Goal: Task Accomplishment & Management: Manage account settings

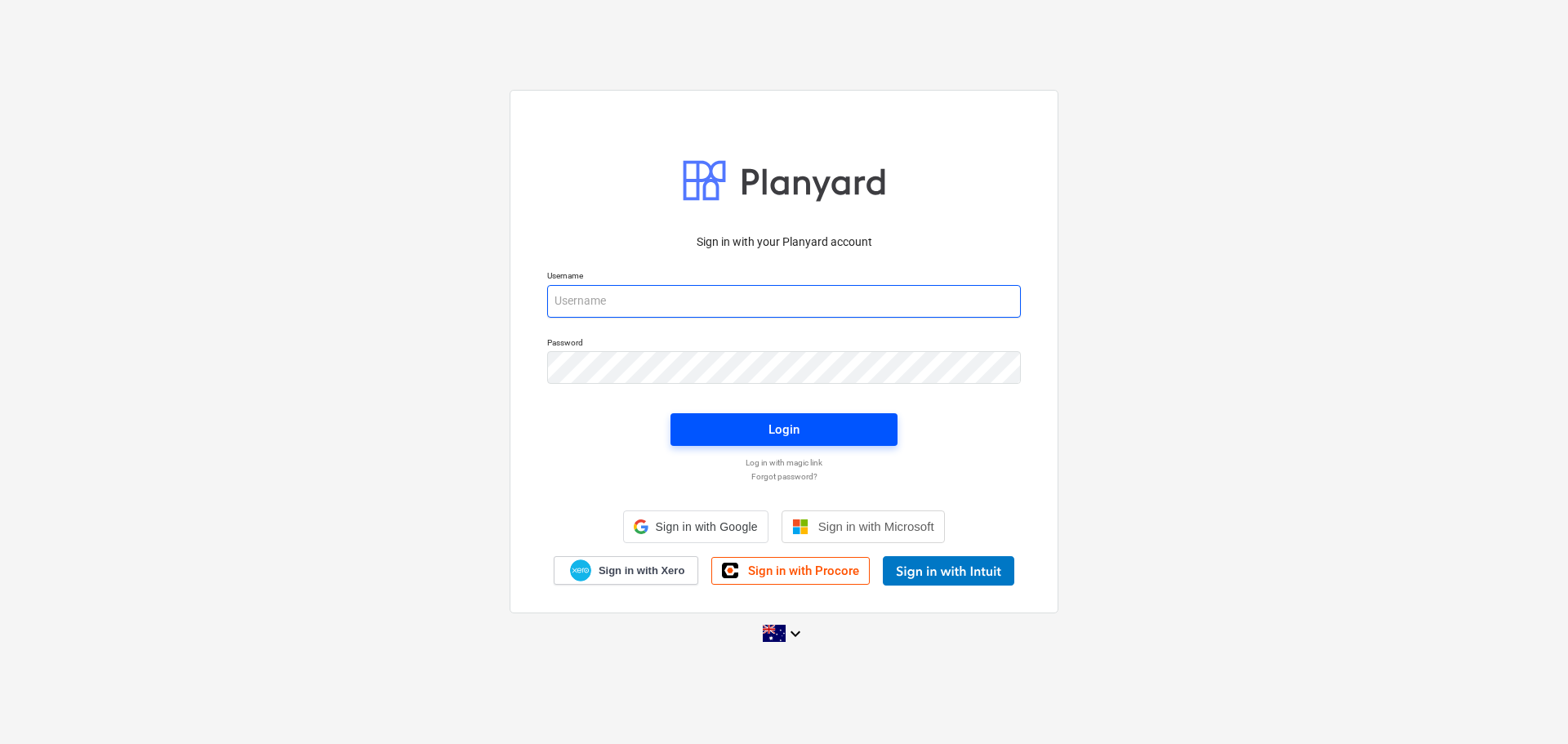
type input "[EMAIL_ADDRESS][DOMAIN_NAME]"
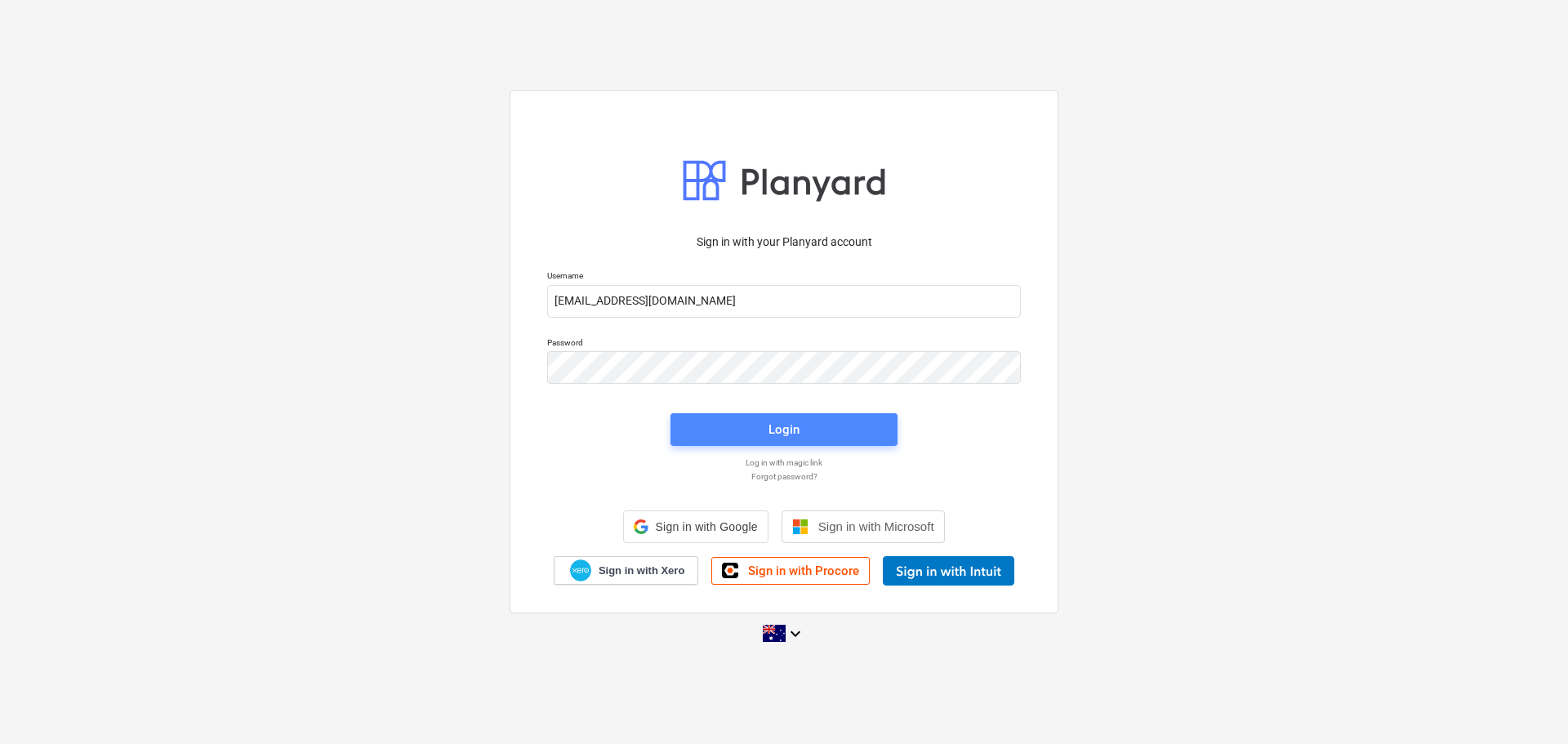
click at [803, 419] on span "Login" at bounding box center [784, 429] width 188 height 21
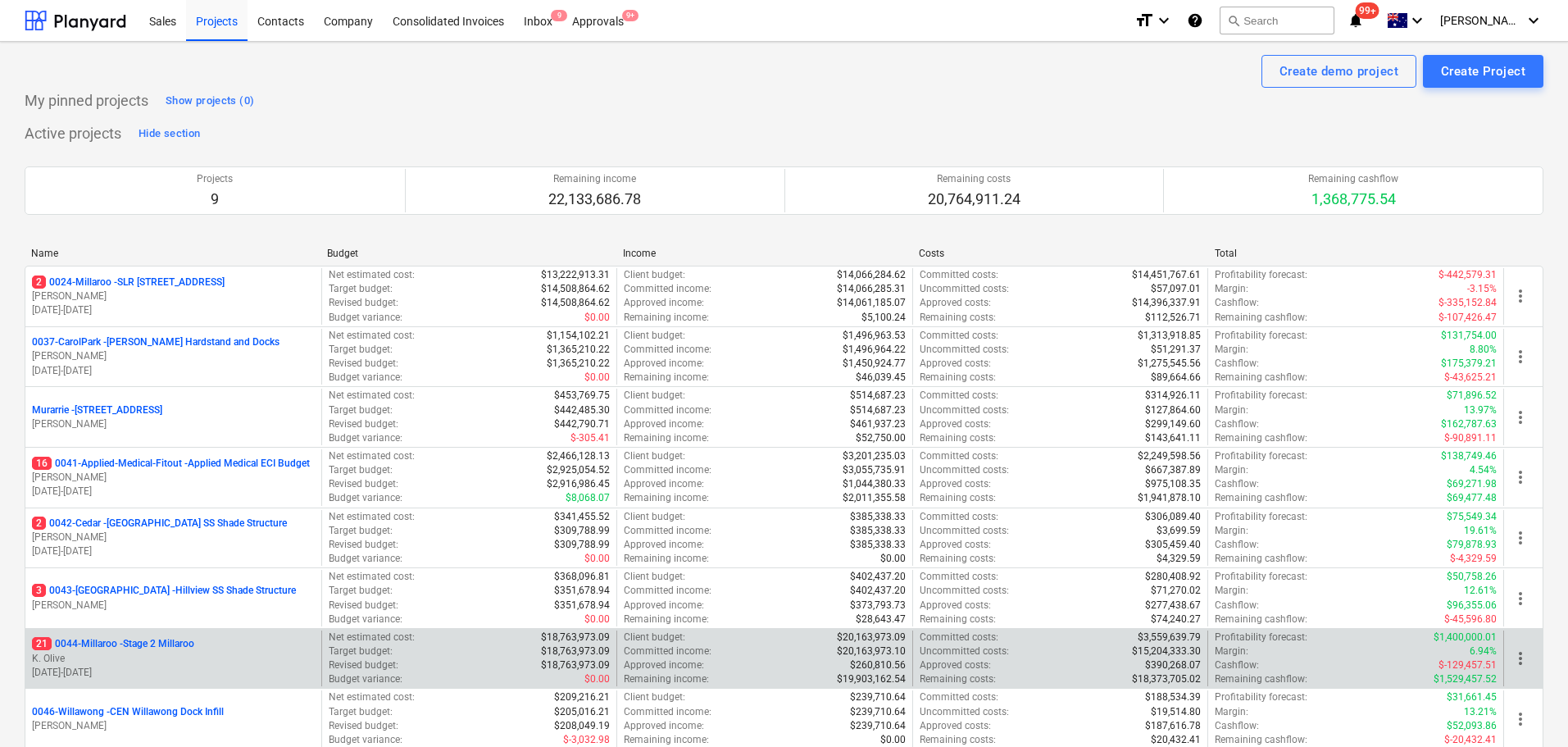
click at [180, 639] on p "21 0044-Millaroo - Stage 2 Millaroo" at bounding box center [113, 644] width 162 height 14
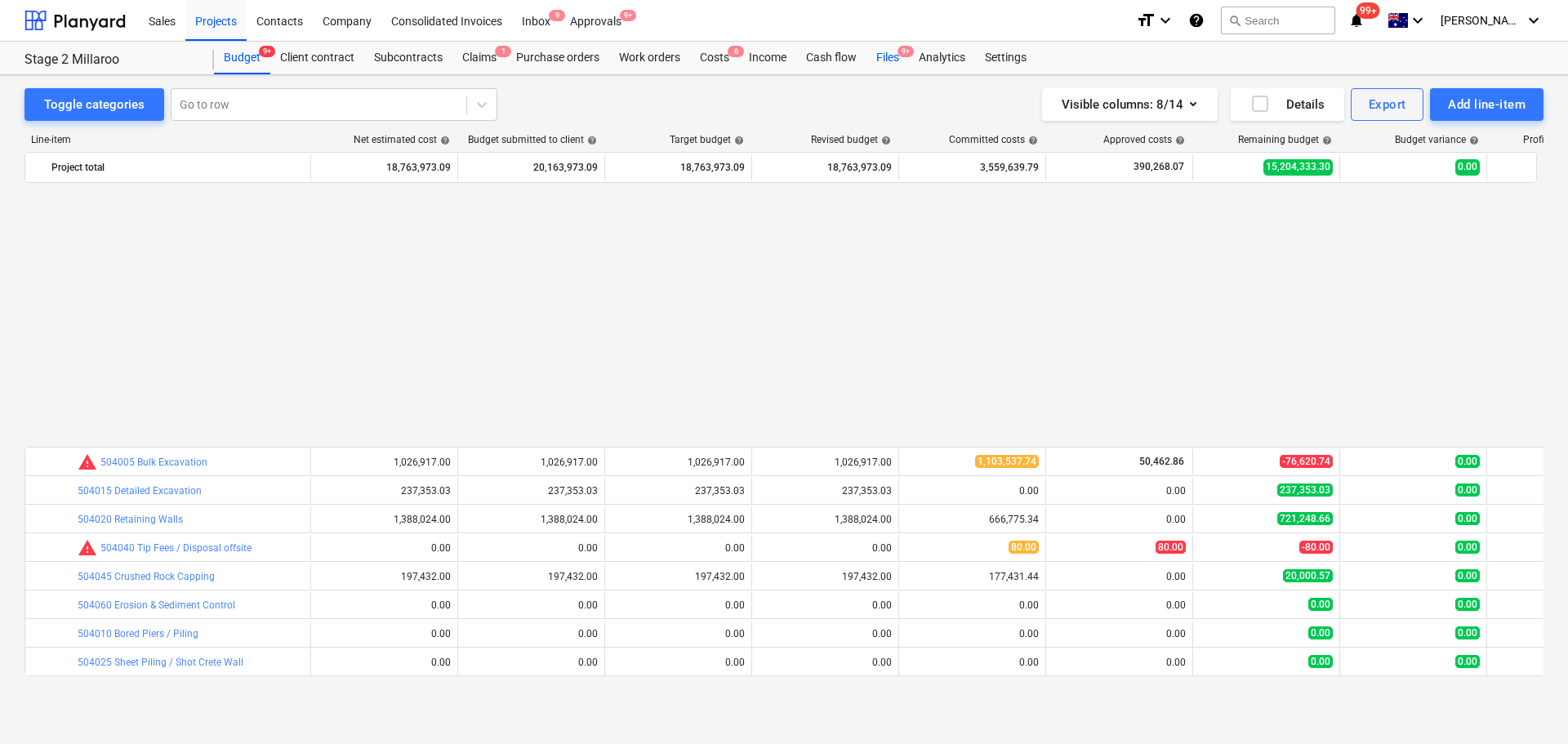
scroll to position [857, 0]
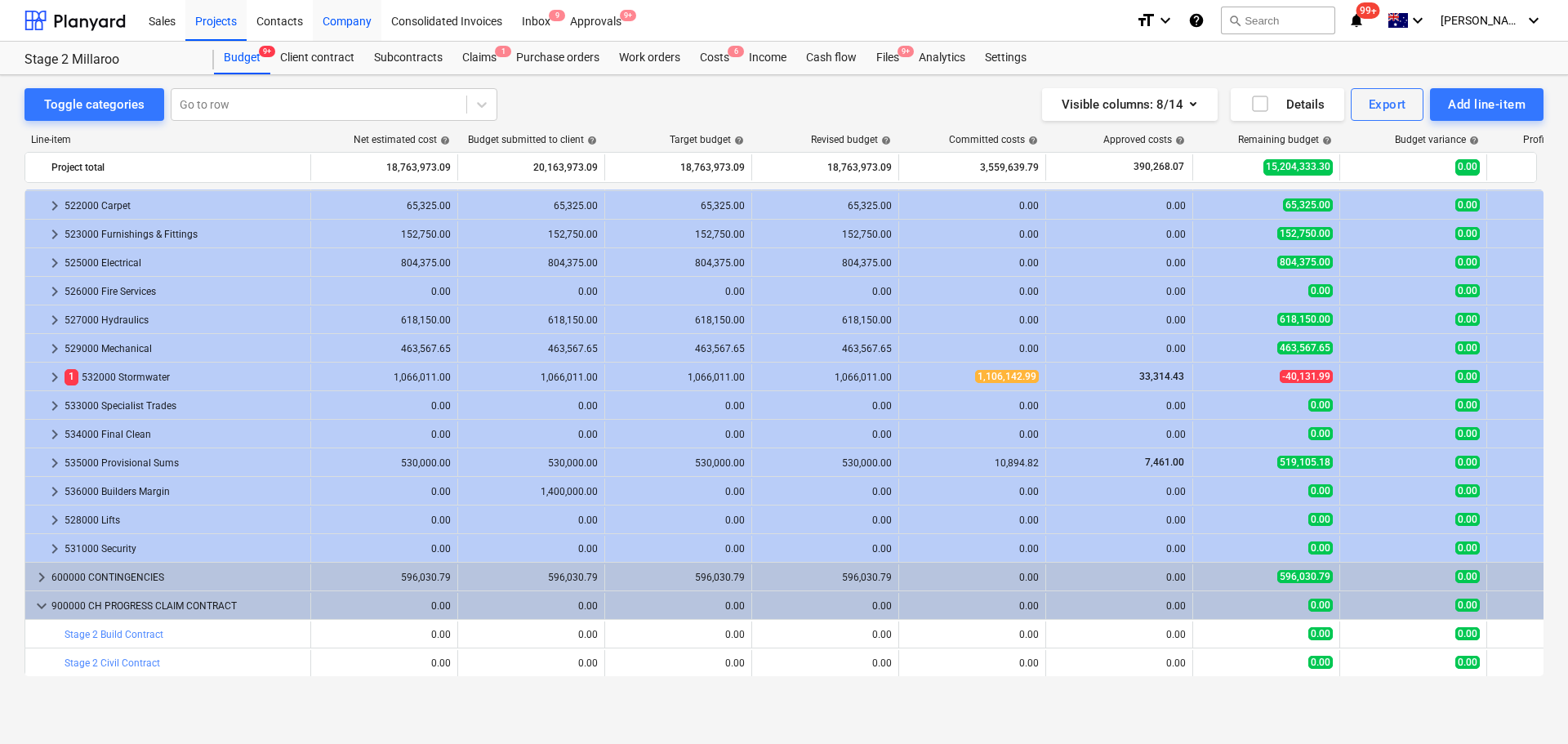
click at [338, 23] on div "Company" at bounding box center [347, 20] width 69 height 42
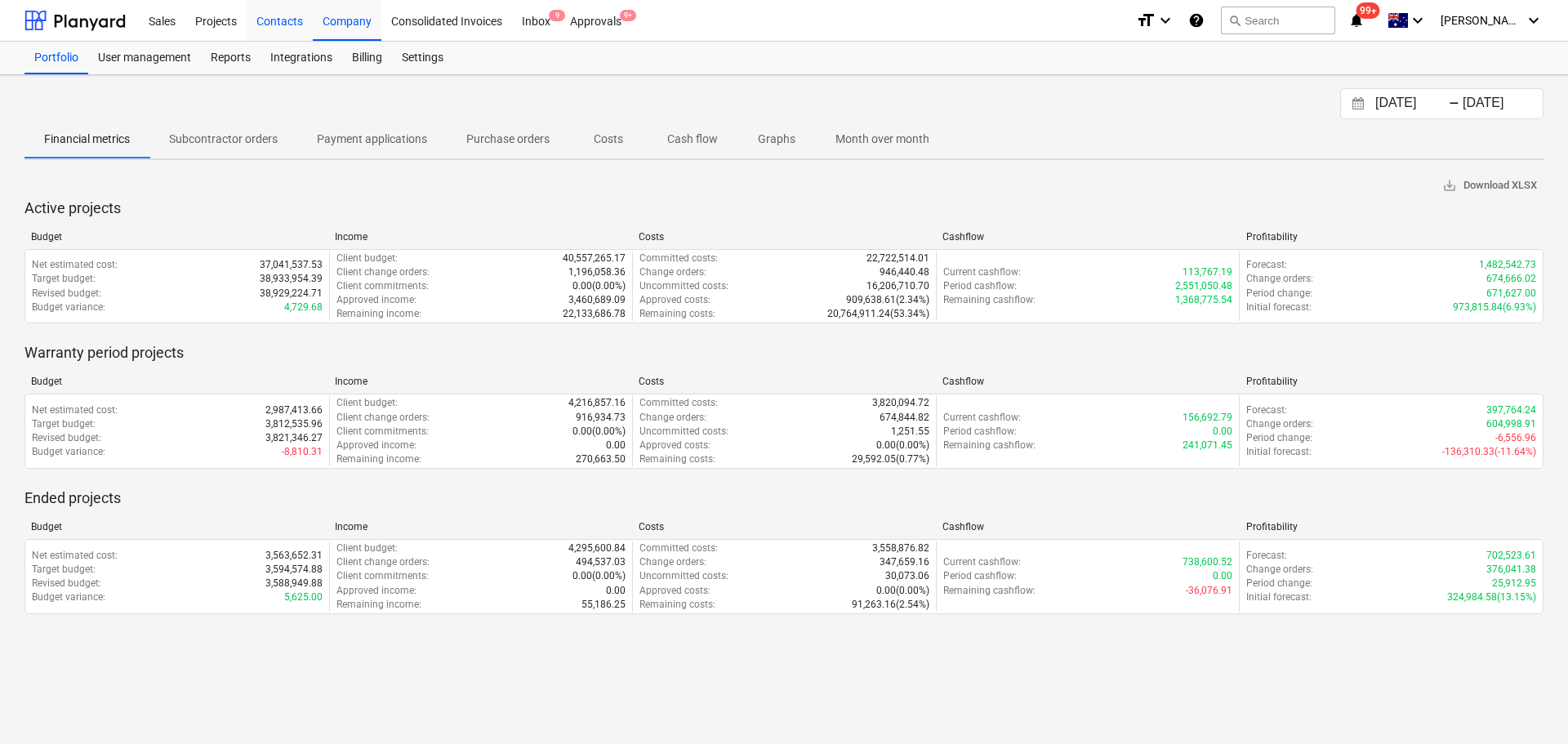
click at [274, 23] on div "Contacts" at bounding box center [279, 20] width 66 height 42
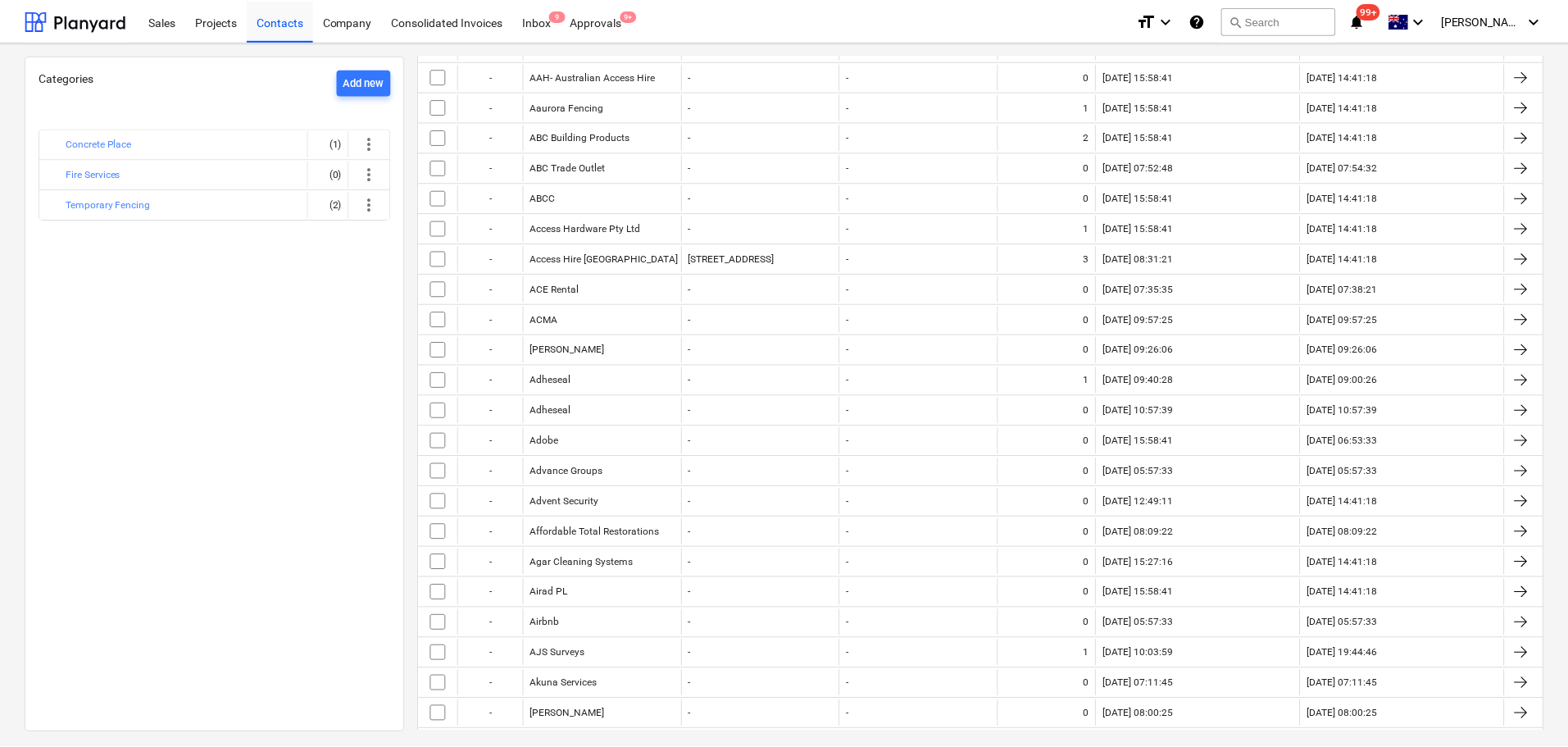
scroll to position [164, 0]
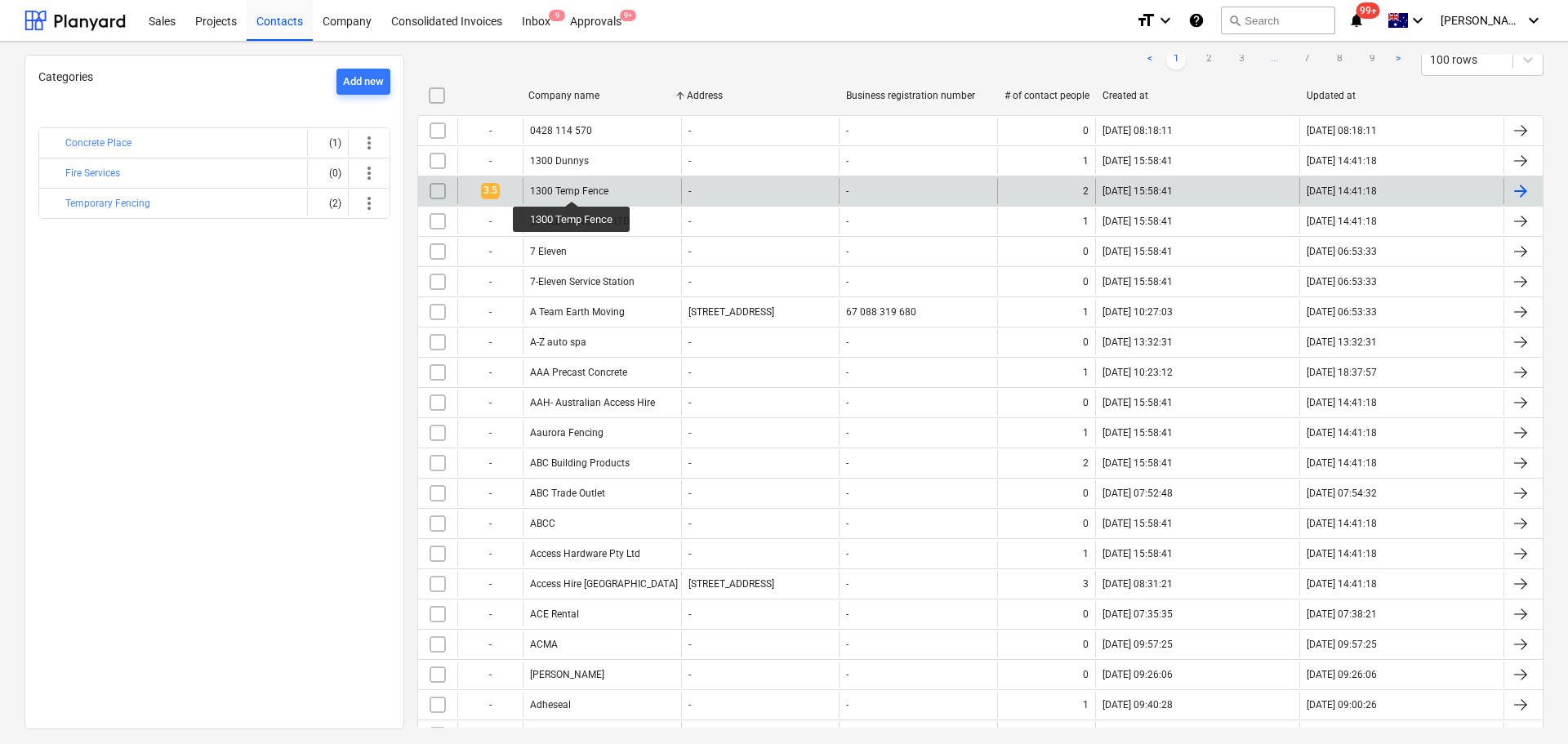
click at [572, 186] on div "1300 Temp Fence" at bounding box center [569, 190] width 78 height 11
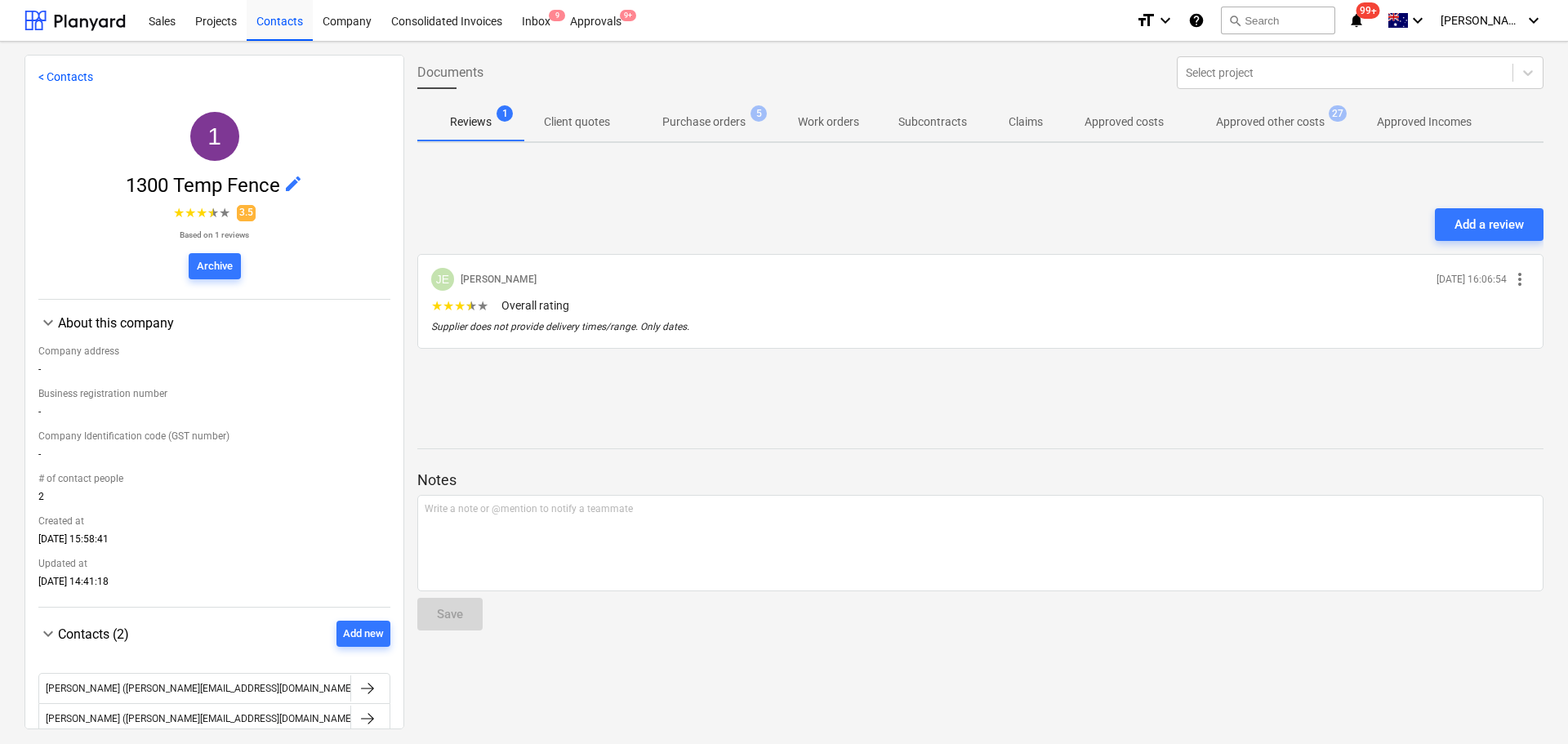
click at [1239, 120] on p "Approved other costs" at bounding box center [1271, 122] width 109 height 17
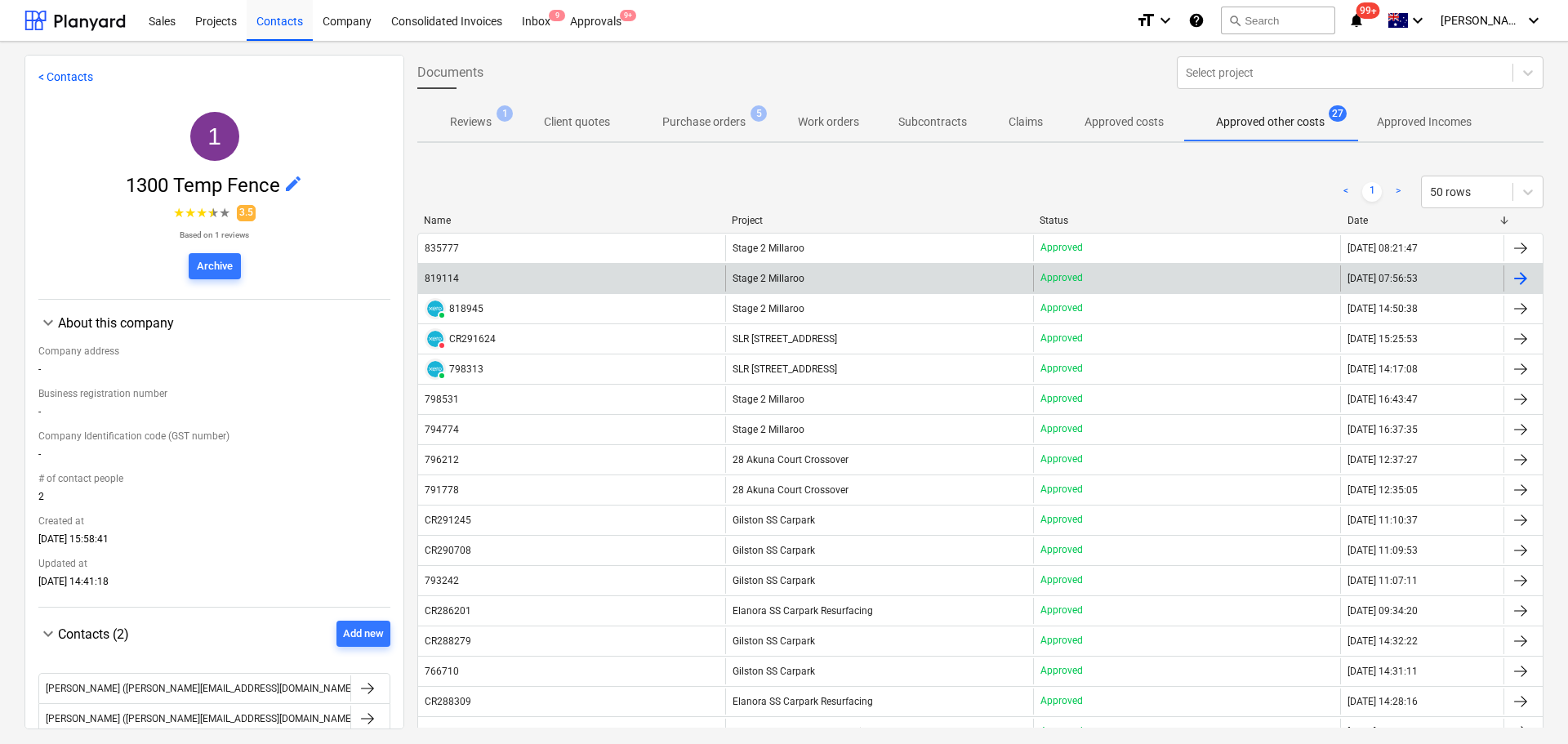
click at [499, 274] on div "819114" at bounding box center [572, 279] width 307 height 26
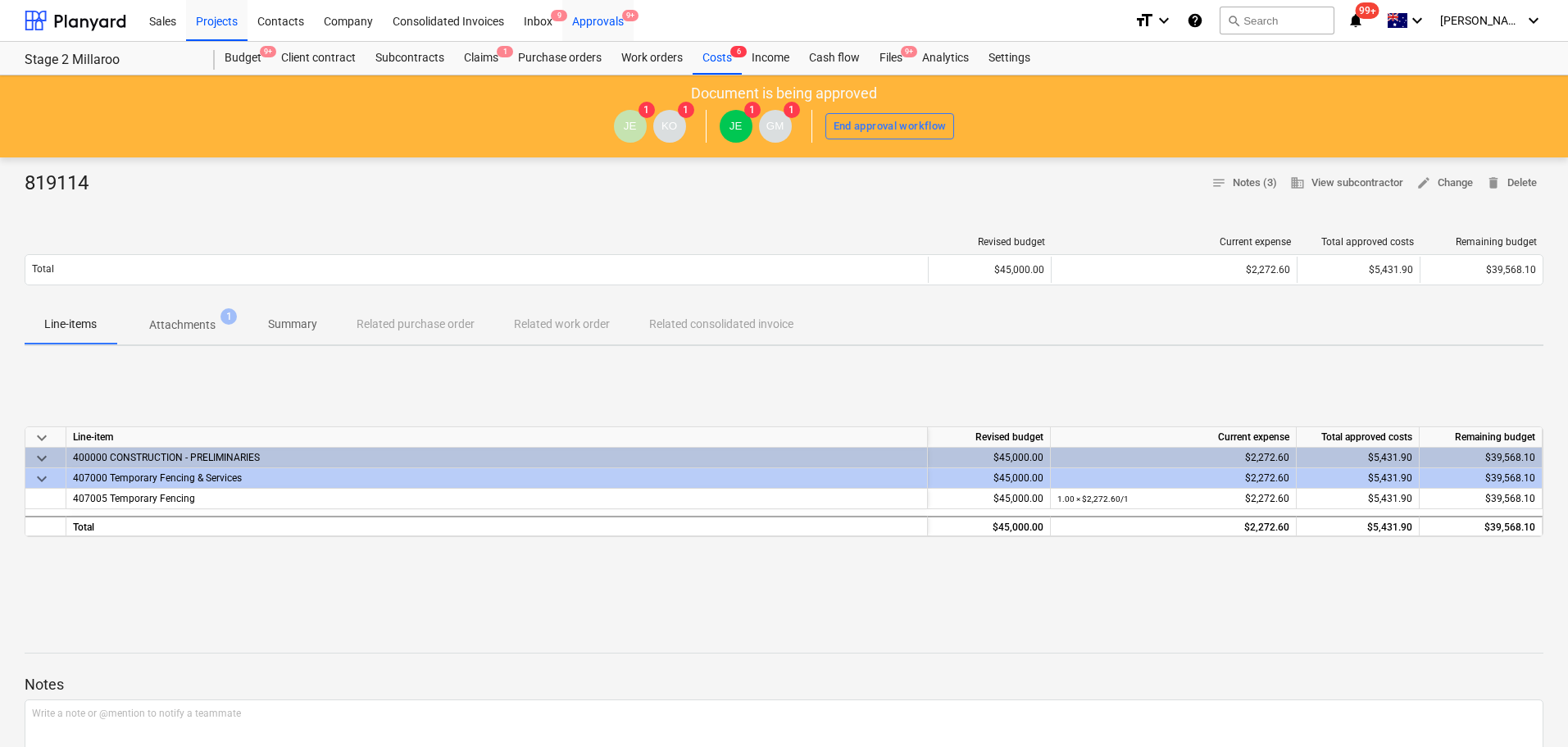
click at [593, 14] on div "Approvals 9+" at bounding box center [599, 20] width 72 height 42
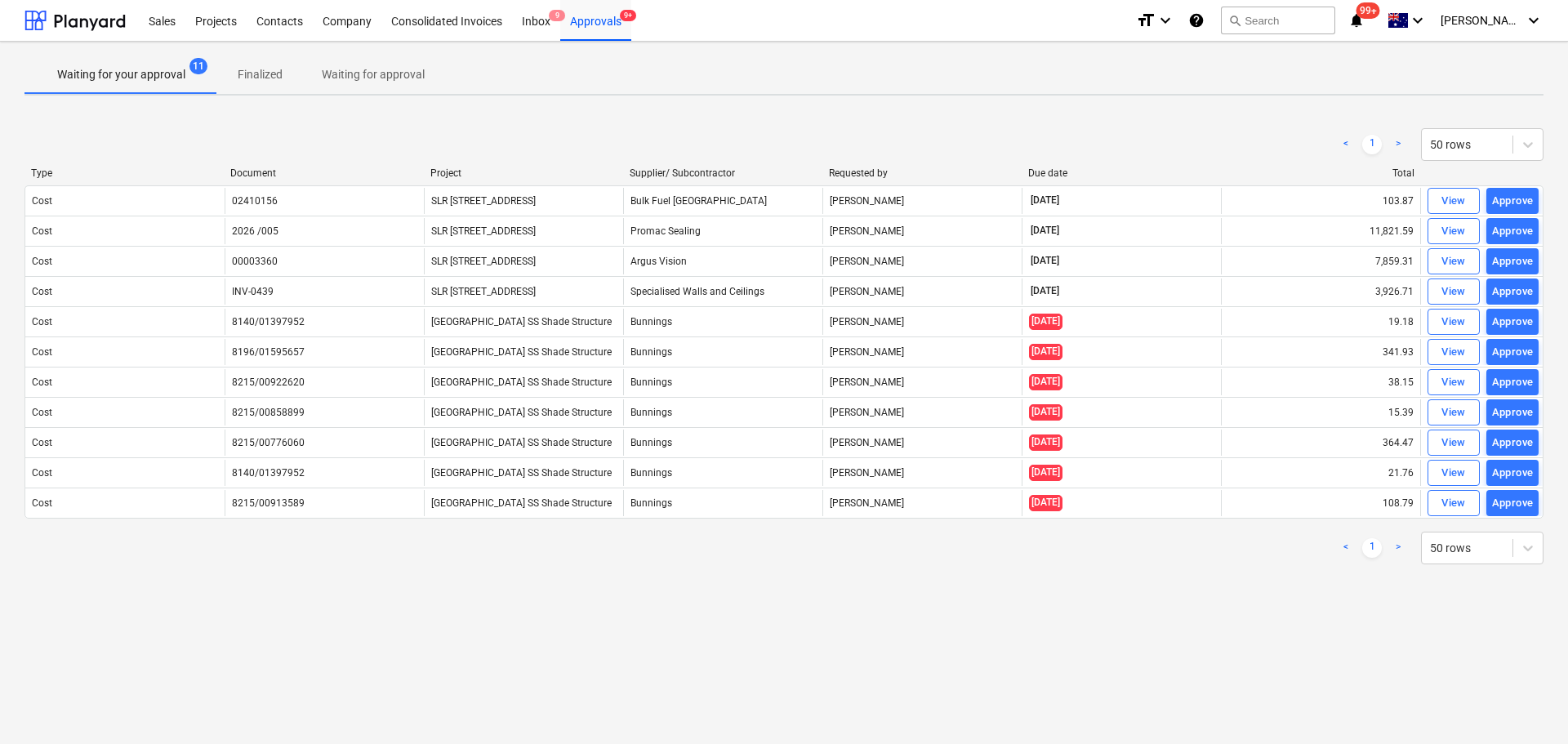
click at [1061, 172] on div "Due date" at bounding box center [1121, 172] width 186 height 11
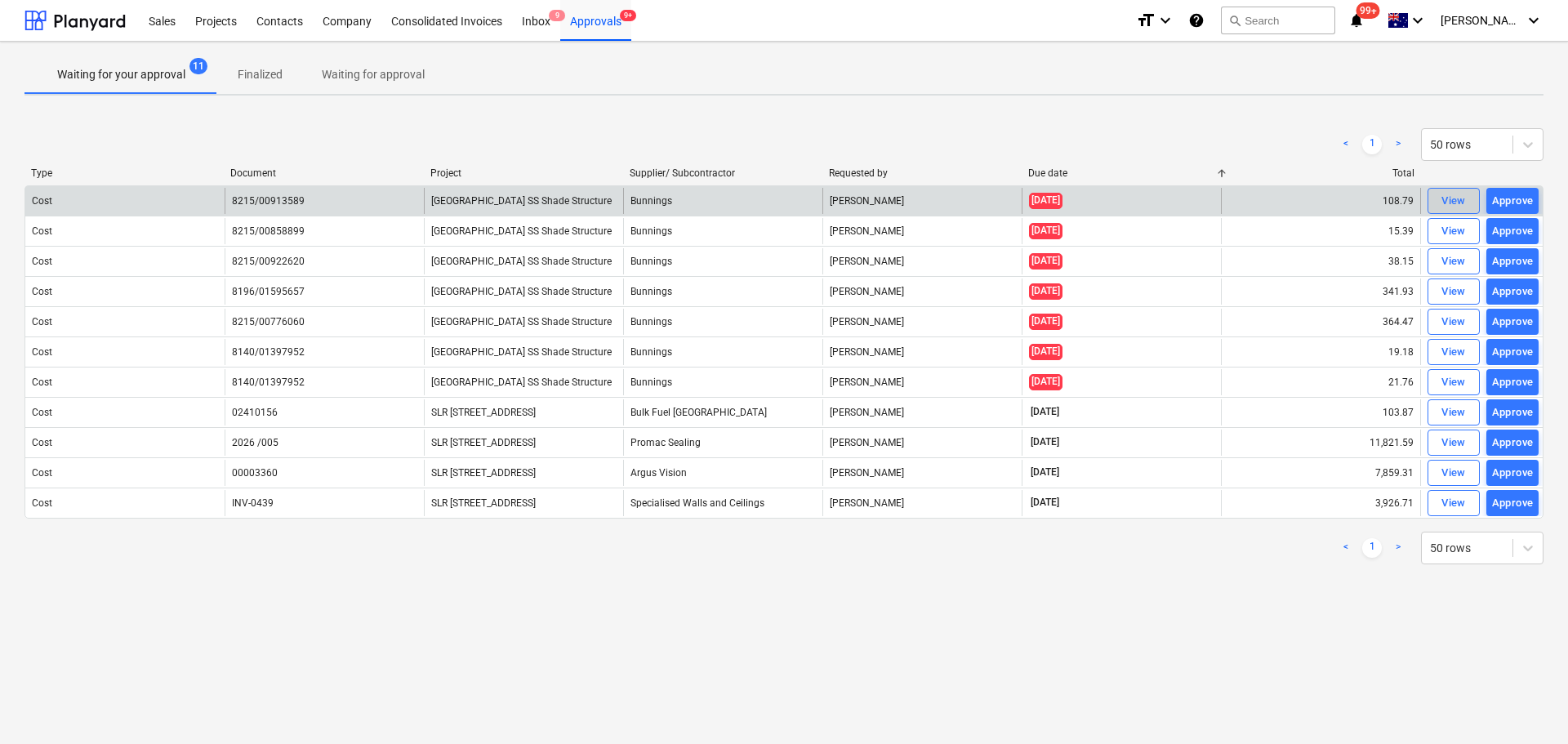
click at [1464, 200] on div "View" at bounding box center [1453, 201] width 25 height 19
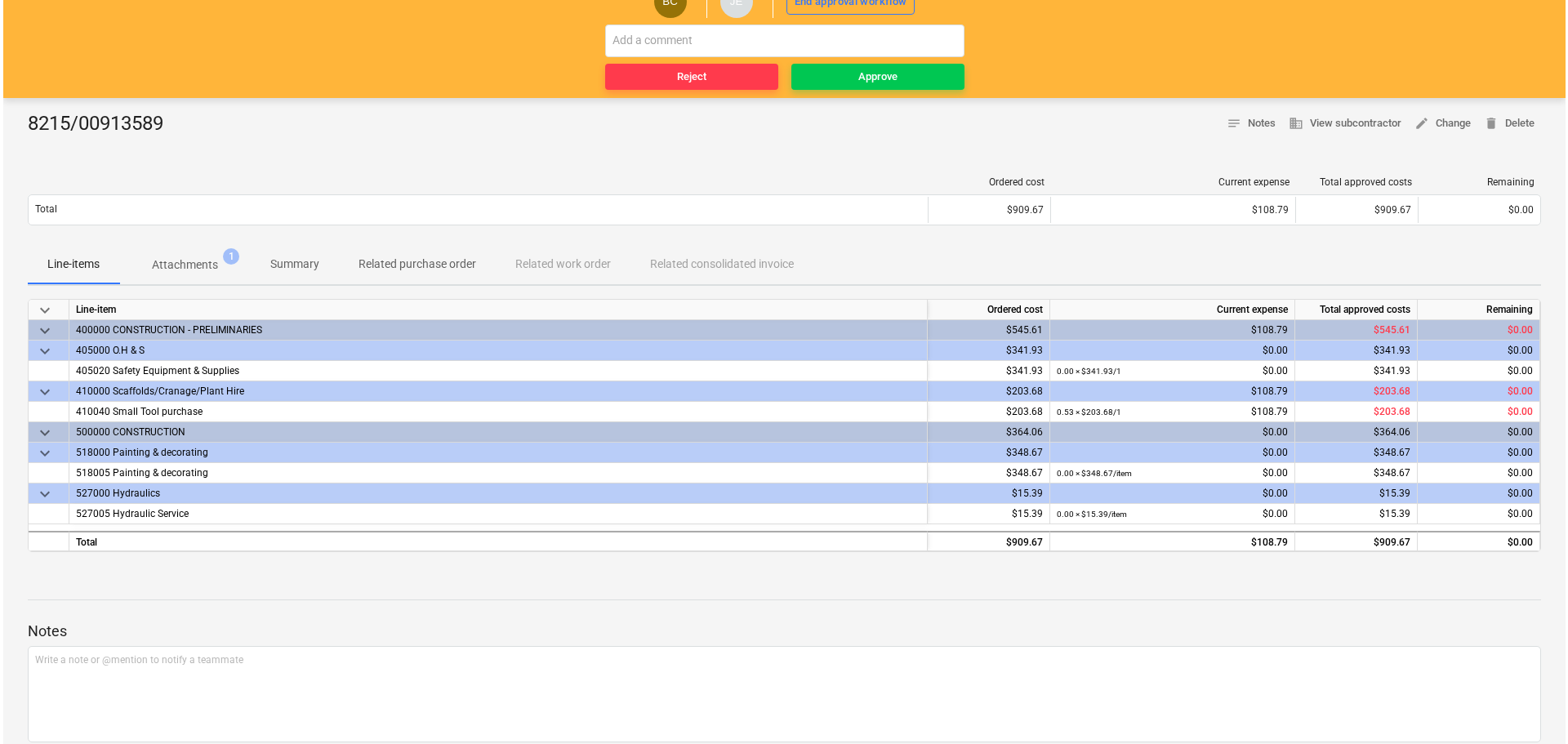
scroll to position [25, 0]
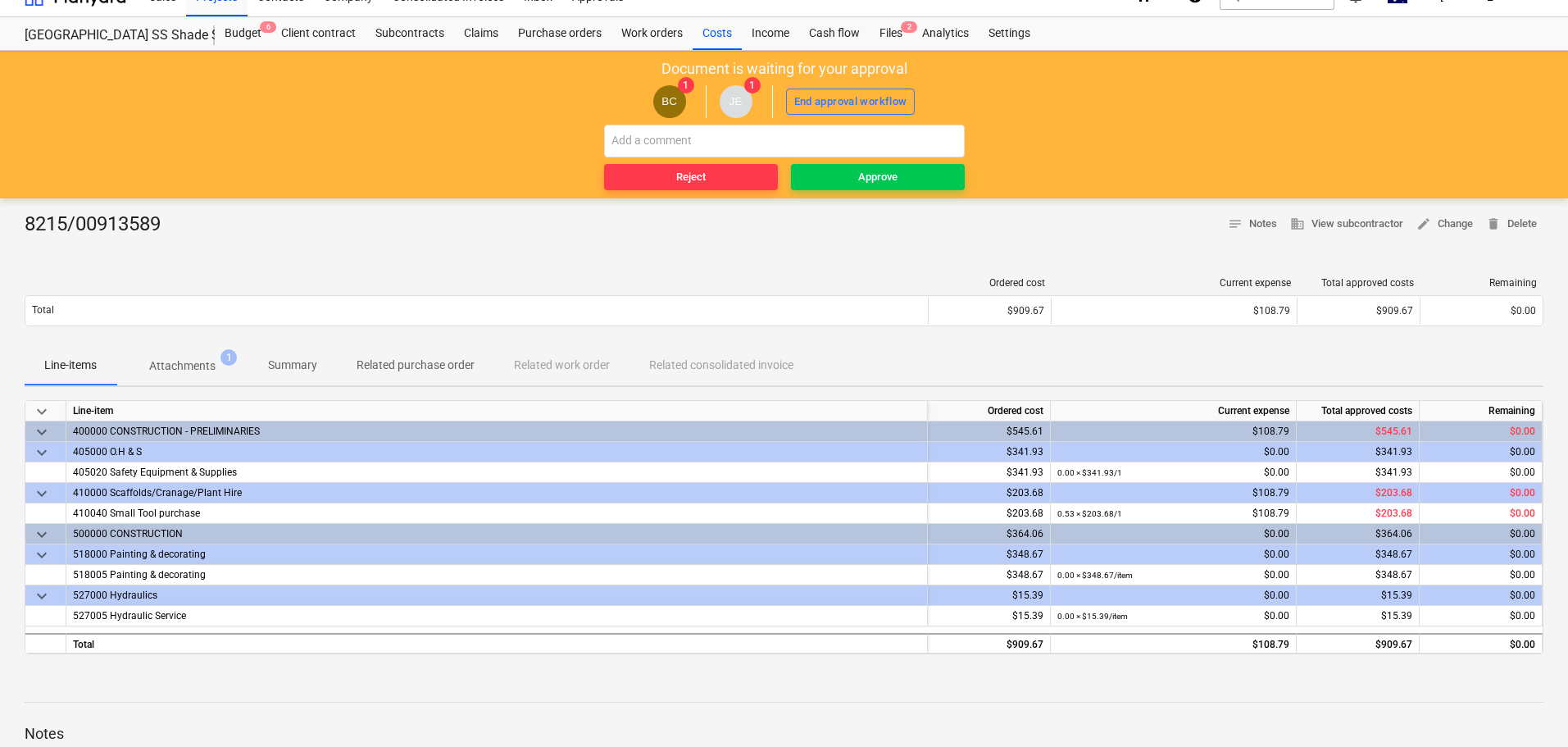
click at [211, 380] on button "Attachments 1" at bounding box center [182, 366] width 132 height 39
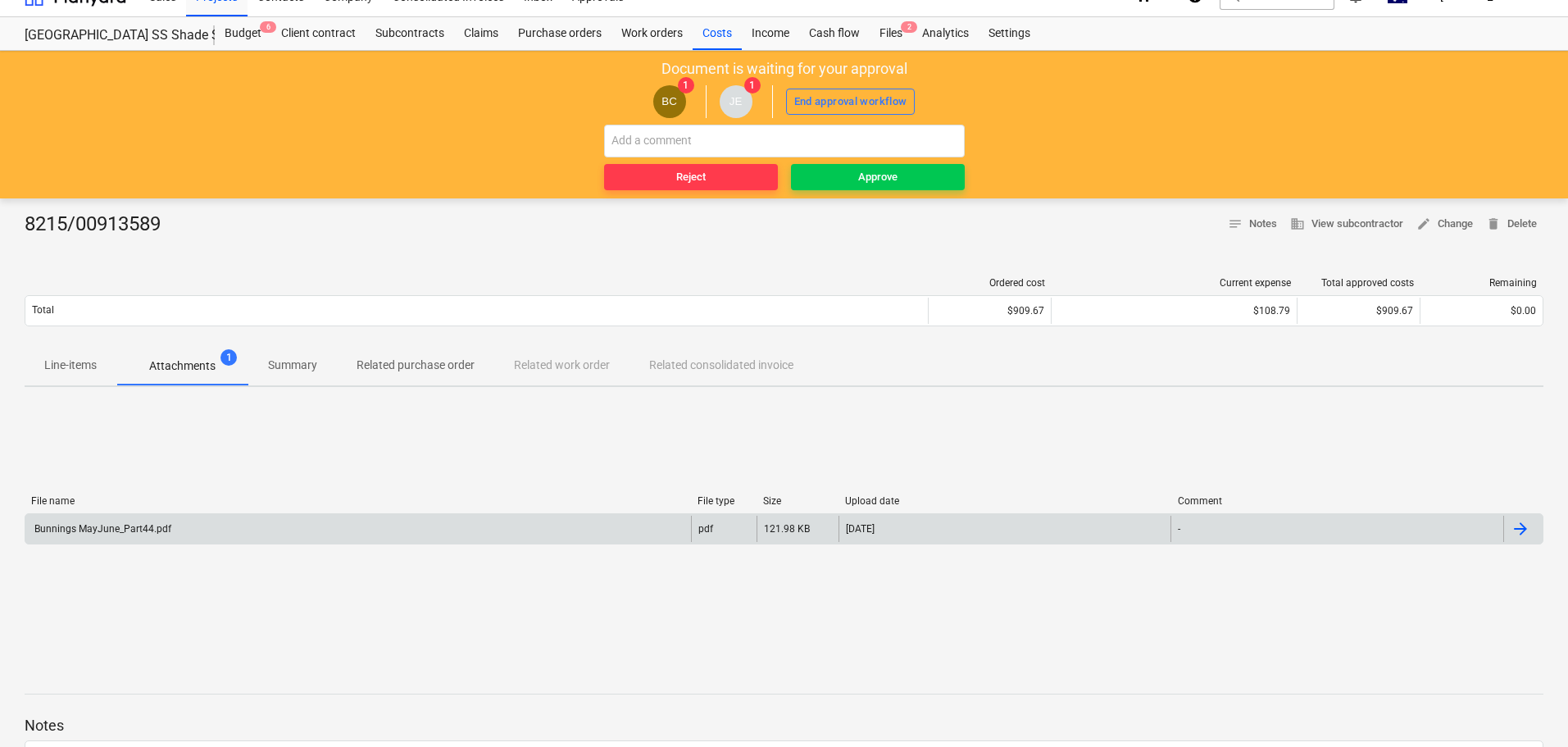
click at [147, 537] on div "Bunnings MayJune_Part44.pdf" at bounding box center [358, 529] width 666 height 26
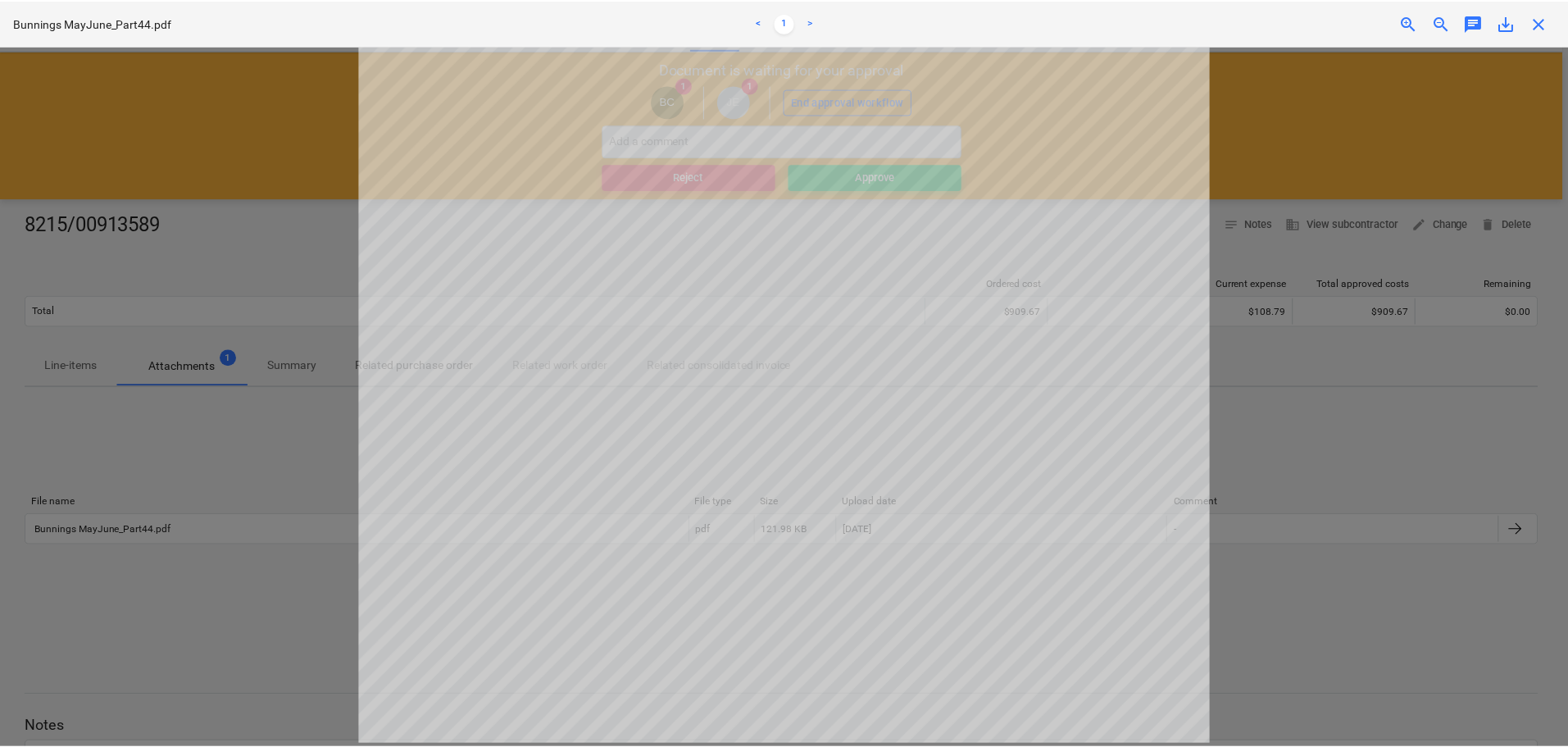
scroll to position [100, 0]
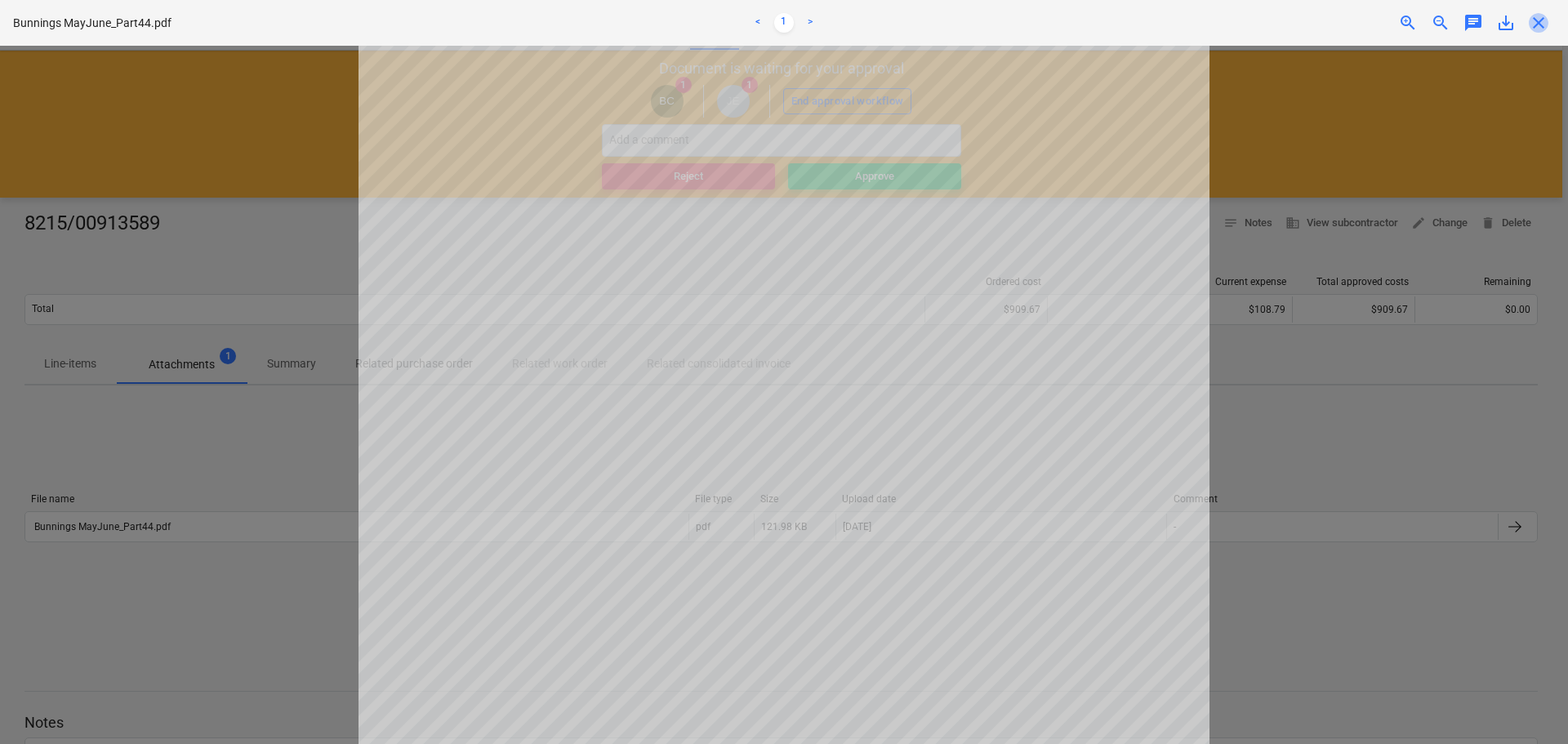
click at [1537, 20] on span "close" at bounding box center [1538, 22] width 20 height 20
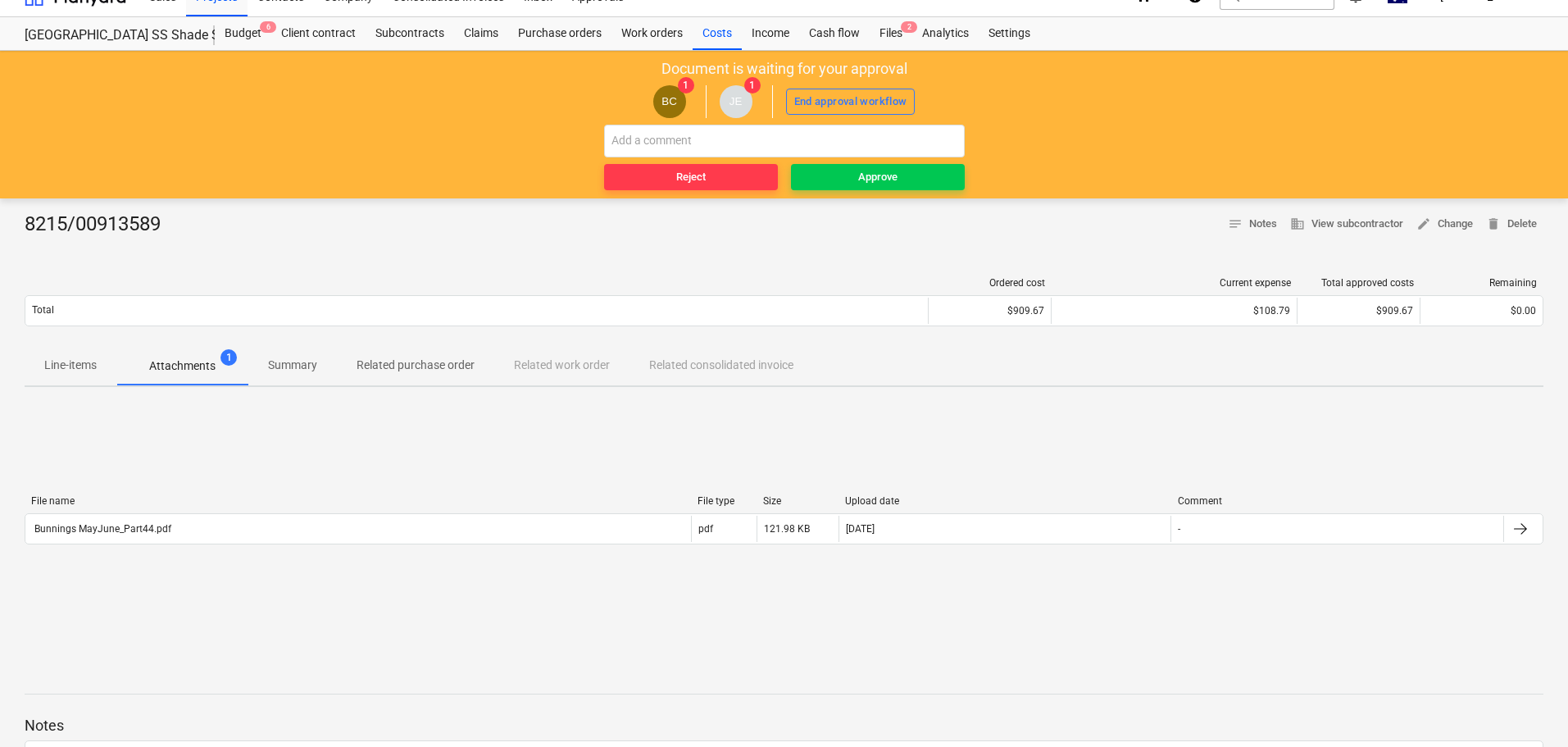
click at [72, 355] on span "Line-items" at bounding box center [71, 366] width 92 height 27
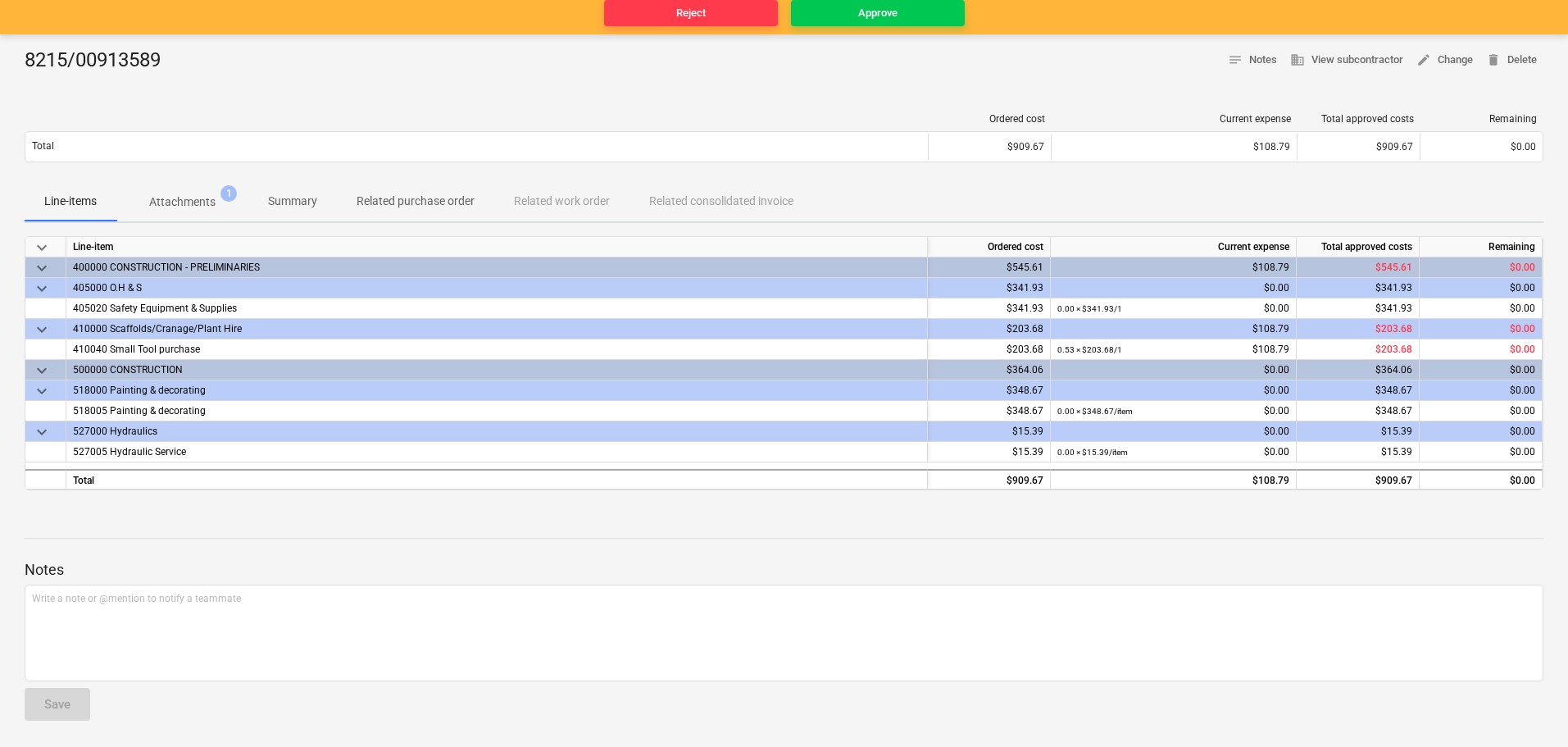
scroll to position [25, 0]
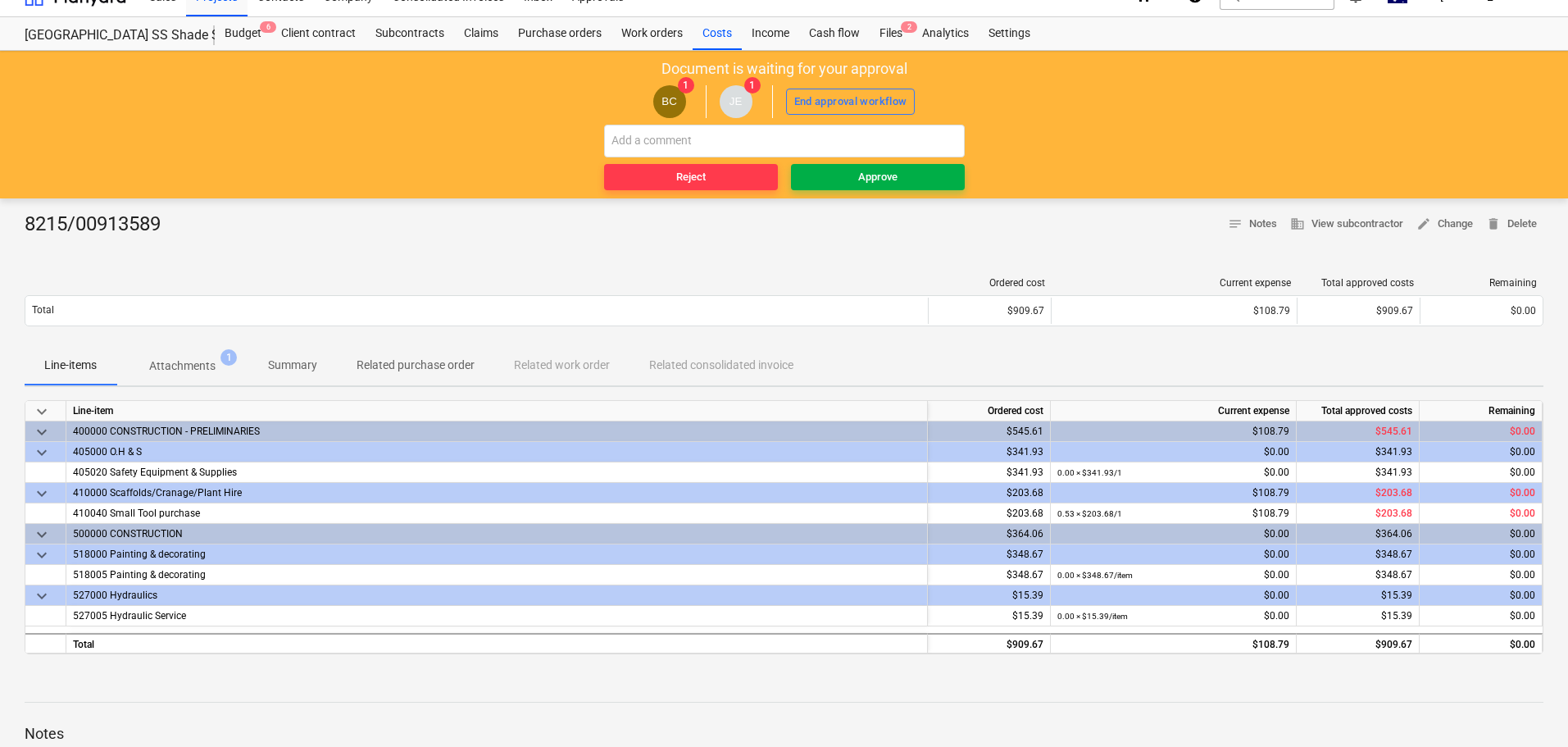
click at [888, 179] on div "Approve" at bounding box center [878, 177] width 39 height 19
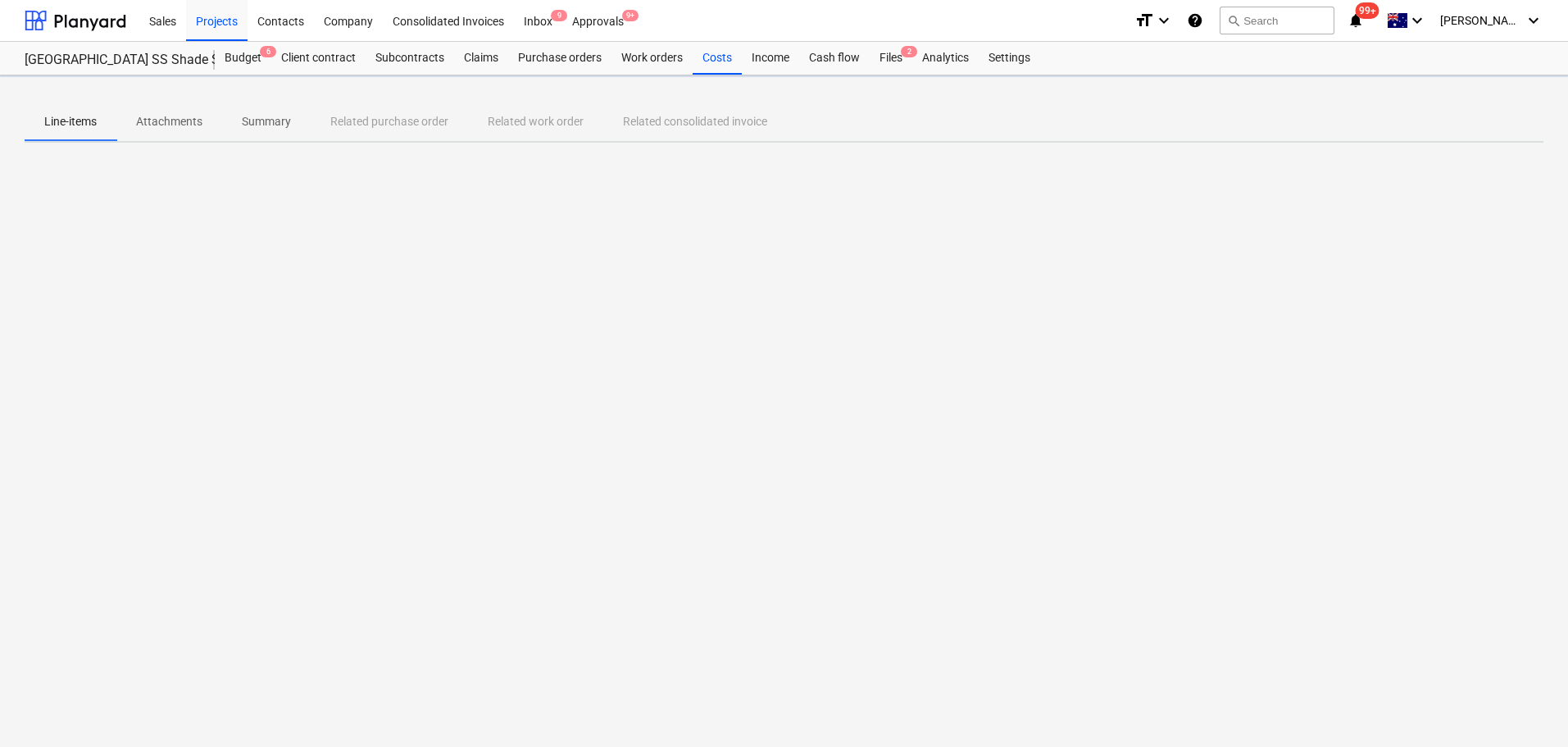
scroll to position [0, 0]
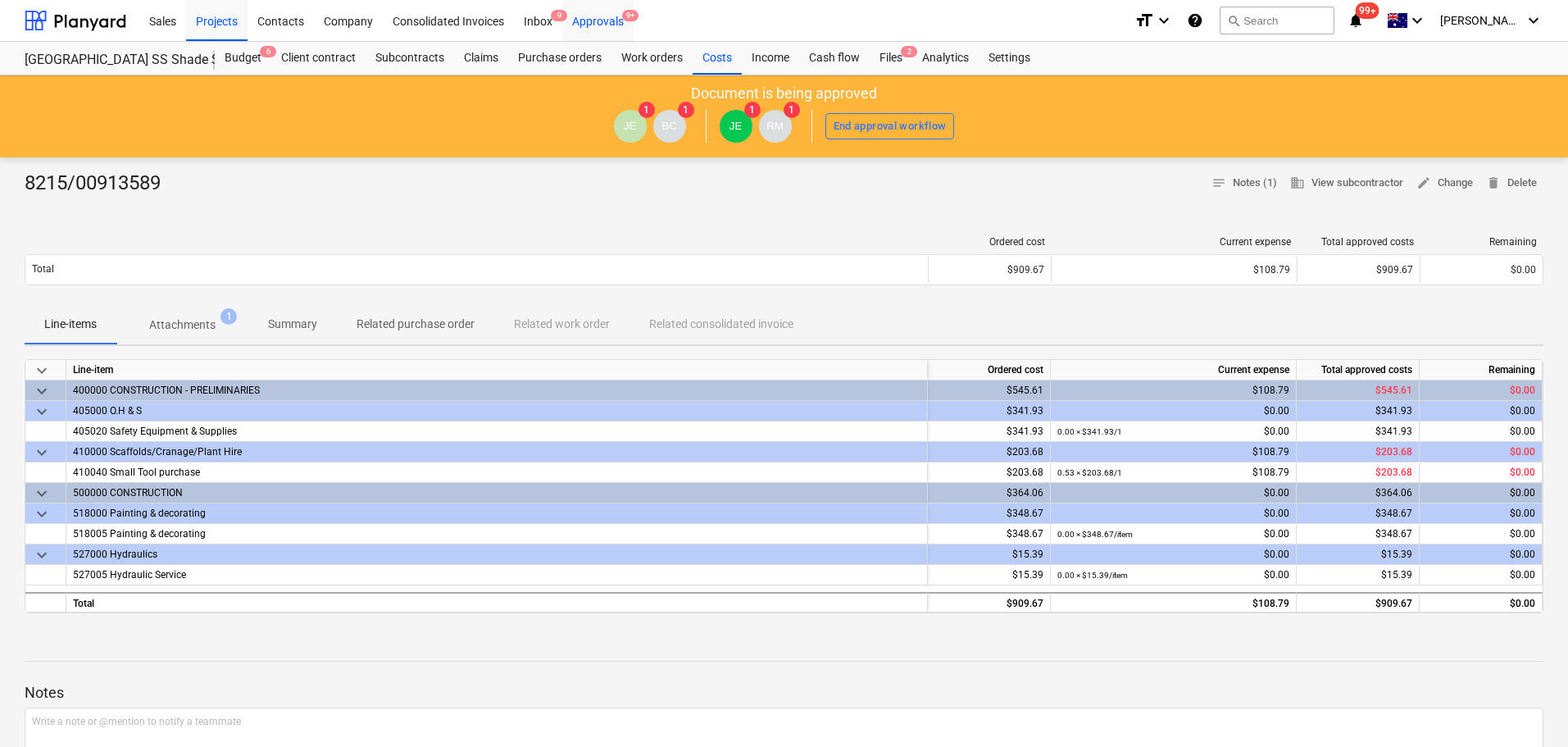
click at [609, 20] on div "Approvals 9+" at bounding box center [599, 20] width 72 height 42
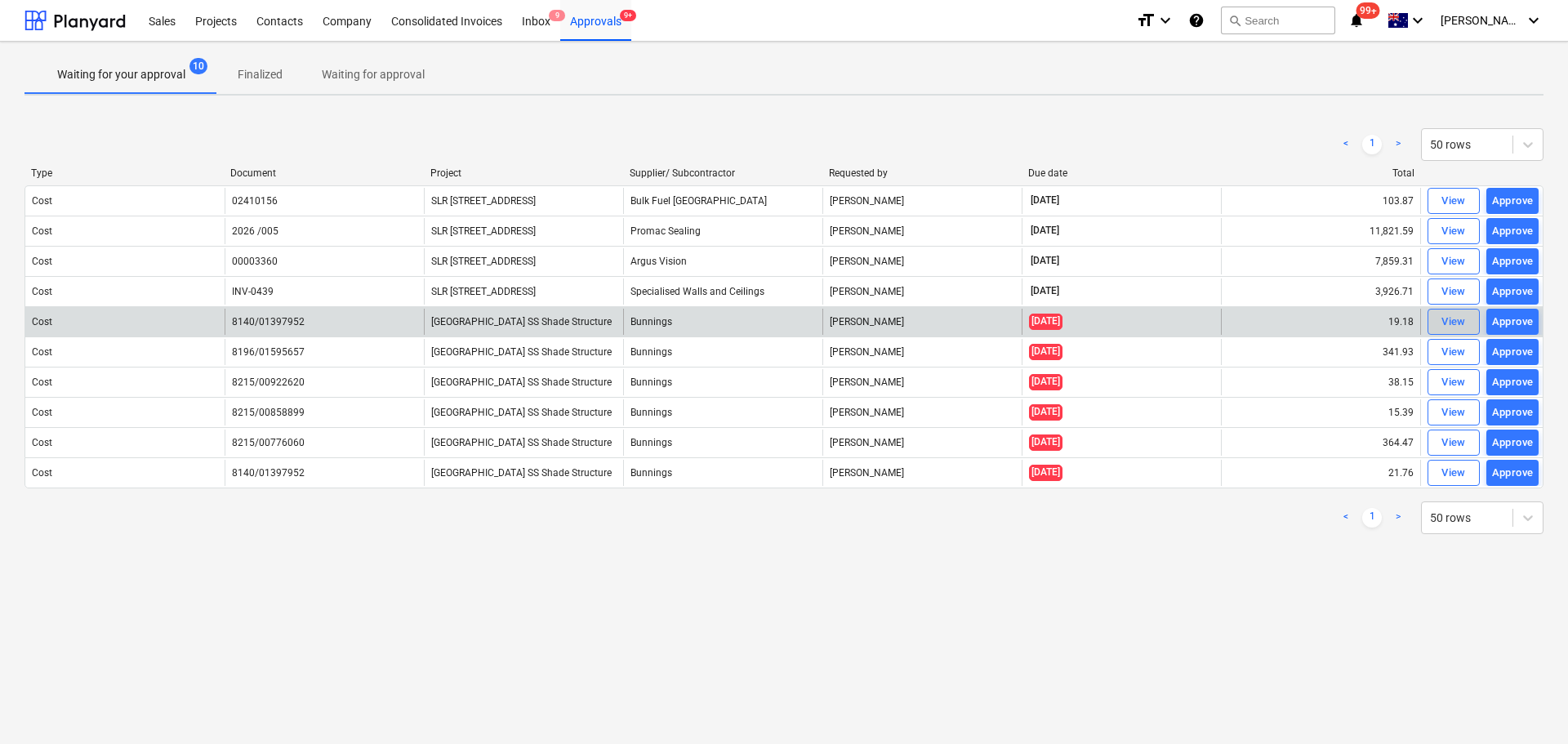
click at [1443, 319] on div "View" at bounding box center [1453, 322] width 25 height 19
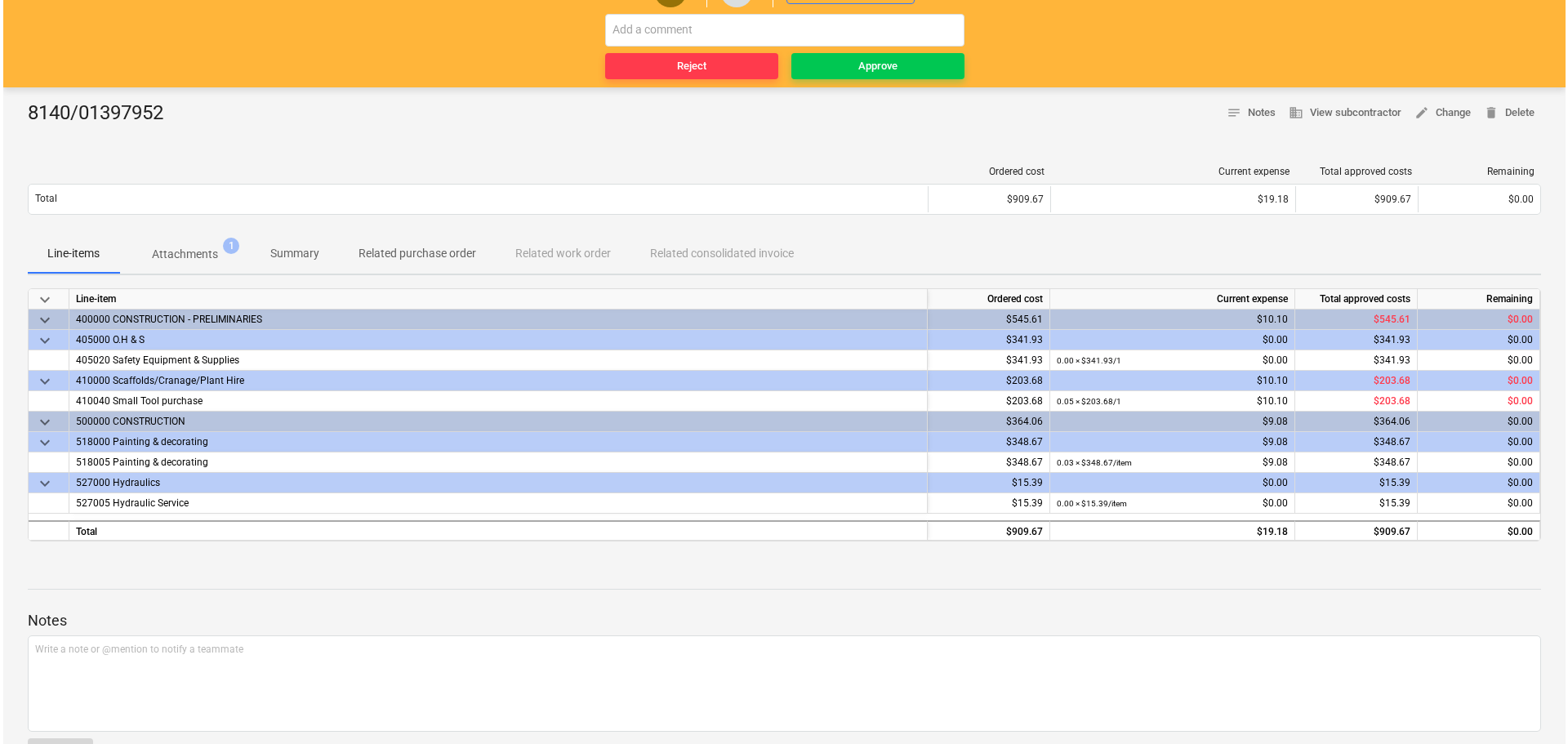
scroll to position [106, 0]
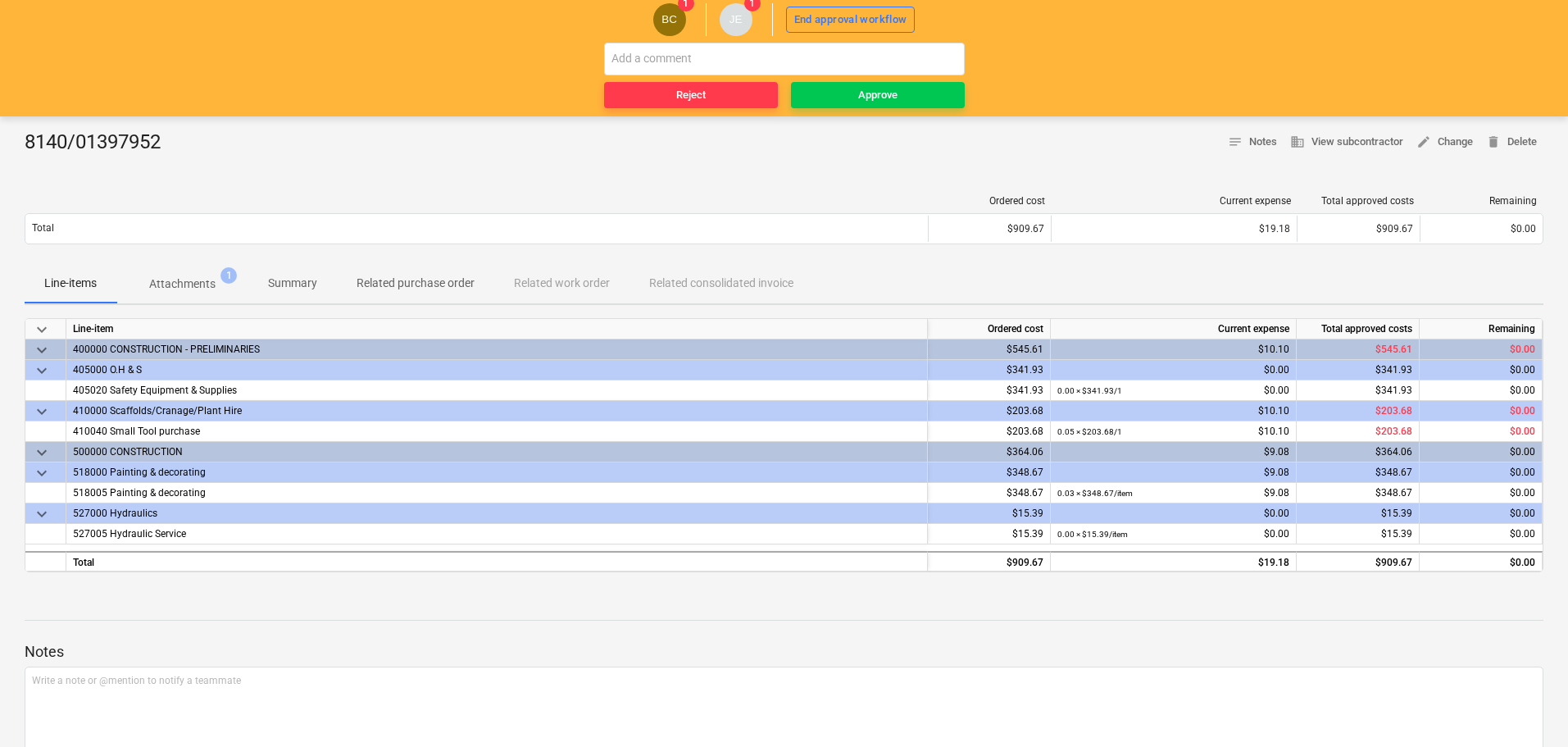
drag, startPoint x: 188, startPoint y: 275, endPoint x: 197, endPoint y: 333, distance: 58.7
click at [188, 275] on span "Attachments 1" at bounding box center [182, 283] width 132 height 30
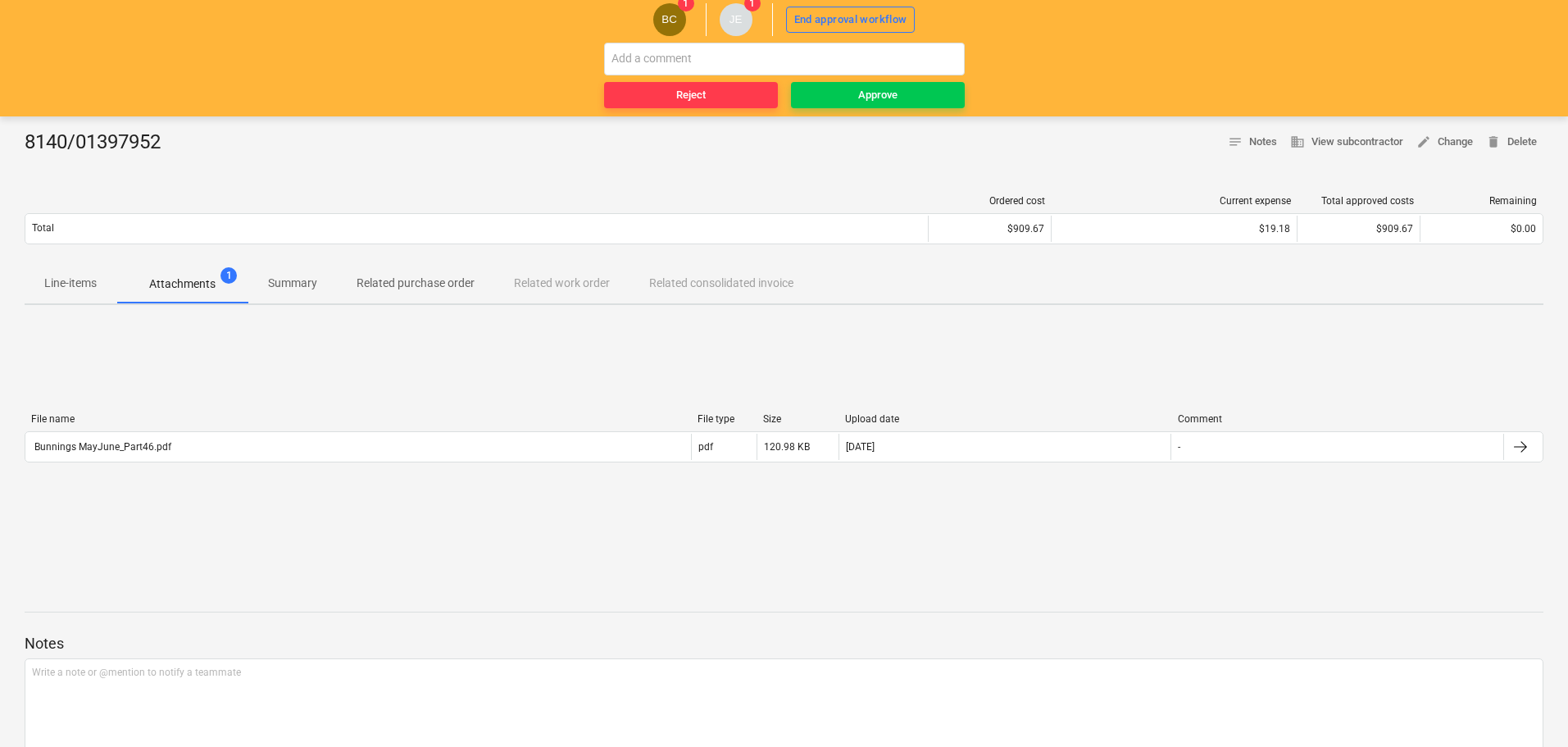
click at [176, 427] on div "File name File type Size Upload date Comment" at bounding box center [784, 422] width 1519 height 18
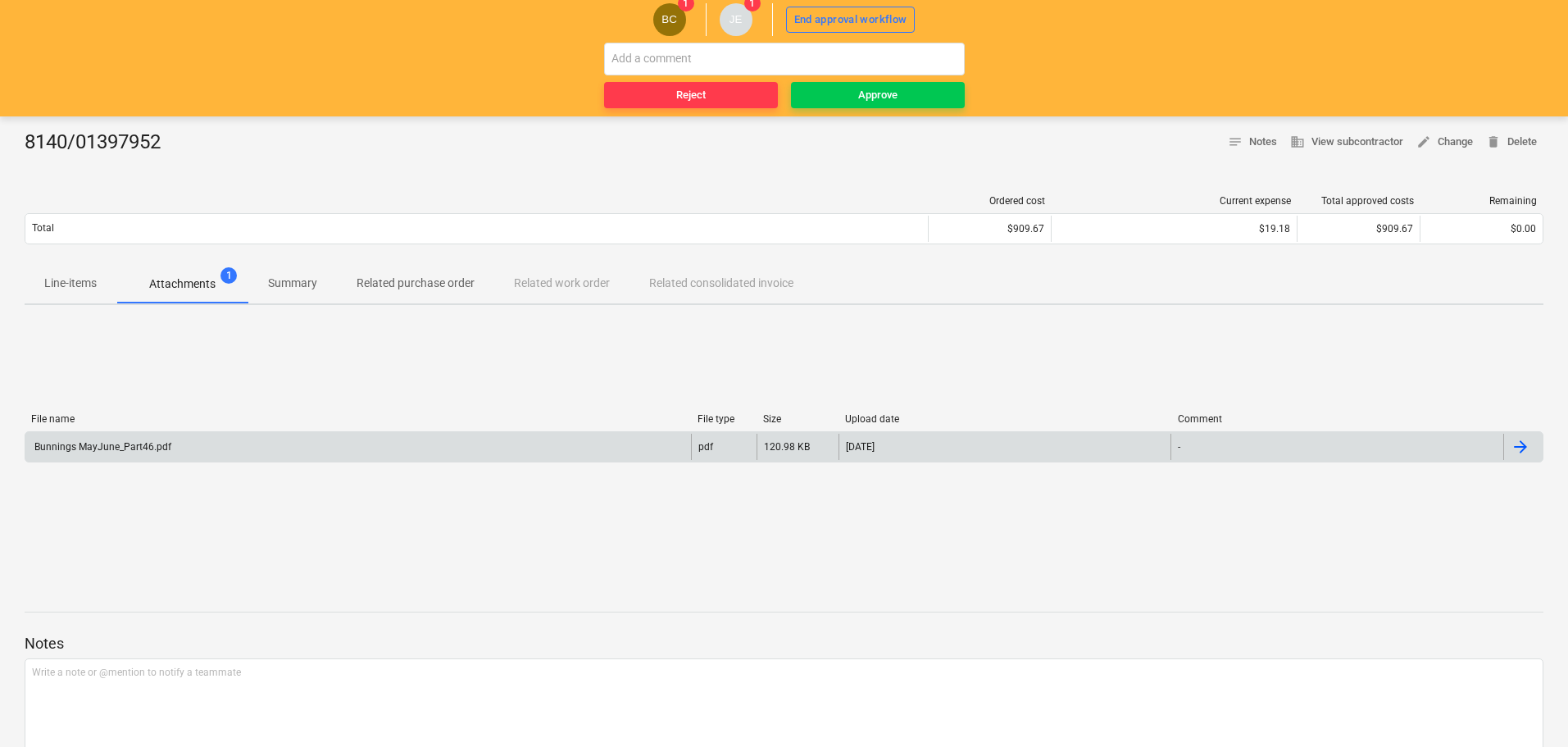
click at [166, 437] on div "Bunnings MayJune_Part46.pdf" at bounding box center [358, 447] width 666 height 26
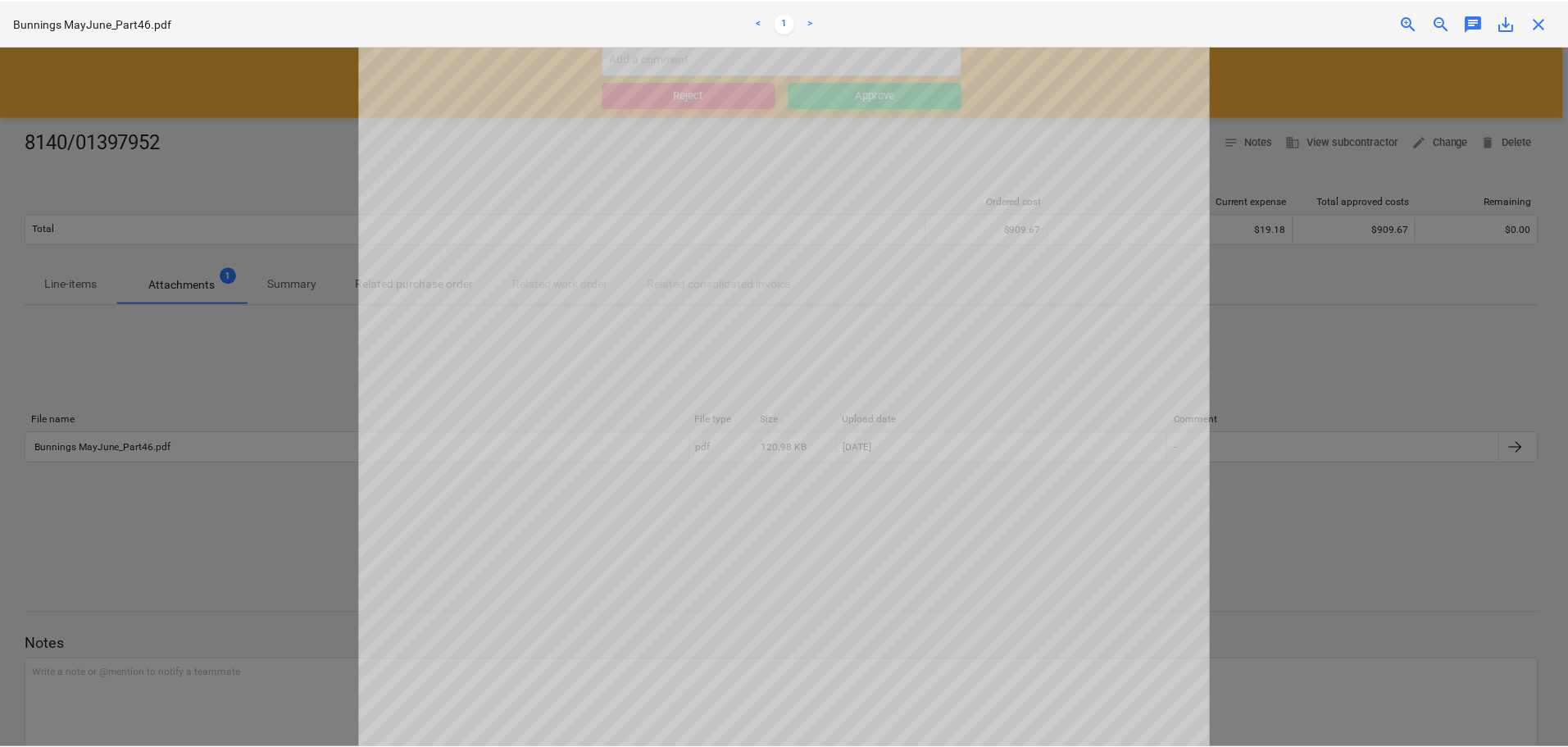
scroll to position [82, 0]
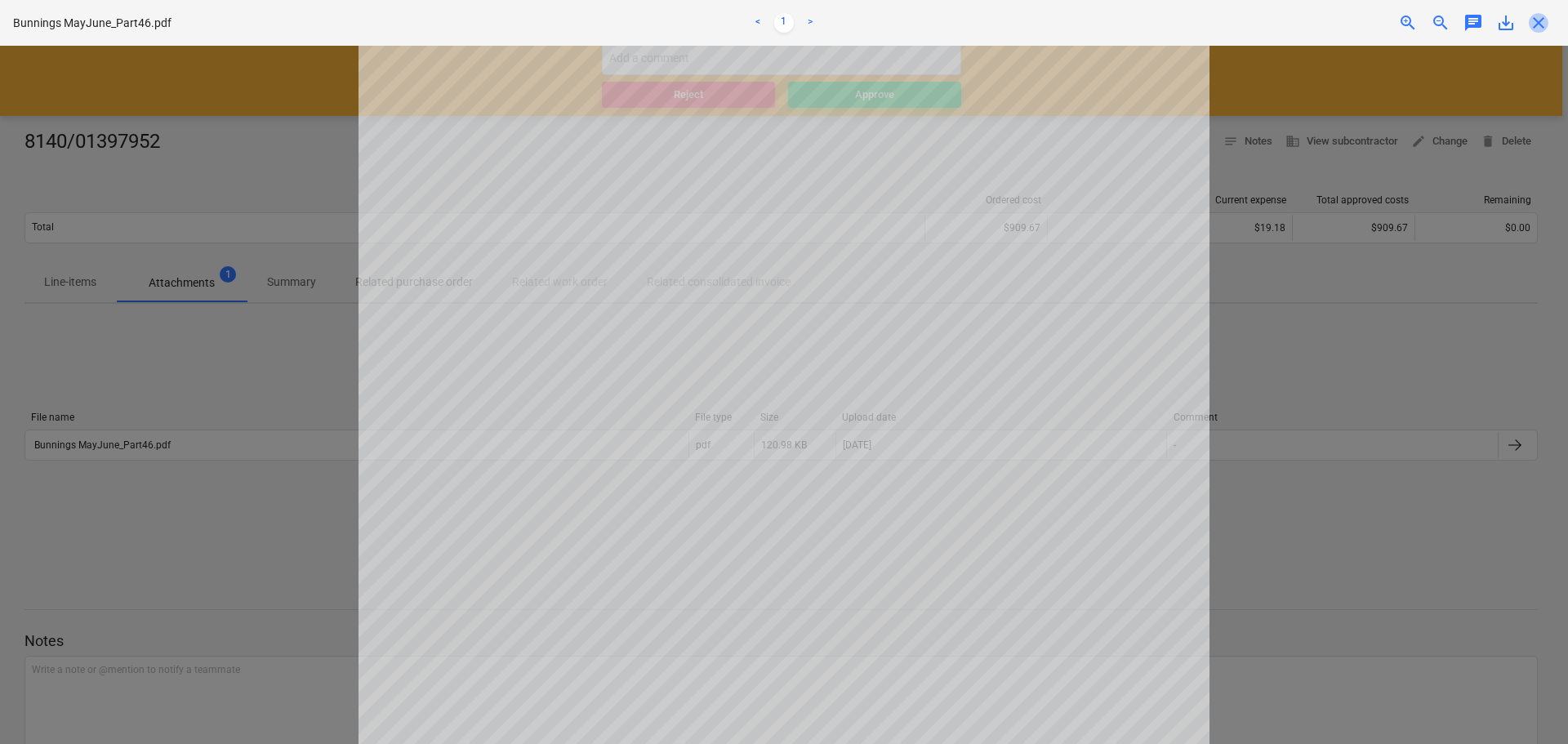
click at [1535, 20] on span "close" at bounding box center [1538, 22] width 20 height 20
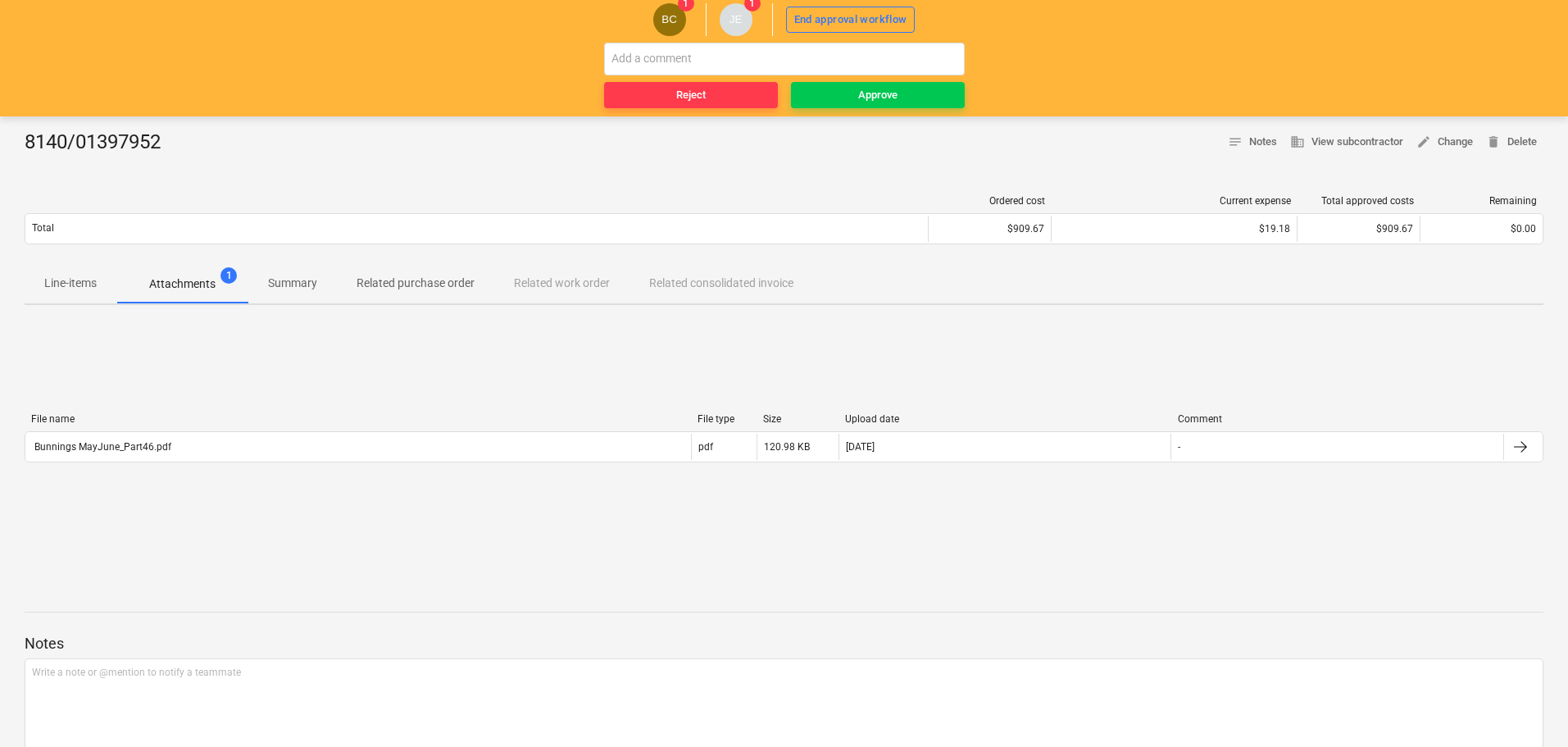
click at [67, 291] on p "Line-items" at bounding box center [71, 283] width 53 height 17
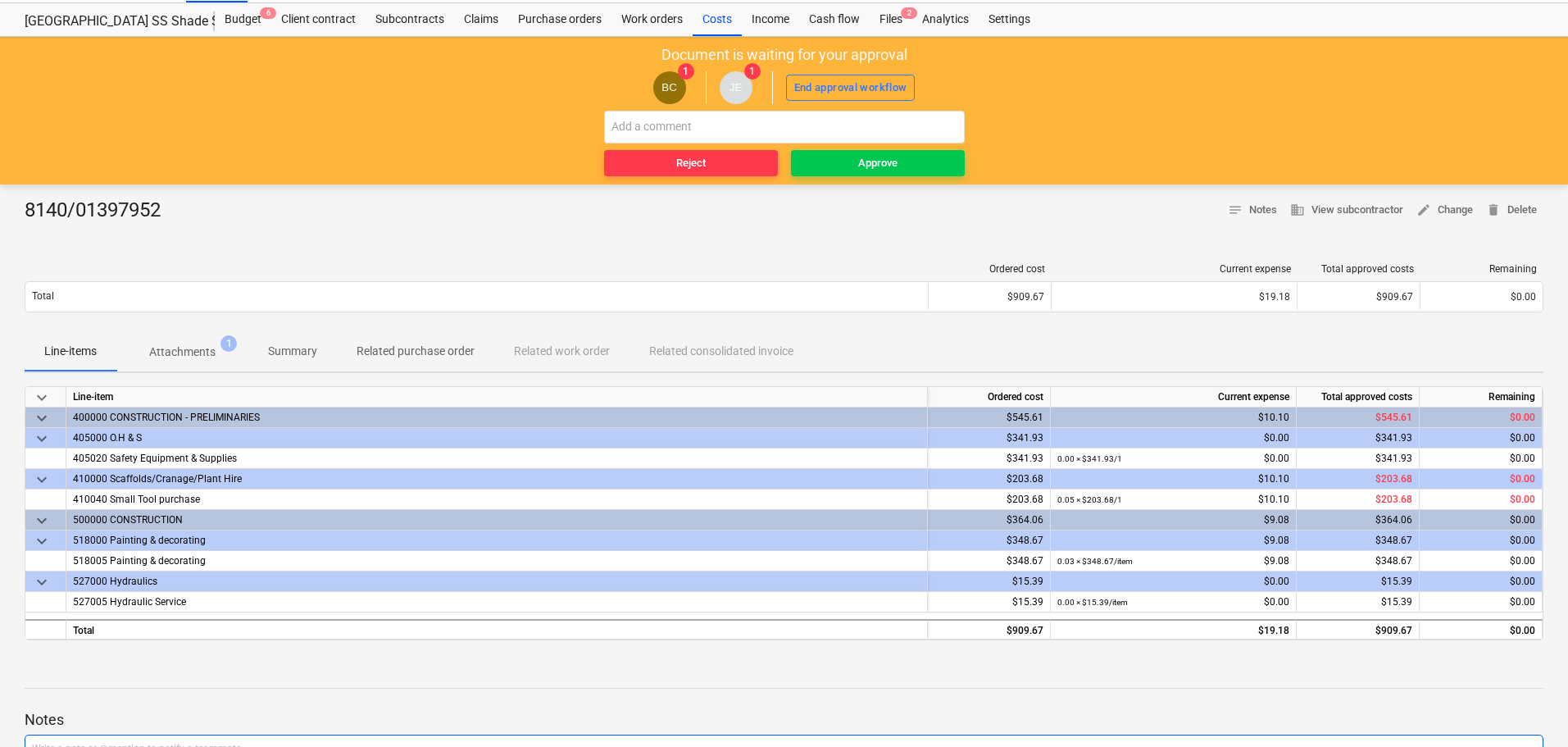
scroll to position [25, 0]
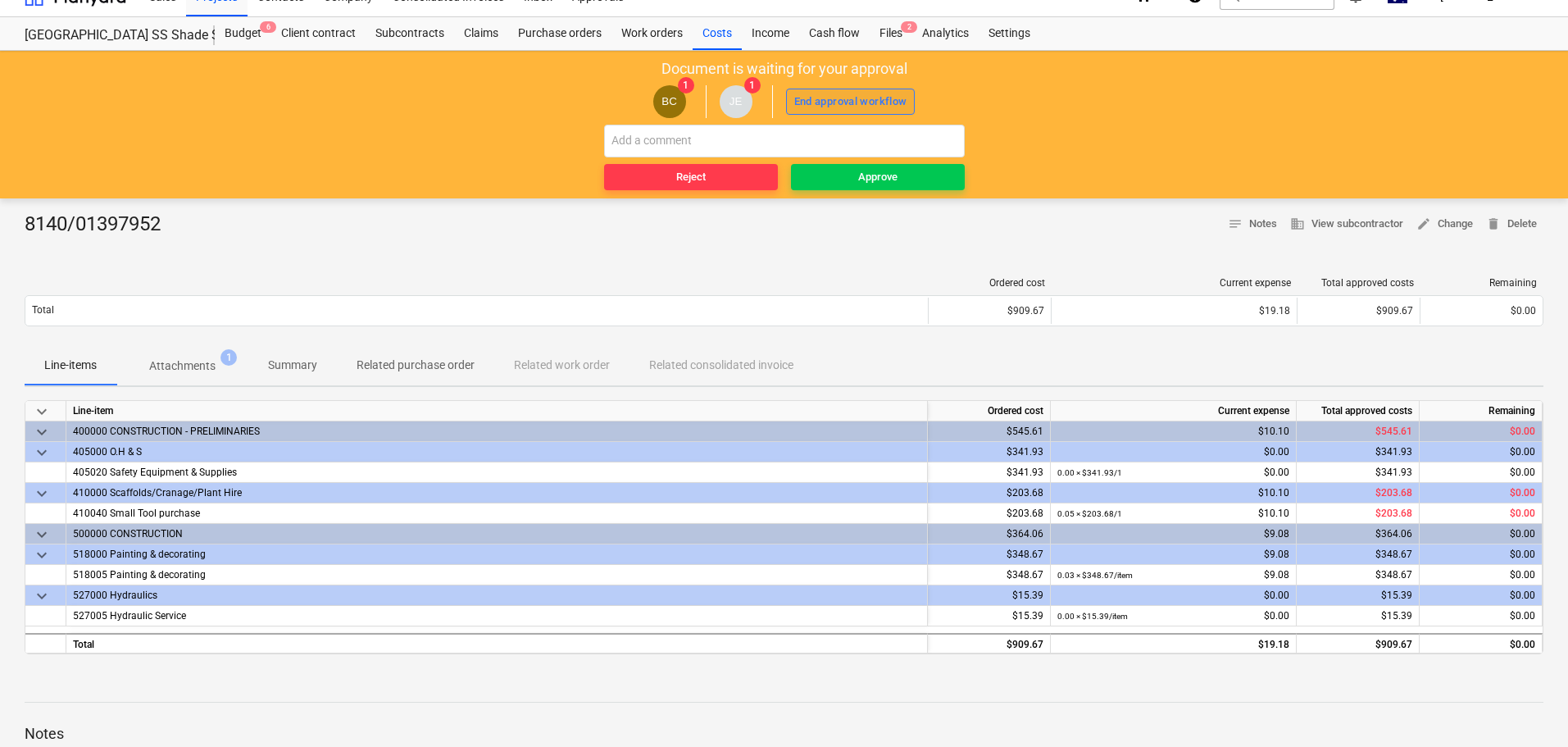
click at [846, 101] on div "End approval workflow" at bounding box center [851, 102] width 113 height 19
click at [899, 184] on span "Approve" at bounding box center [878, 177] width 160 height 19
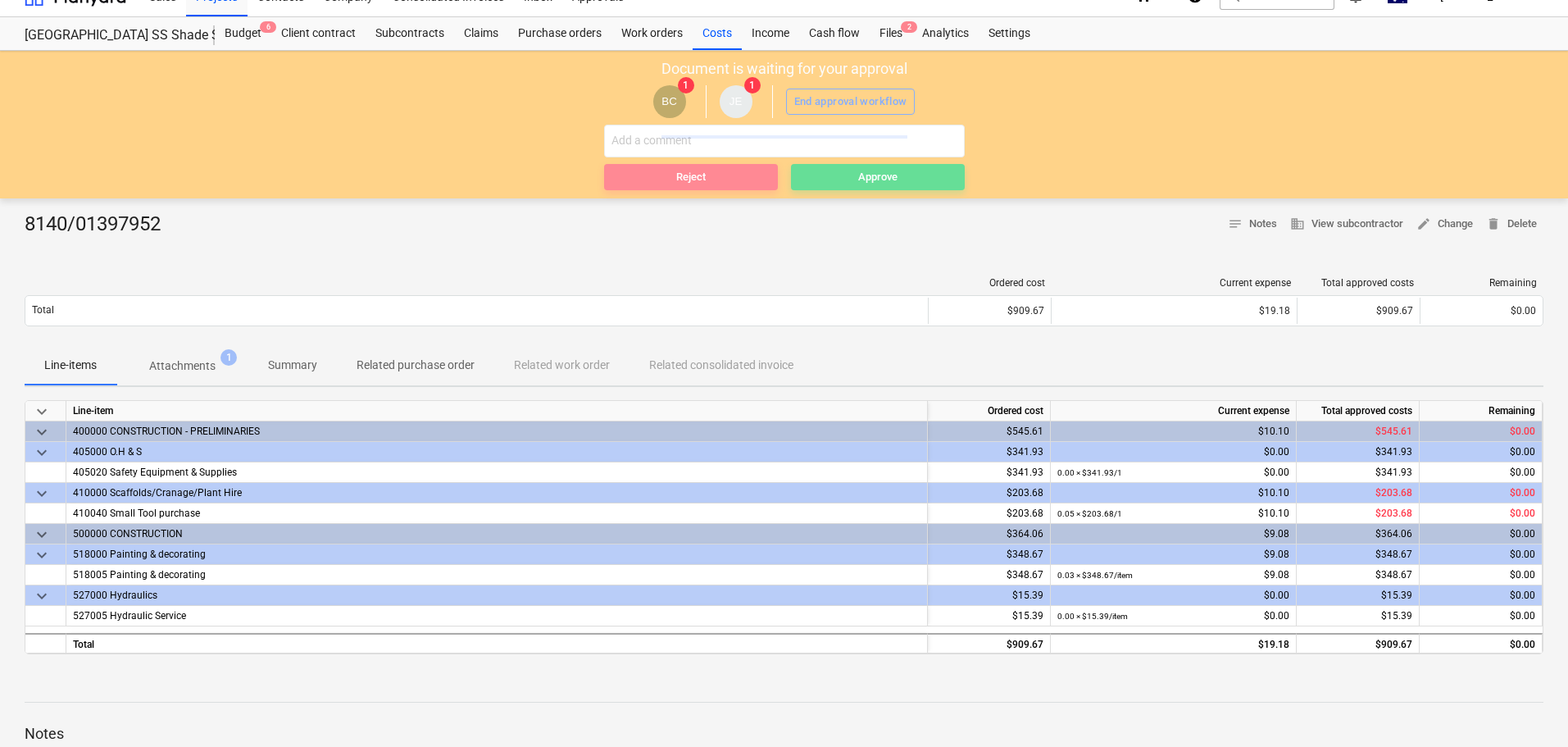
scroll to position [0, 0]
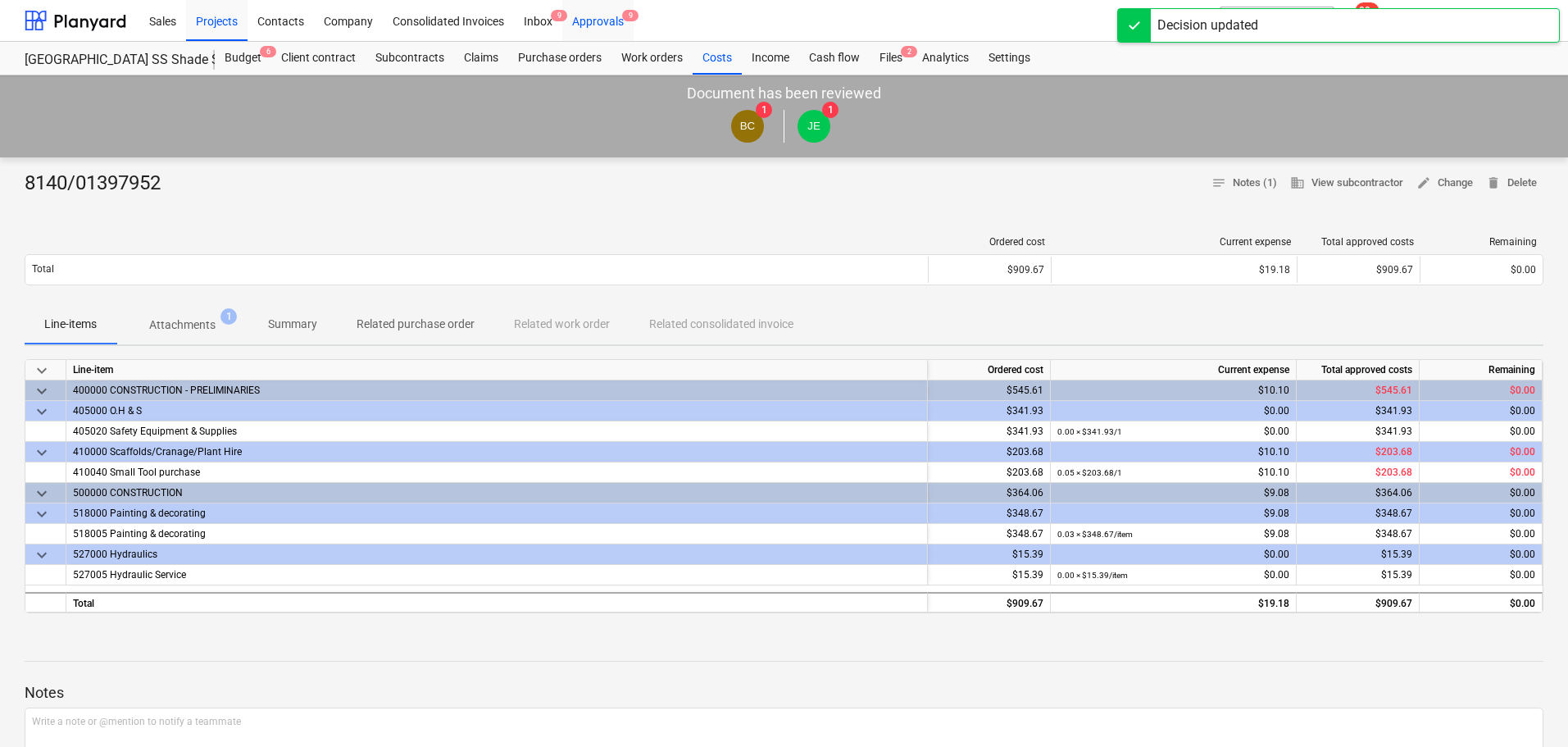
click at [603, 14] on div "Approvals 9" at bounding box center [599, 20] width 72 height 42
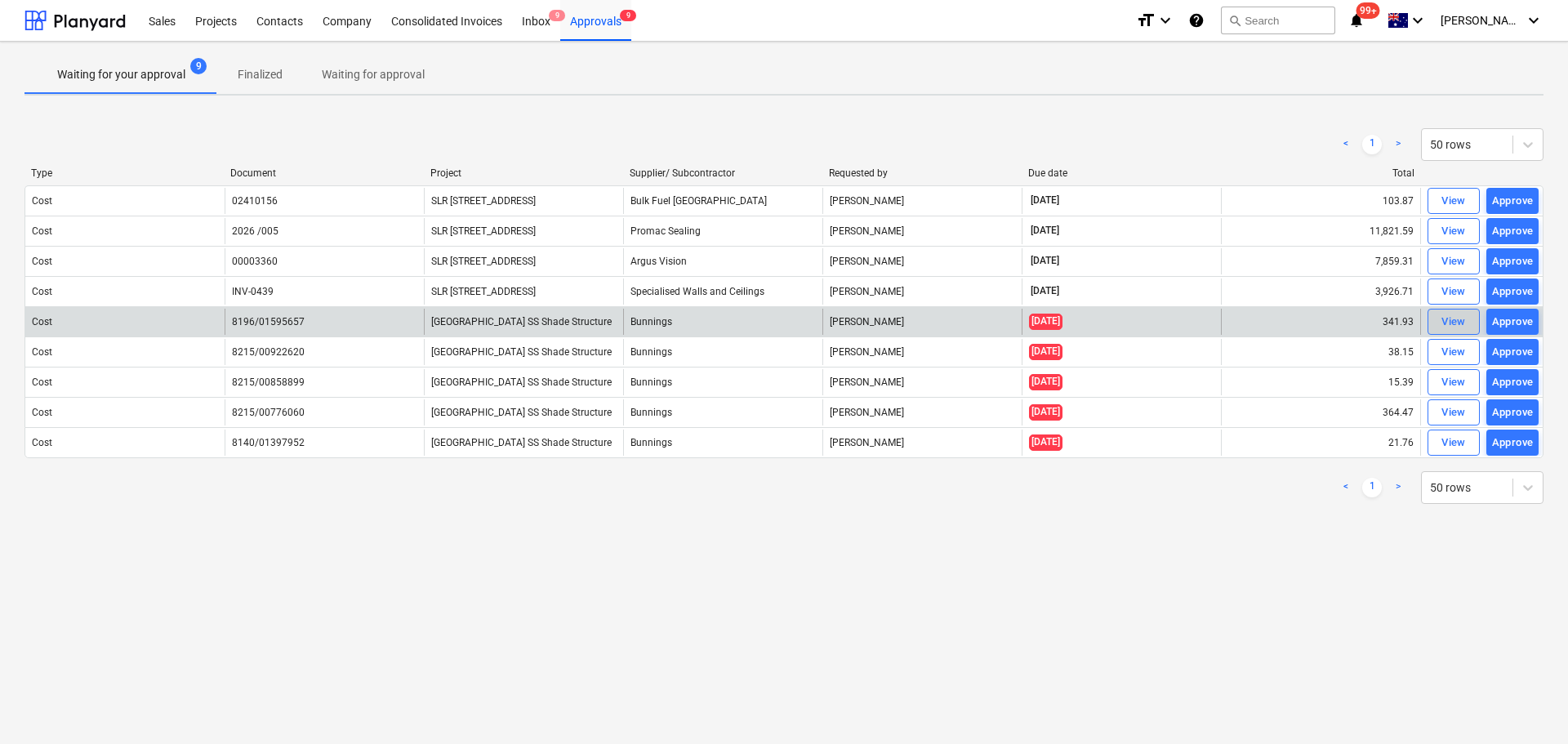
click at [1447, 319] on div "View" at bounding box center [1453, 322] width 25 height 19
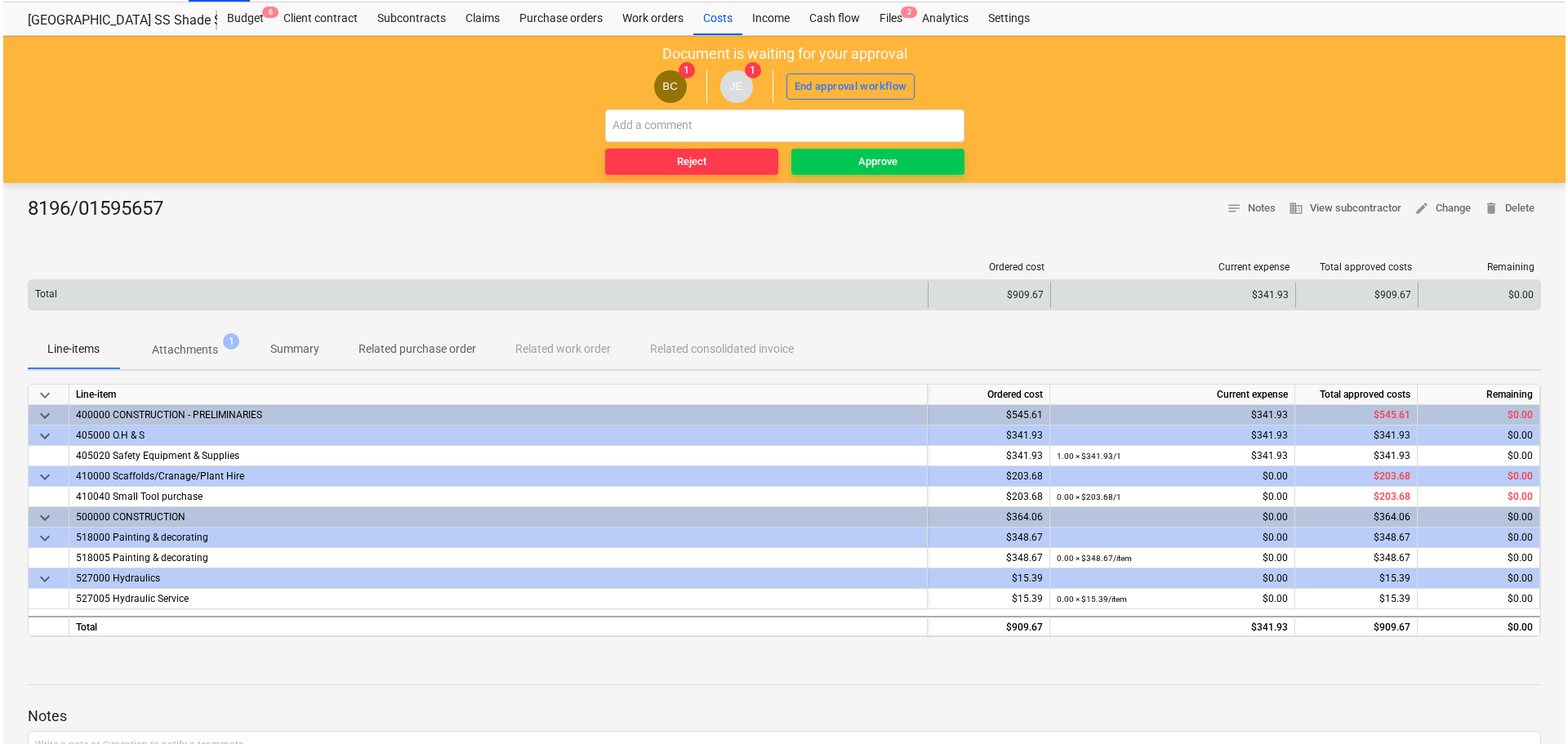
scroll to position [25, 0]
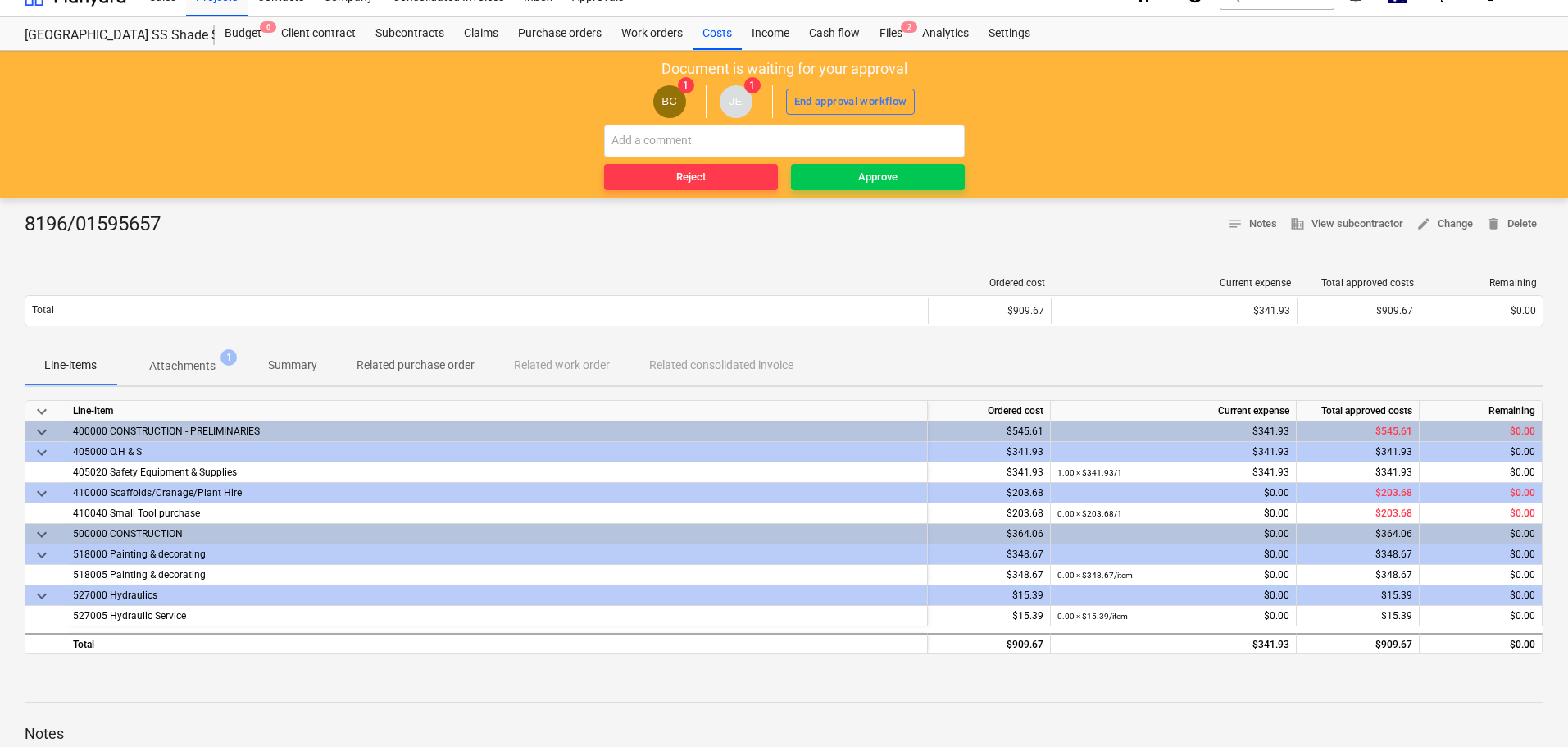
click at [192, 366] on p "Attachments" at bounding box center [182, 366] width 67 height 17
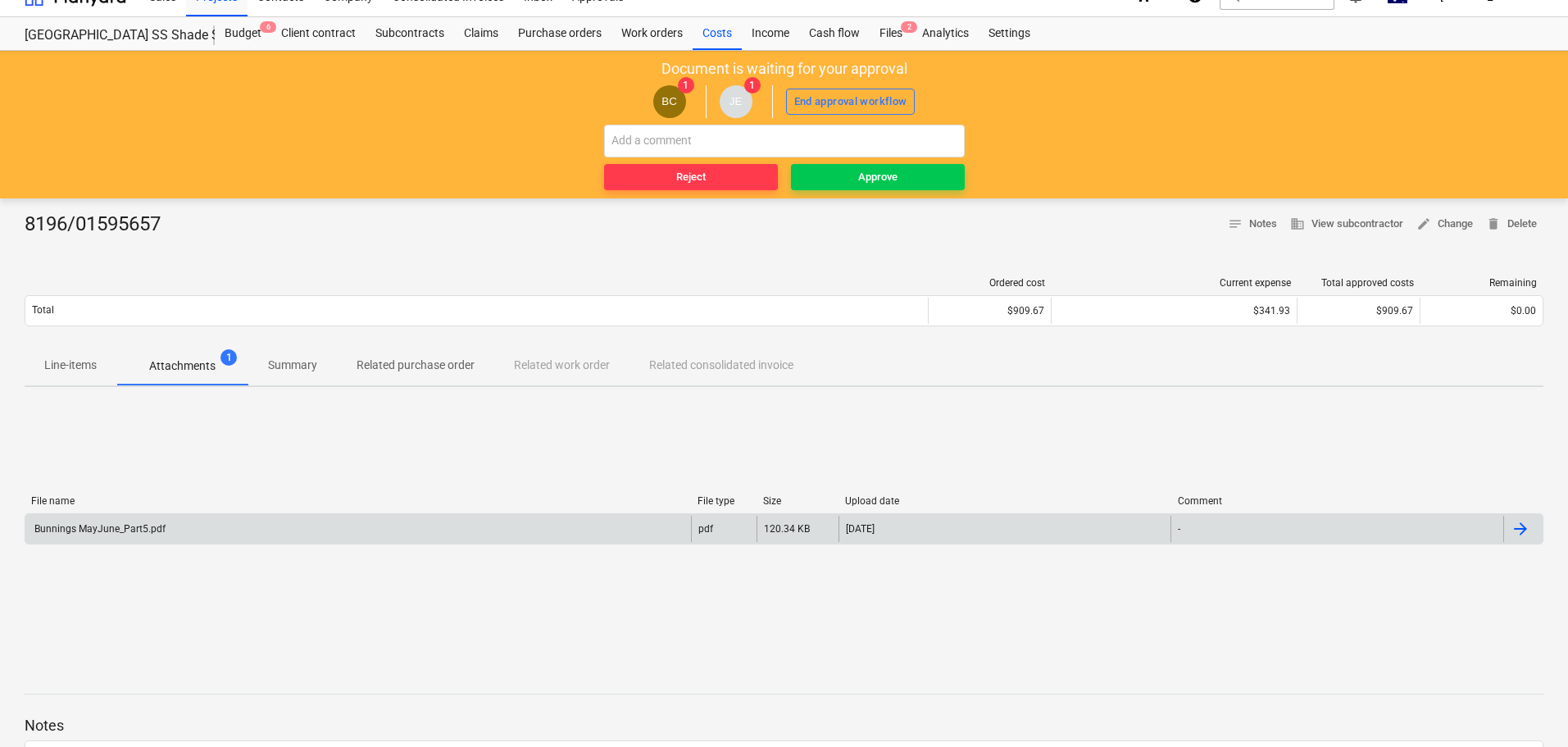
click at [139, 536] on div "Bunnings MayJune_Part5.pdf" at bounding box center [358, 529] width 666 height 26
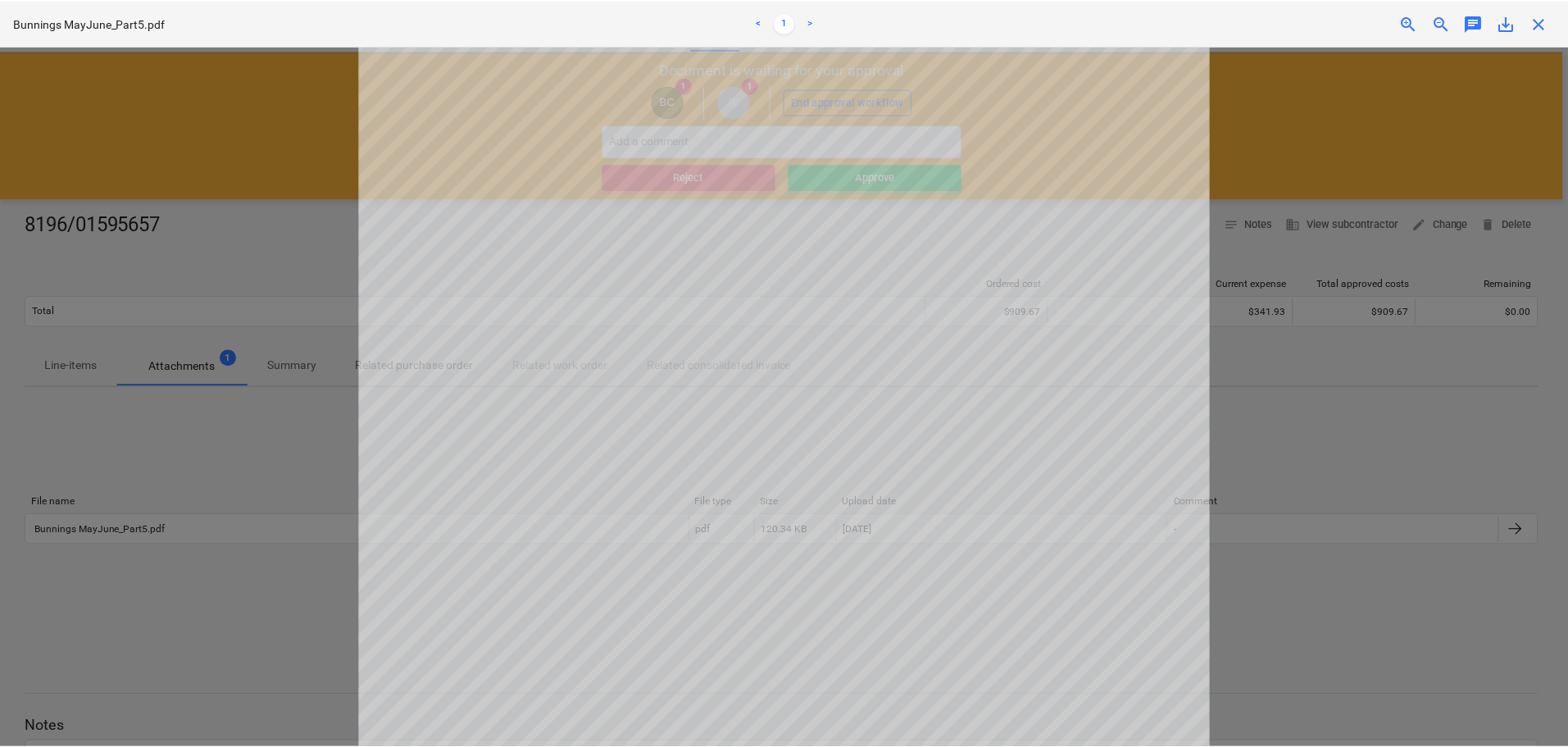
scroll to position [246, 0]
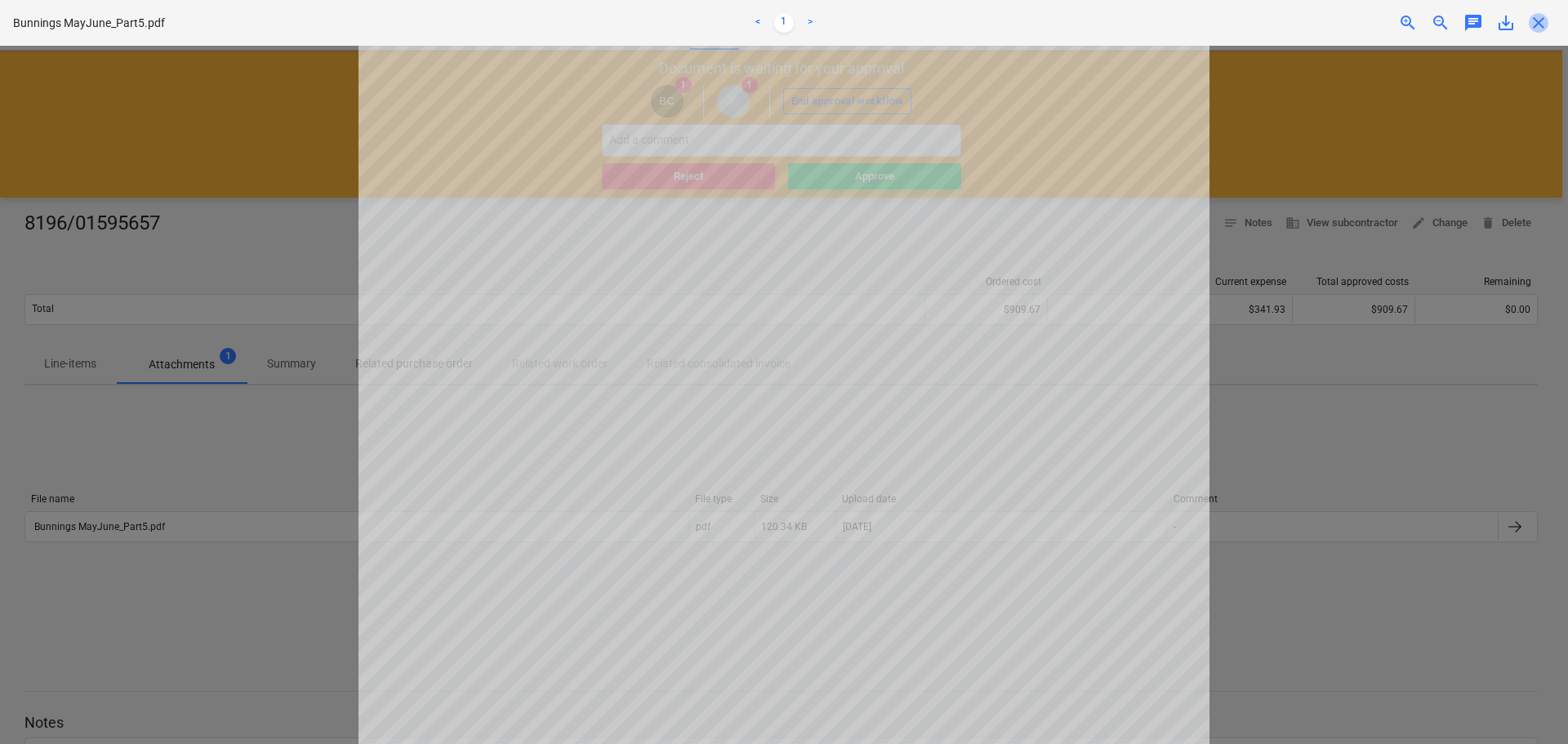
click at [1540, 19] on span "close" at bounding box center [1538, 22] width 20 height 20
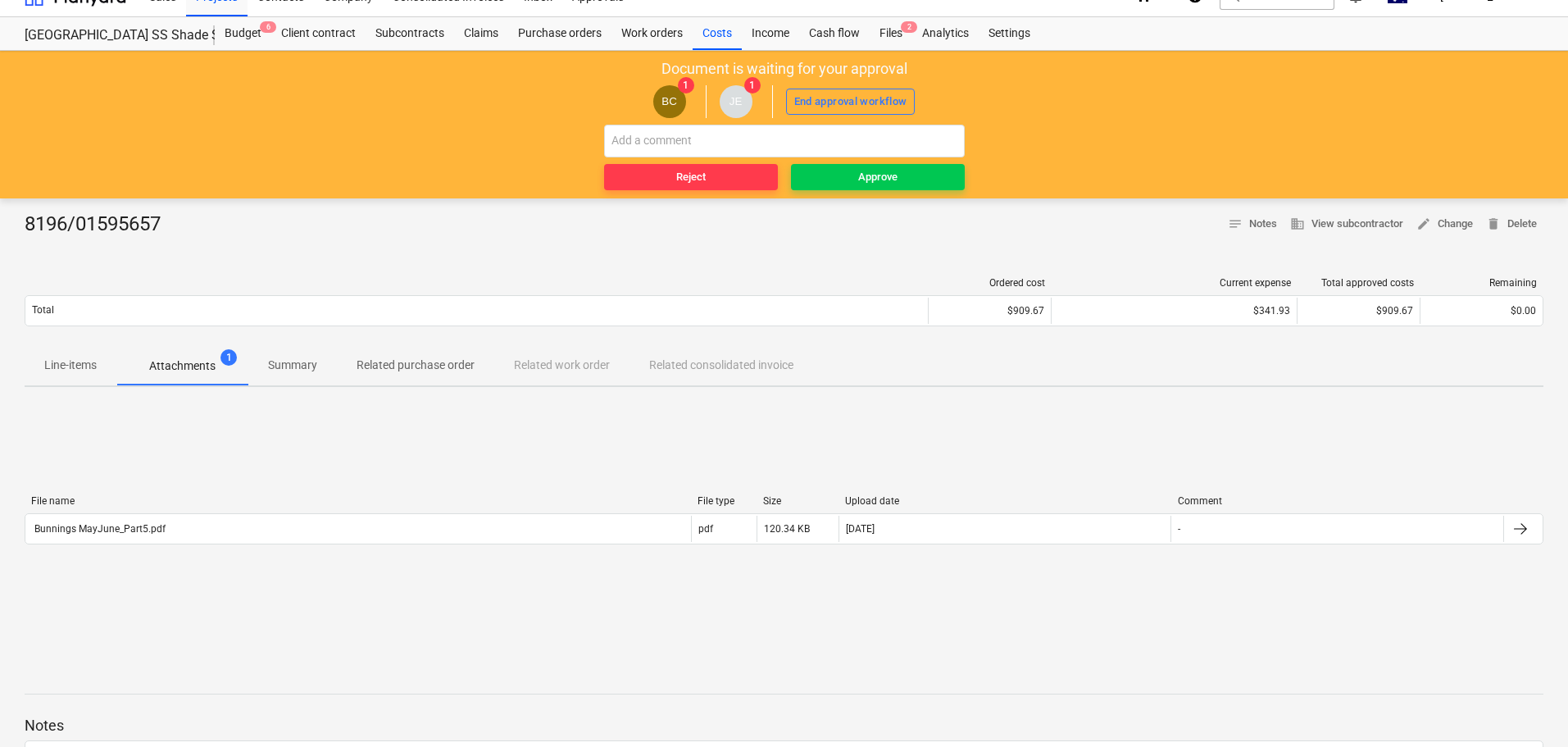
click at [76, 361] on p "Line-items" at bounding box center [71, 365] width 53 height 17
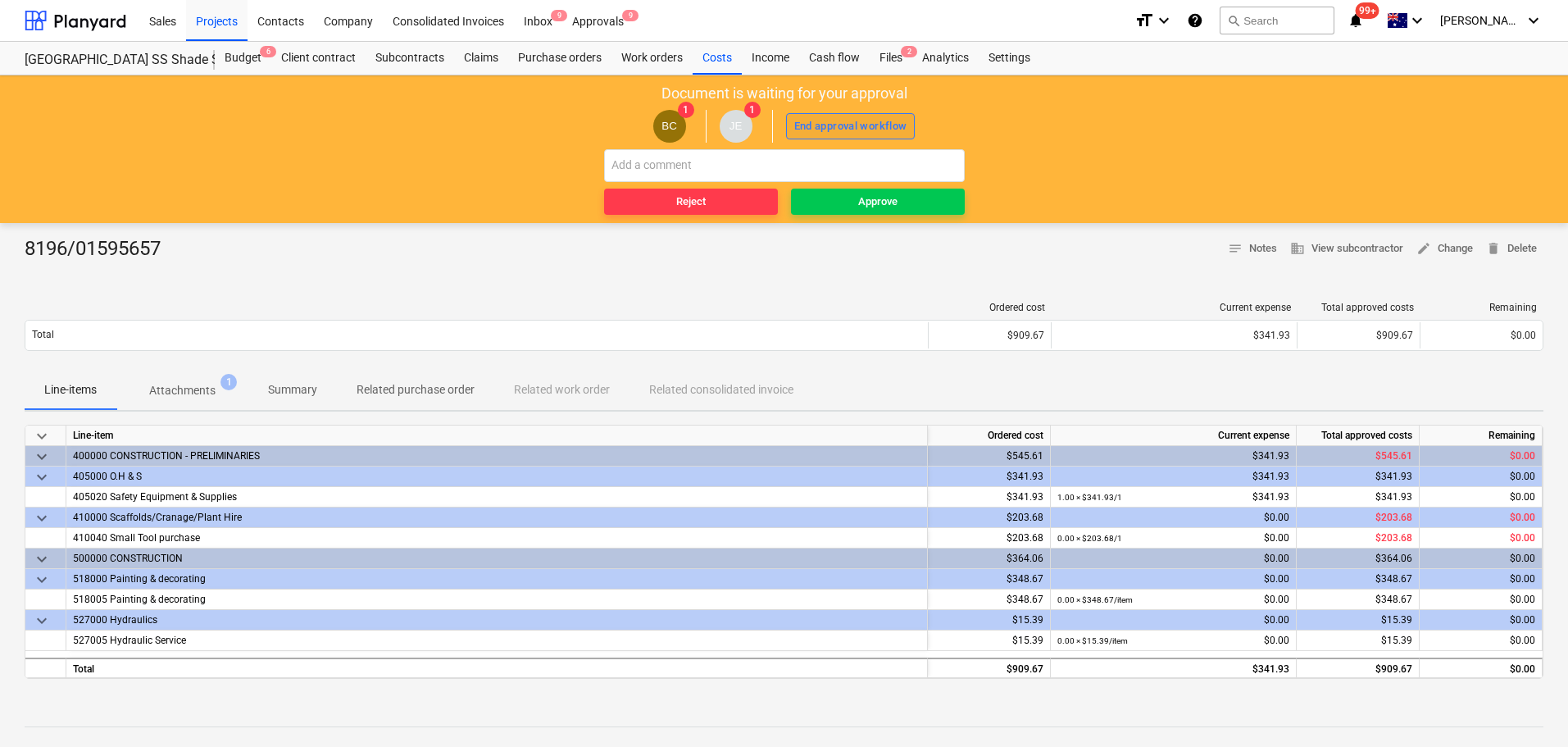
click at [836, 126] on div "End approval workflow" at bounding box center [851, 127] width 113 height 19
click at [871, 203] on div "Approve" at bounding box center [878, 202] width 39 height 19
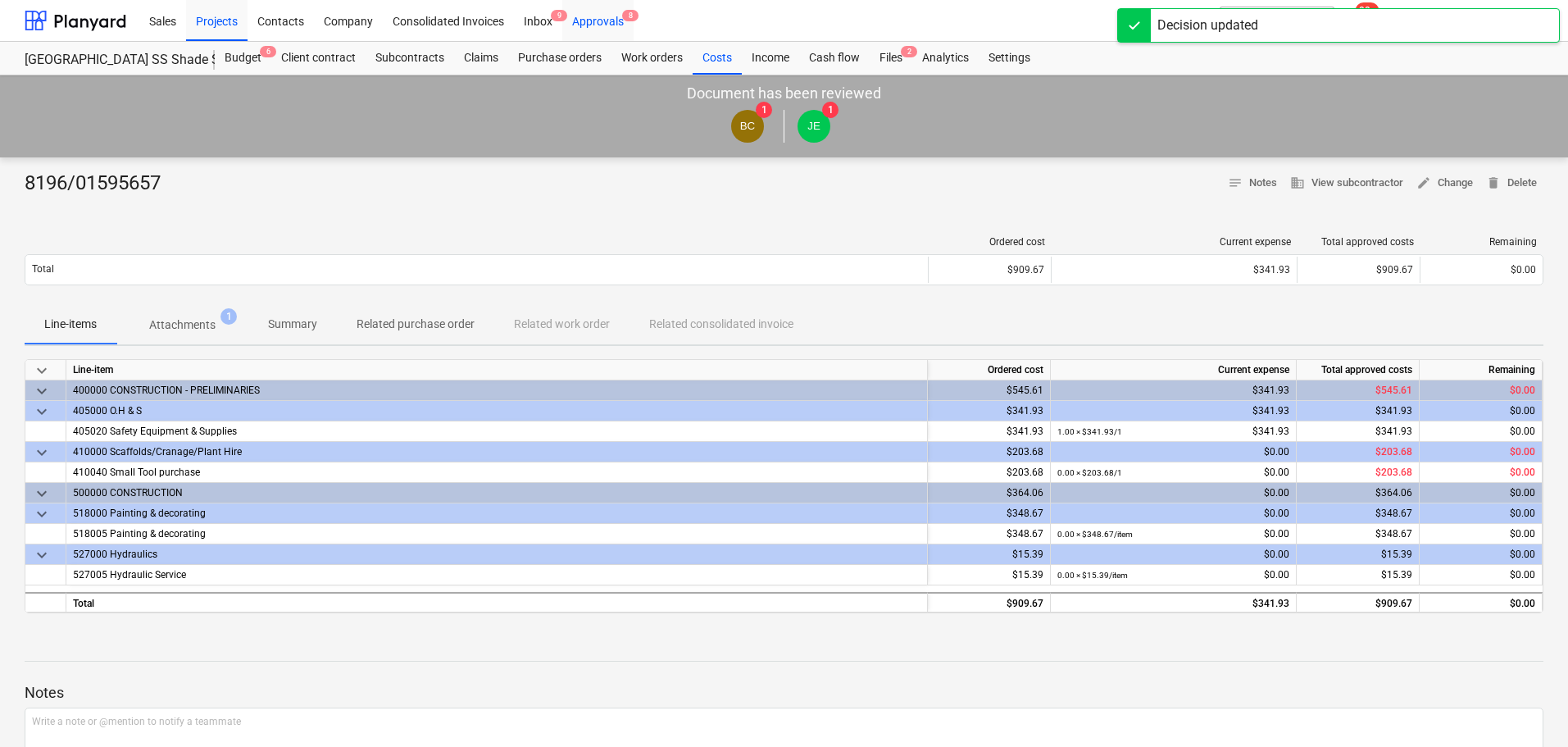
click at [600, 20] on div "Approvals 8" at bounding box center [599, 20] width 72 height 42
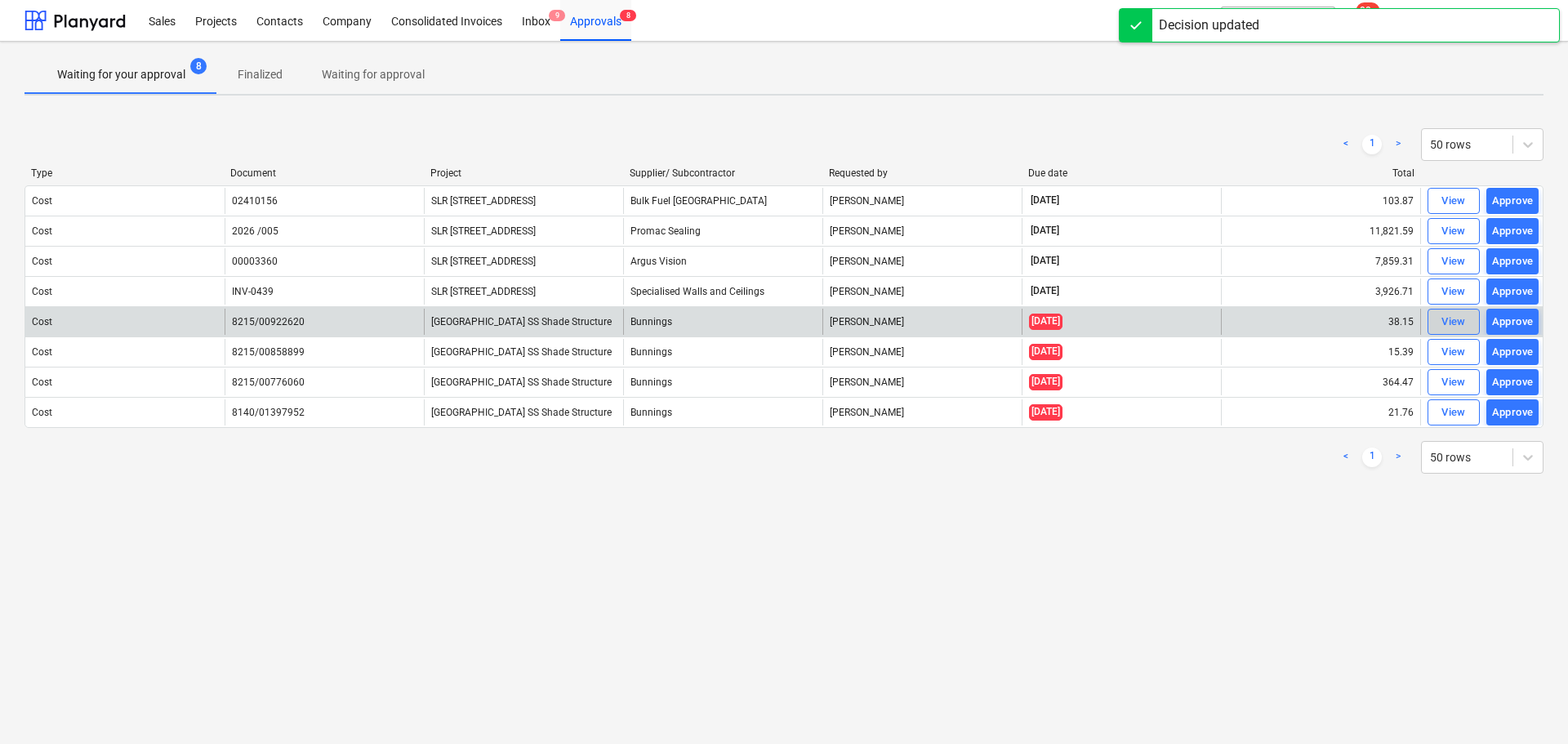
click at [1461, 321] on div "View" at bounding box center [1453, 322] width 25 height 19
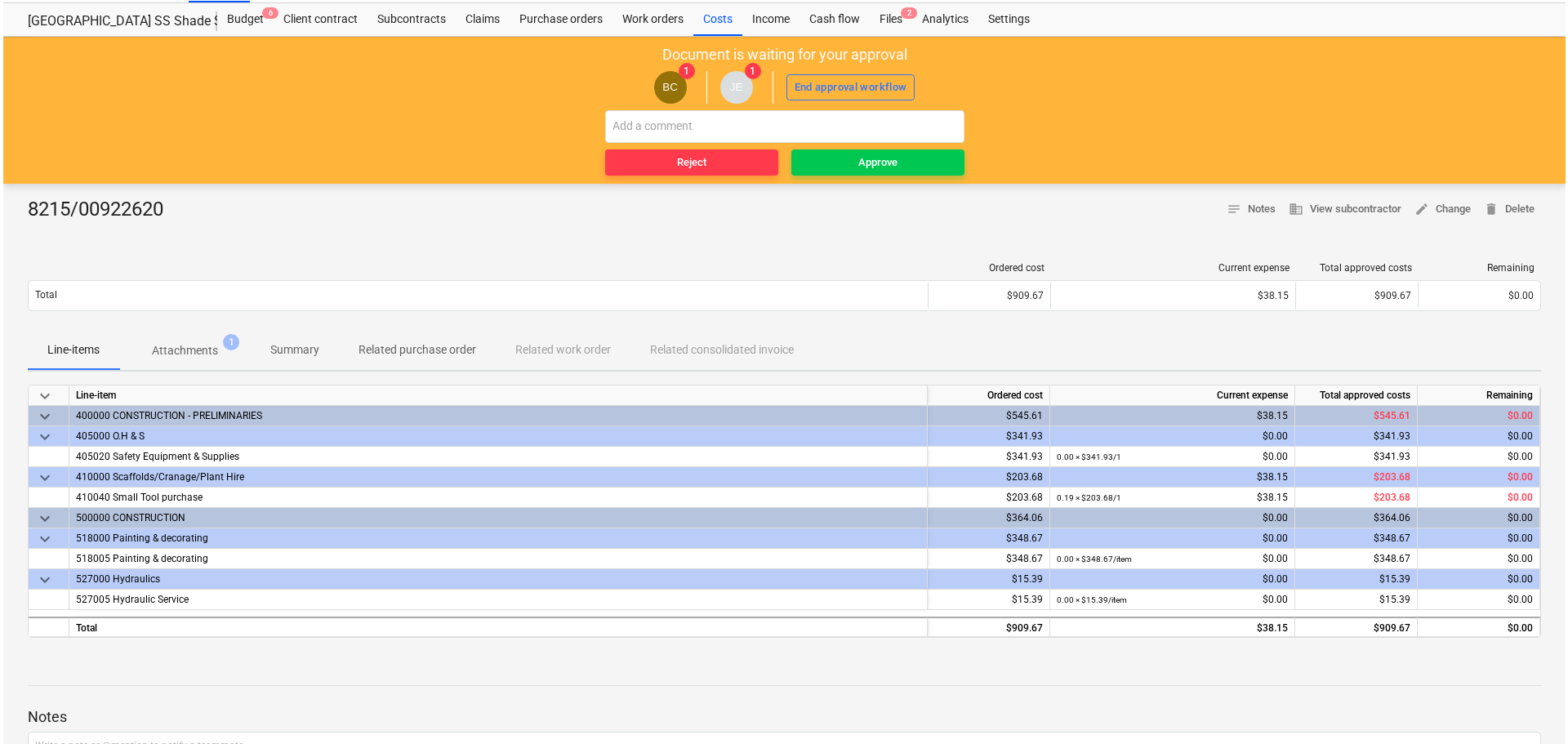
scroll to position [25, 0]
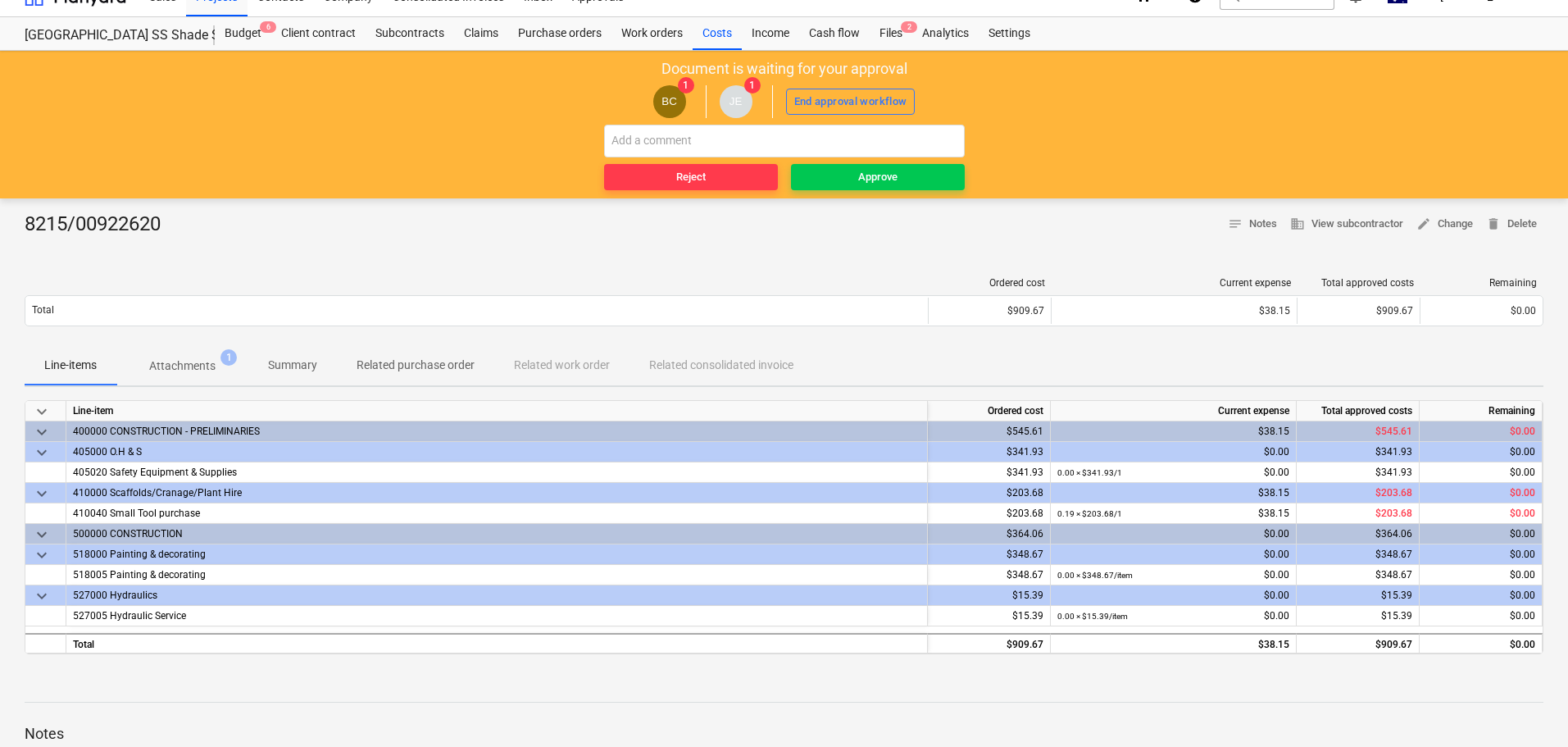
click at [203, 370] on p "Attachments" at bounding box center [182, 366] width 67 height 17
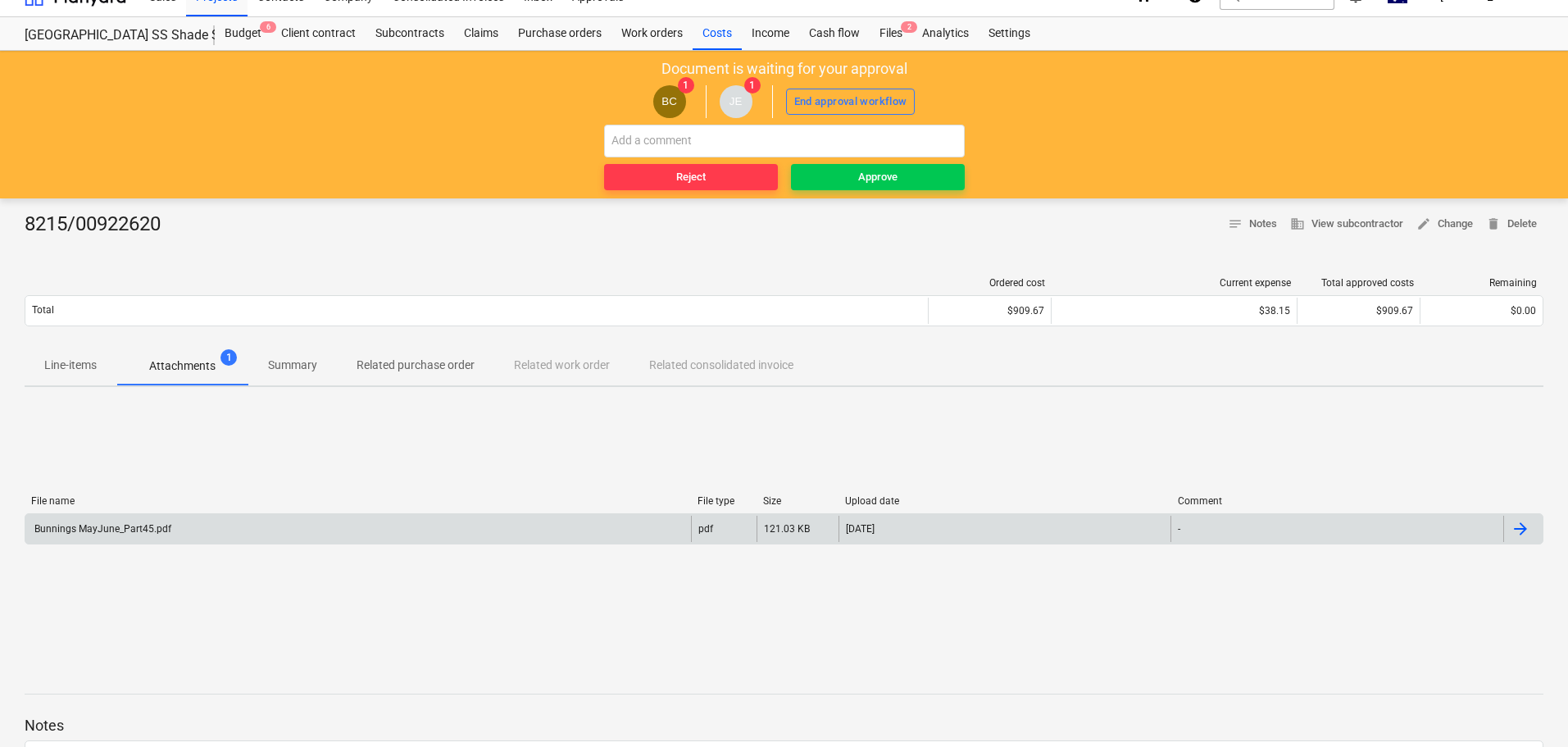
drag, startPoint x: 206, startPoint y: 483, endPoint x: 166, endPoint y: 512, distance: 49.4
click at [205, 484] on div "File name File type Size Upload date Comment Bunnings MayJune_Part45.pdf pdf 12…" at bounding box center [784, 523] width 1519 height 82
click at [166, 513] on div "Bunnings MayJune_Part45.pdf pdf 121.03 KB [DATE] -" at bounding box center [784, 529] width 1519 height 32
click at [128, 514] on div "Bunnings MayJune_Part45.pdf pdf 121.03 KB [DATE] -" at bounding box center [784, 529] width 1519 height 32
click at [128, 544] on div "Bunnings MayJune_Part45.pdf pdf 121.03 KB [DATE] -" at bounding box center [784, 529] width 1519 height 32
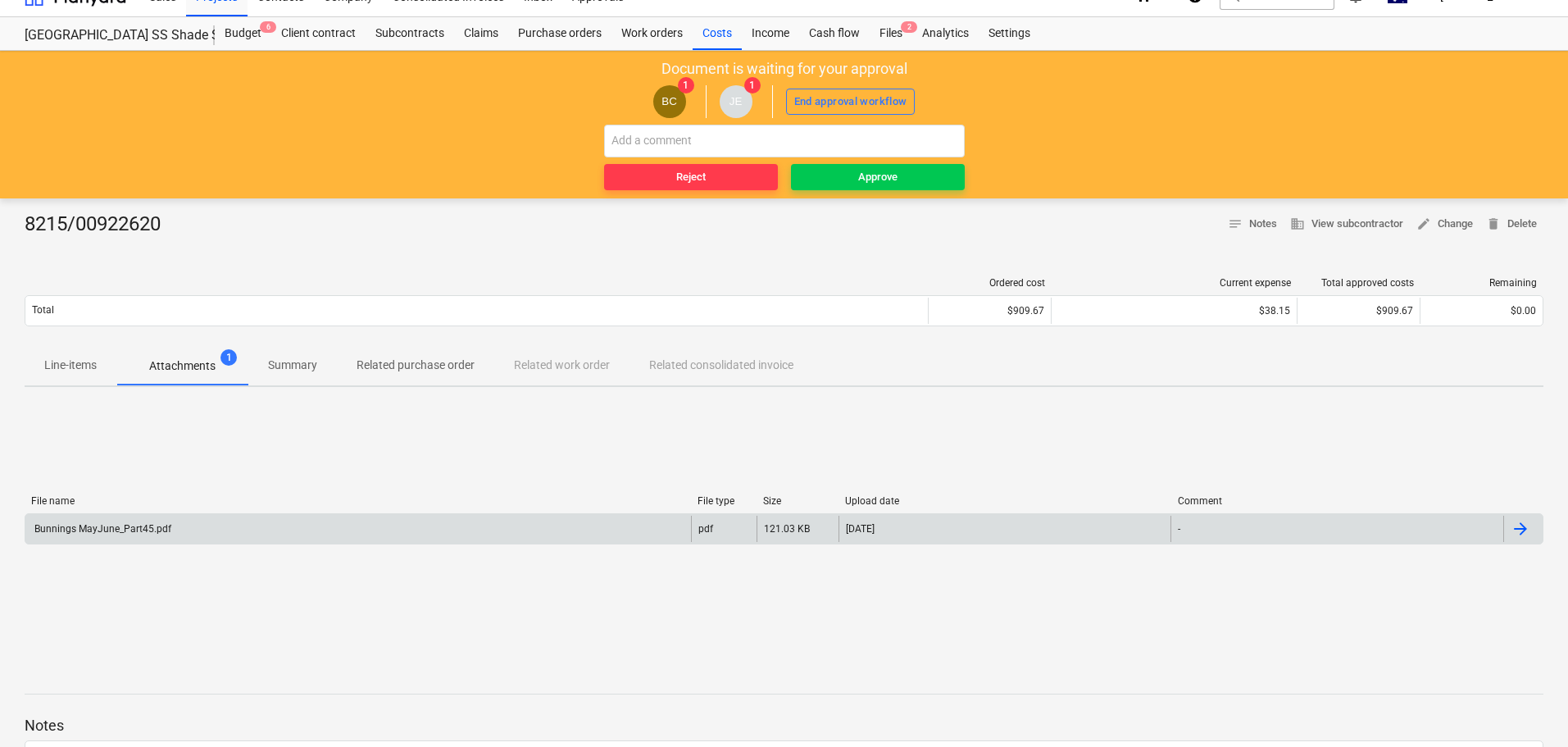
click at [159, 522] on div "Bunnings MayJune_Part45.pdf" at bounding box center [358, 529] width 666 height 26
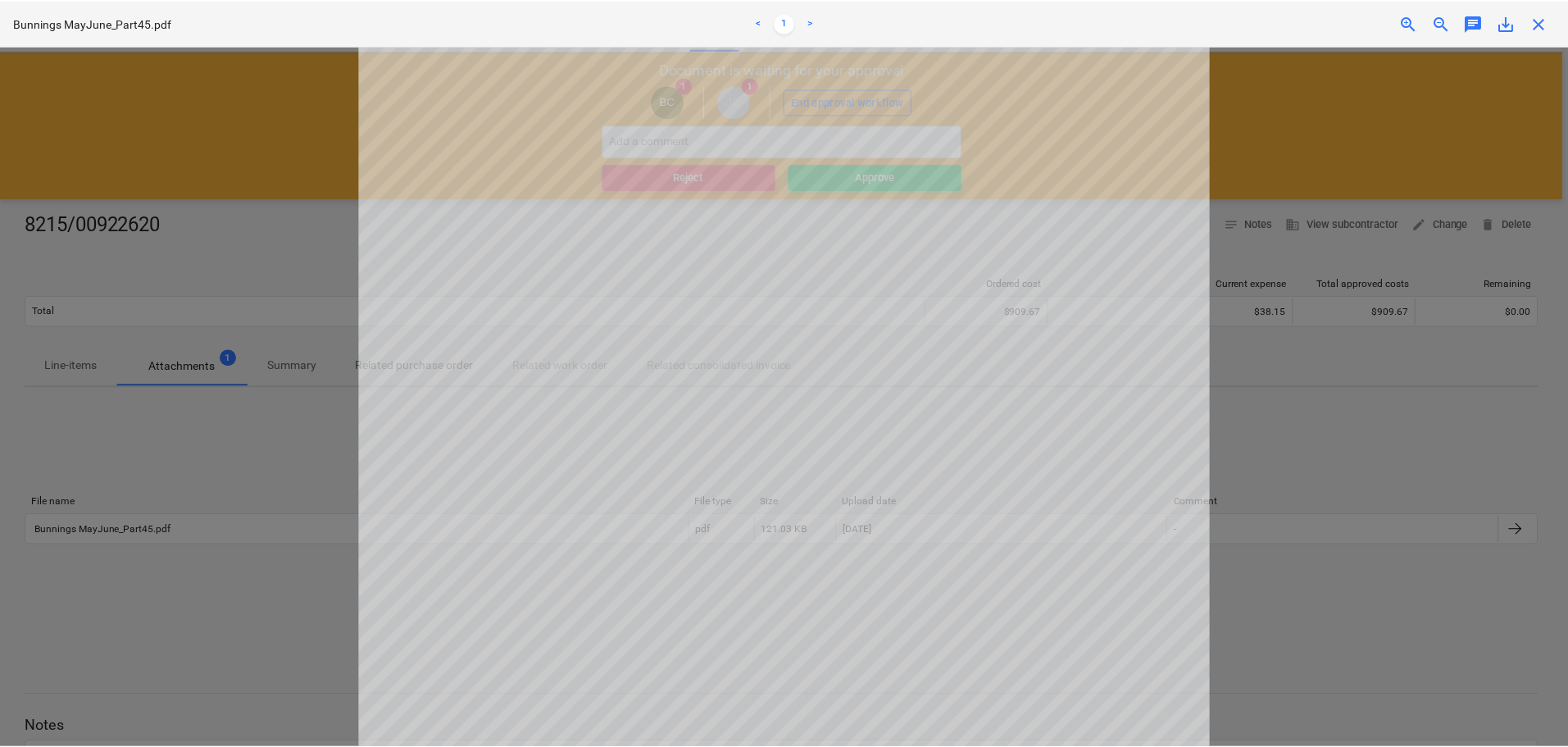
scroll to position [82, 0]
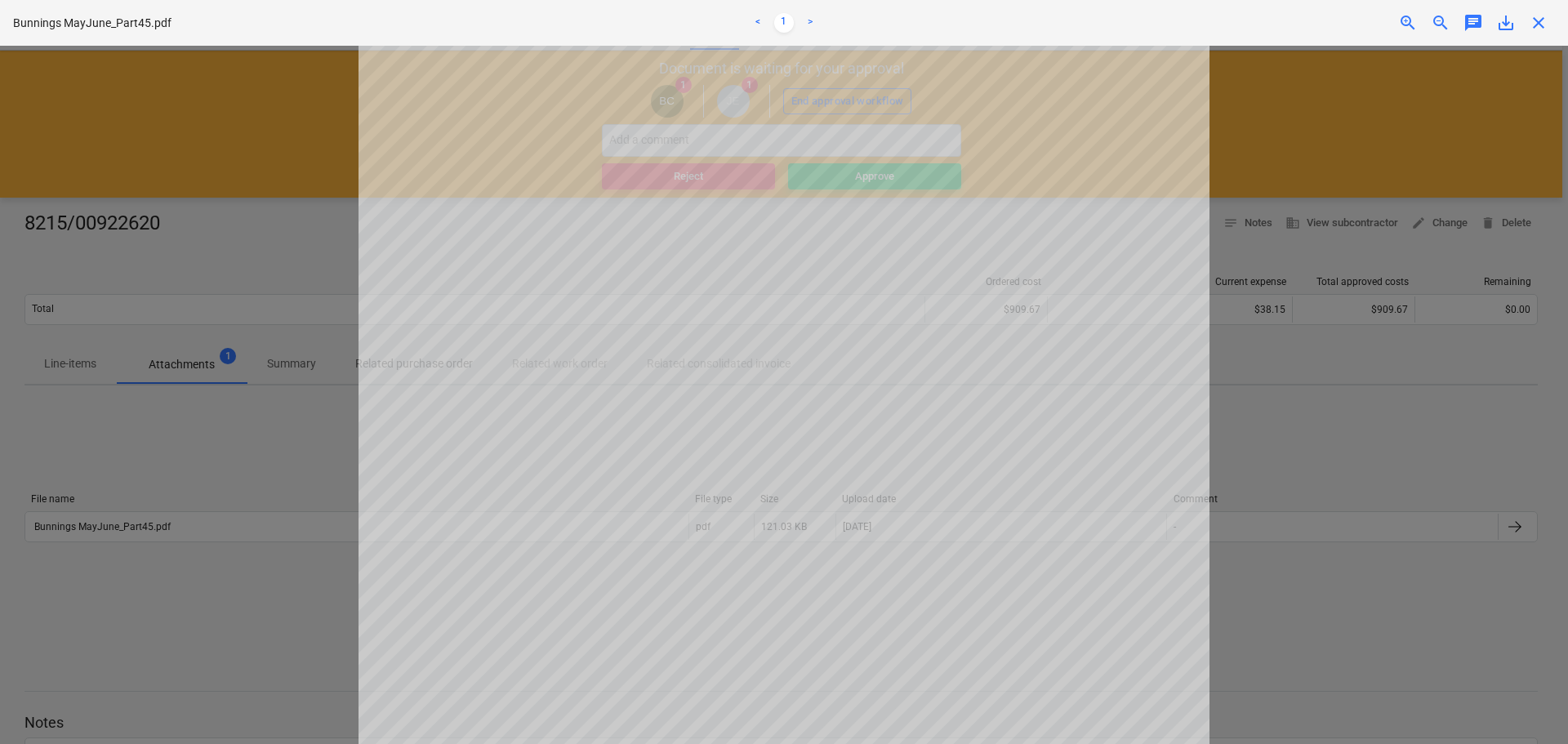
click at [1541, 22] on span "close" at bounding box center [1538, 22] width 20 height 20
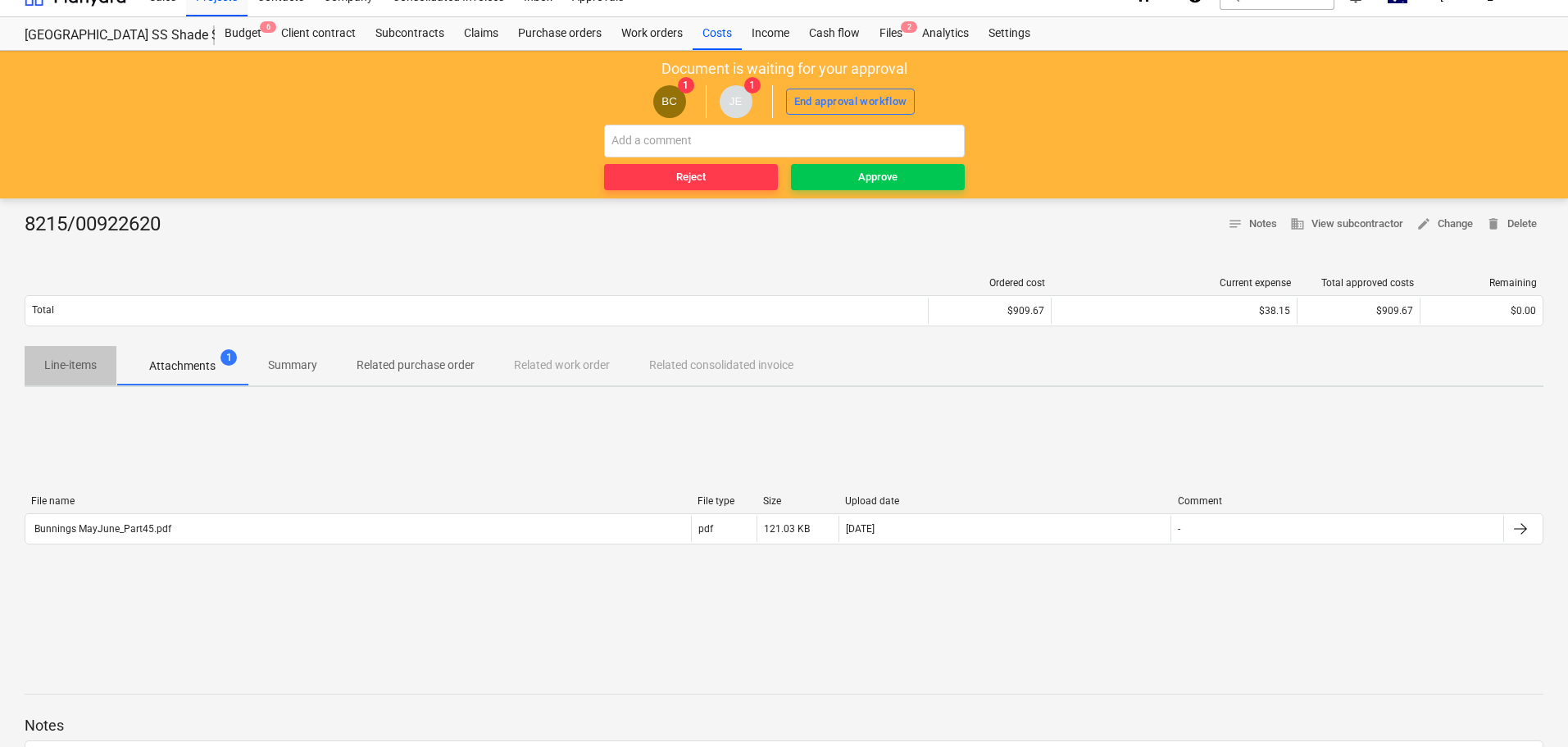
click at [42, 366] on span "Line-items" at bounding box center [71, 366] width 92 height 27
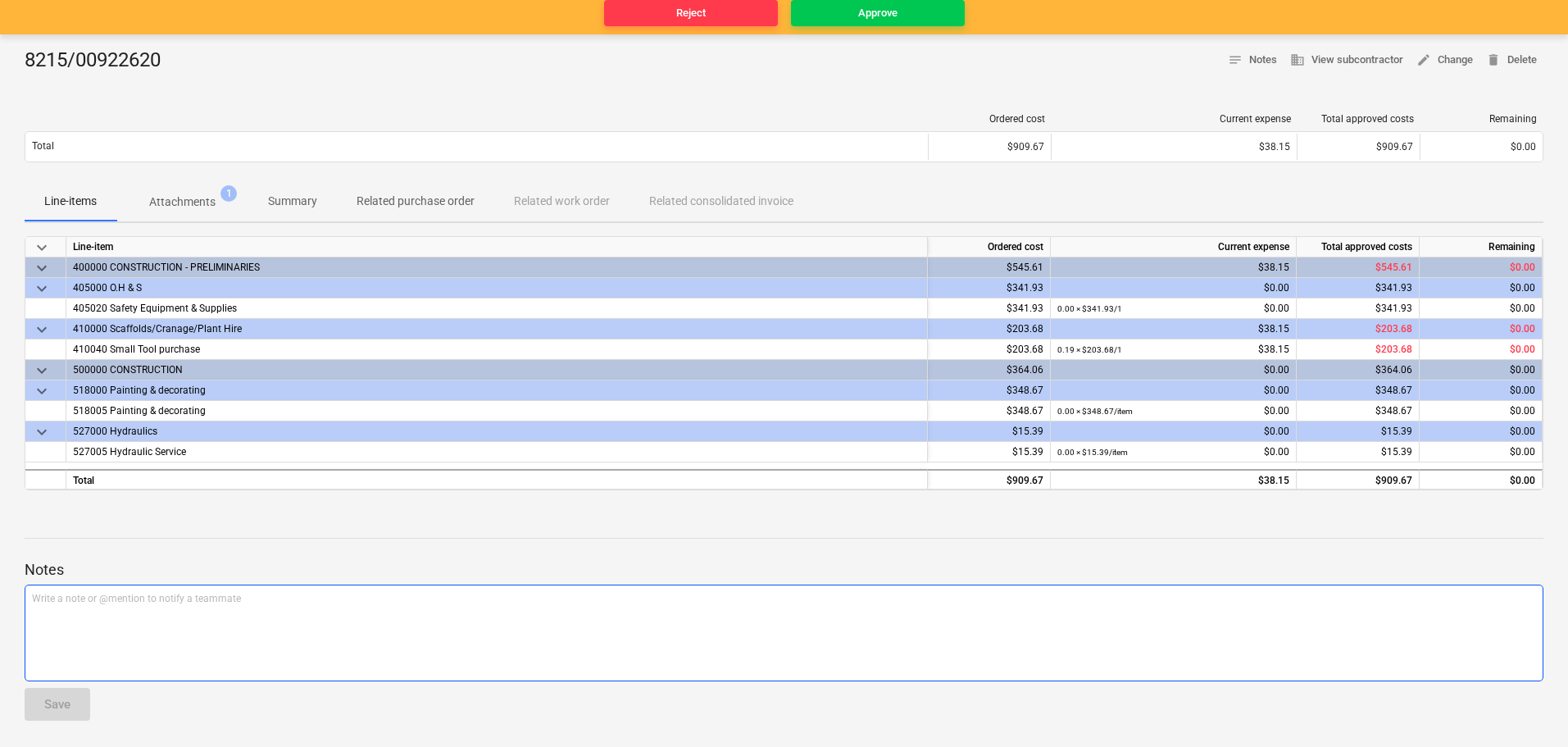
scroll to position [25, 0]
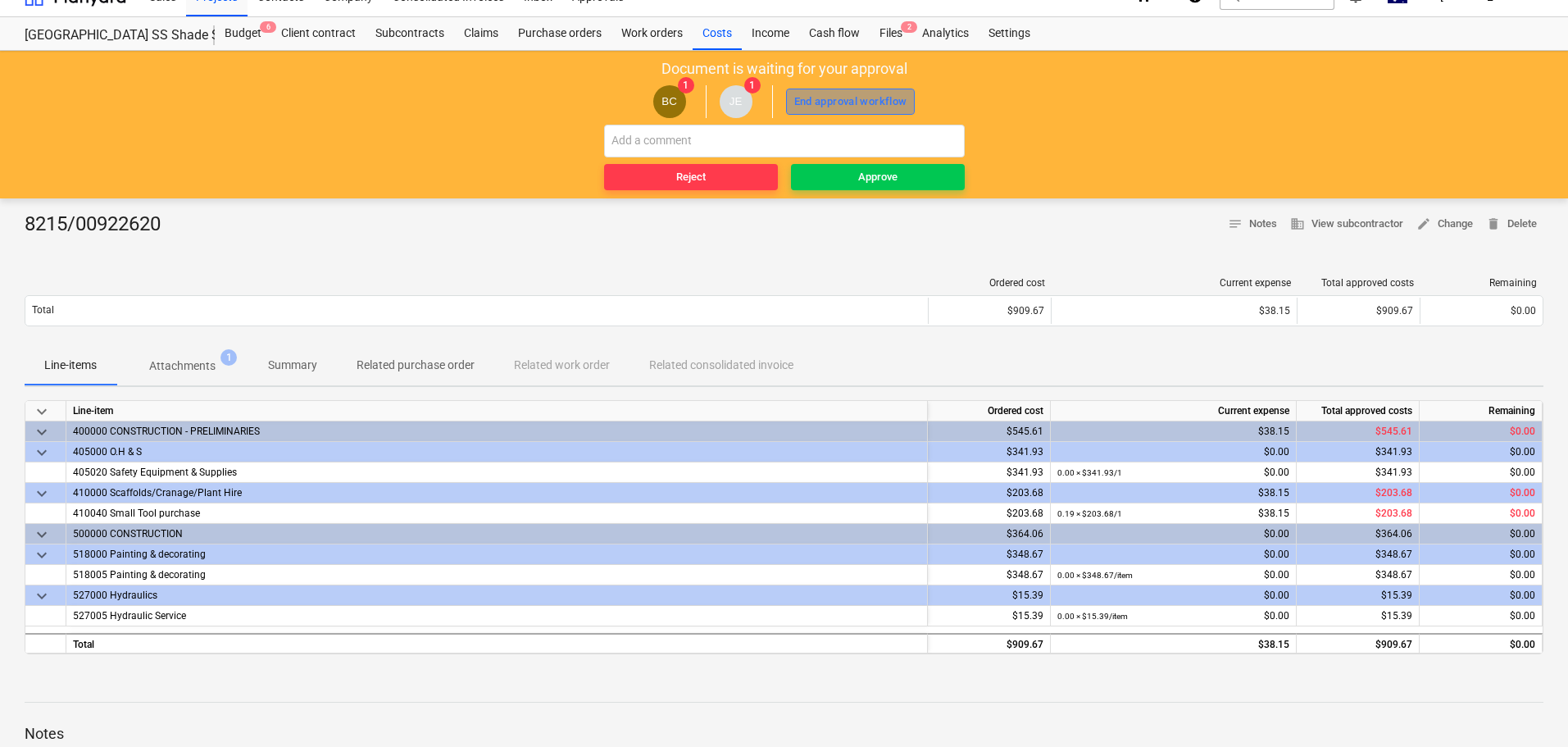
click at [854, 103] on div "End approval workflow" at bounding box center [851, 102] width 113 height 19
click at [888, 182] on div "Approve" at bounding box center [878, 177] width 39 height 19
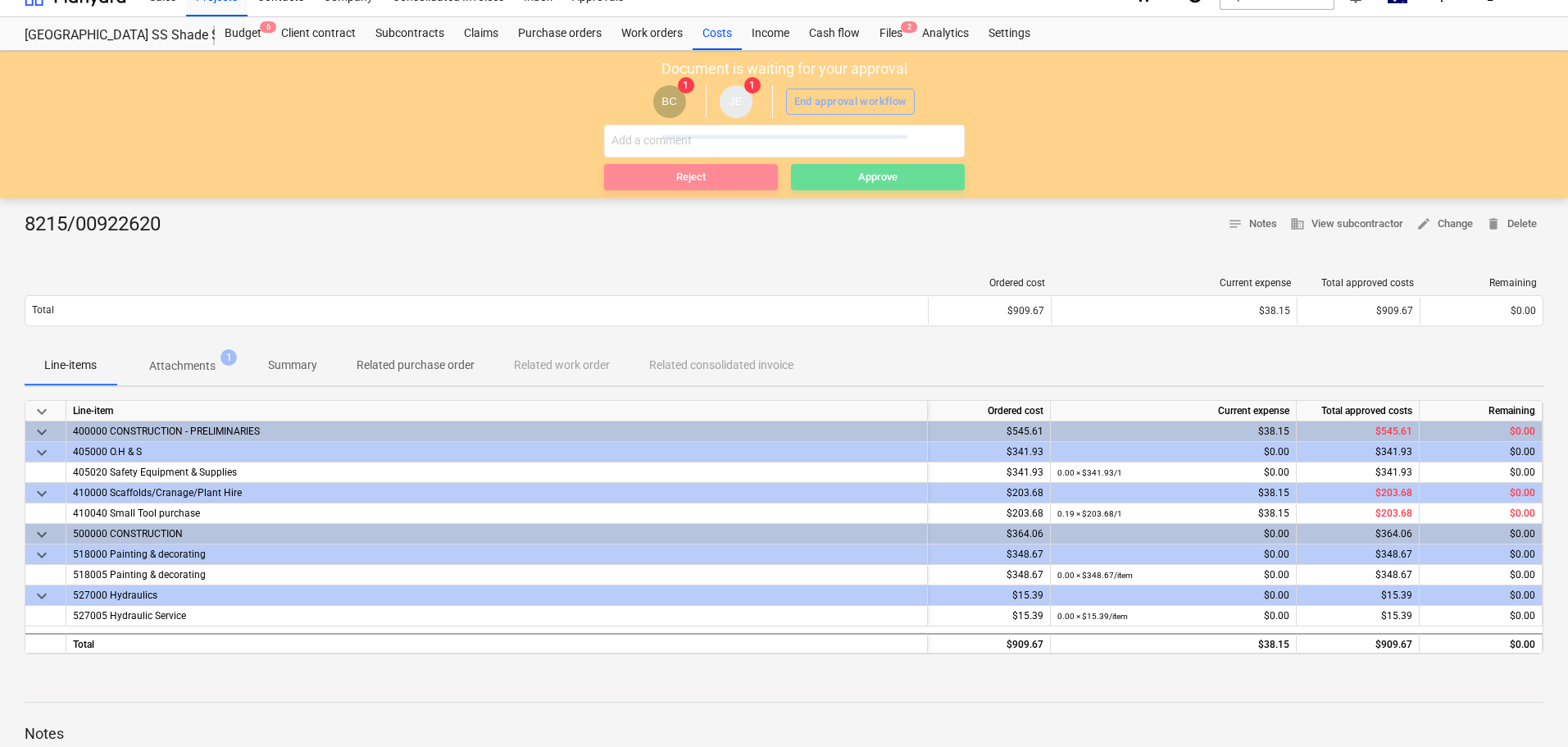
scroll to position [0, 0]
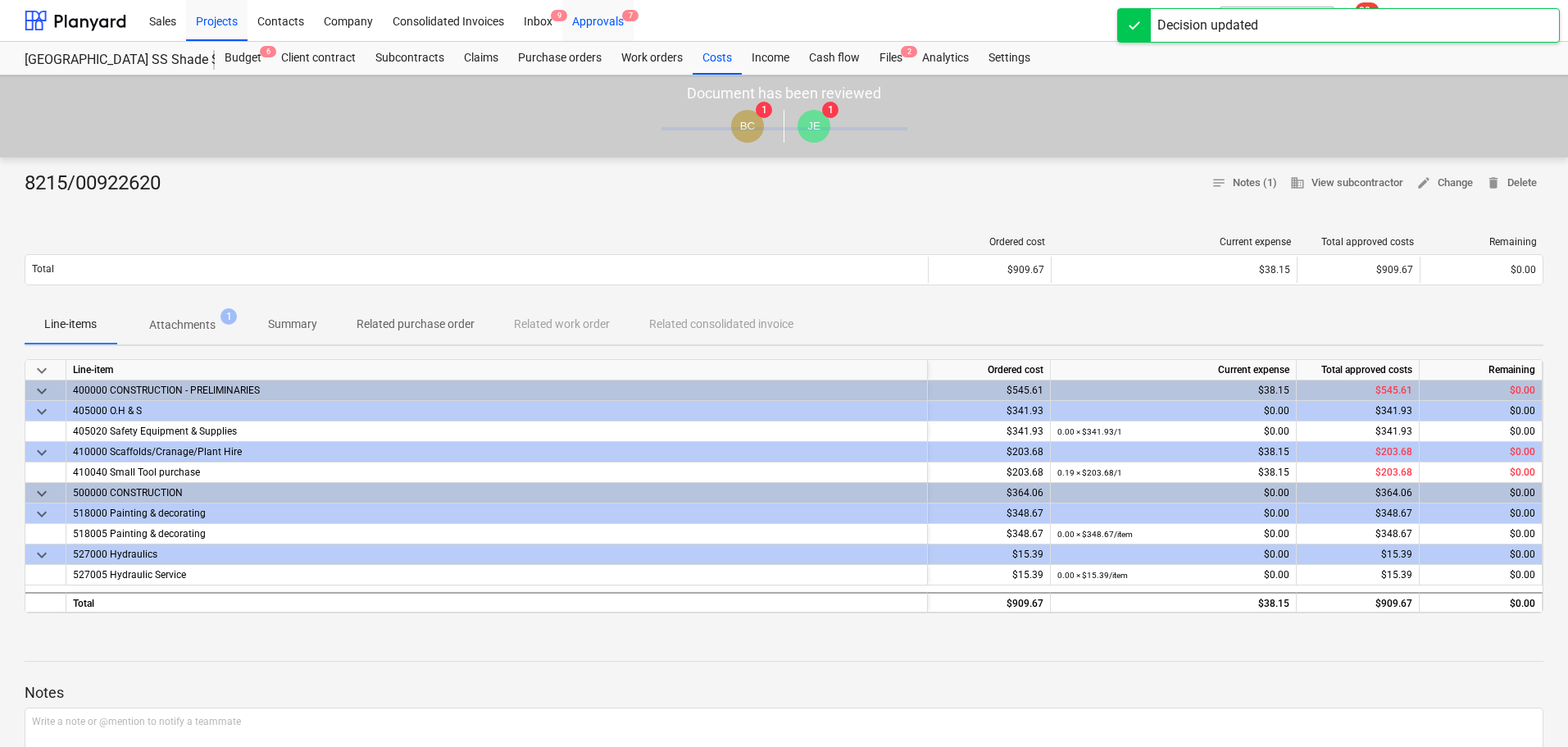
click at [604, 17] on div "Approvals 7" at bounding box center [599, 20] width 72 height 42
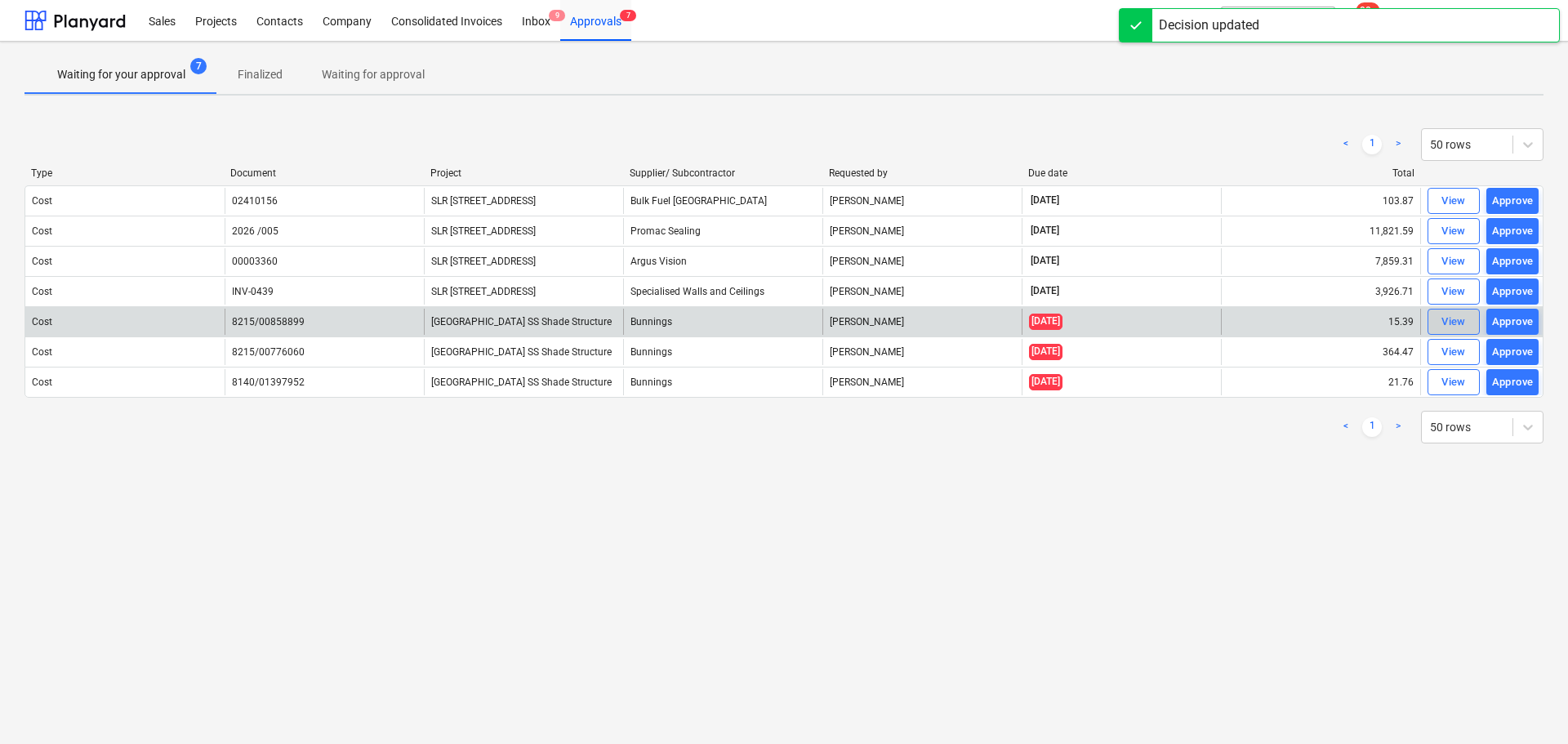
click at [1458, 318] on div "View" at bounding box center [1453, 322] width 25 height 19
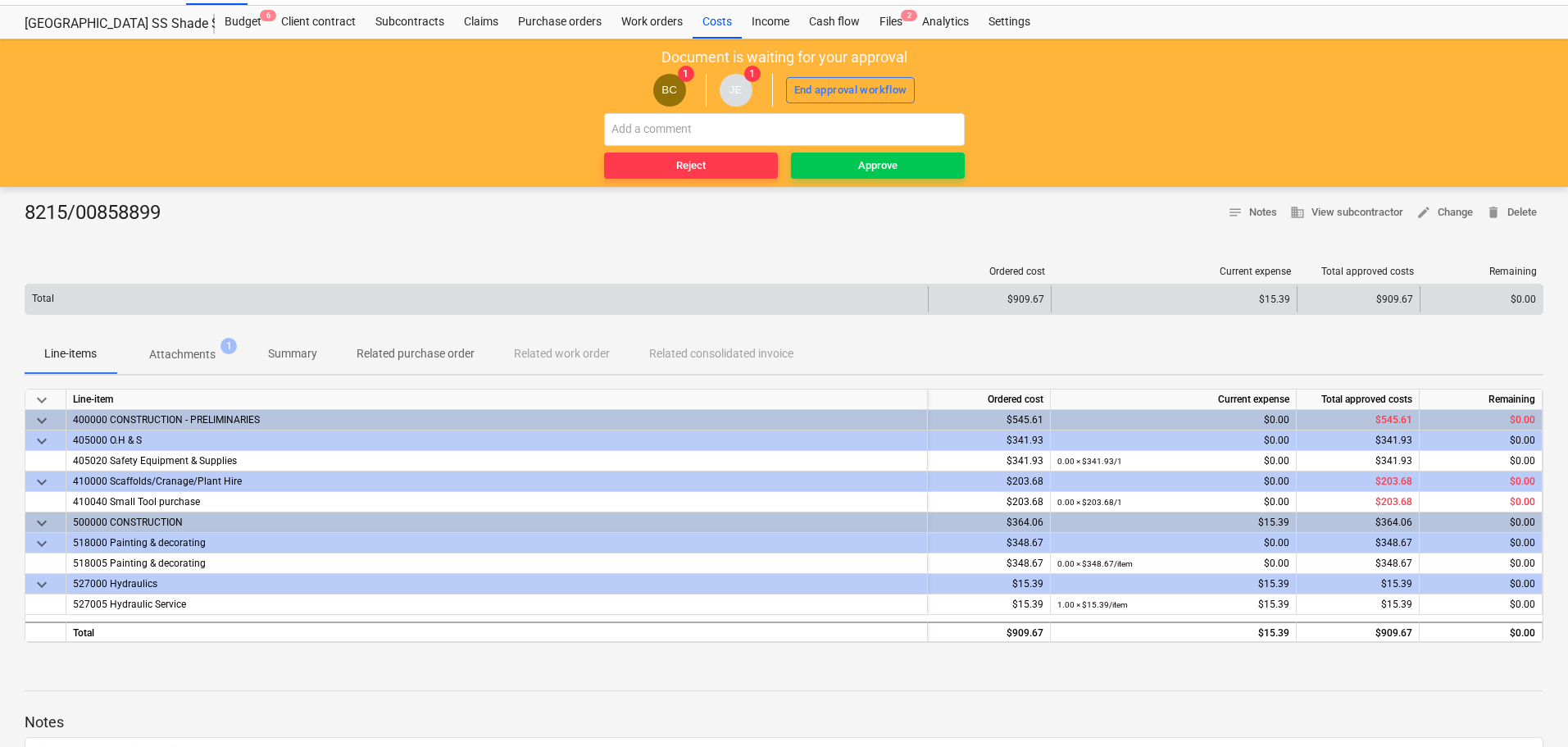
scroll to position [25, 0]
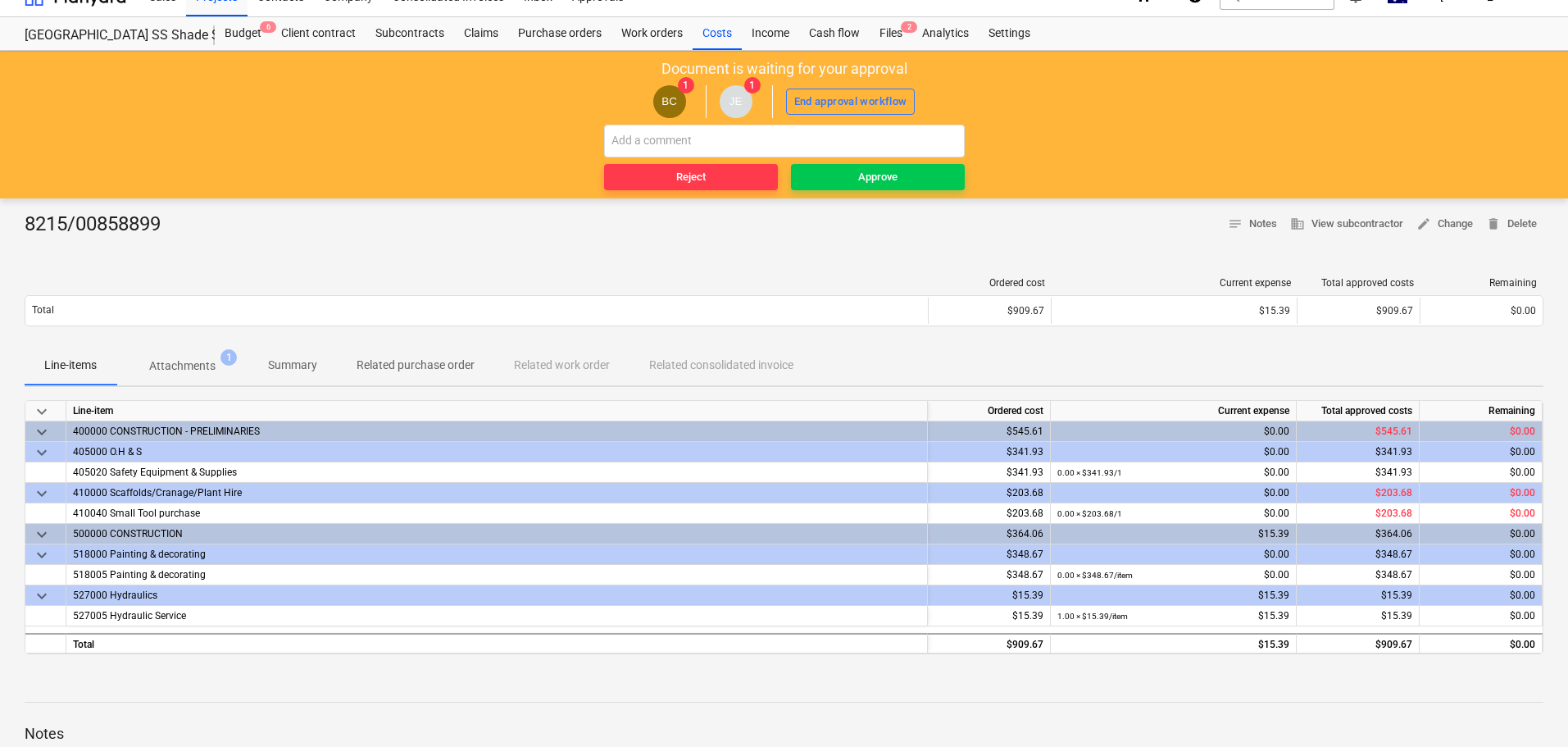
click at [202, 362] on p "Attachments" at bounding box center [182, 366] width 67 height 17
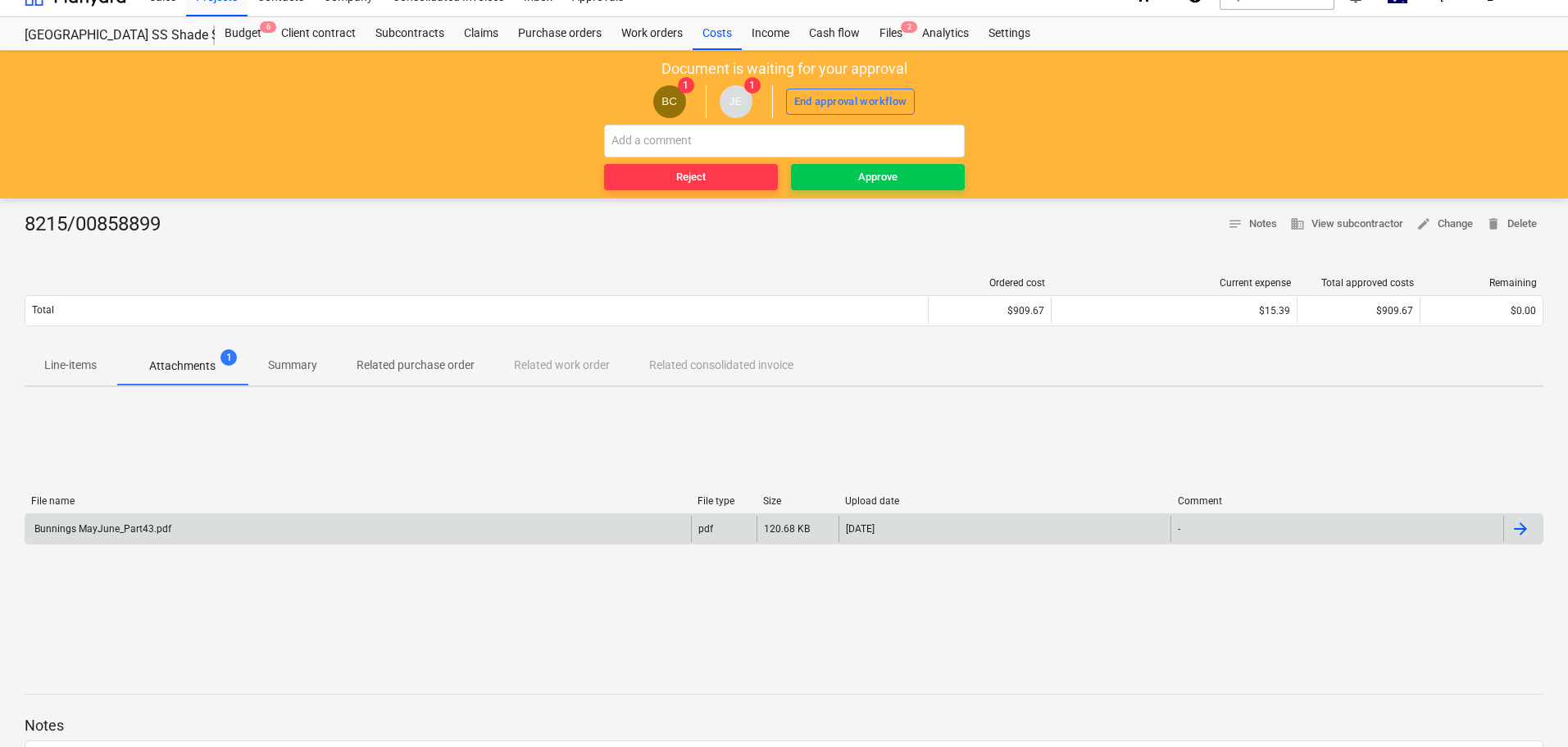
click at [113, 511] on div "File name File type Size Upload date Comment" at bounding box center [784, 504] width 1519 height 18
click at [130, 539] on div "Bunnings MayJune_Part43.pdf" at bounding box center [358, 529] width 666 height 26
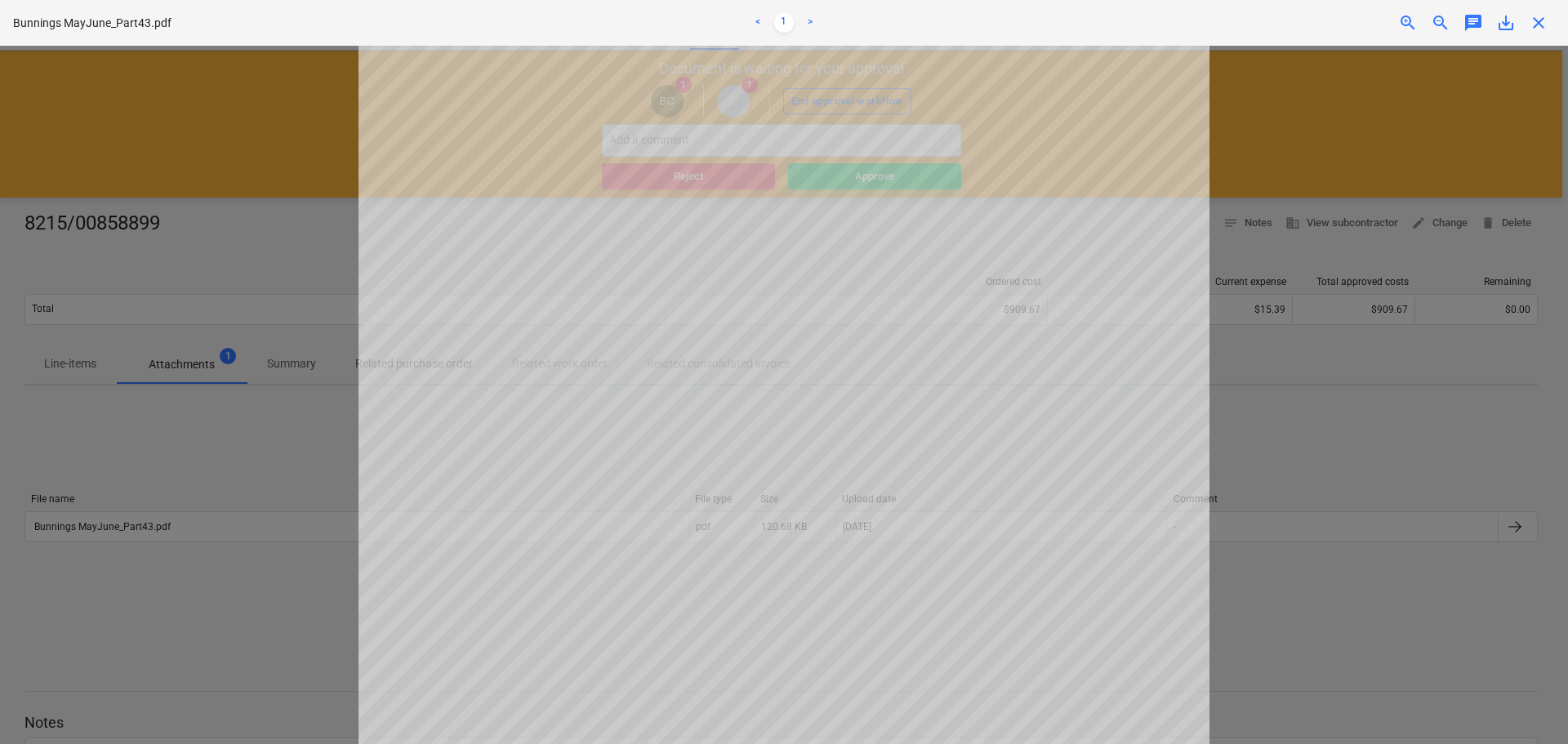
click at [1526, 27] on div "close" at bounding box center [1538, 22] width 32 height 20
click at [1542, 21] on span "close" at bounding box center [1538, 22] width 20 height 20
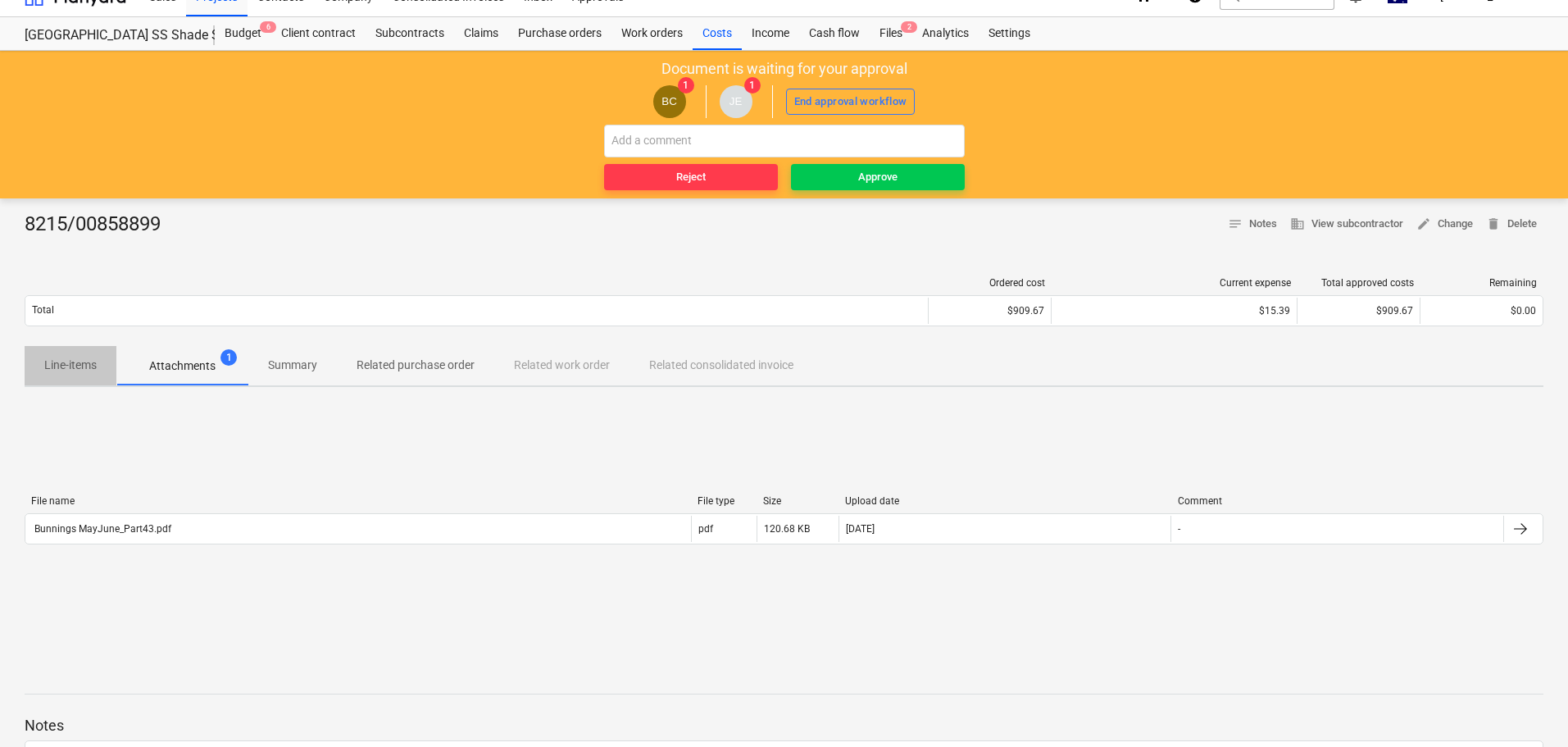
click at [84, 349] on button "Line-items" at bounding box center [71, 366] width 92 height 39
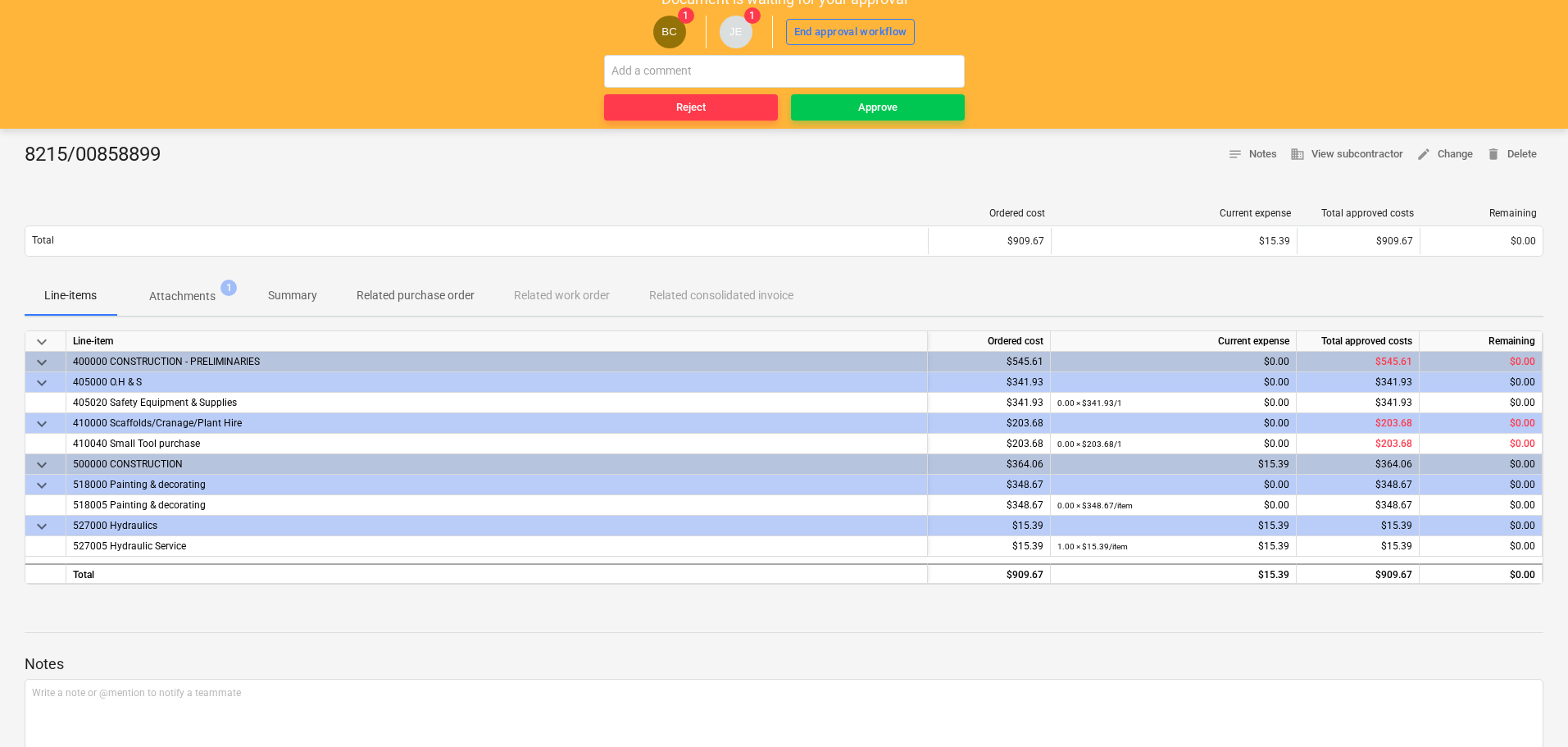
scroll to position [25, 0]
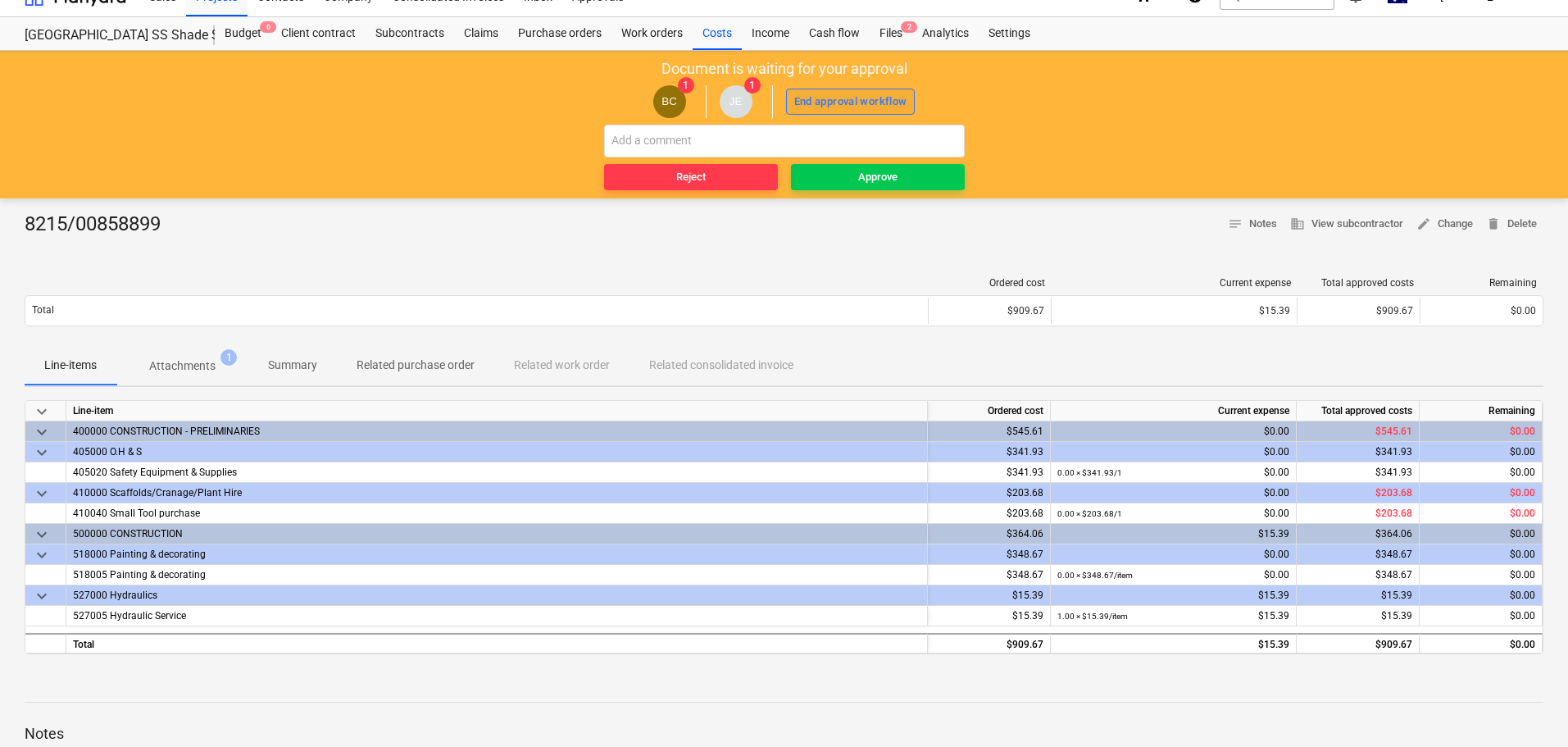
click at [869, 96] on div "End approval workflow" at bounding box center [851, 102] width 113 height 19
click at [910, 178] on span "Approve" at bounding box center [878, 177] width 160 height 19
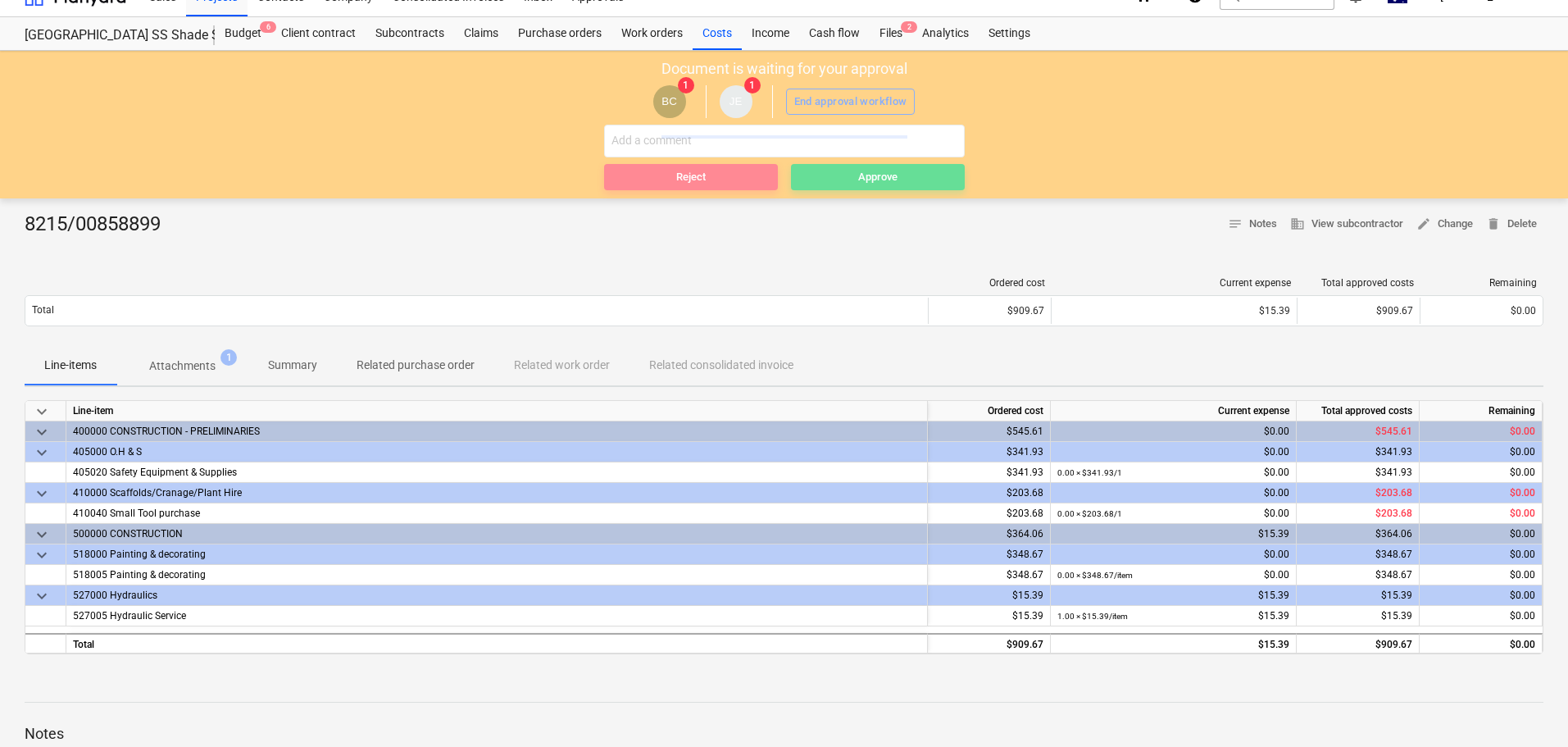
scroll to position [0, 0]
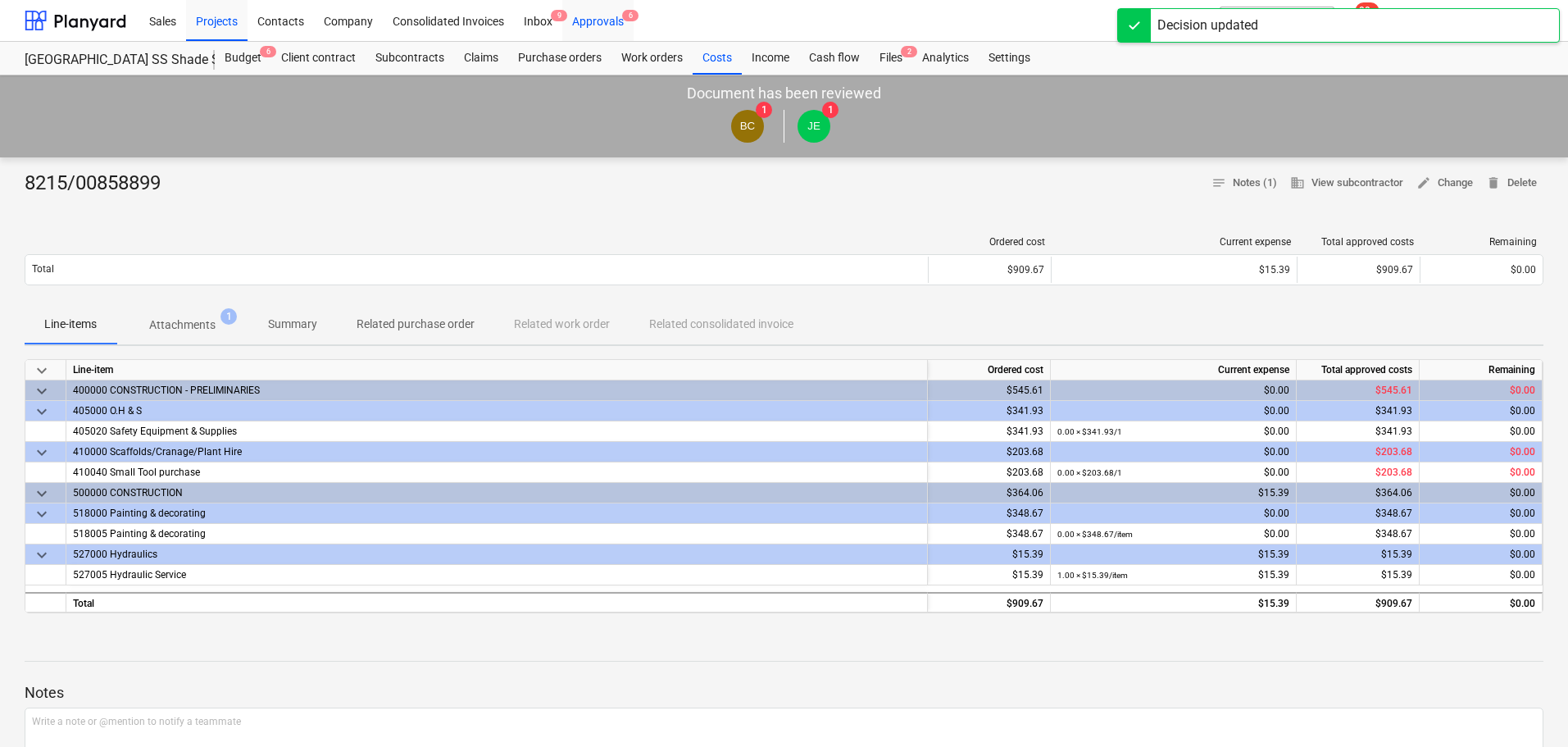
click at [610, 18] on div "Approvals 6" at bounding box center [599, 20] width 72 height 42
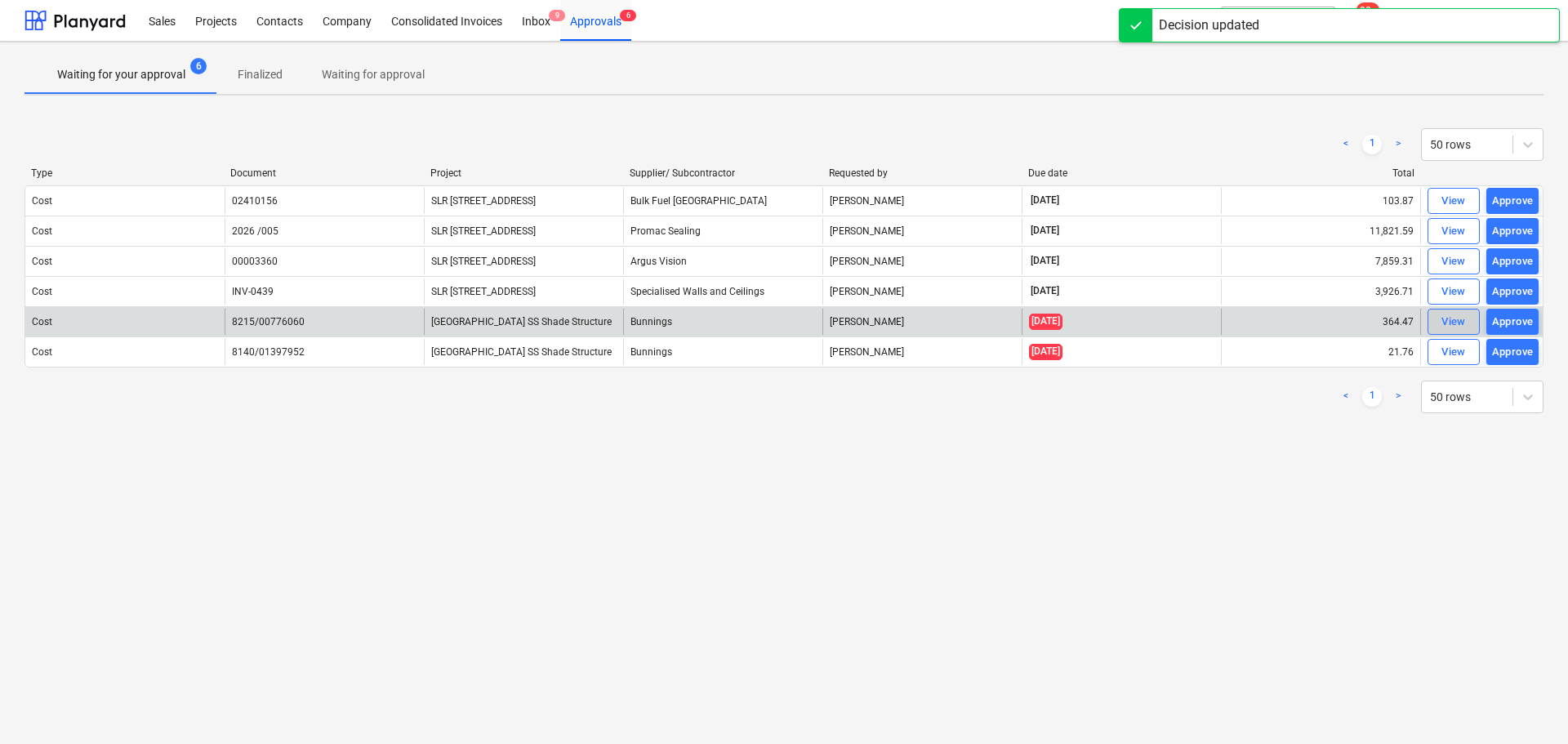
click at [1450, 322] on div "View" at bounding box center [1453, 322] width 25 height 19
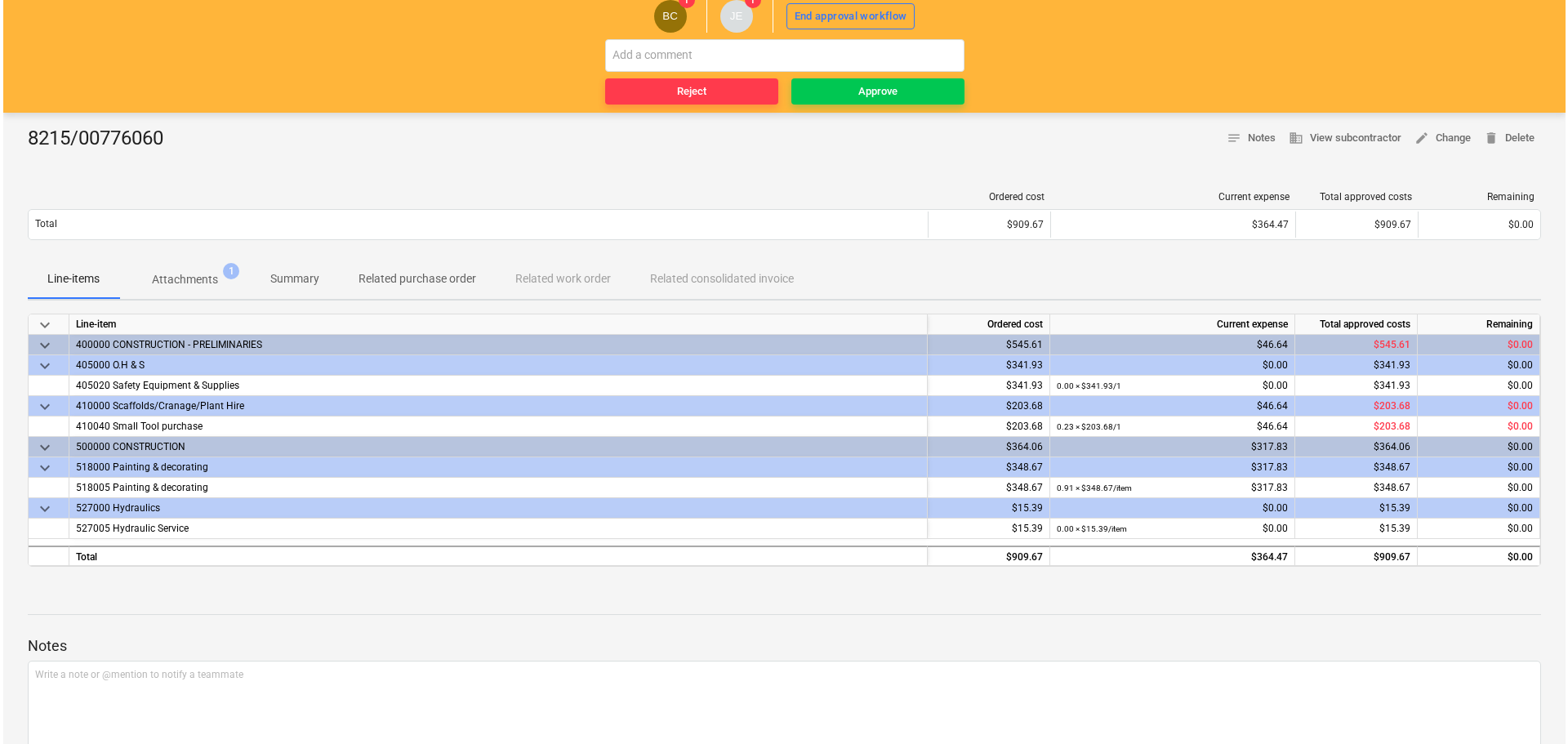
scroll to position [25, 0]
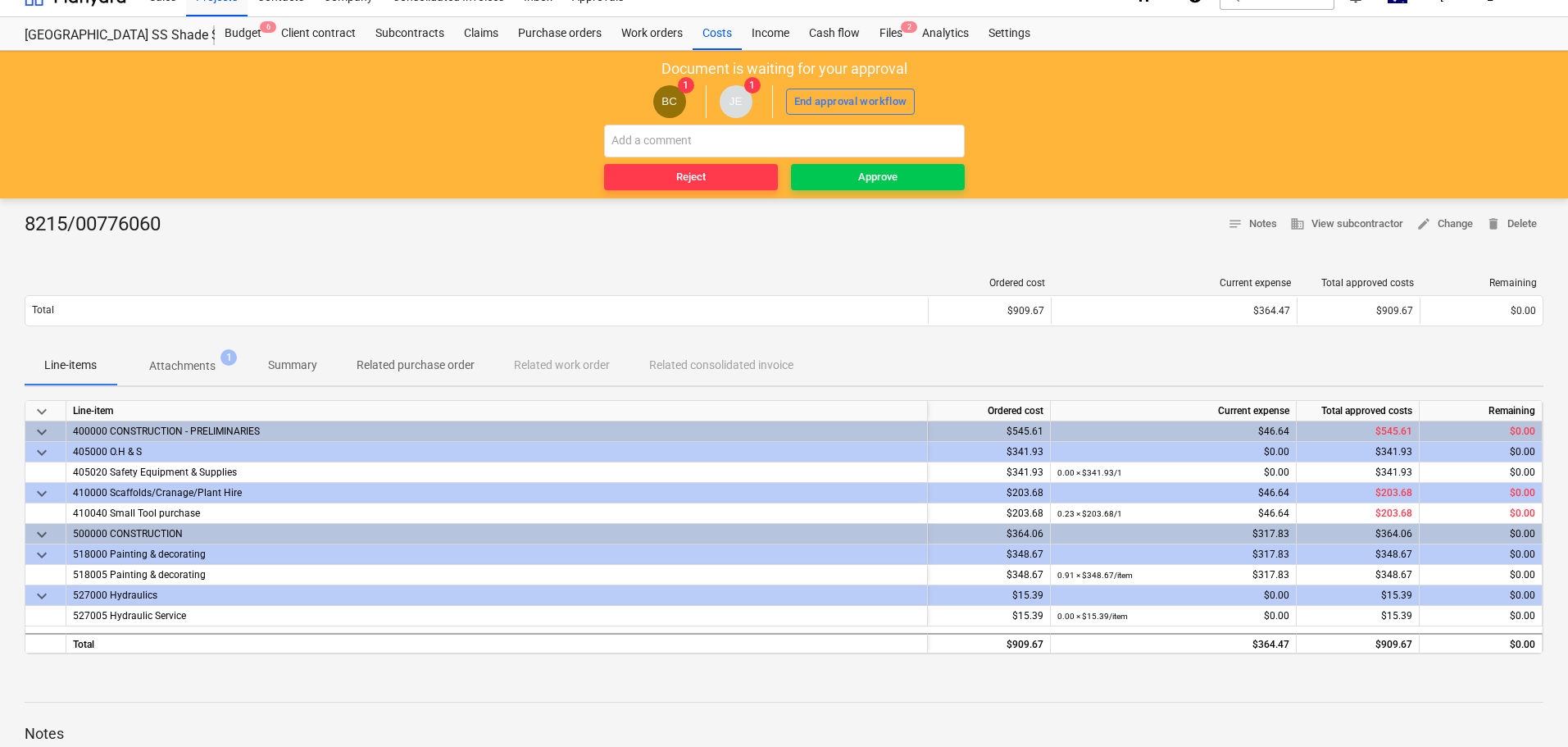
click at [159, 373] on p "Attachments" at bounding box center [182, 366] width 67 height 17
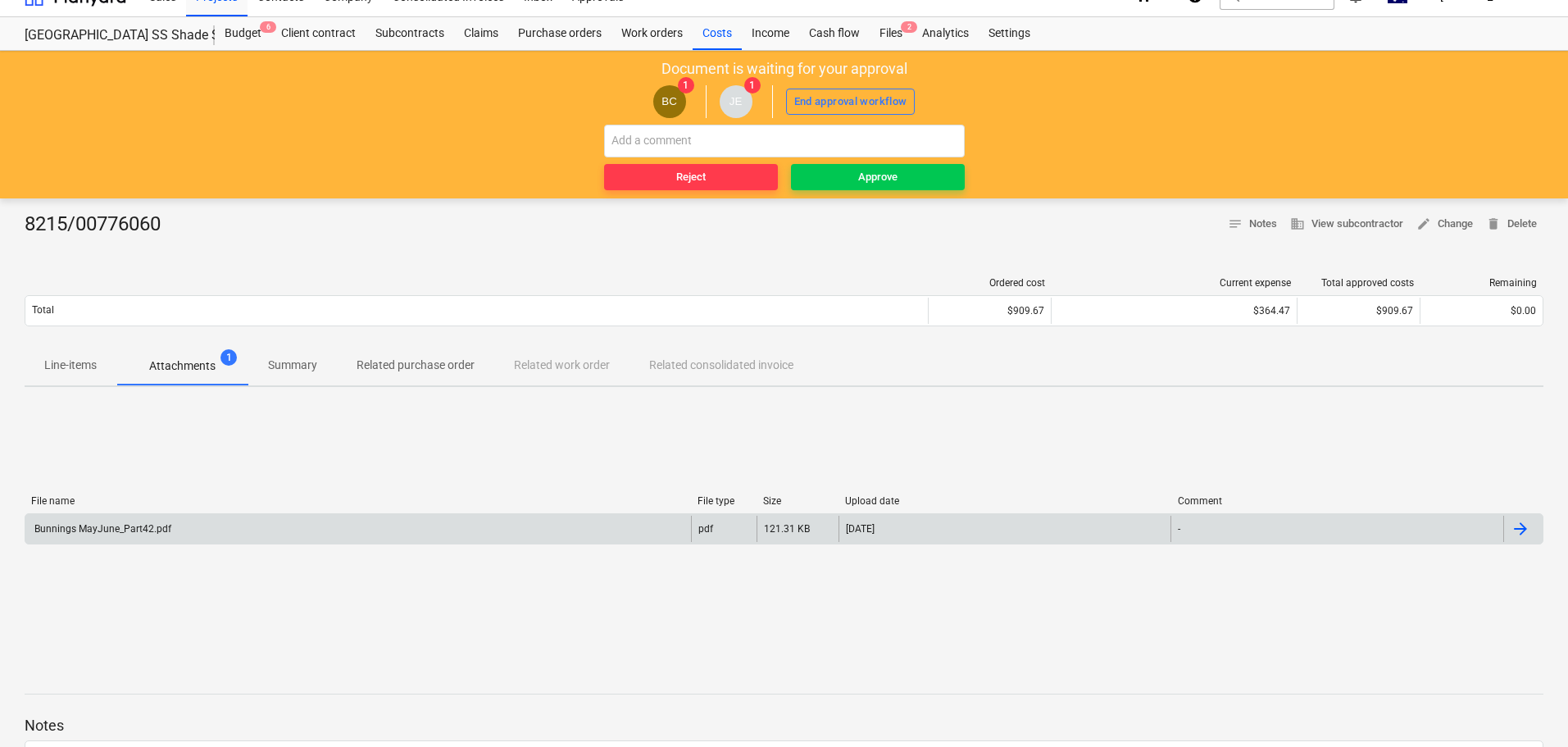
click at [142, 528] on div "Bunnings MayJune_Part42.pdf" at bounding box center [101, 528] width 139 height 11
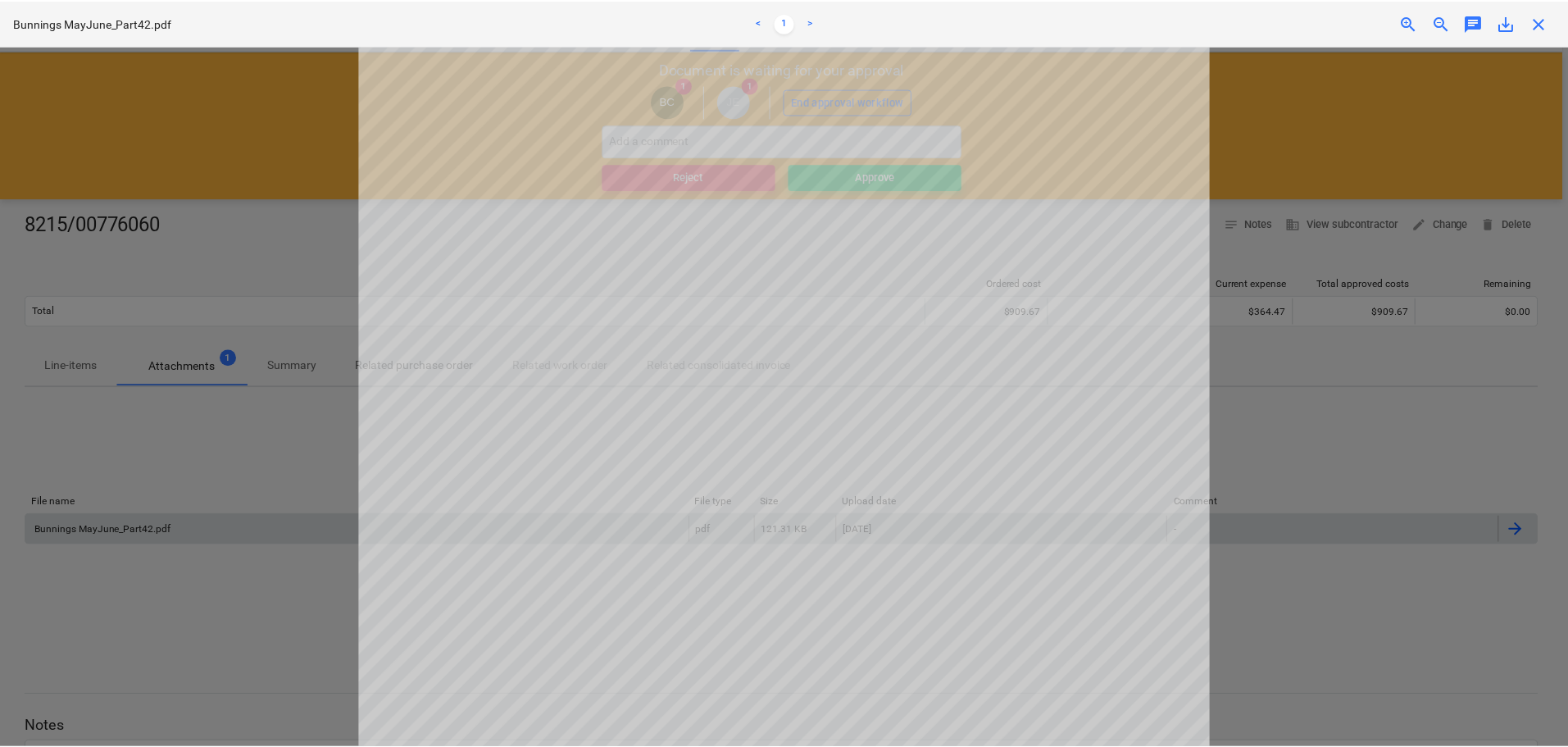
scroll to position [510, 0]
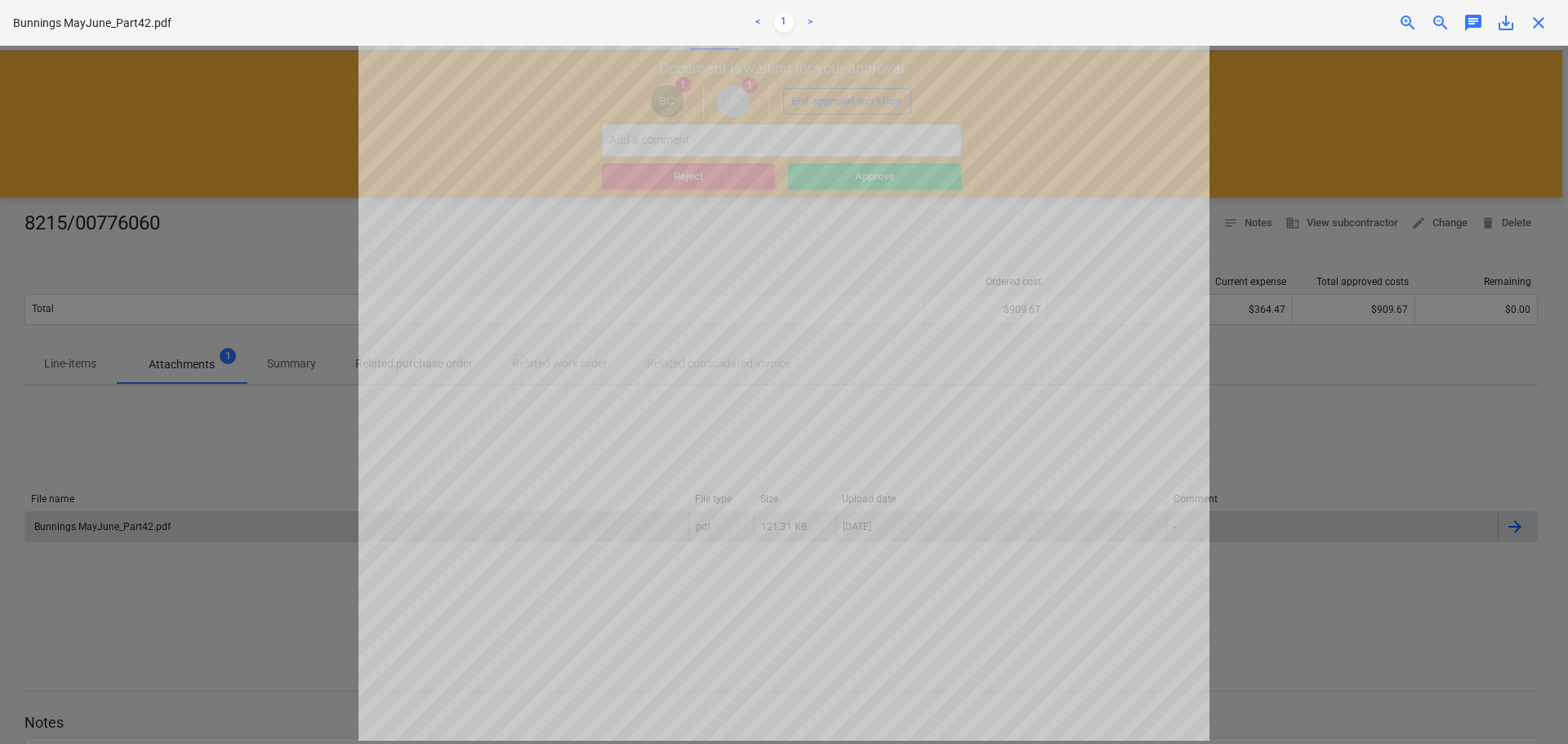
click at [1548, 28] on div "close" at bounding box center [1538, 22] width 32 height 20
click at [1526, 25] on div "close" at bounding box center [1538, 22] width 32 height 20
click at [1538, 21] on span "close" at bounding box center [1538, 22] width 20 height 20
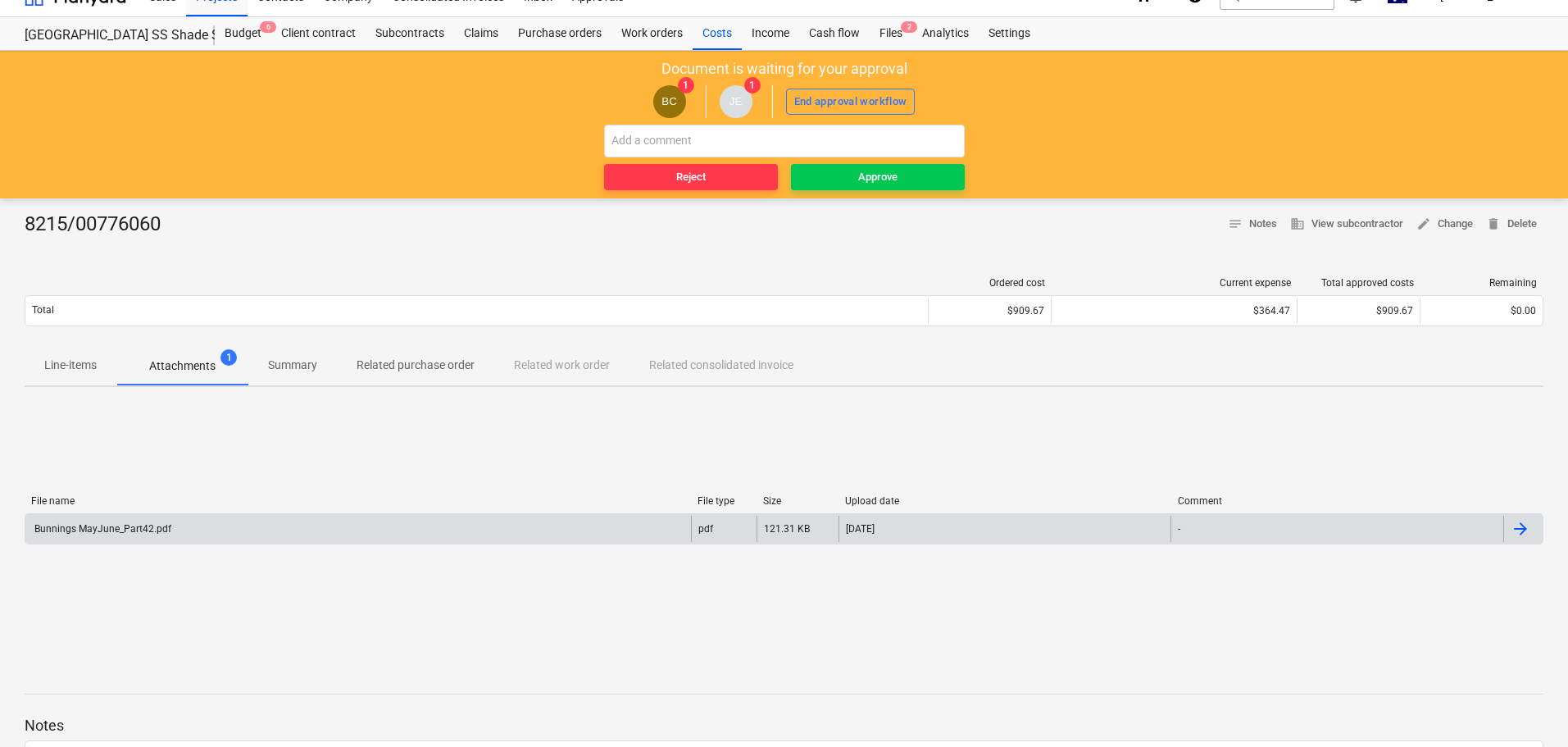
click at [78, 368] on p "Line-items" at bounding box center [71, 365] width 53 height 17
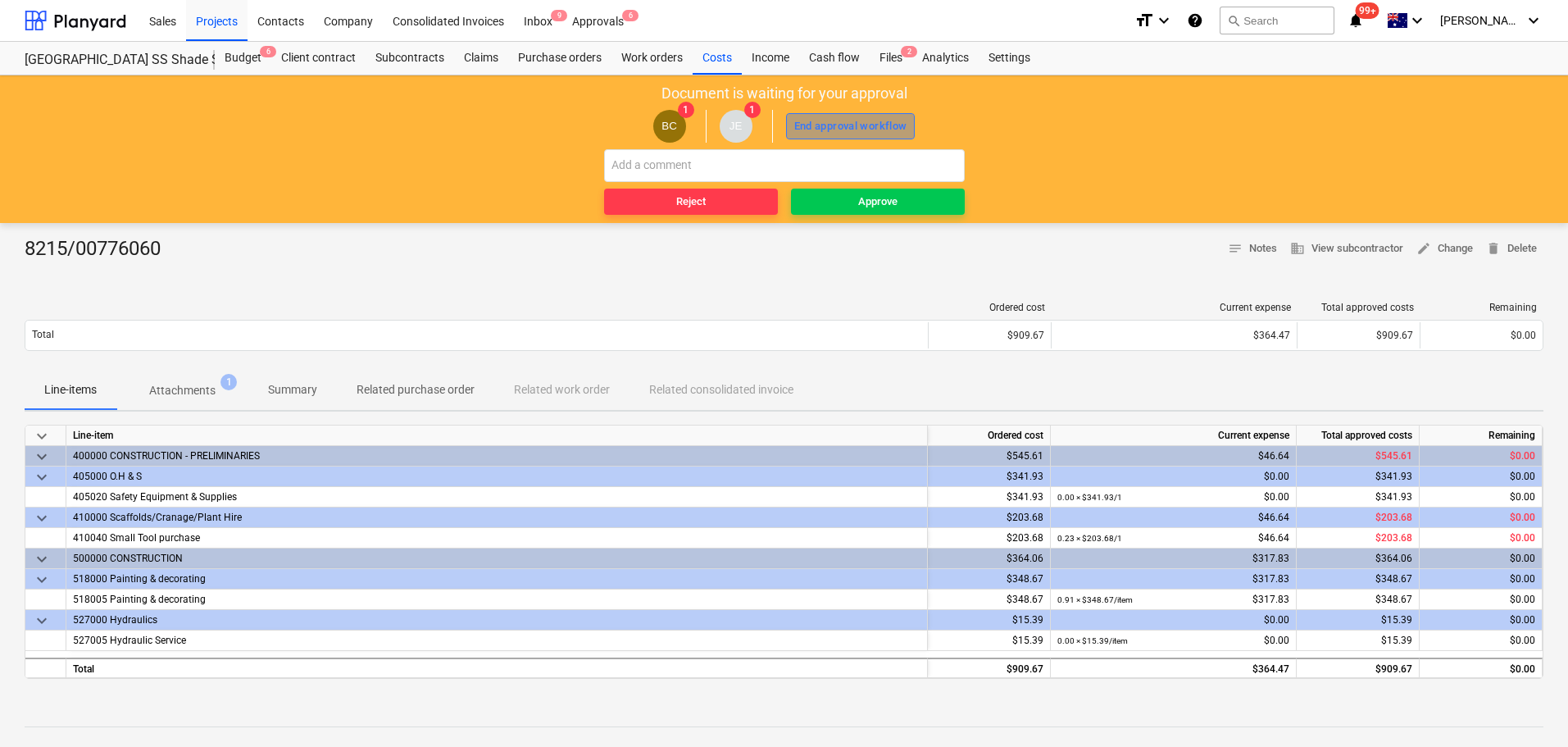
click at [874, 119] on div "End approval workflow" at bounding box center [851, 127] width 113 height 19
click at [918, 196] on span "Approve" at bounding box center [878, 202] width 160 height 19
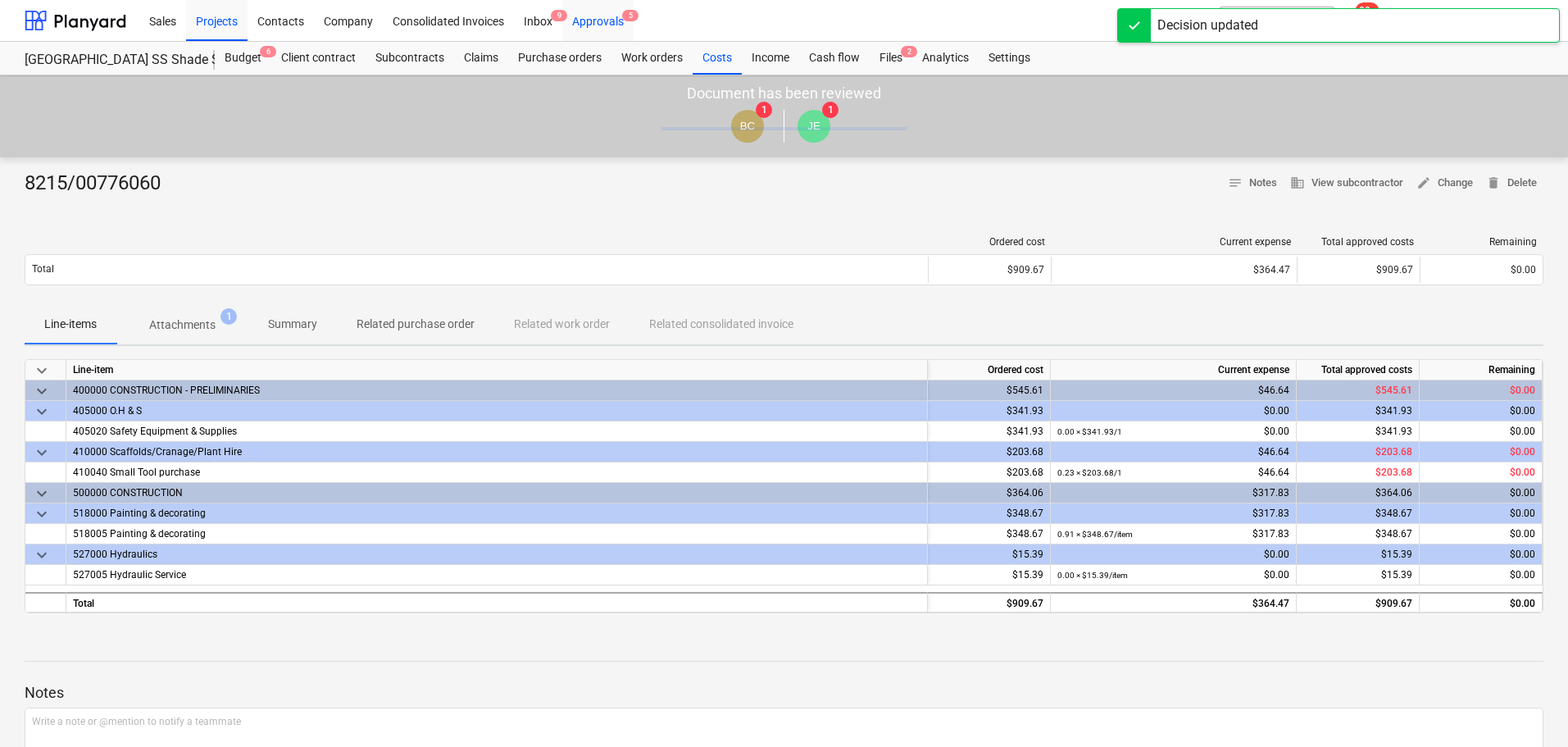
click at [606, 18] on div "Approvals 5" at bounding box center [599, 20] width 72 height 42
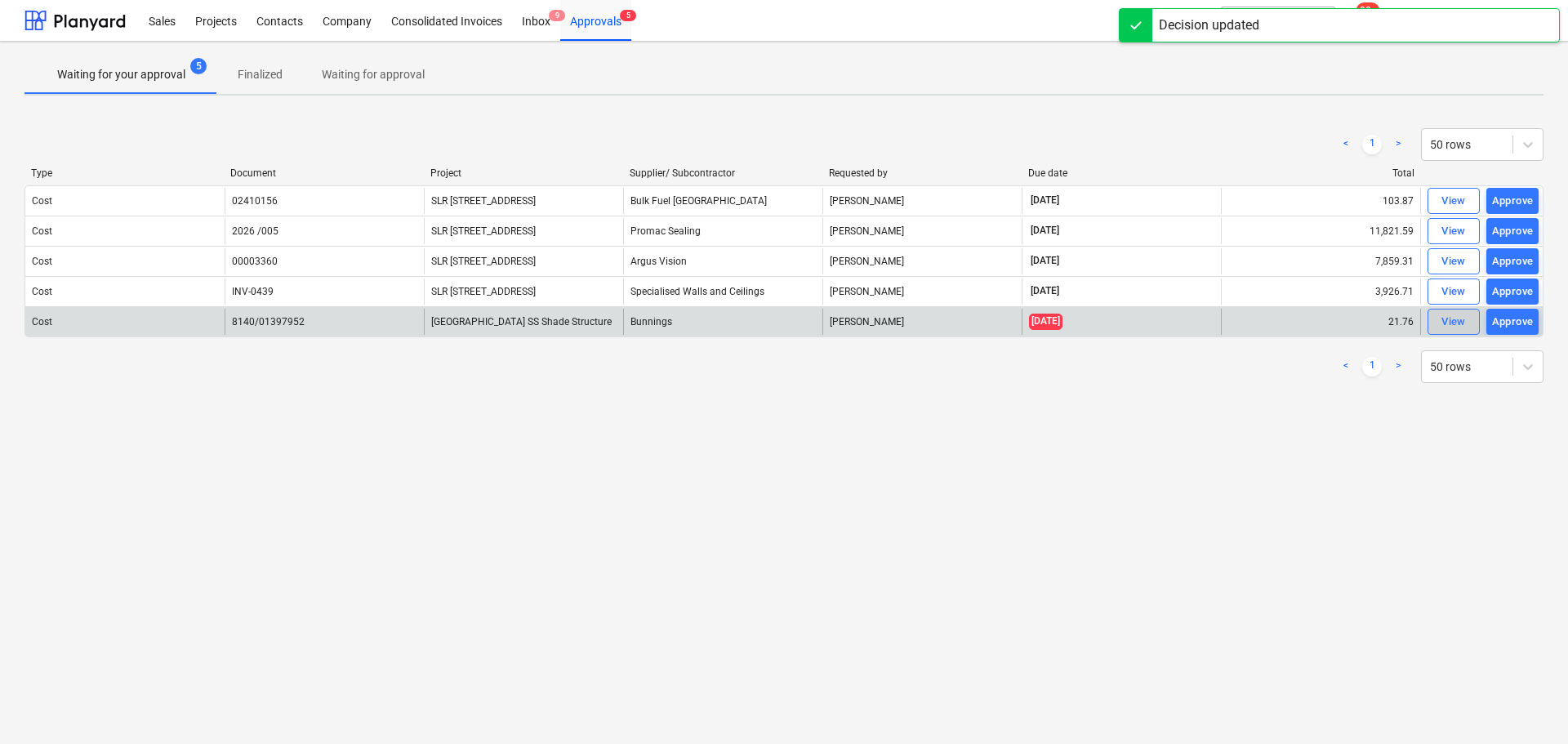
click at [1451, 319] on div "View" at bounding box center [1453, 322] width 25 height 19
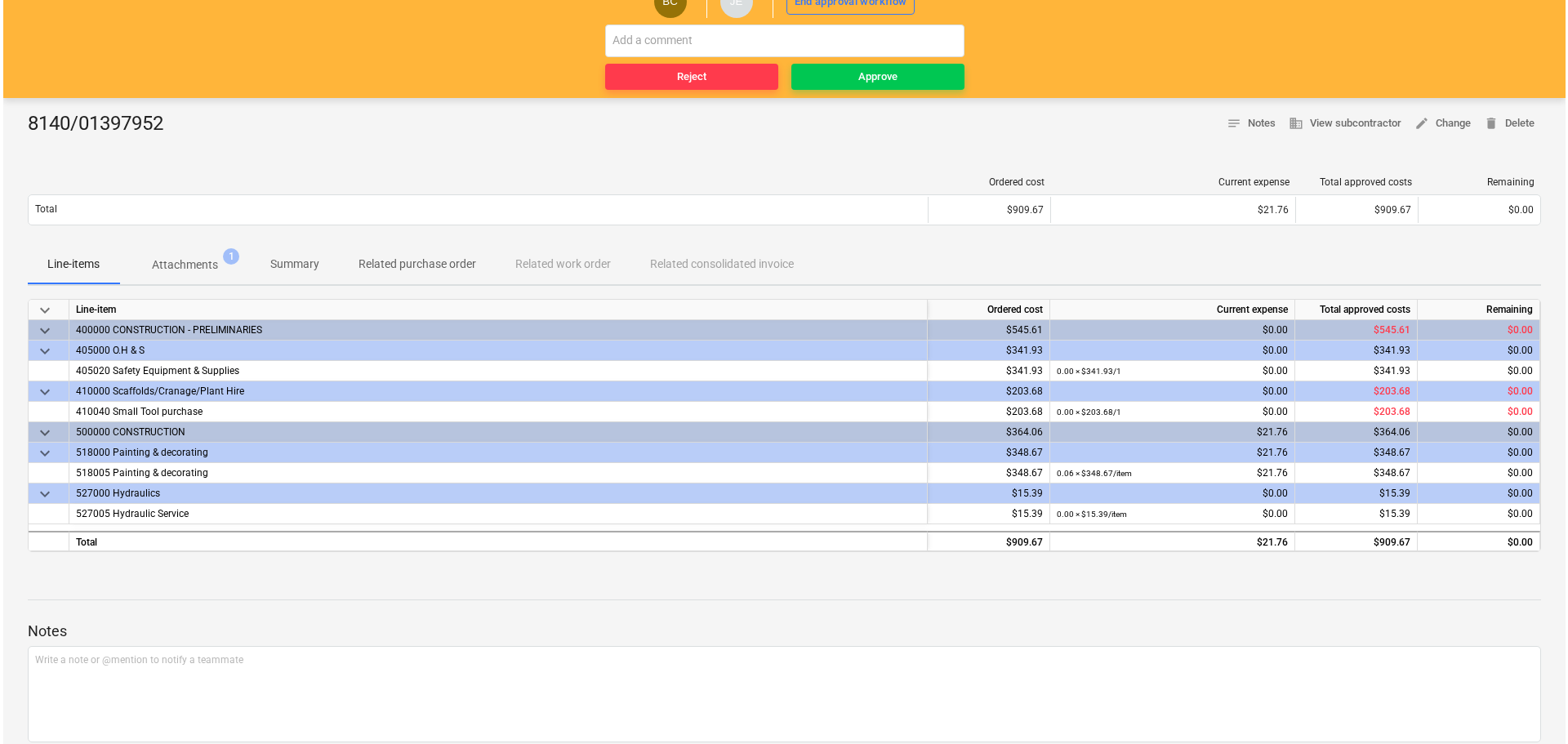
scroll to position [25, 0]
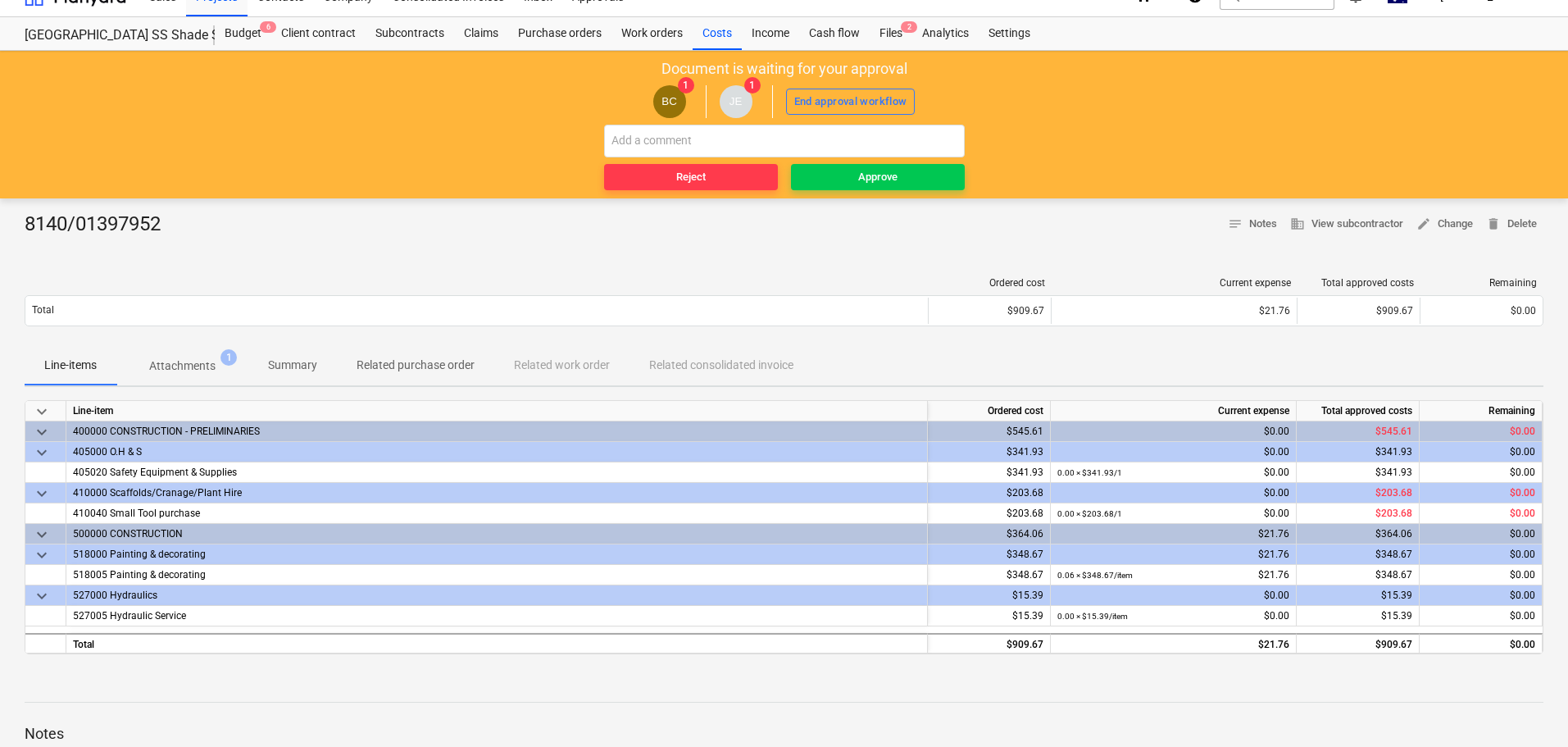
click at [178, 357] on p "Attachments" at bounding box center [182, 366] width 67 height 17
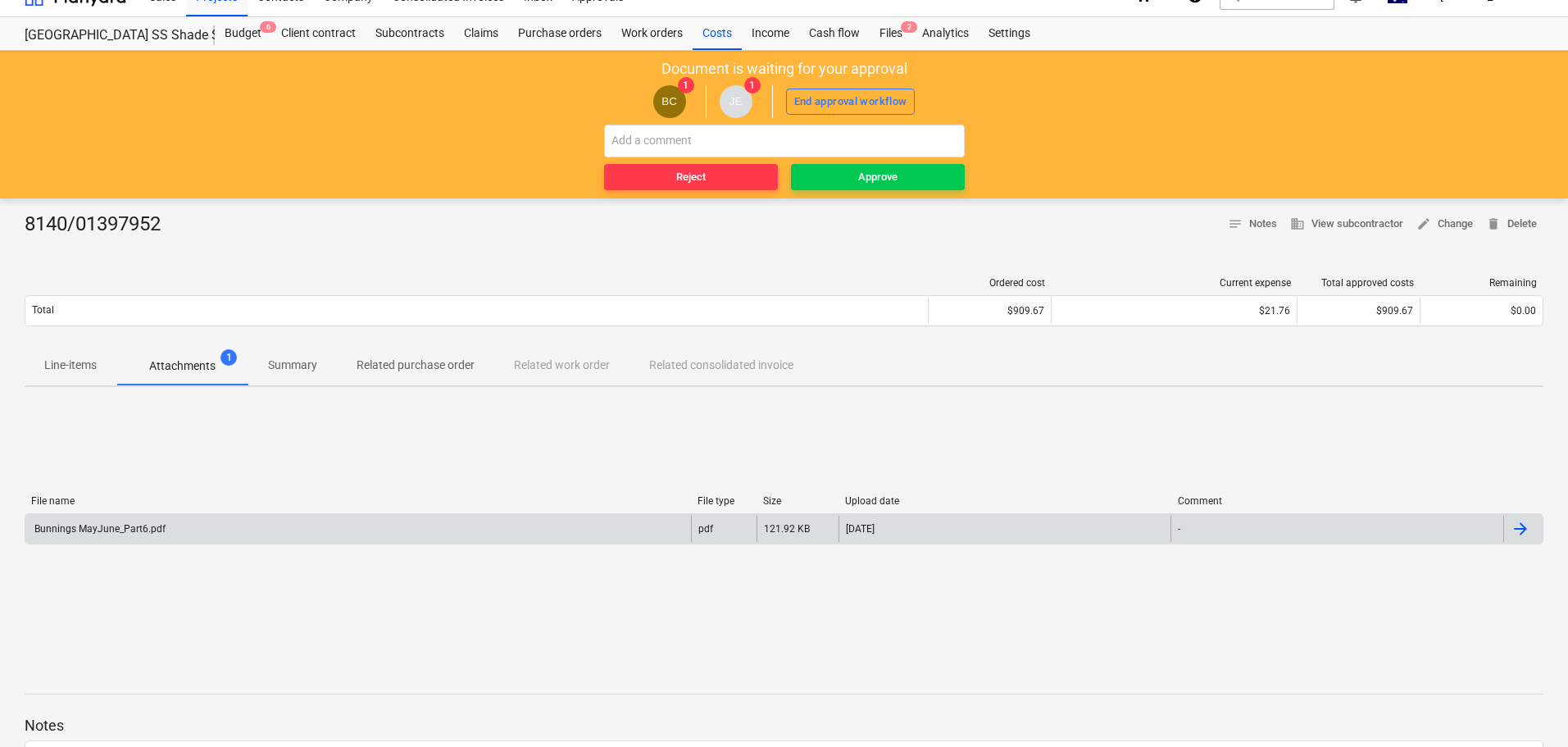
click at [128, 523] on div "Bunnings MayJune_Part6.pdf" at bounding box center [99, 528] width 134 height 11
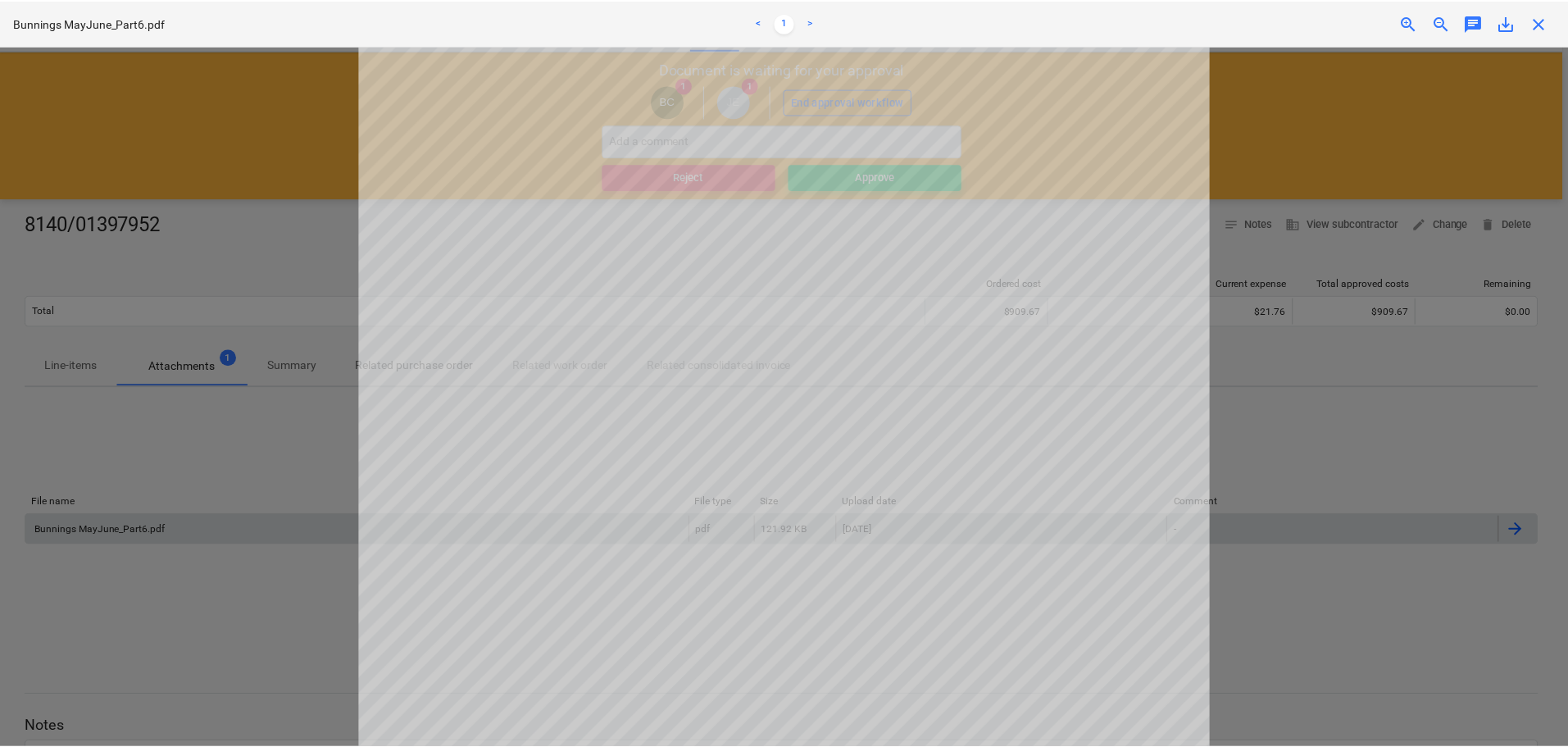
scroll to position [100, 0]
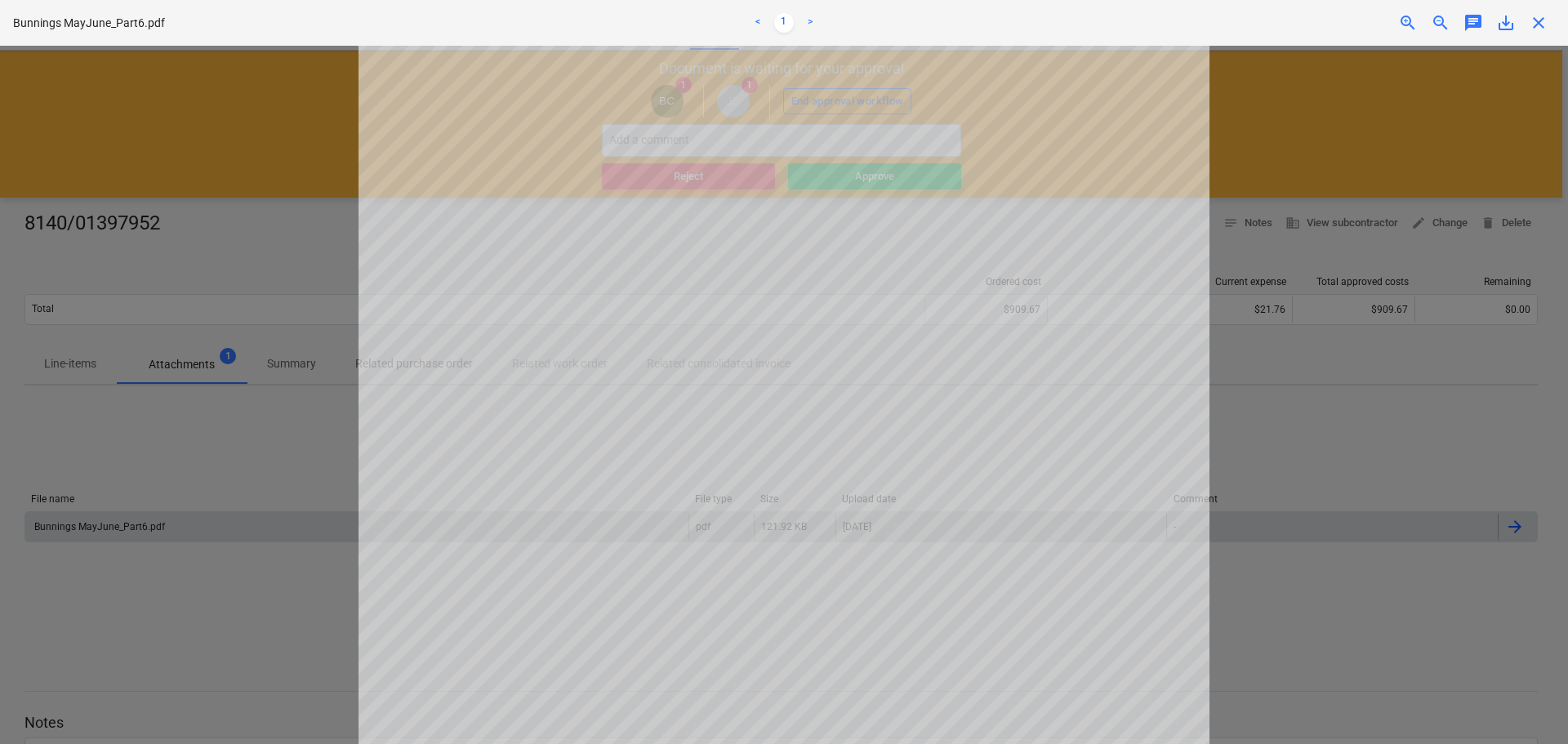
click at [1537, 22] on span "close" at bounding box center [1538, 22] width 20 height 20
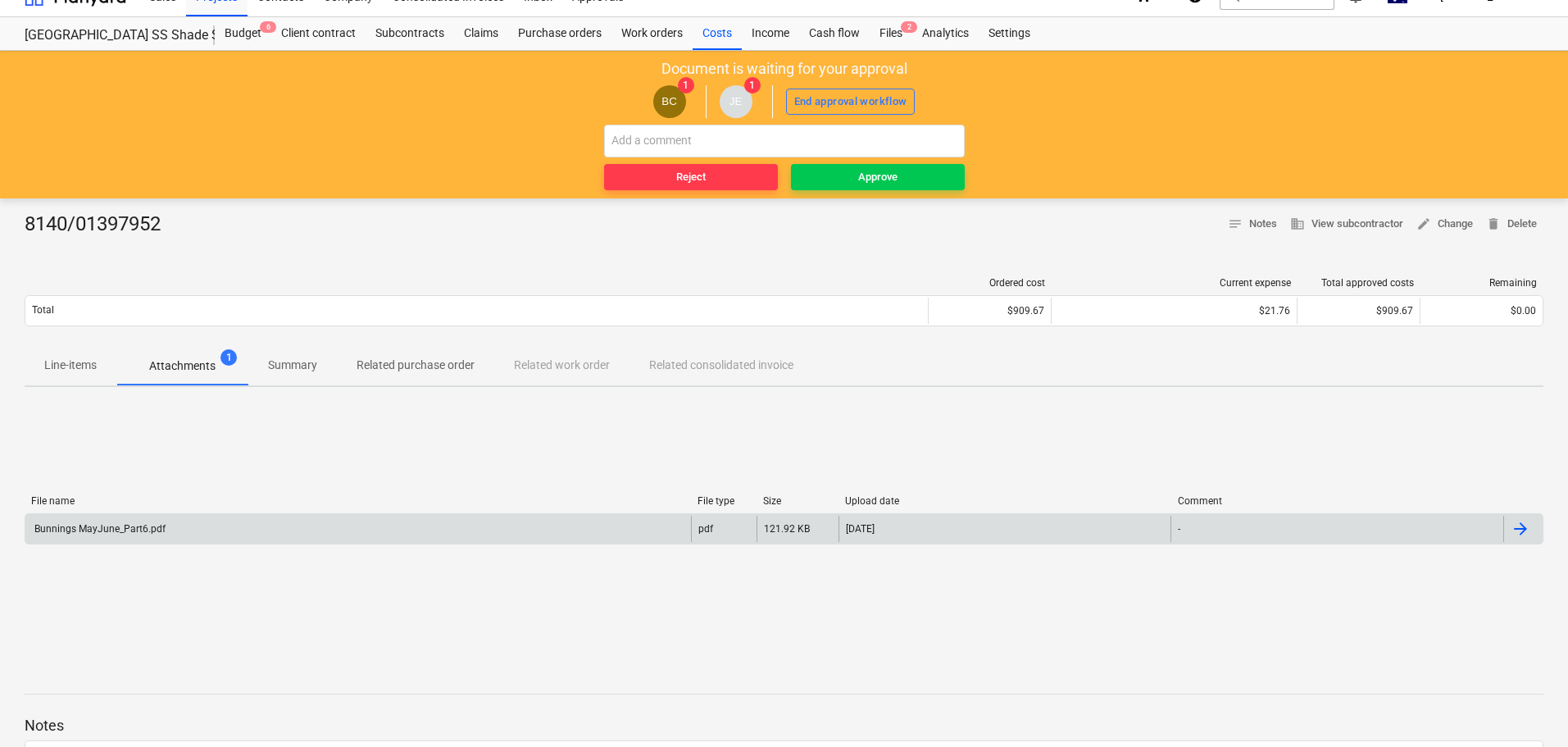
click at [62, 362] on p "Line-items" at bounding box center [71, 365] width 53 height 17
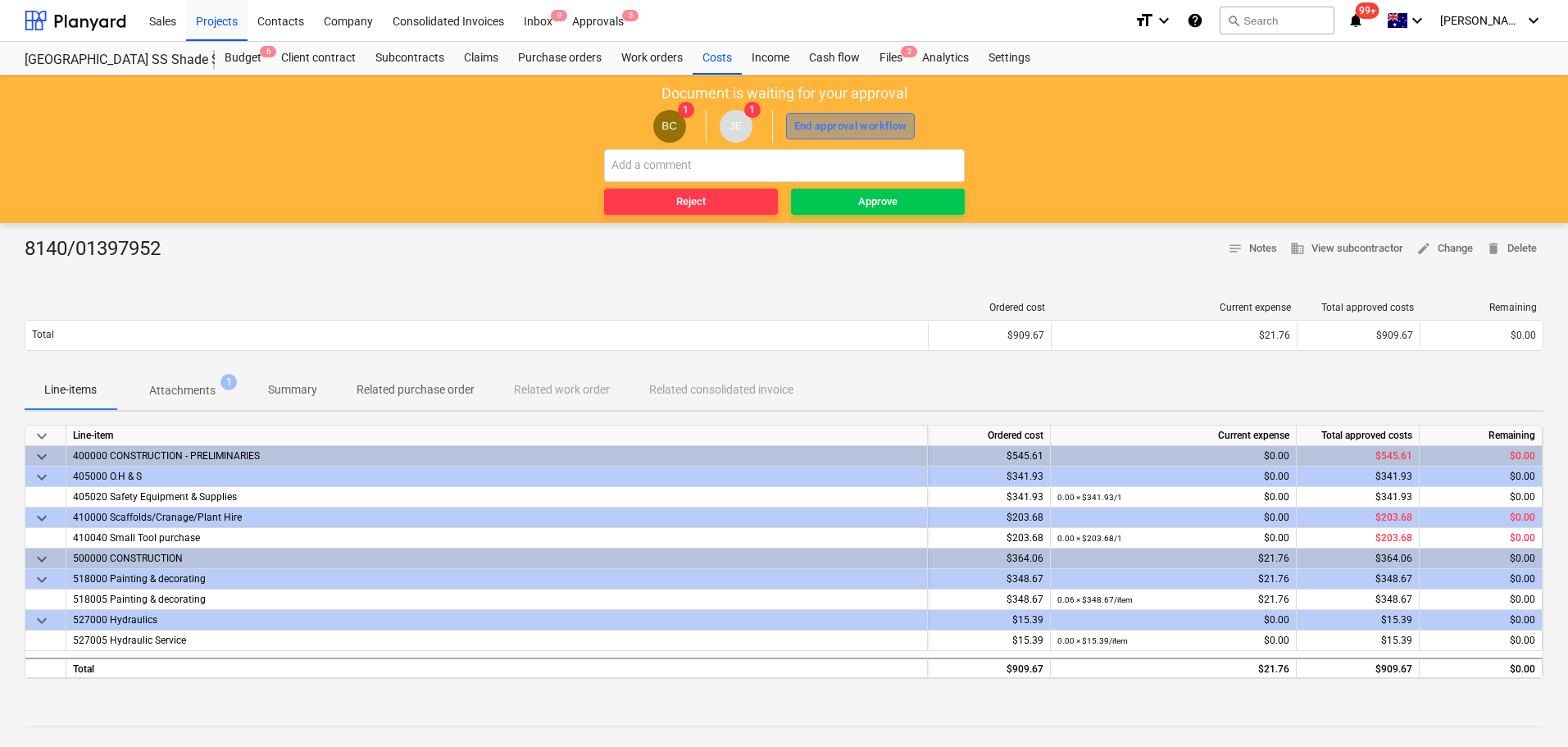
click at [870, 130] on div "End approval workflow" at bounding box center [851, 127] width 113 height 19
click at [894, 203] on div "Approve" at bounding box center [878, 202] width 39 height 19
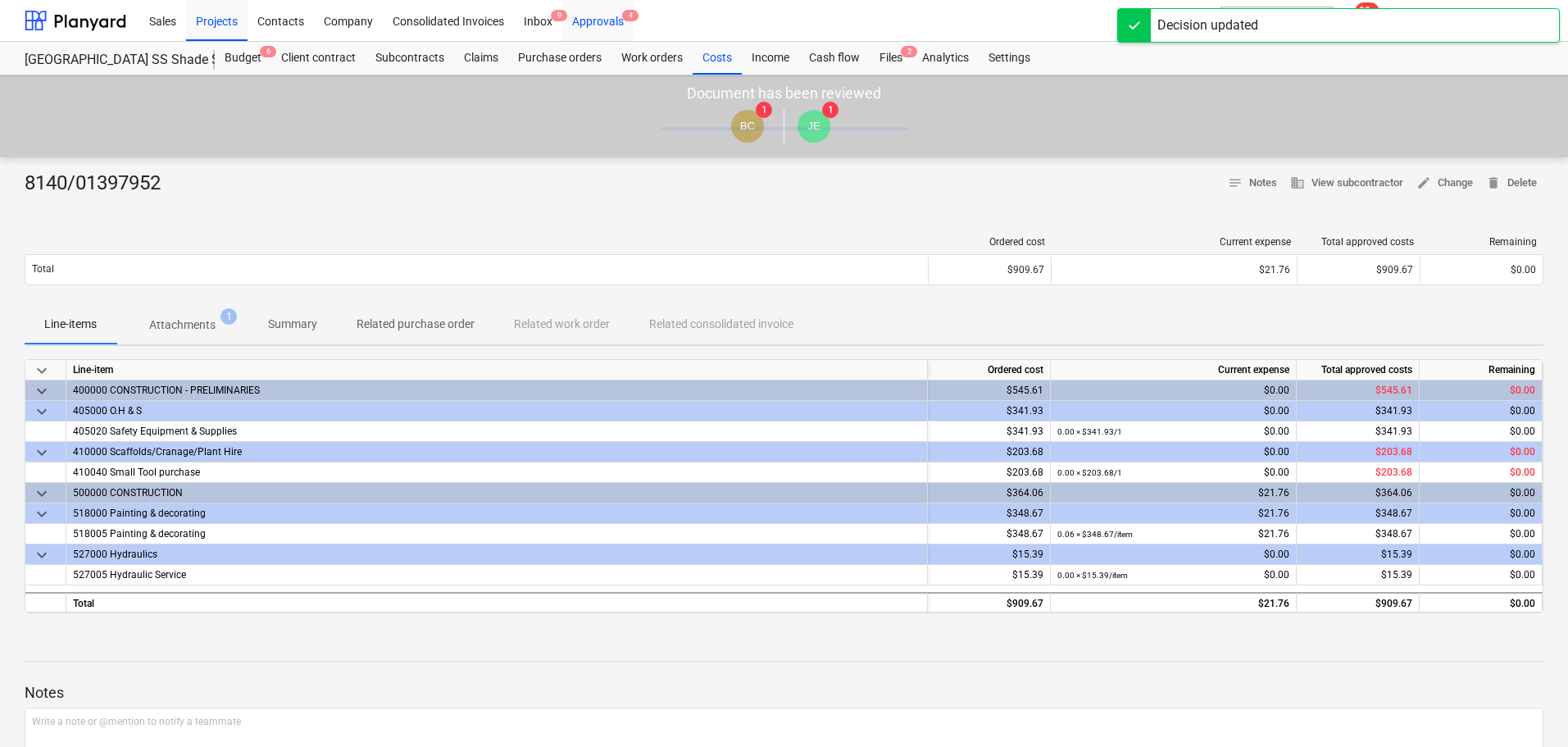
click at [608, 22] on div "Approvals 4" at bounding box center [599, 20] width 72 height 42
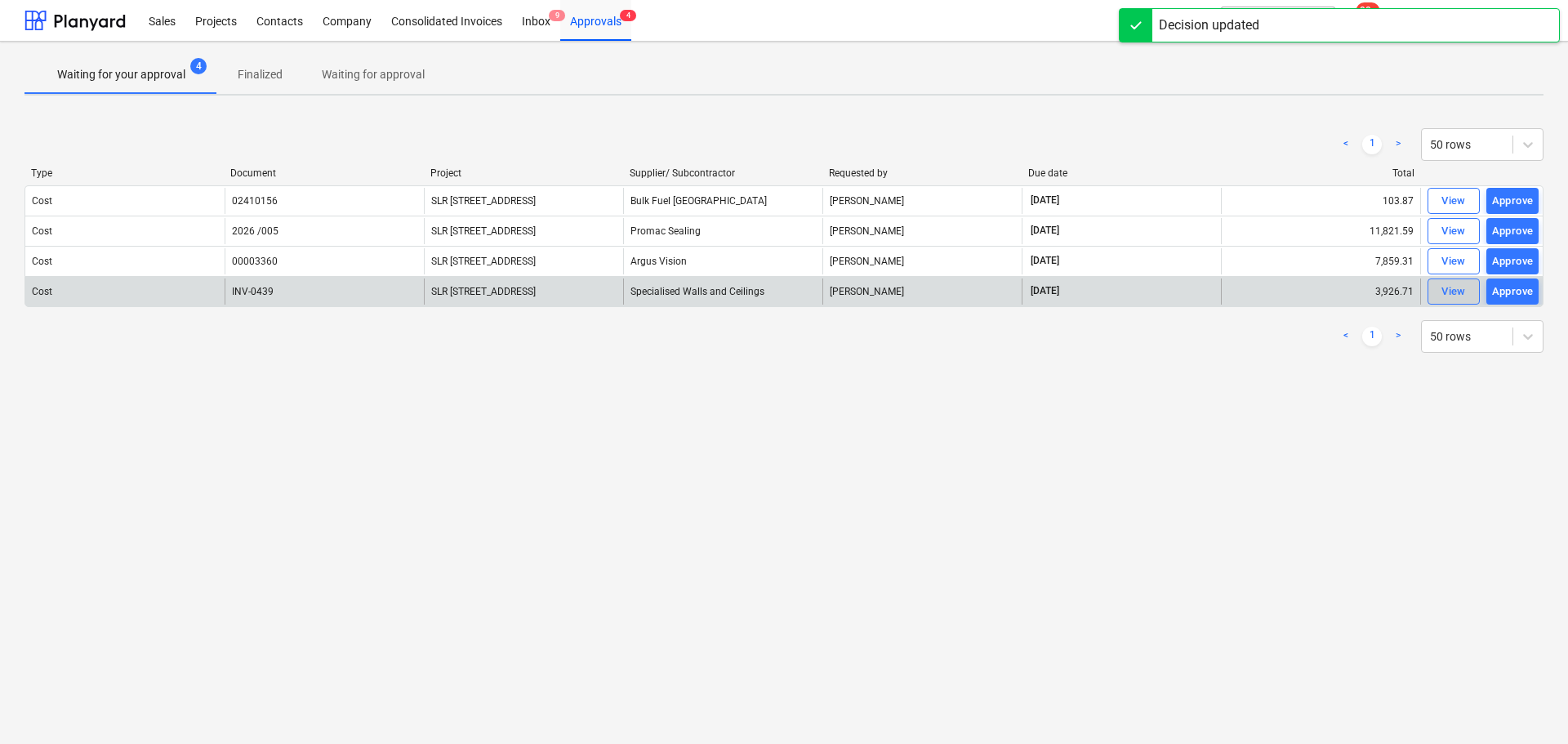
click at [1456, 291] on div "View" at bounding box center [1453, 292] width 25 height 19
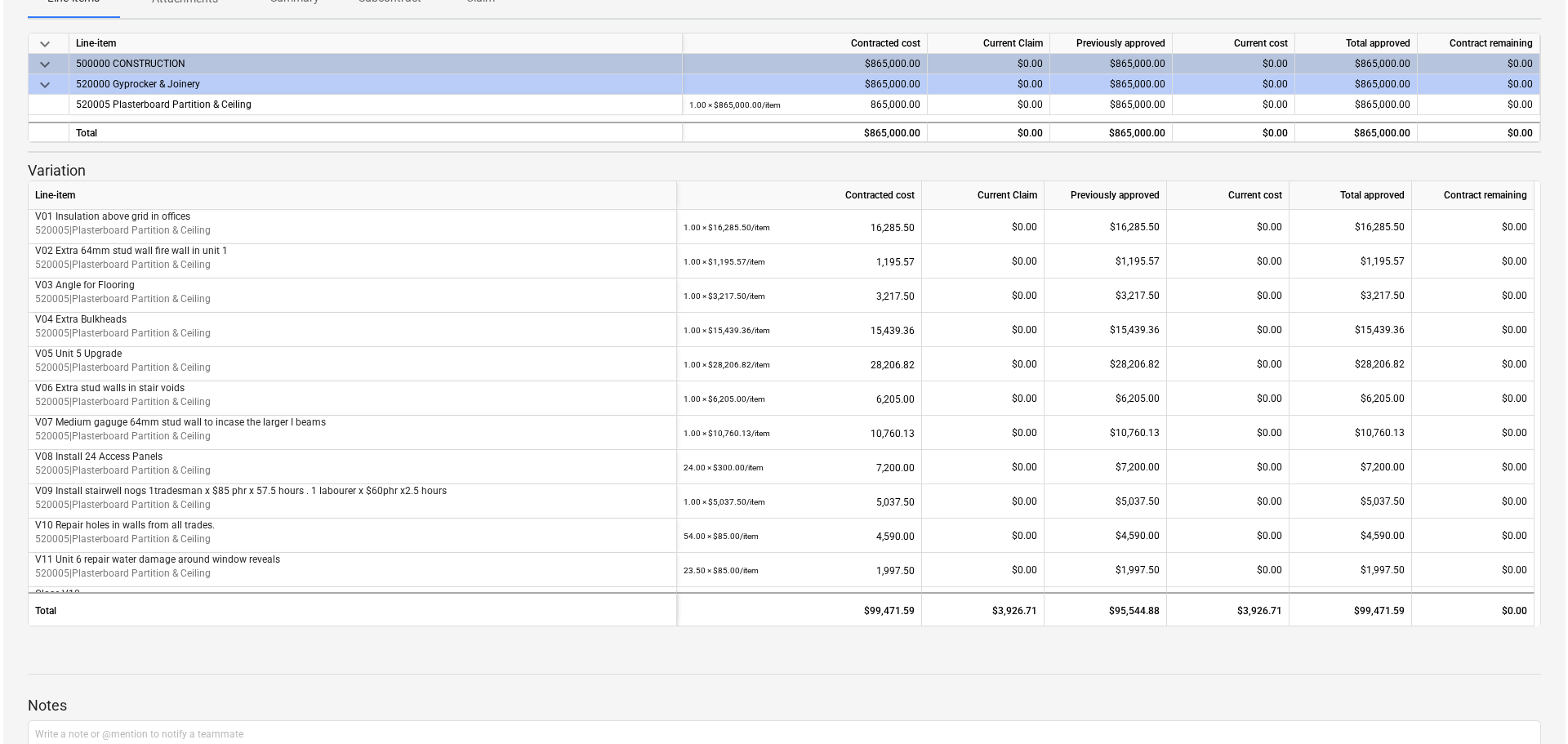
scroll to position [163, 0]
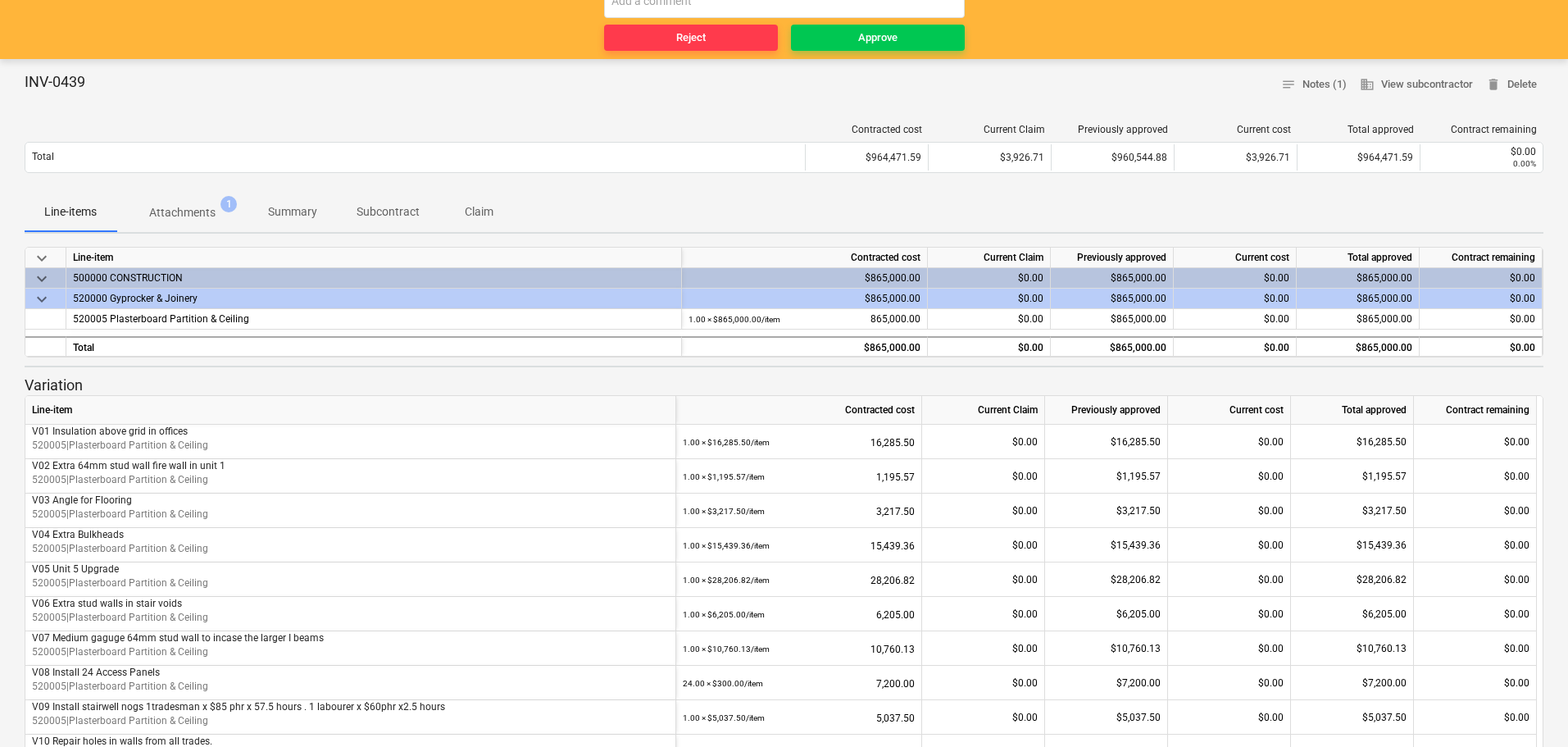
click at [219, 218] on span "Attachments 1" at bounding box center [182, 212] width 93 height 17
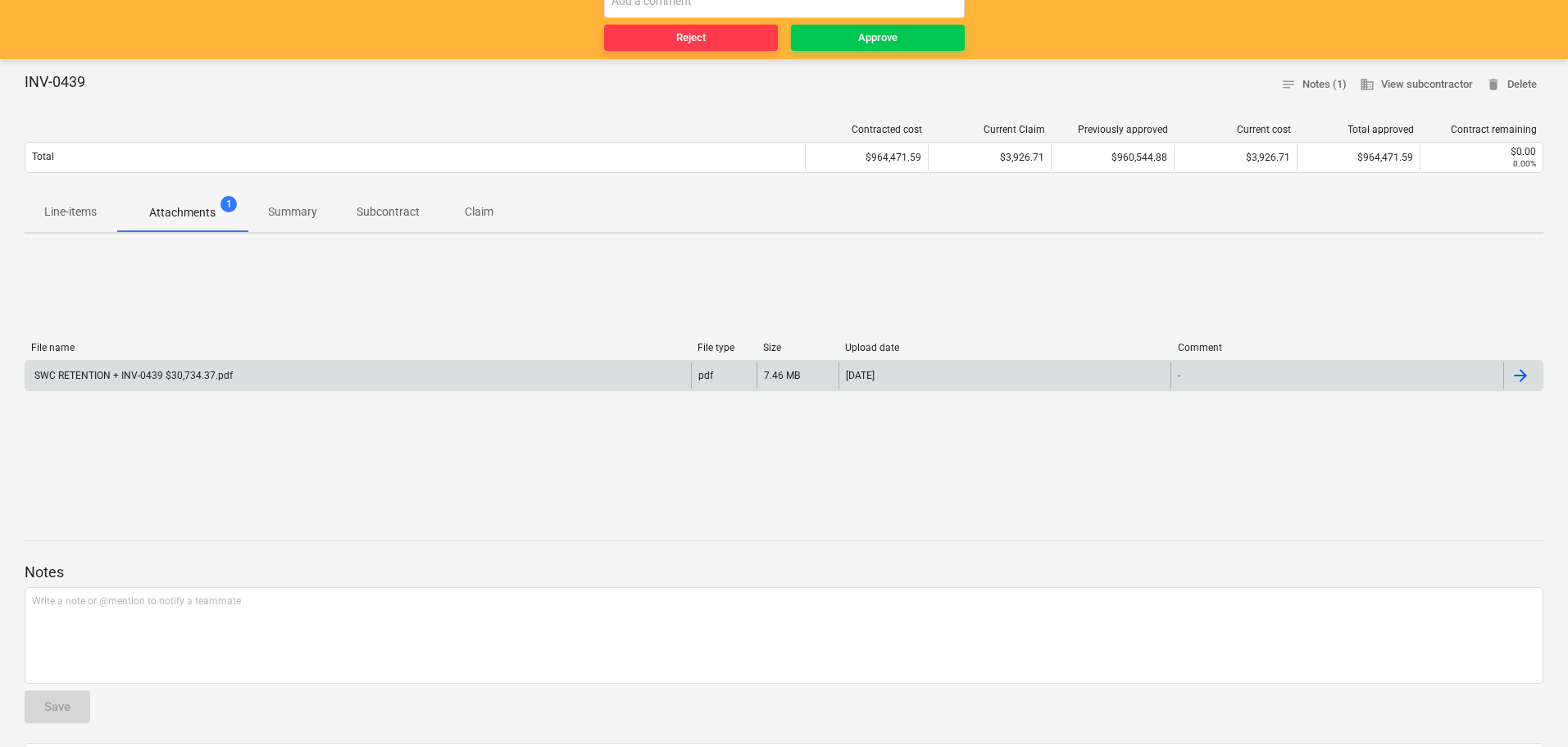
click at [123, 385] on div "SWC RETENTION + INV-0439 $30,734.37.pdf" at bounding box center [358, 375] width 666 height 26
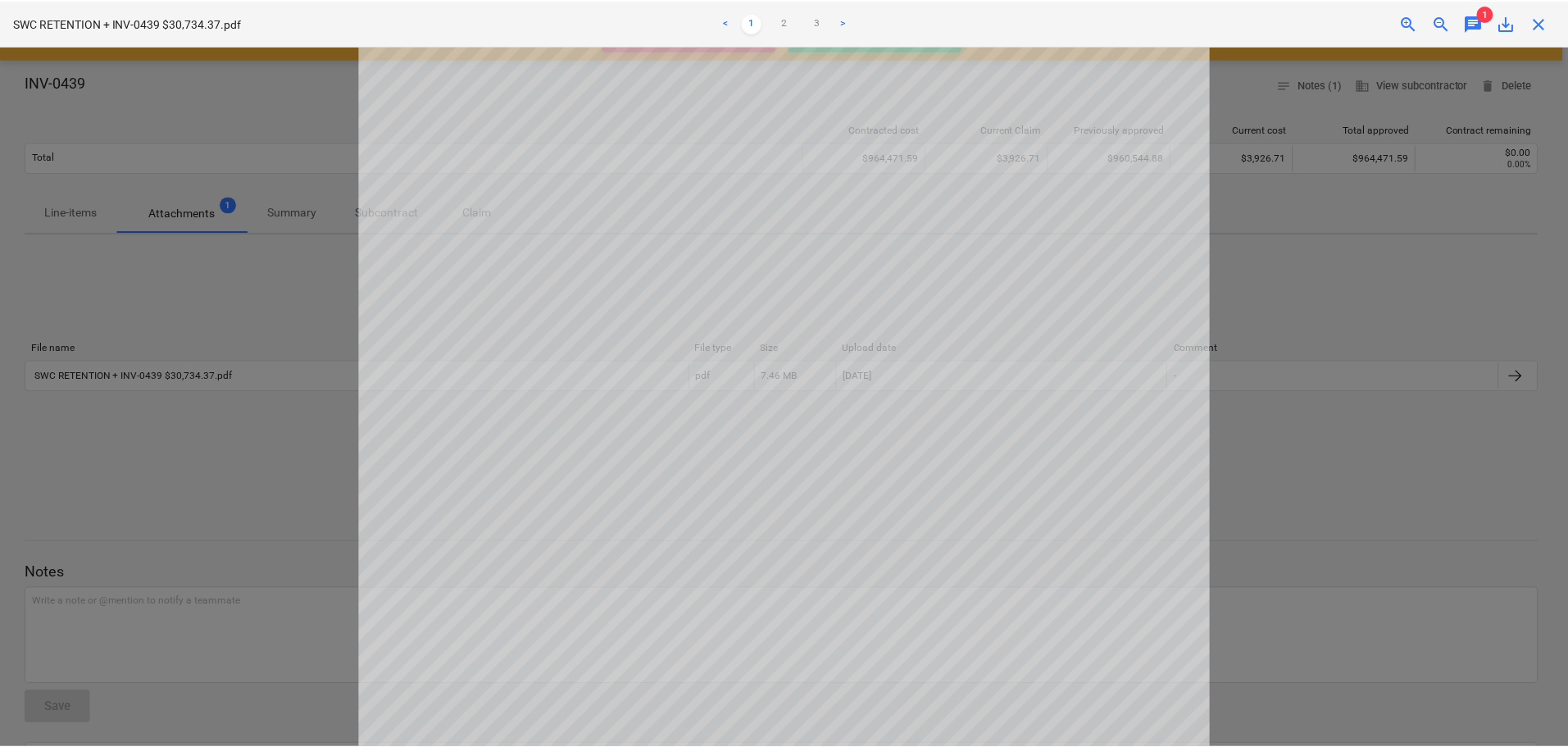
scroll to position [82, 0]
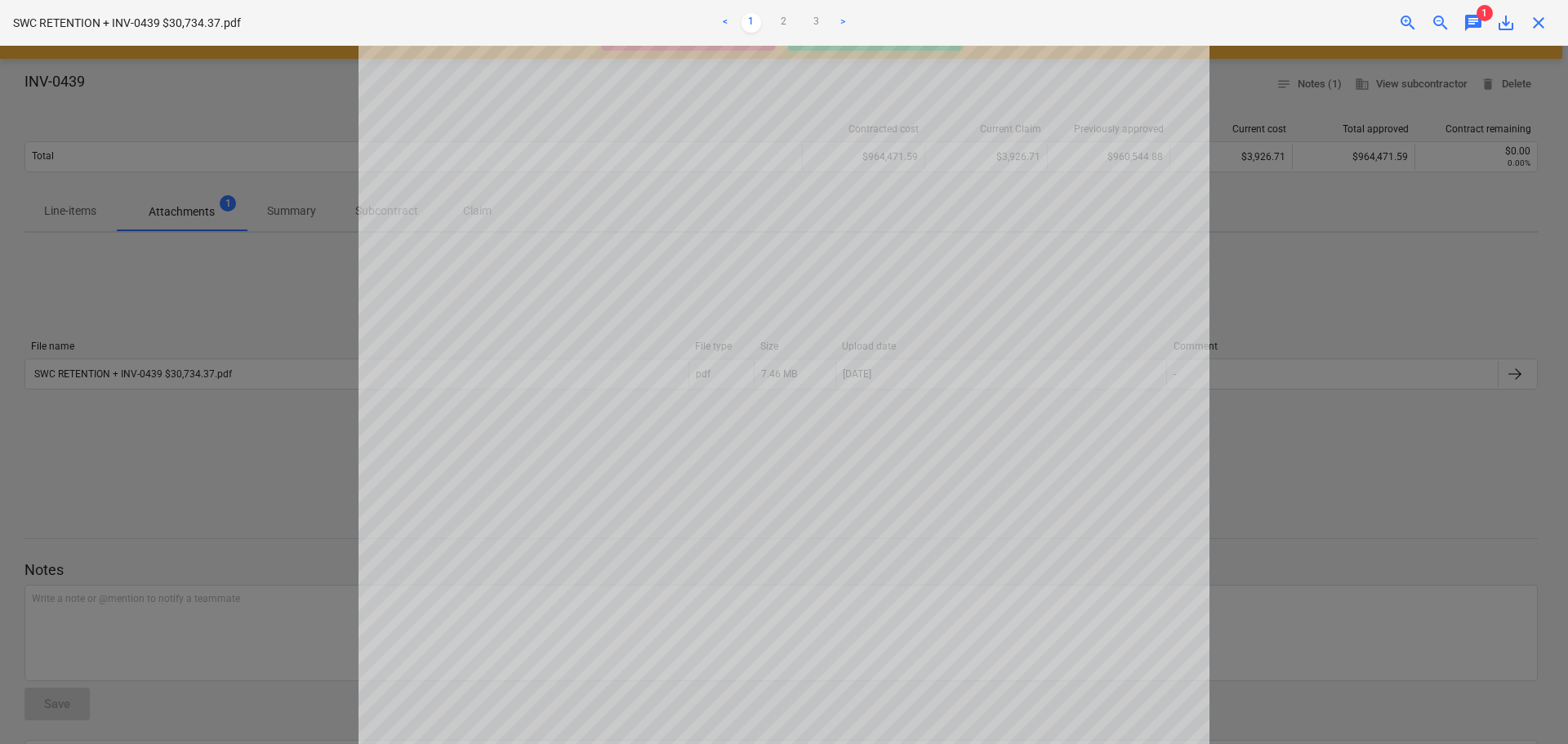
click at [1471, 18] on span "chat" at bounding box center [1473, 22] width 20 height 20
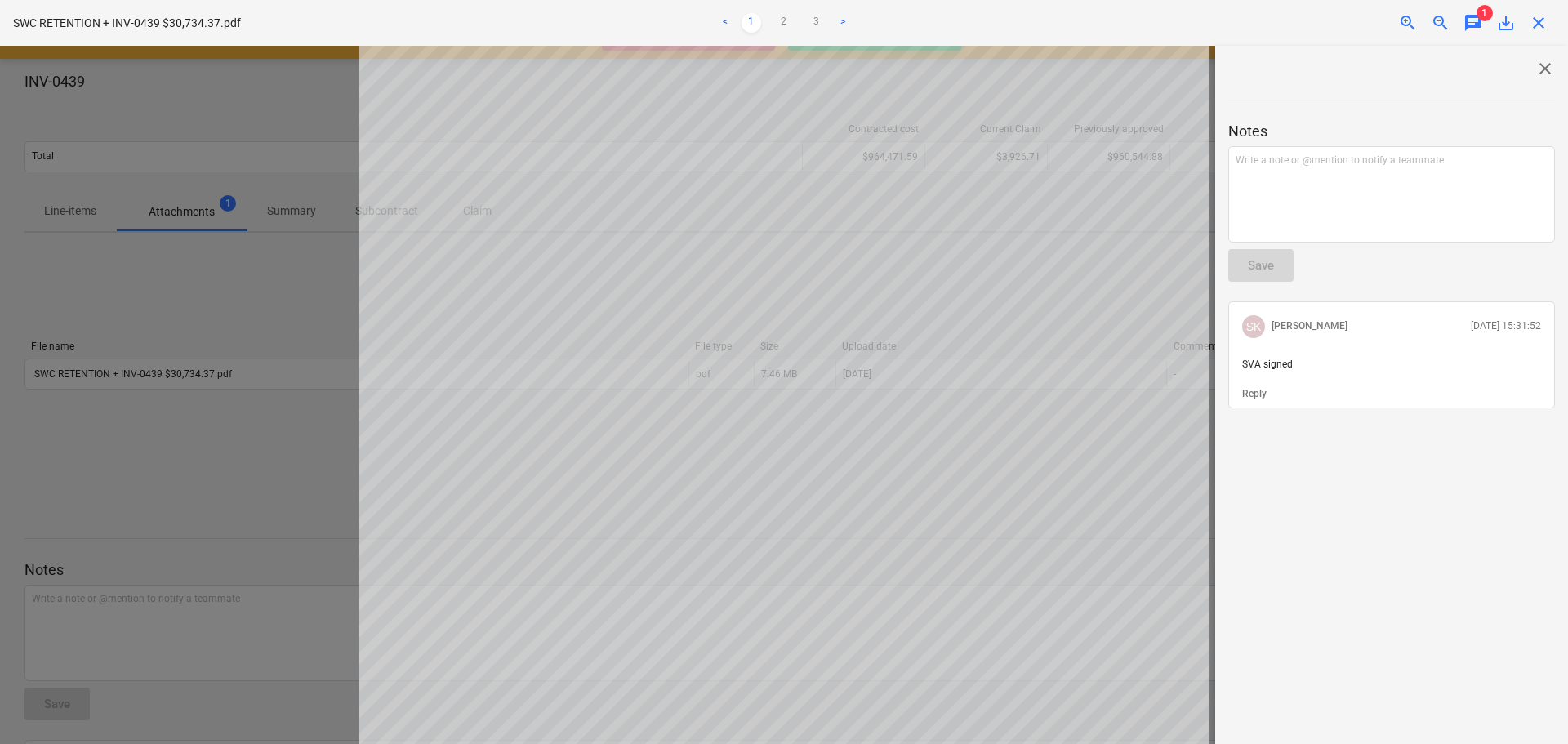
click at [1471, 18] on span "chat" at bounding box center [1473, 22] width 20 height 20
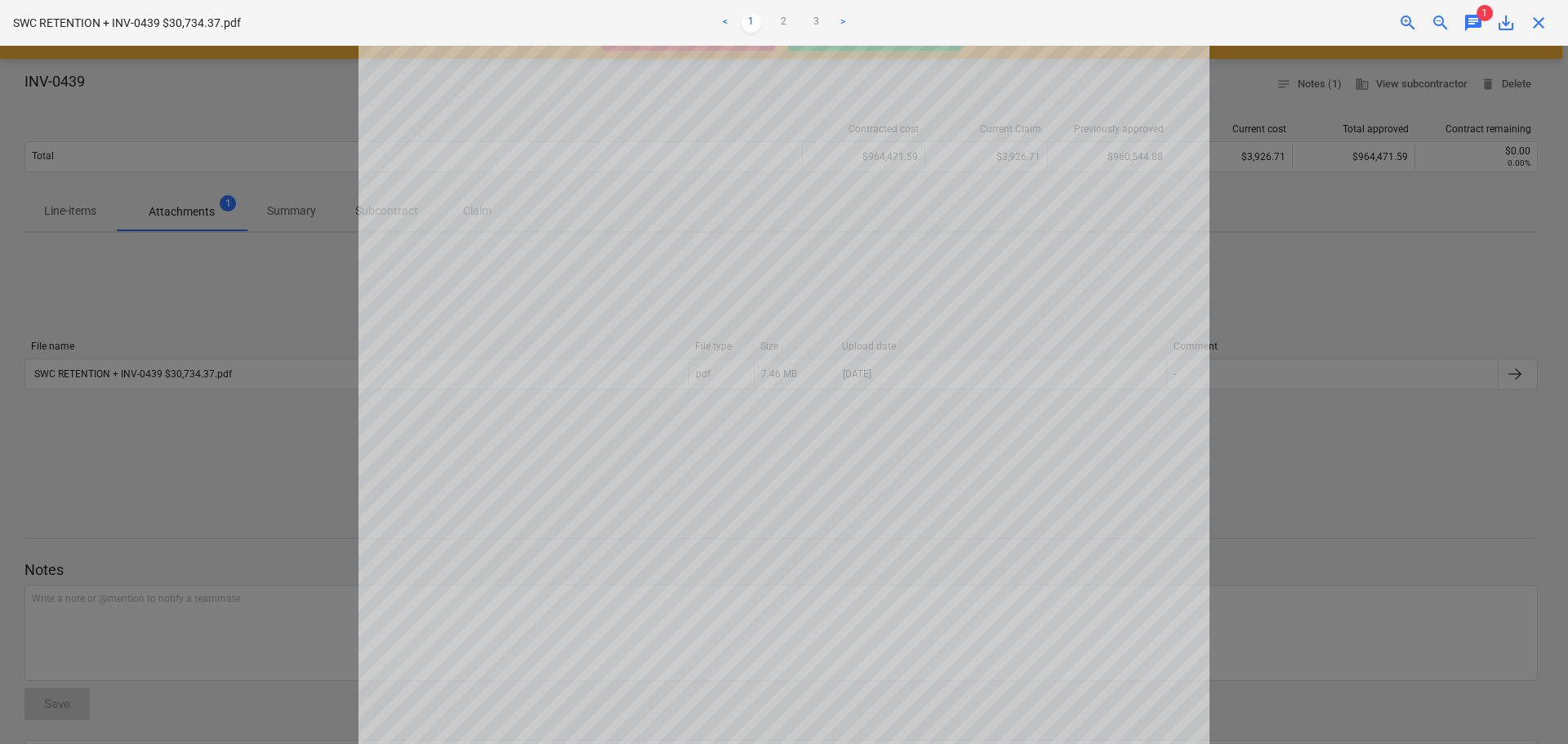
click at [1536, 22] on span "close" at bounding box center [1538, 22] width 20 height 20
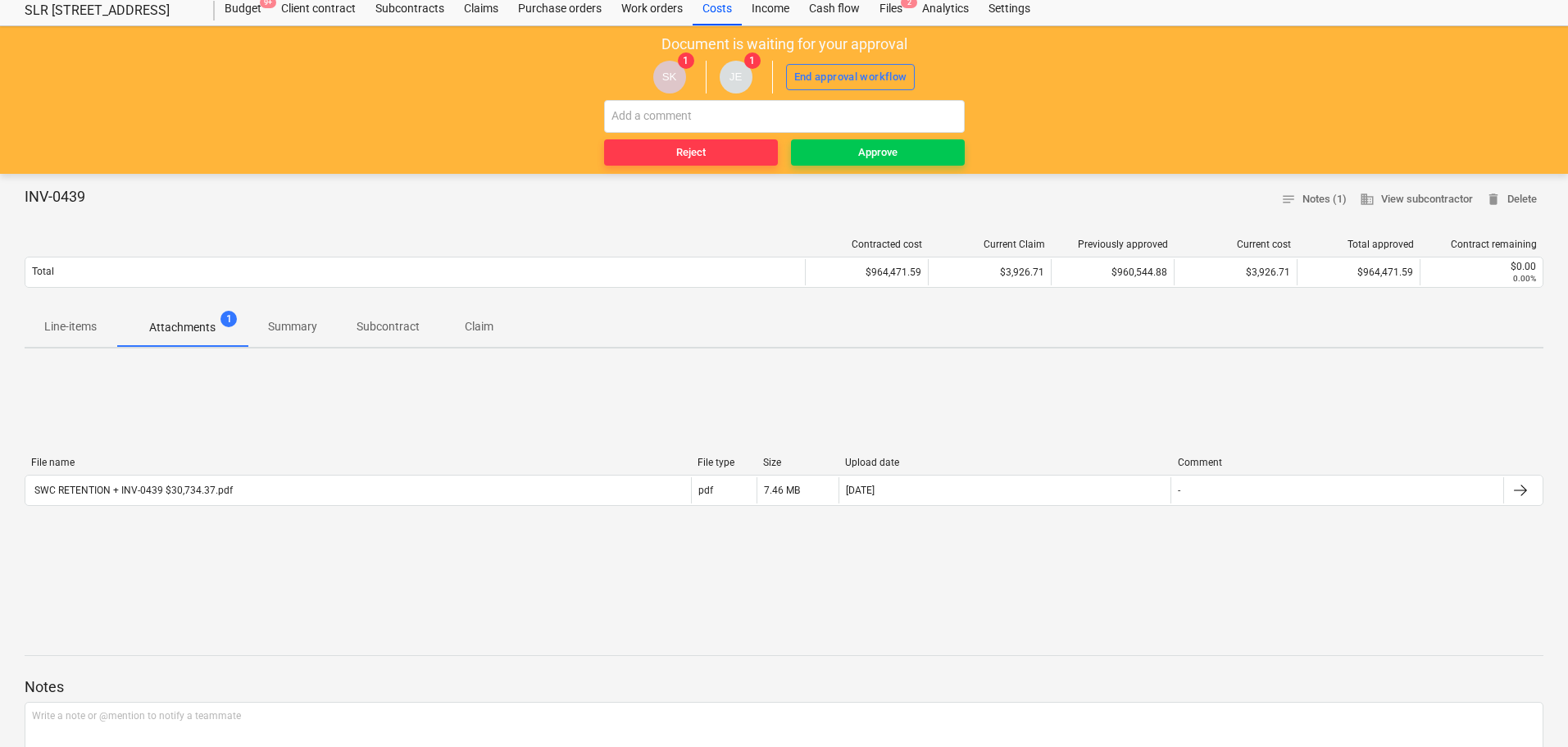
scroll to position [0, 0]
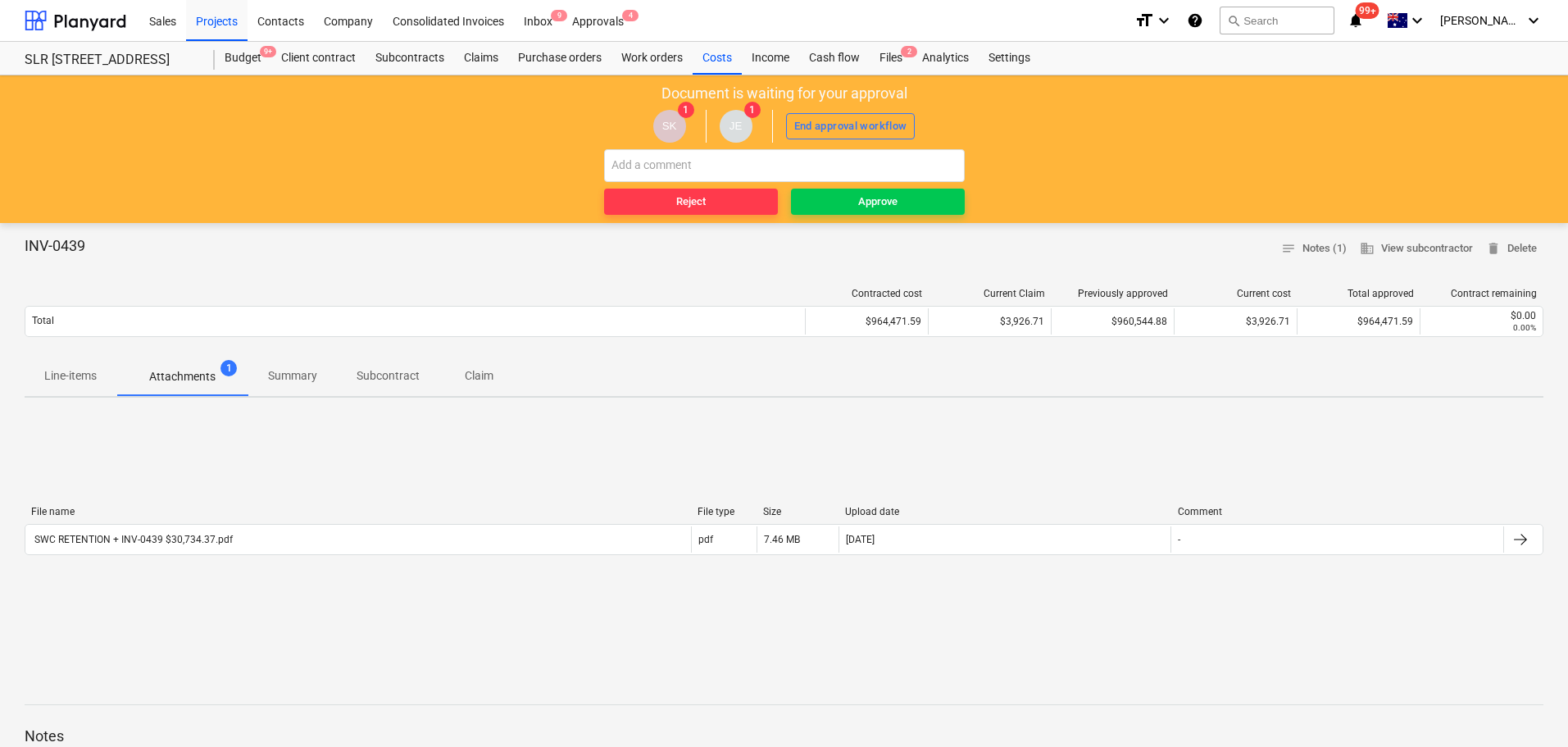
drag, startPoint x: 64, startPoint y: 381, endPoint x: 842, endPoint y: 528, distance: 791.8
click at [64, 381] on p "Line-items" at bounding box center [71, 376] width 53 height 17
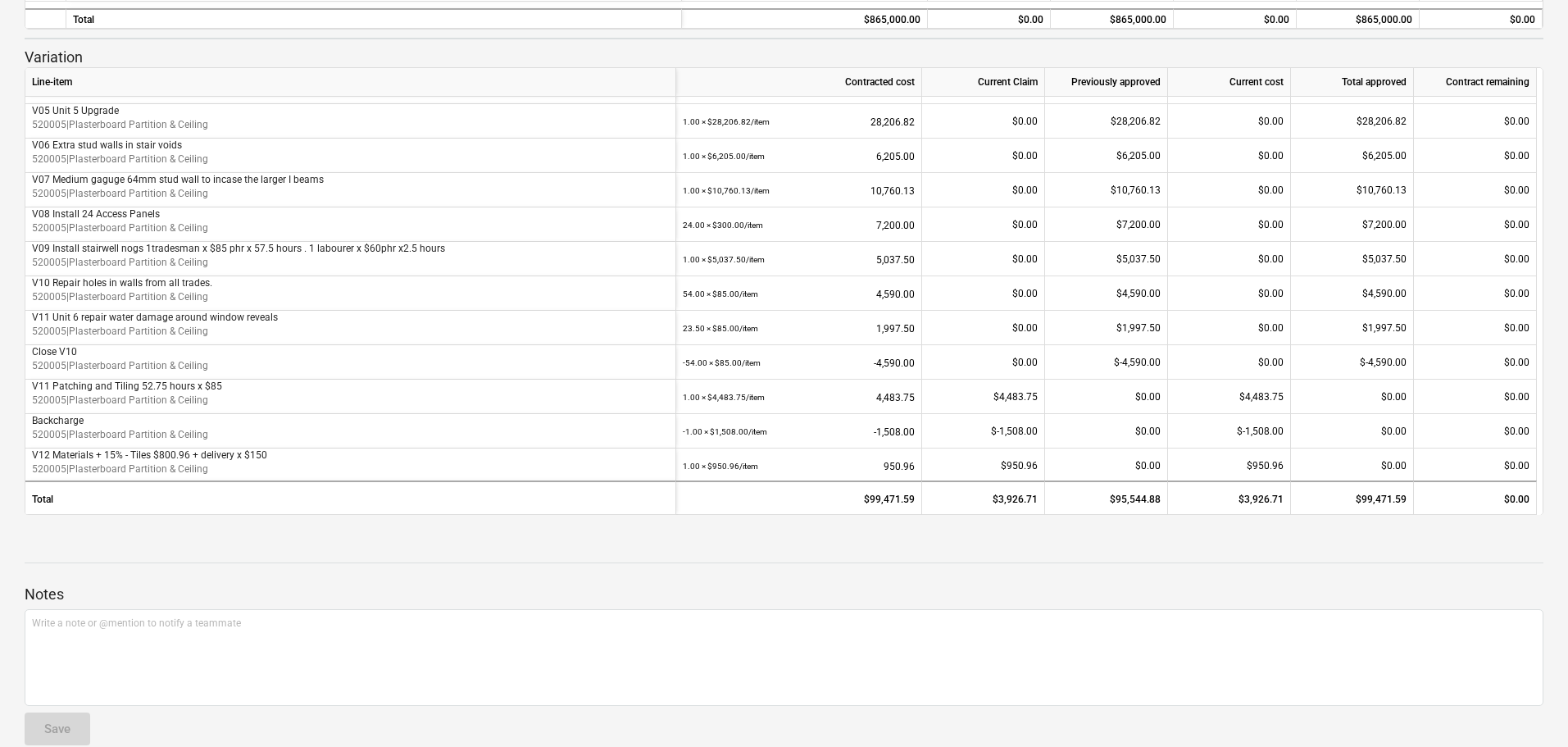
scroll to position [133, 0]
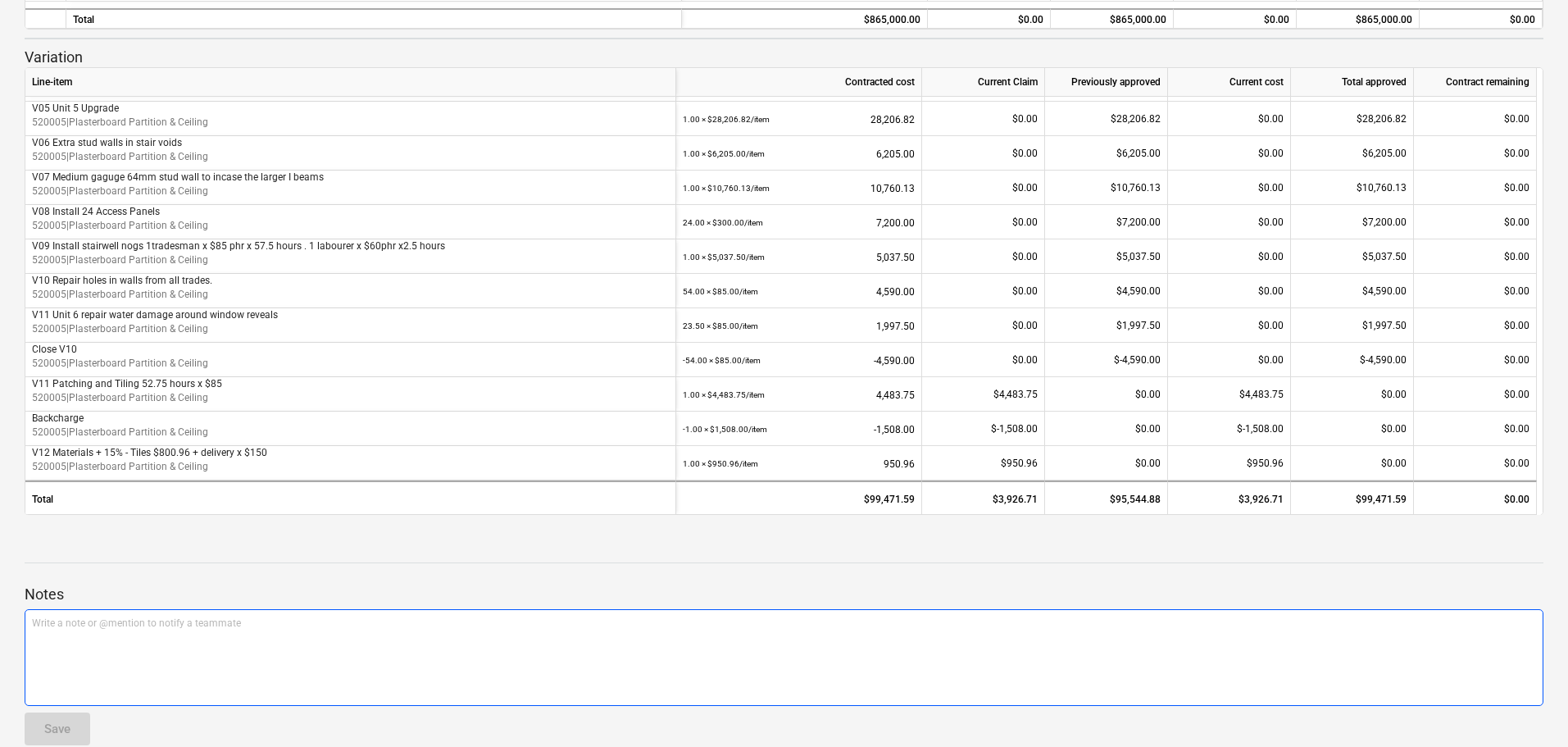
click at [272, 646] on div "Write a note or @mention to notify a teammate [PERSON_NAME]" at bounding box center [784, 657] width 1519 height 96
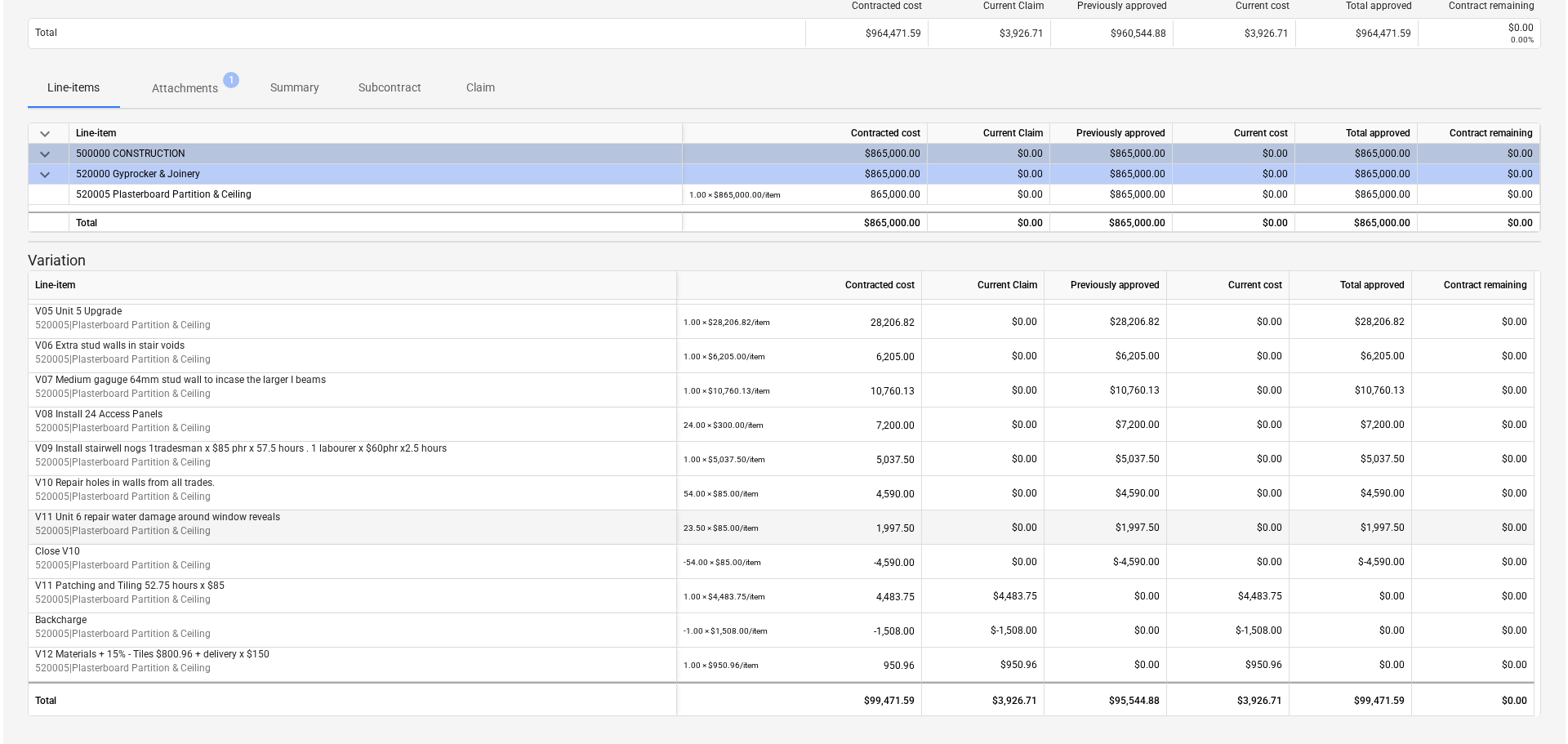
scroll to position [0, 0]
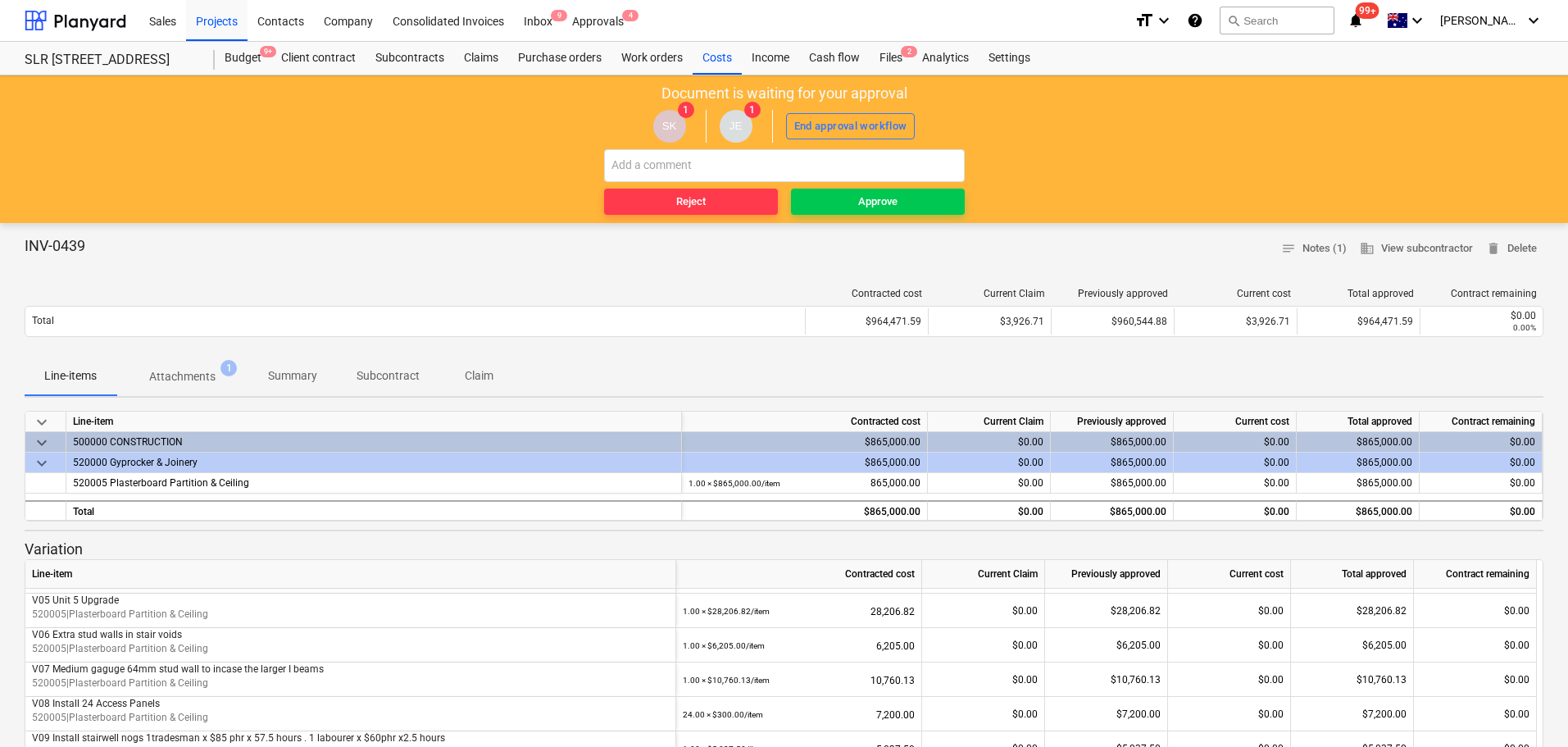
click at [194, 369] on p "Attachments" at bounding box center [182, 377] width 67 height 17
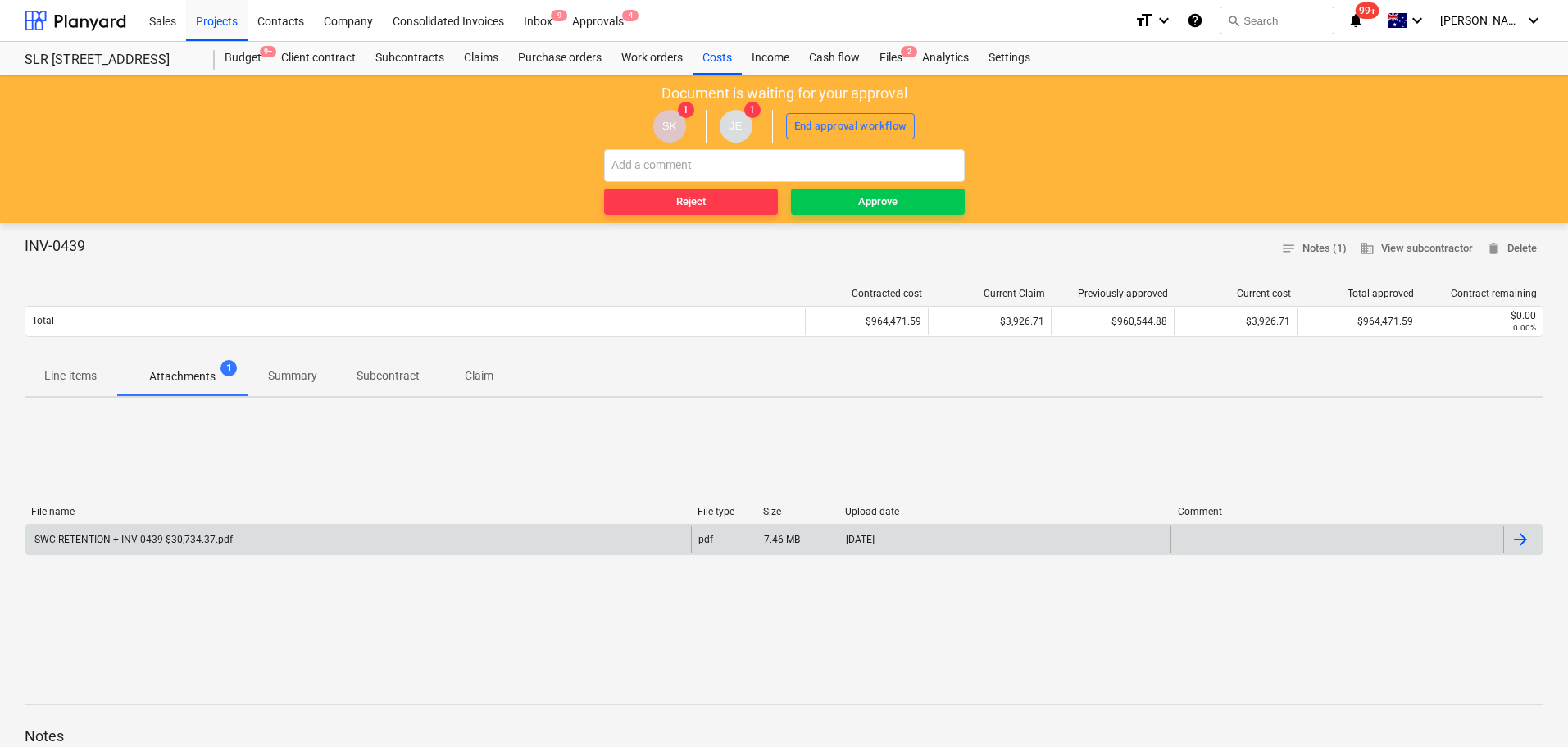
click at [138, 535] on div "SWC RETENTION + INV-0439 $30,734.37.pdf" at bounding box center [133, 539] width 201 height 11
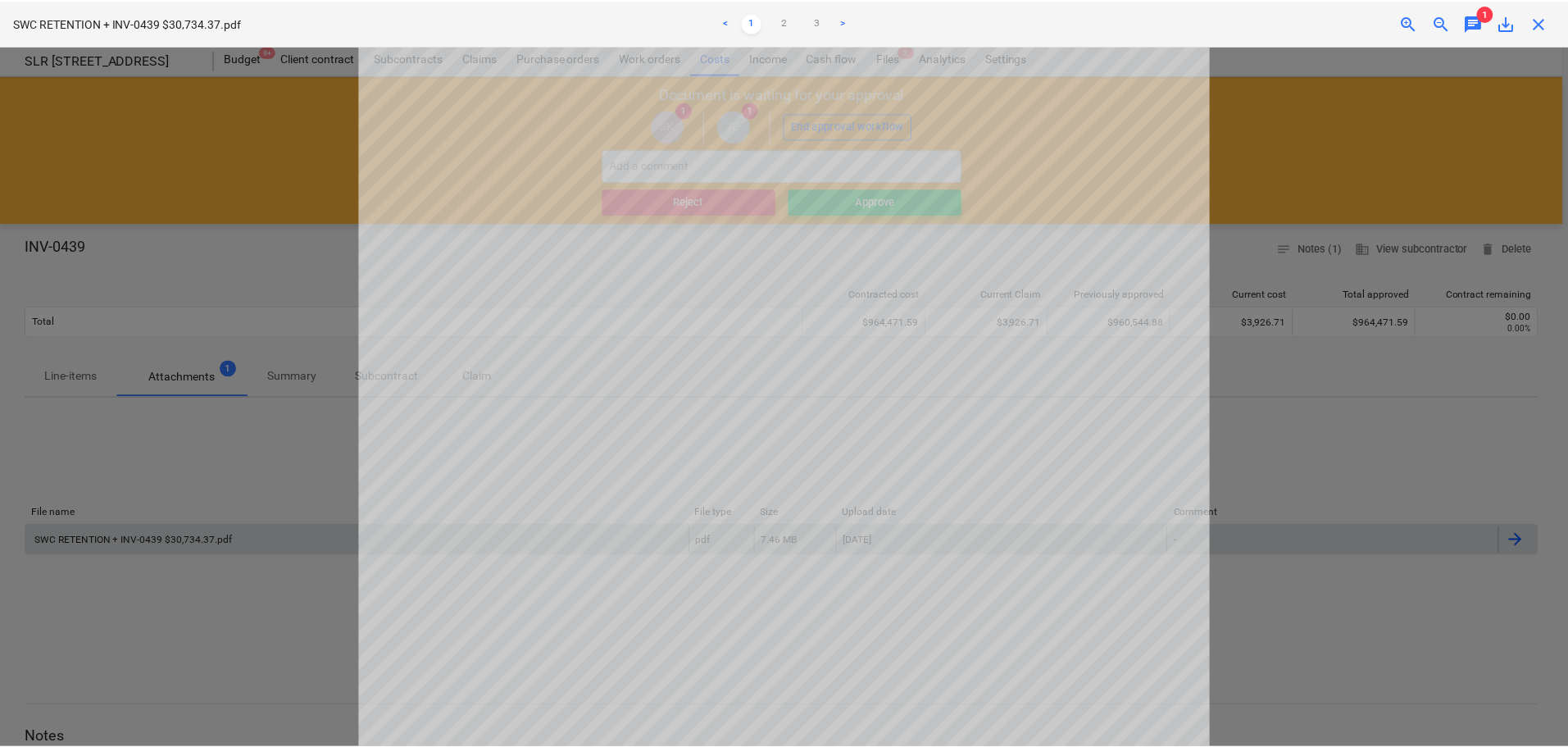
scroll to position [246, 0]
drag, startPoint x: 1544, startPoint y: 25, endPoint x: 1152, endPoint y: 97, distance: 398.6
click at [1544, 25] on span "close" at bounding box center [1544, 22] width 20 height 20
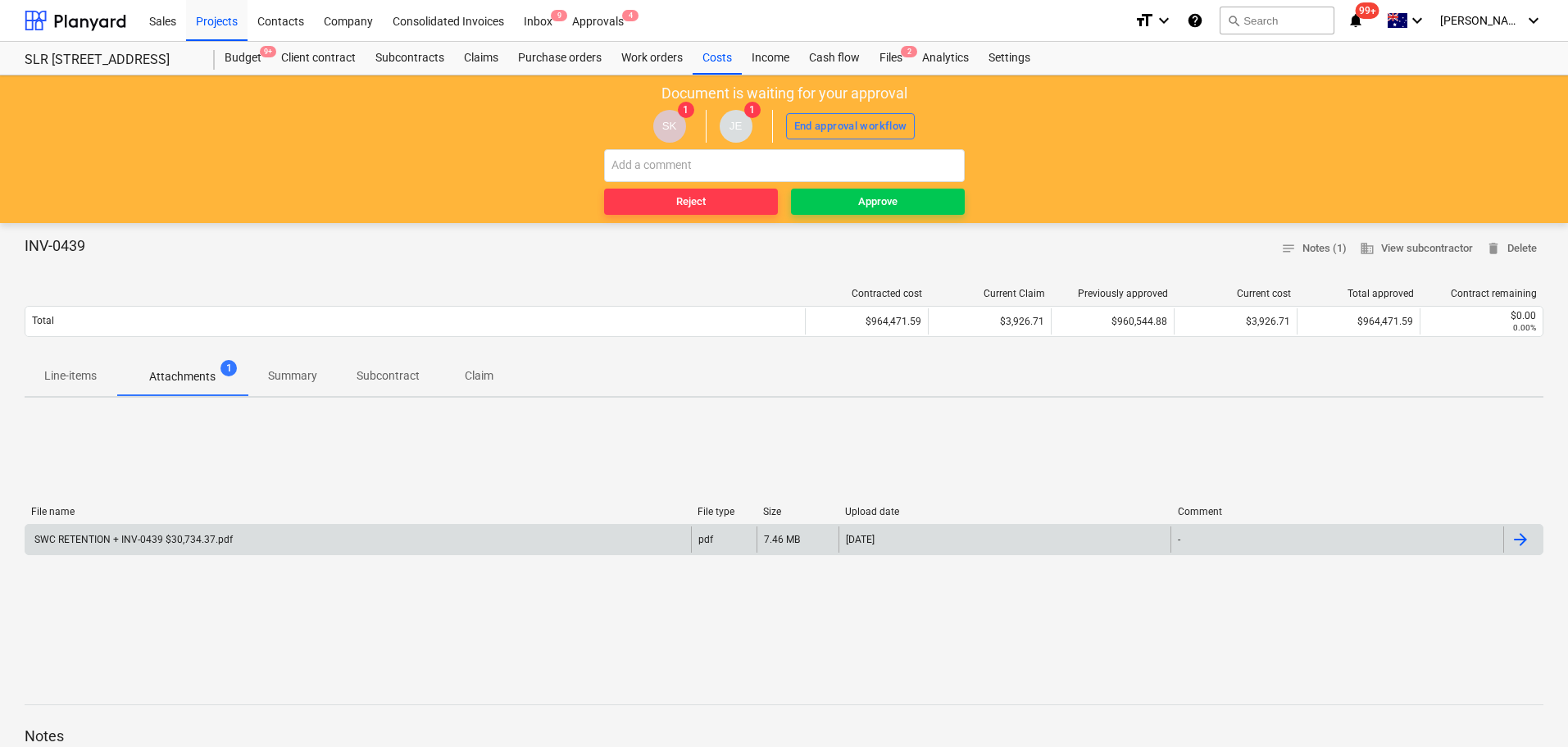
scroll to position [347, 0]
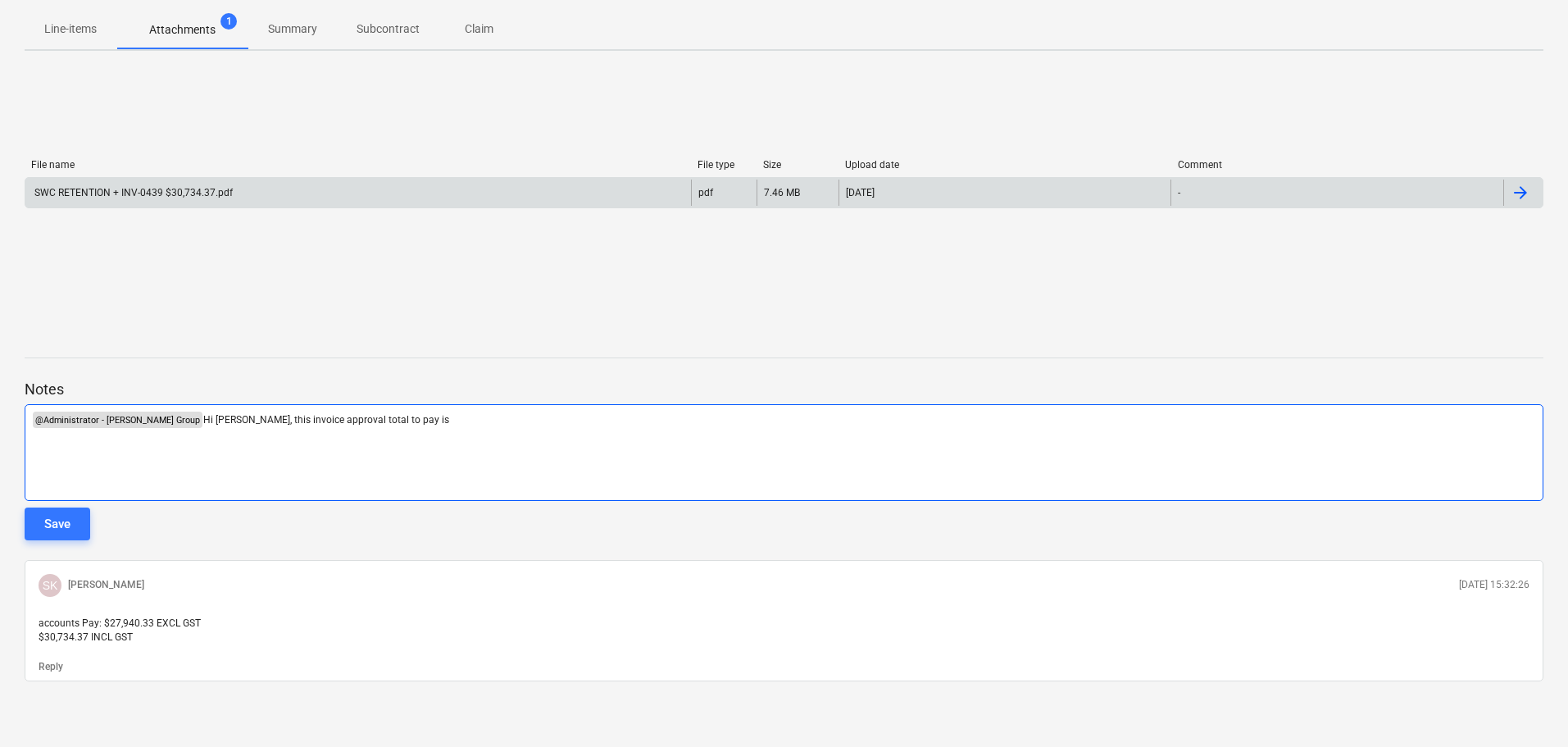
click at [410, 437] on div "﻿ @ Administrator - [PERSON_NAME] Group ﻿ Hi [PERSON_NAME], this invoice approv…" at bounding box center [784, 452] width 1519 height 96
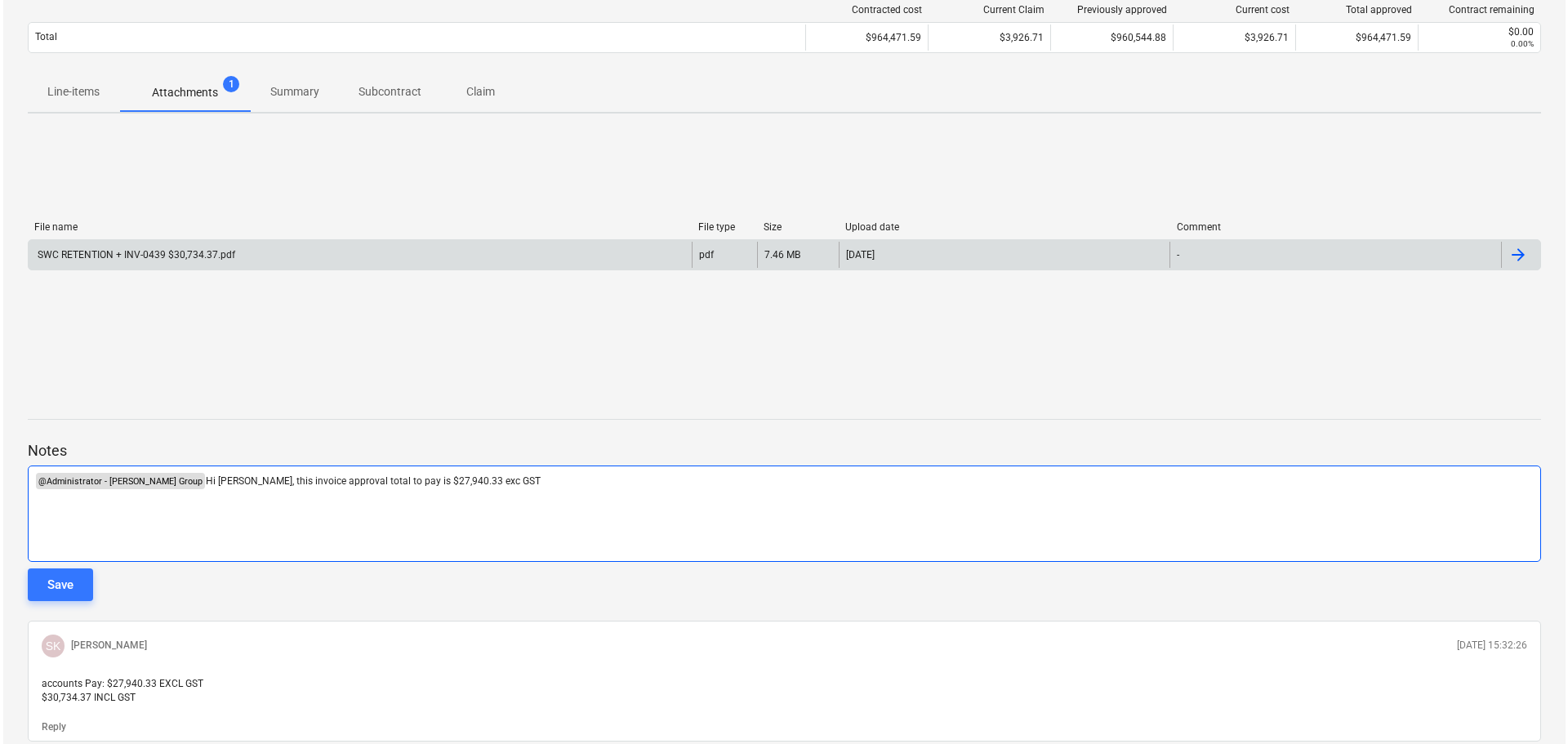
scroll to position [182, 0]
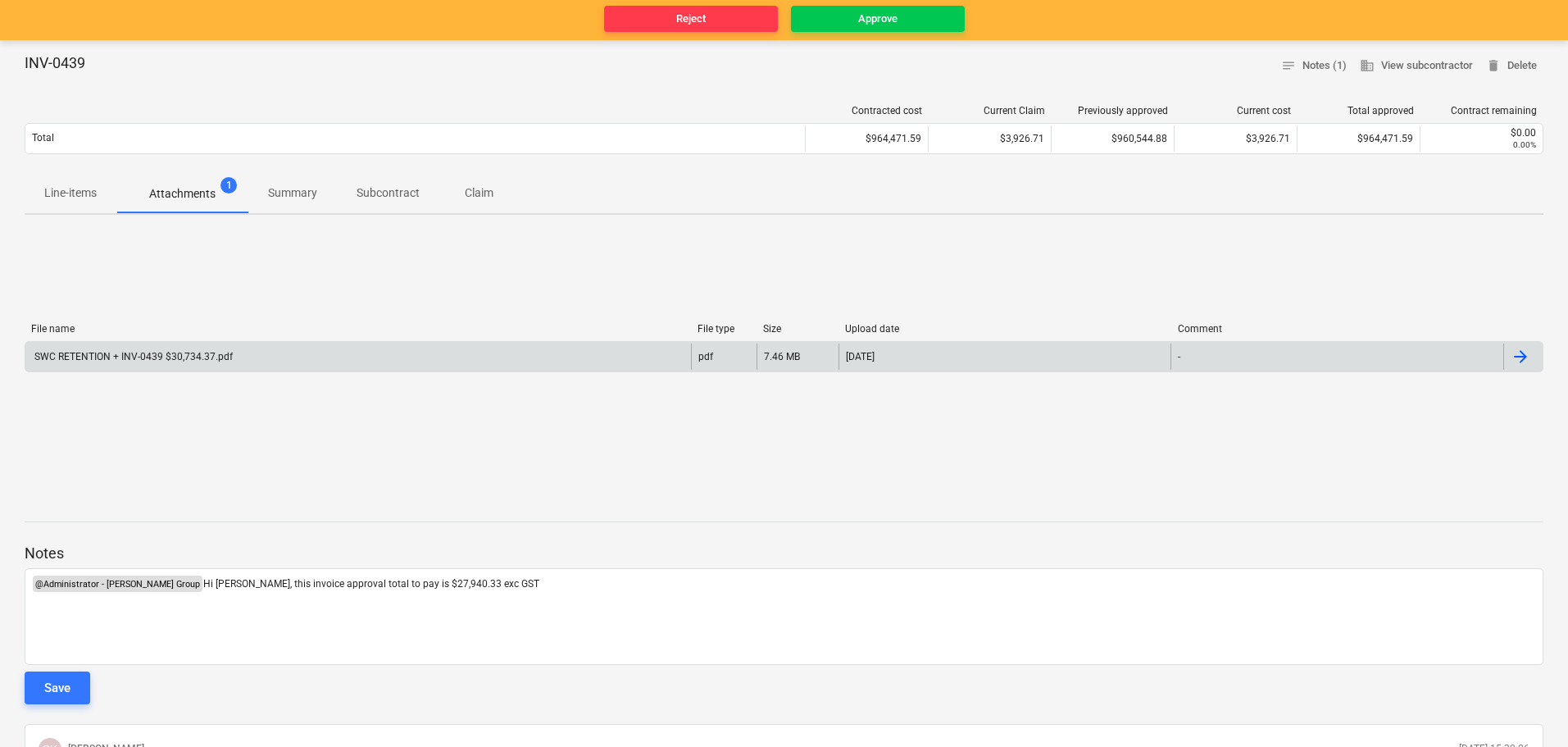
click at [154, 356] on div "SWC RETENTION + INV-0439 $30,734.37.pdf" at bounding box center [133, 356] width 201 height 11
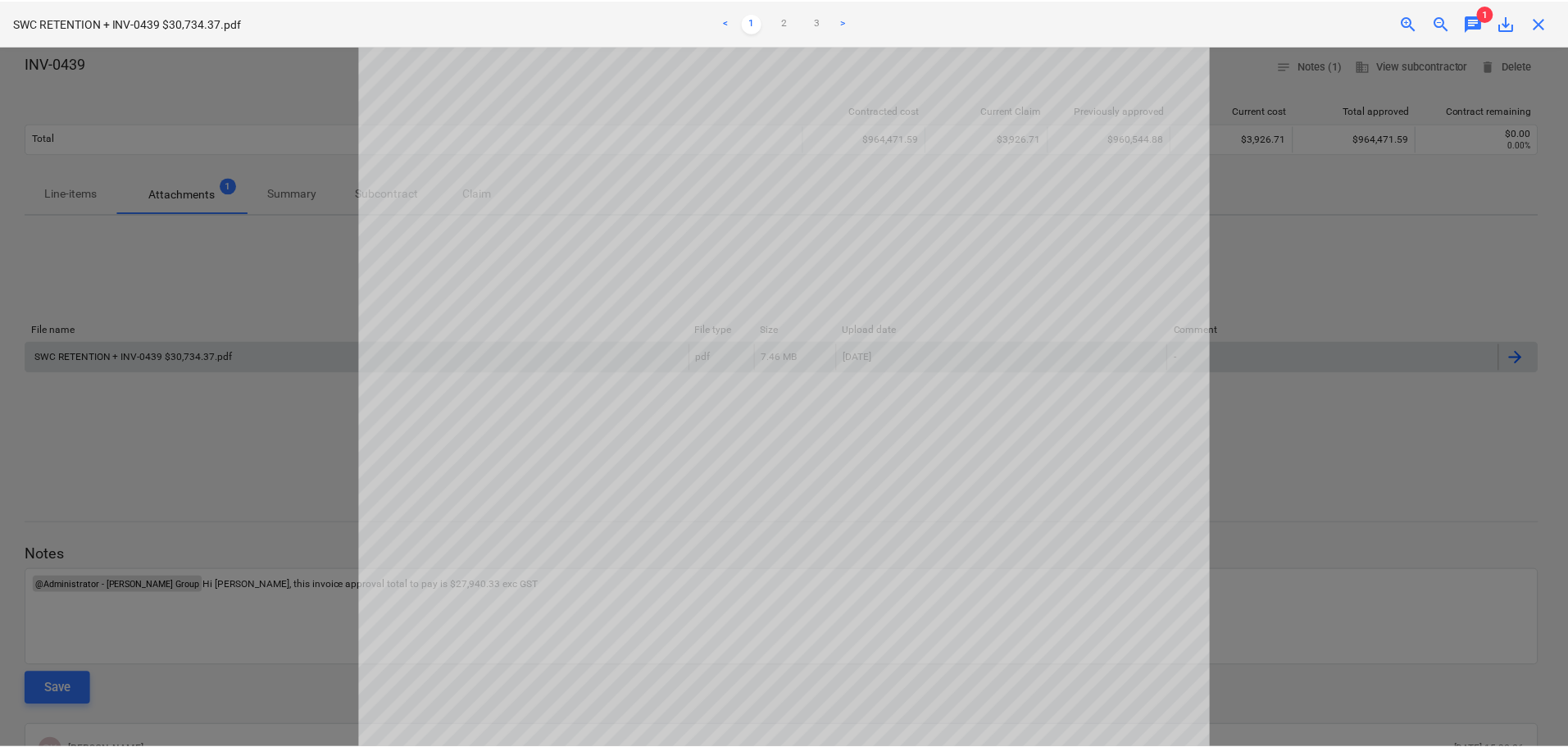
scroll to position [82, 0]
click at [1547, 27] on span "close" at bounding box center [1544, 22] width 20 height 20
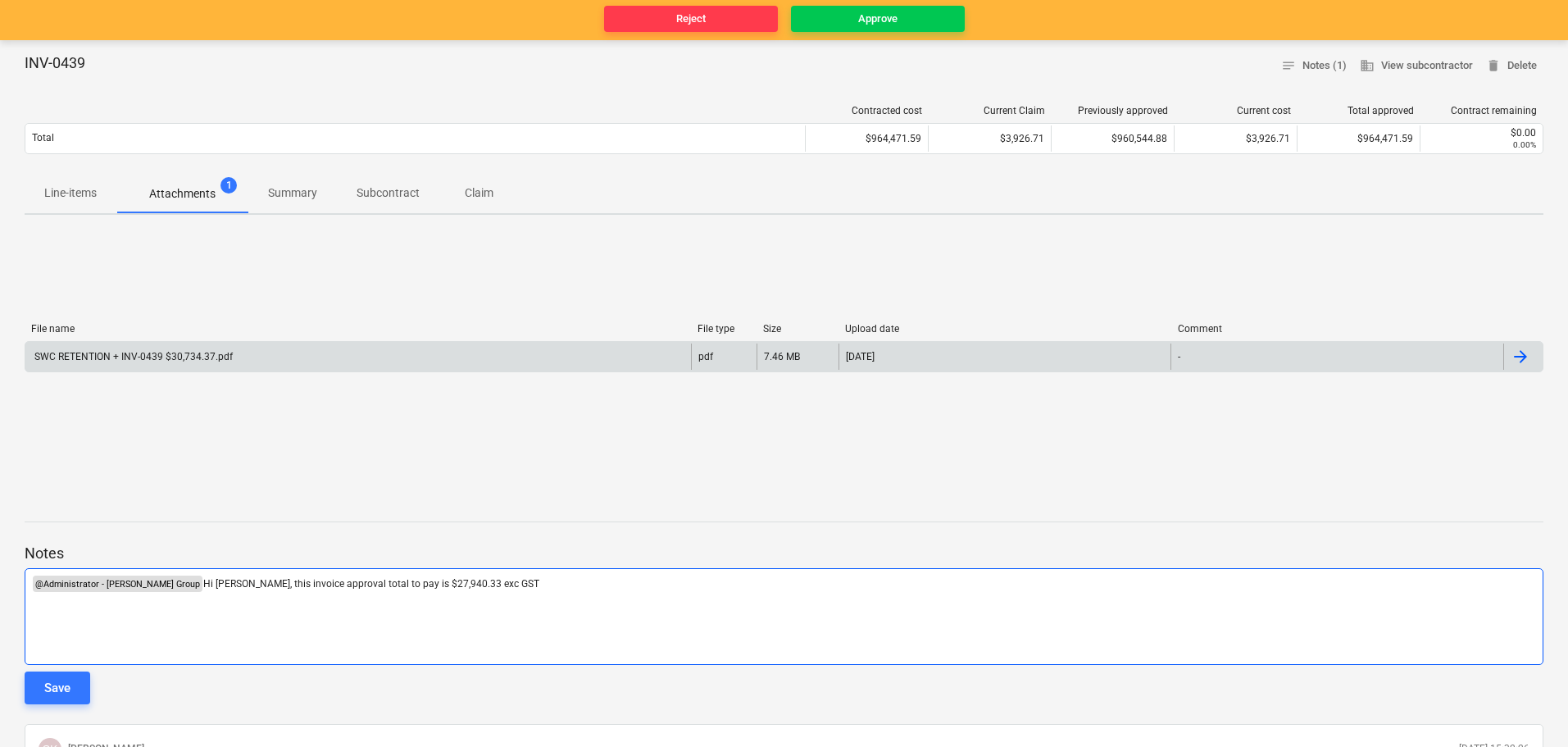
click at [482, 582] on p "﻿ @ Administrator - [PERSON_NAME] Group ﻿ Hi [PERSON_NAME], this invoice approv…" at bounding box center [784, 583] width 1504 height 16
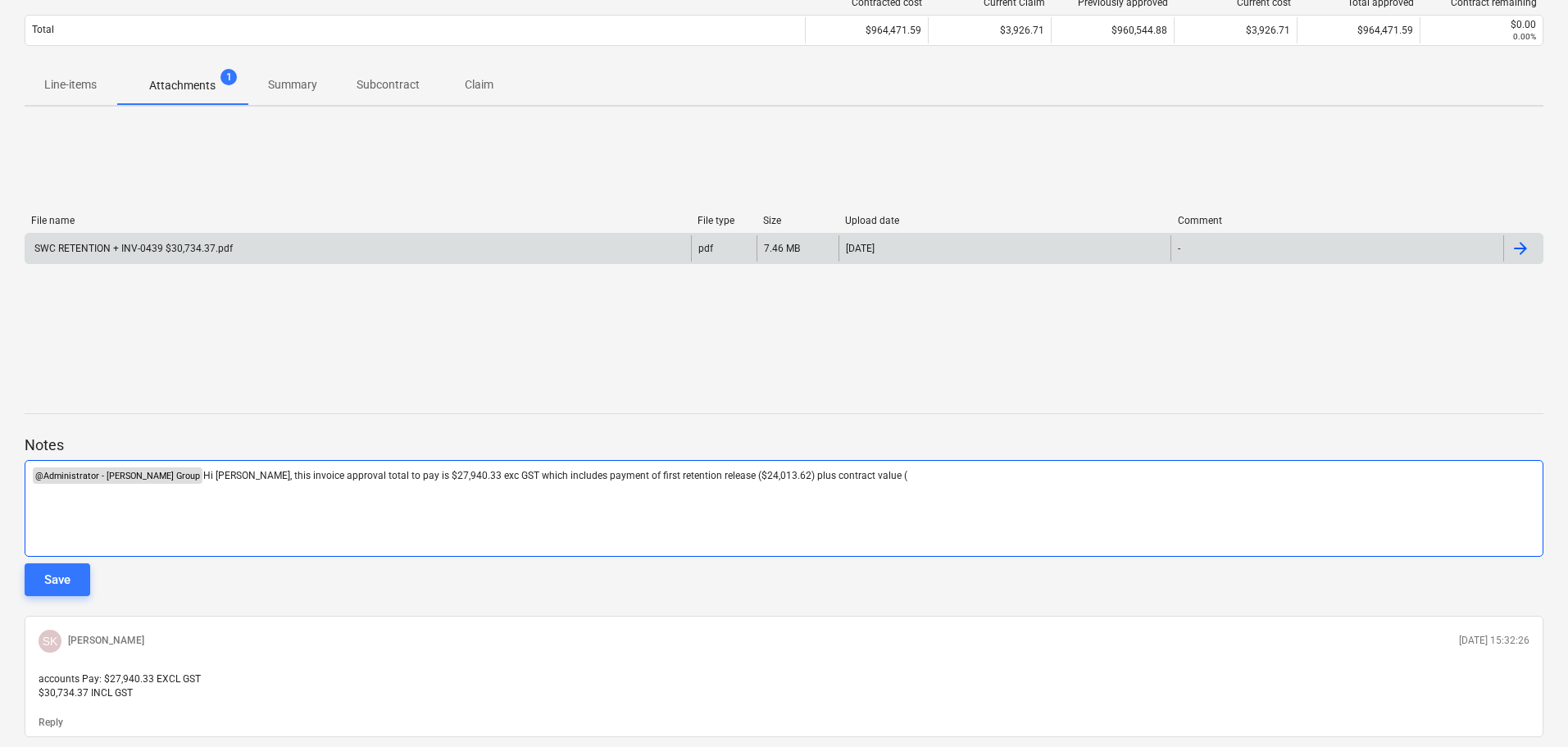
scroll to position [265, 0]
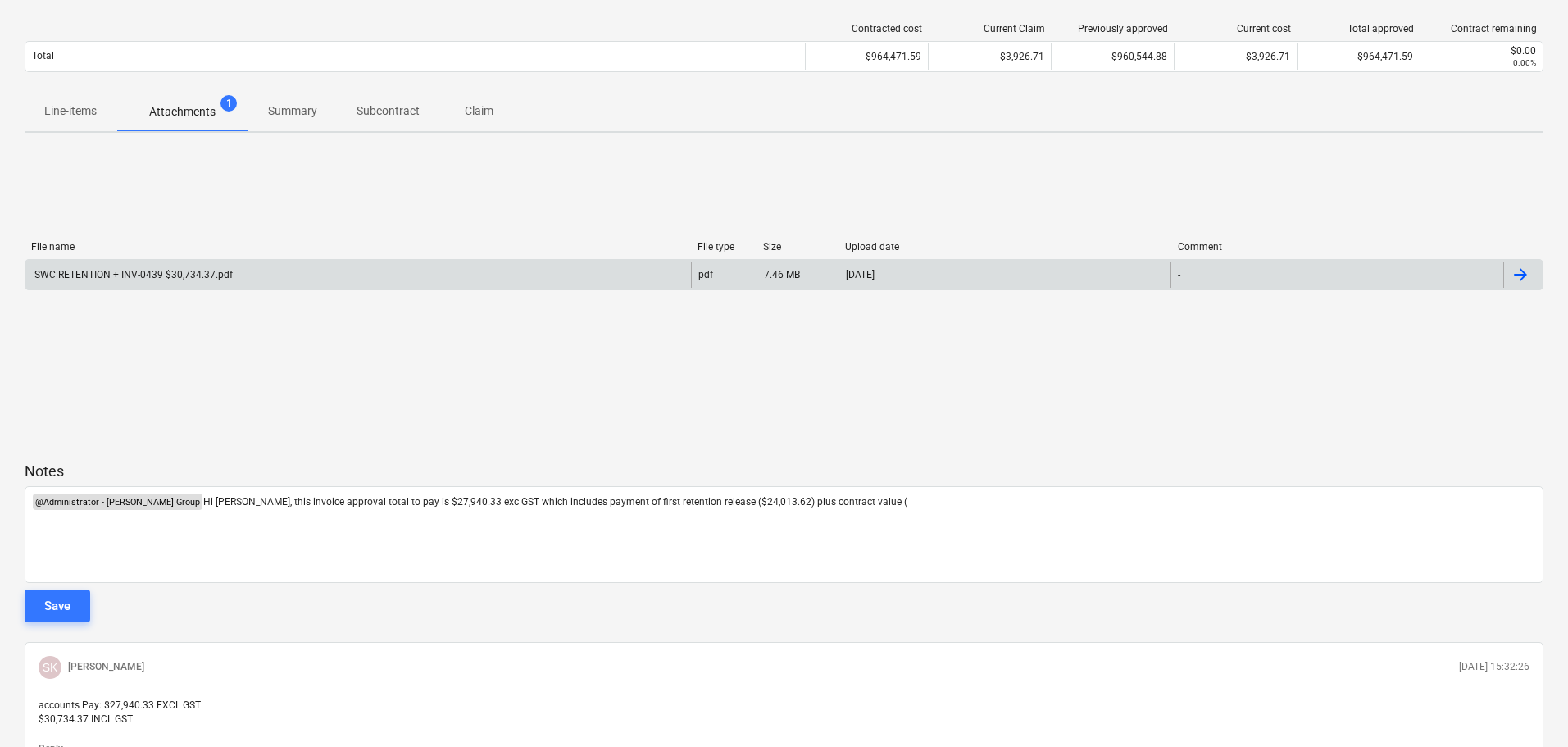
click at [148, 271] on div "SWC RETENTION + INV-0439 $30,734.37.pdf" at bounding box center [133, 274] width 201 height 11
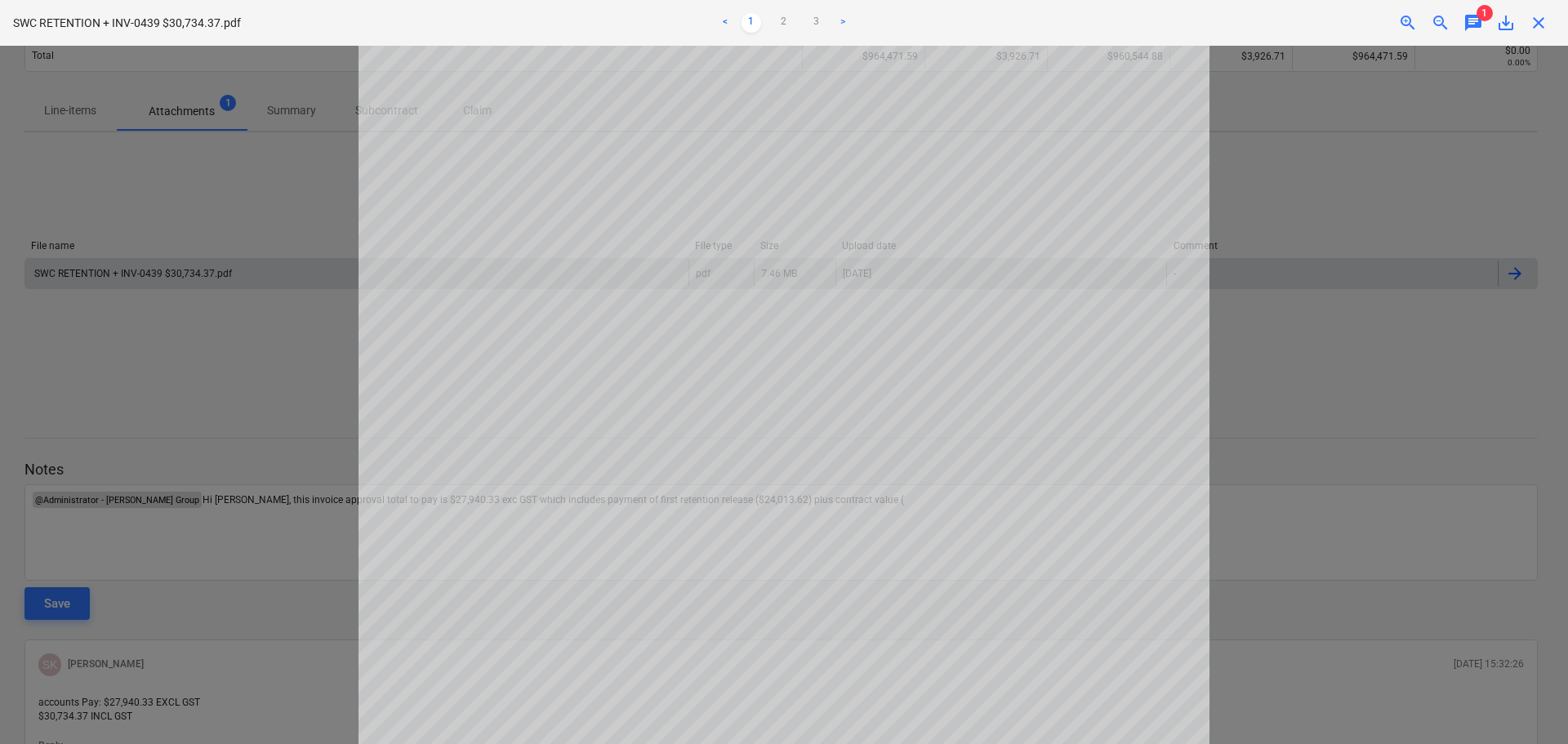
drag, startPoint x: 1538, startPoint y: 29, endPoint x: 1046, endPoint y: 331, distance: 577.3
click at [1538, 29] on span "close" at bounding box center [1538, 22] width 20 height 20
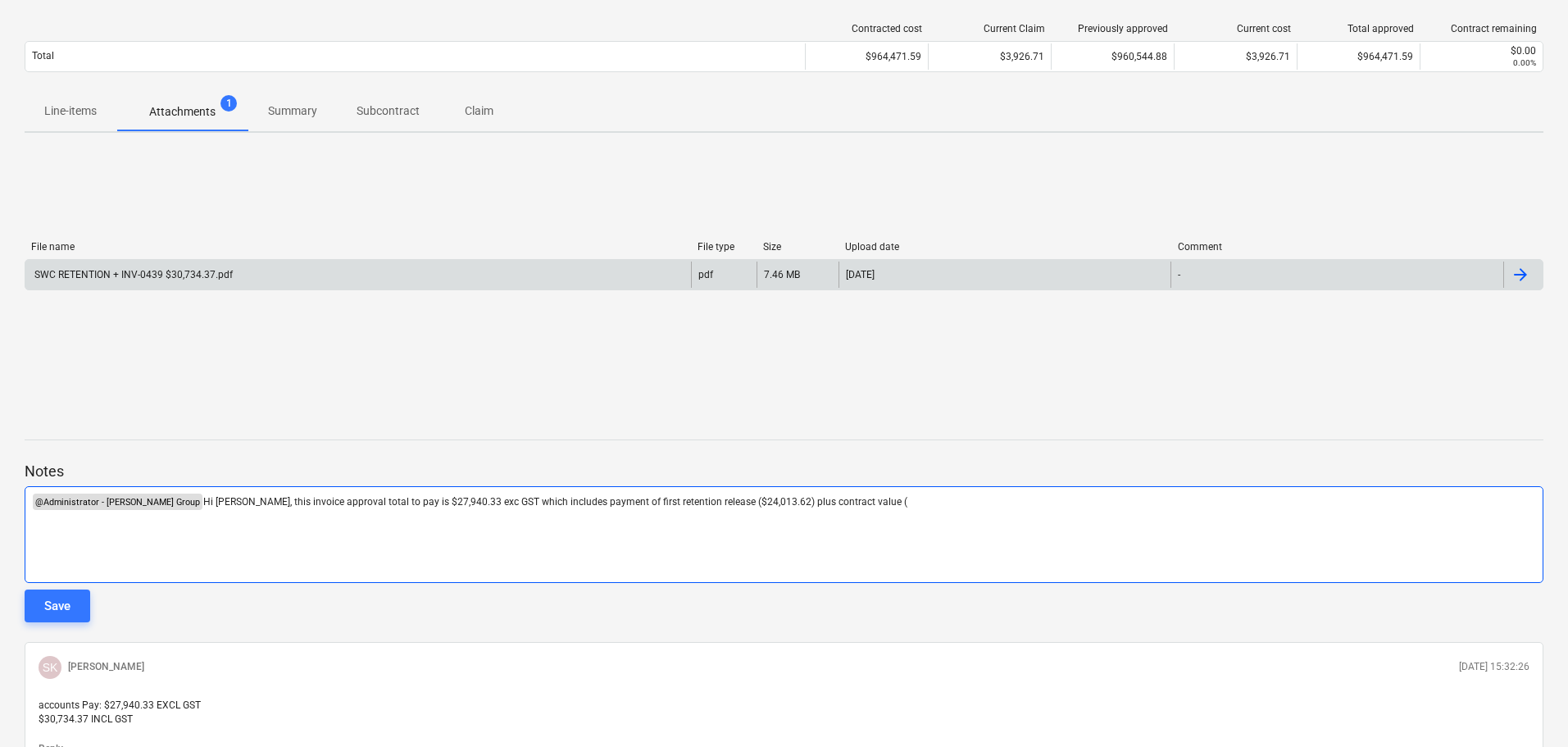
click at [855, 508] on p "﻿ @ Administrator - [PERSON_NAME] Group ﻿ Hi [PERSON_NAME], this invoice approv…" at bounding box center [784, 501] width 1504 height 16
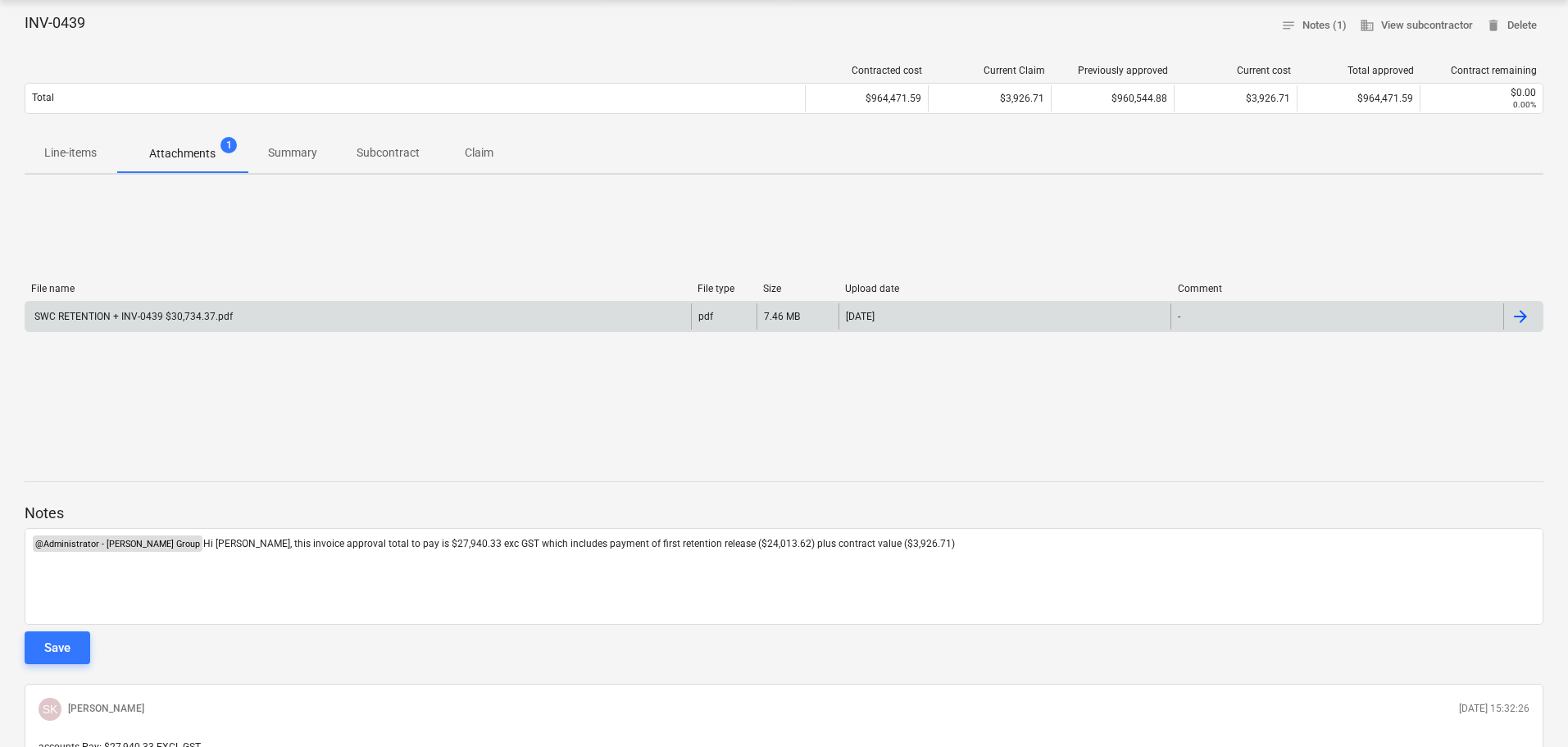
scroll to position [246, 0]
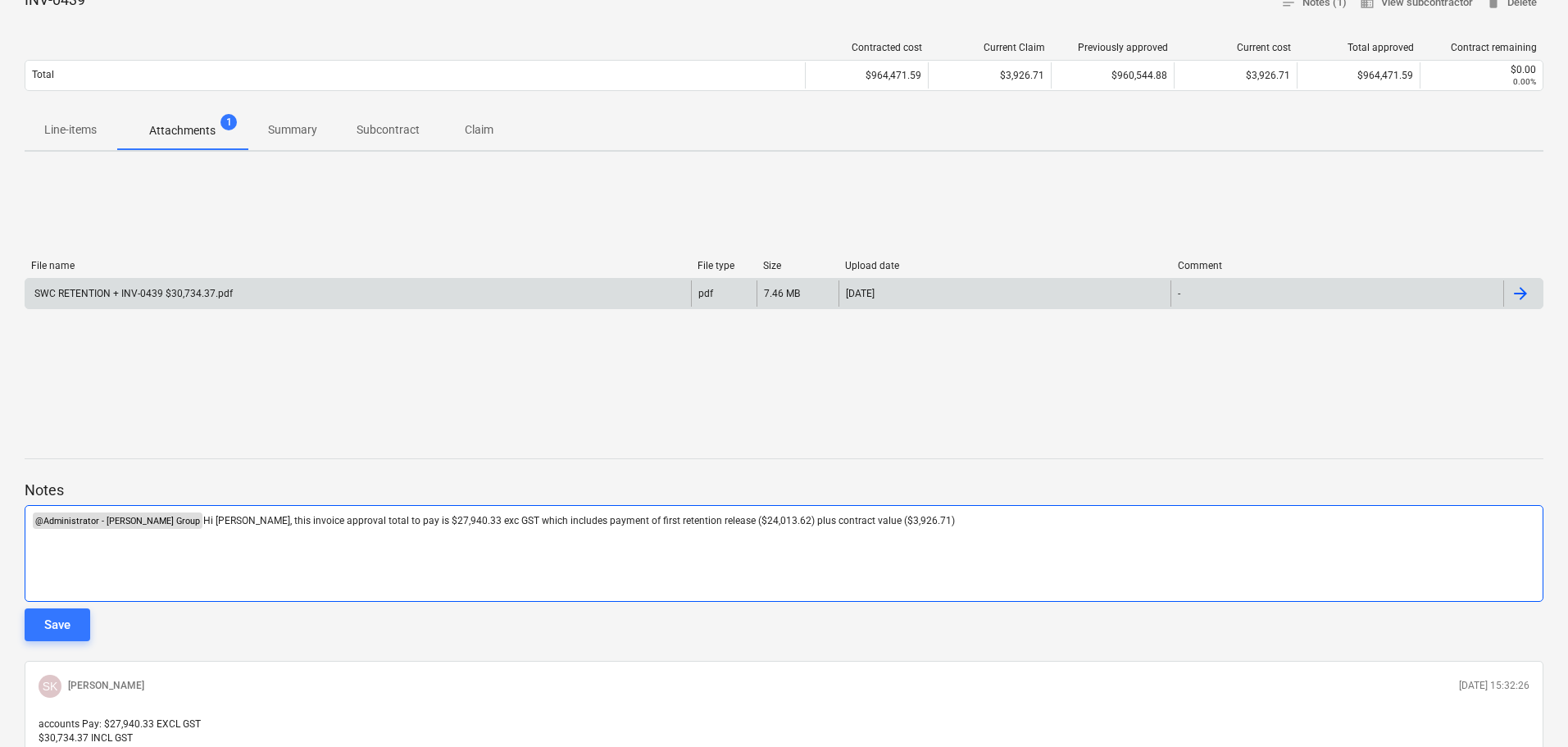
drag, startPoint x: 72, startPoint y: 623, endPoint x: 572, endPoint y: 592, distance: 501.0
click at [72, 623] on button "Save" at bounding box center [57, 624] width 66 height 32
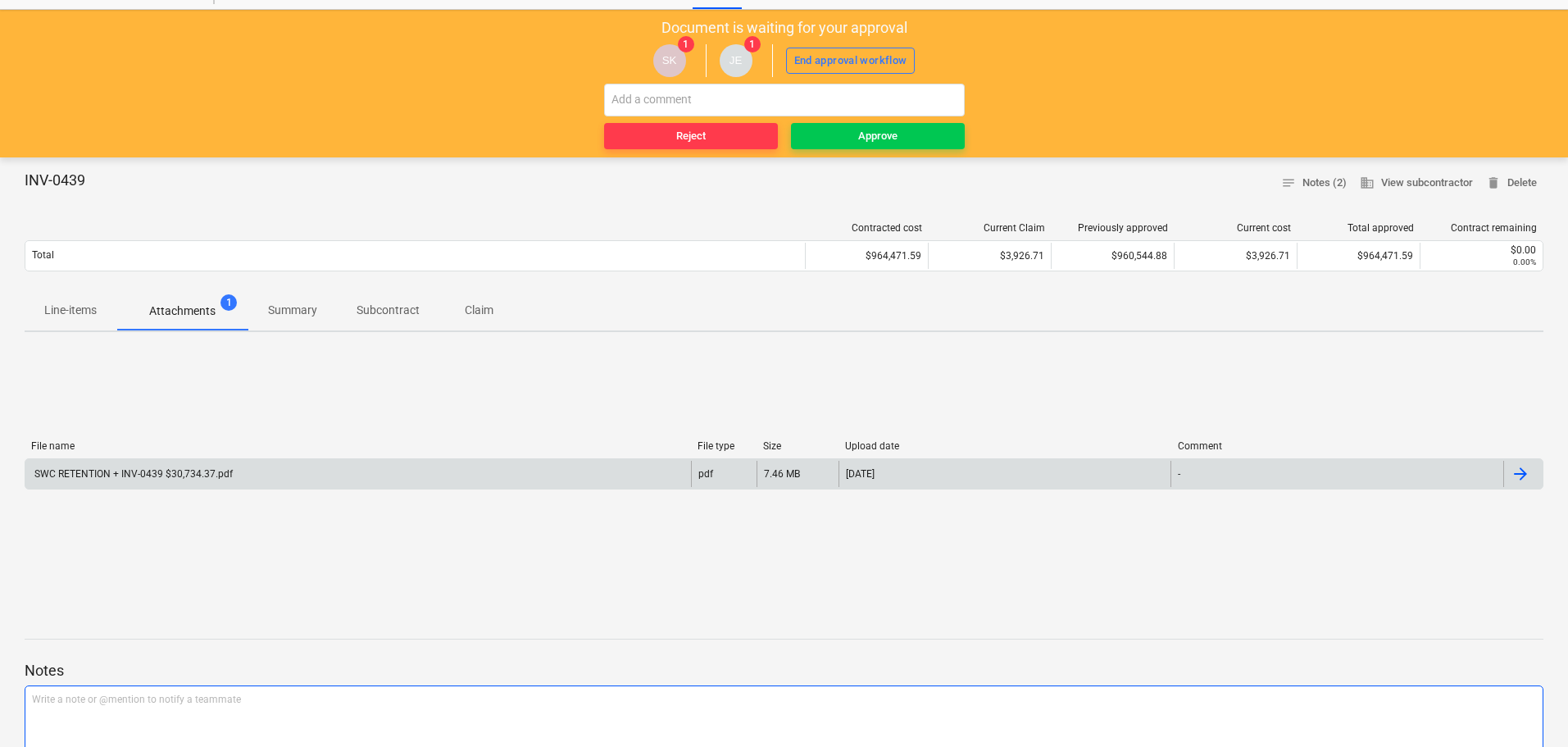
scroll to position [0, 0]
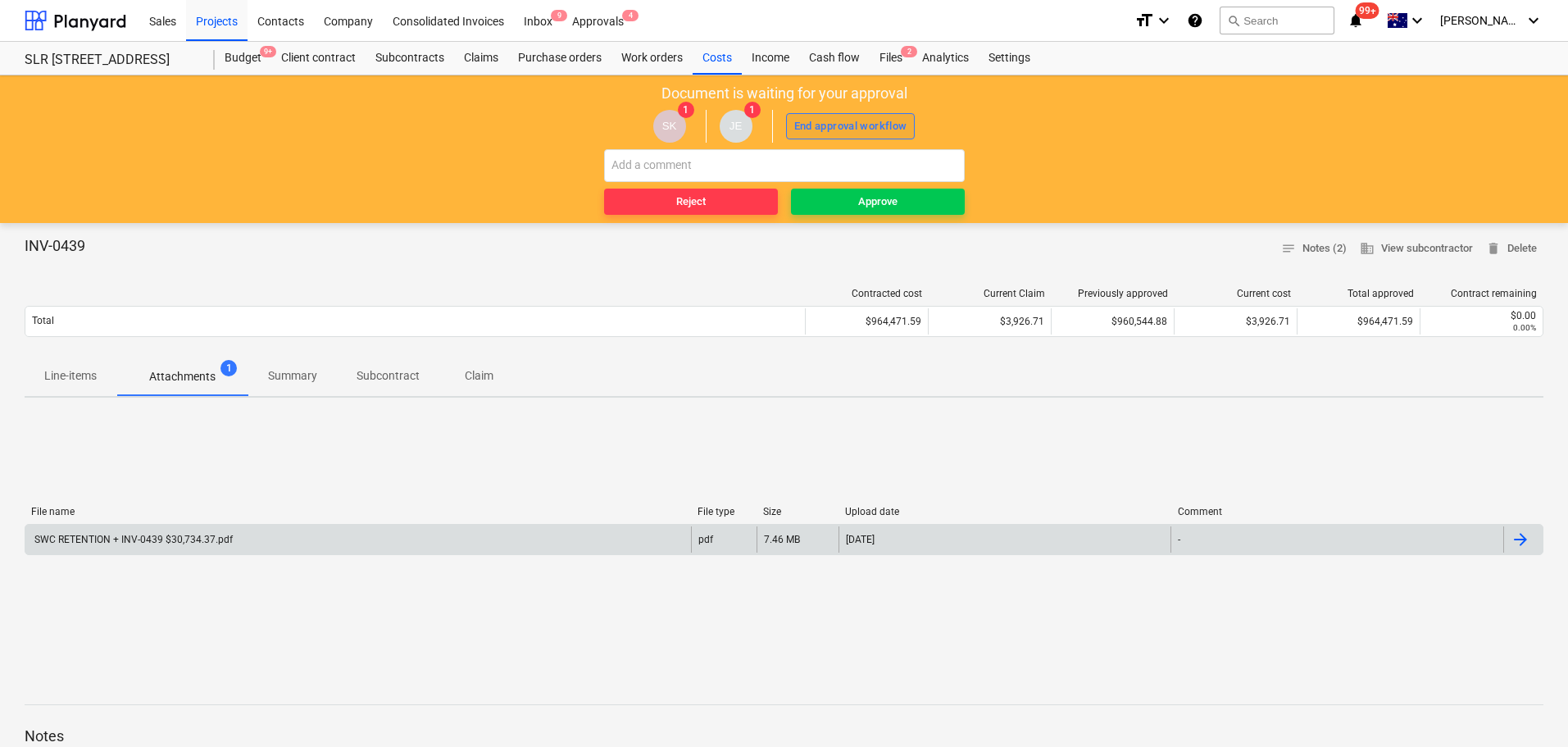
click at [855, 131] on div "End approval workflow" at bounding box center [851, 127] width 113 height 19
click at [898, 200] on span "Approve" at bounding box center [878, 202] width 160 height 19
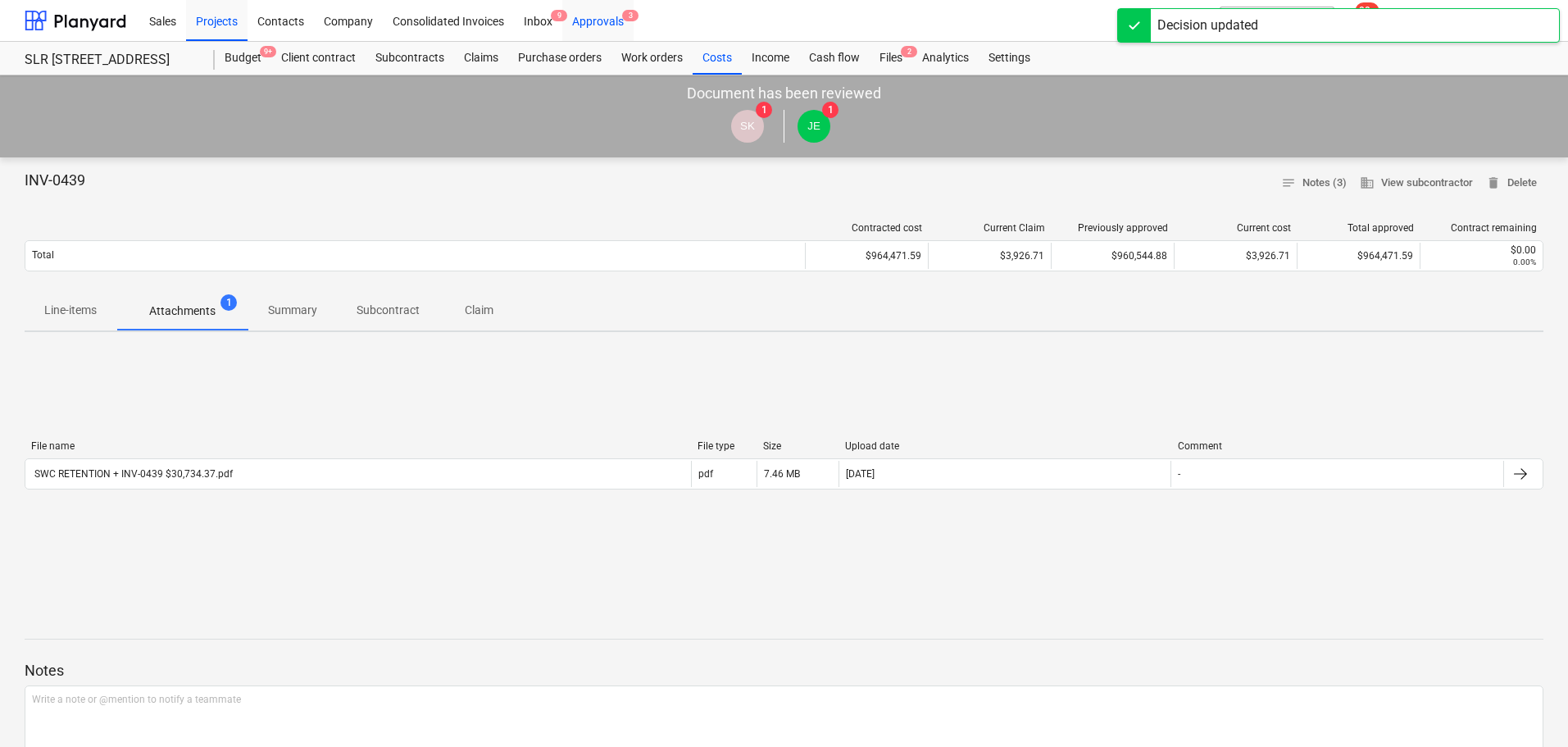
click at [607, 22] on div "Approvals 3" at bounding box center [599, 20] width 72 height 42
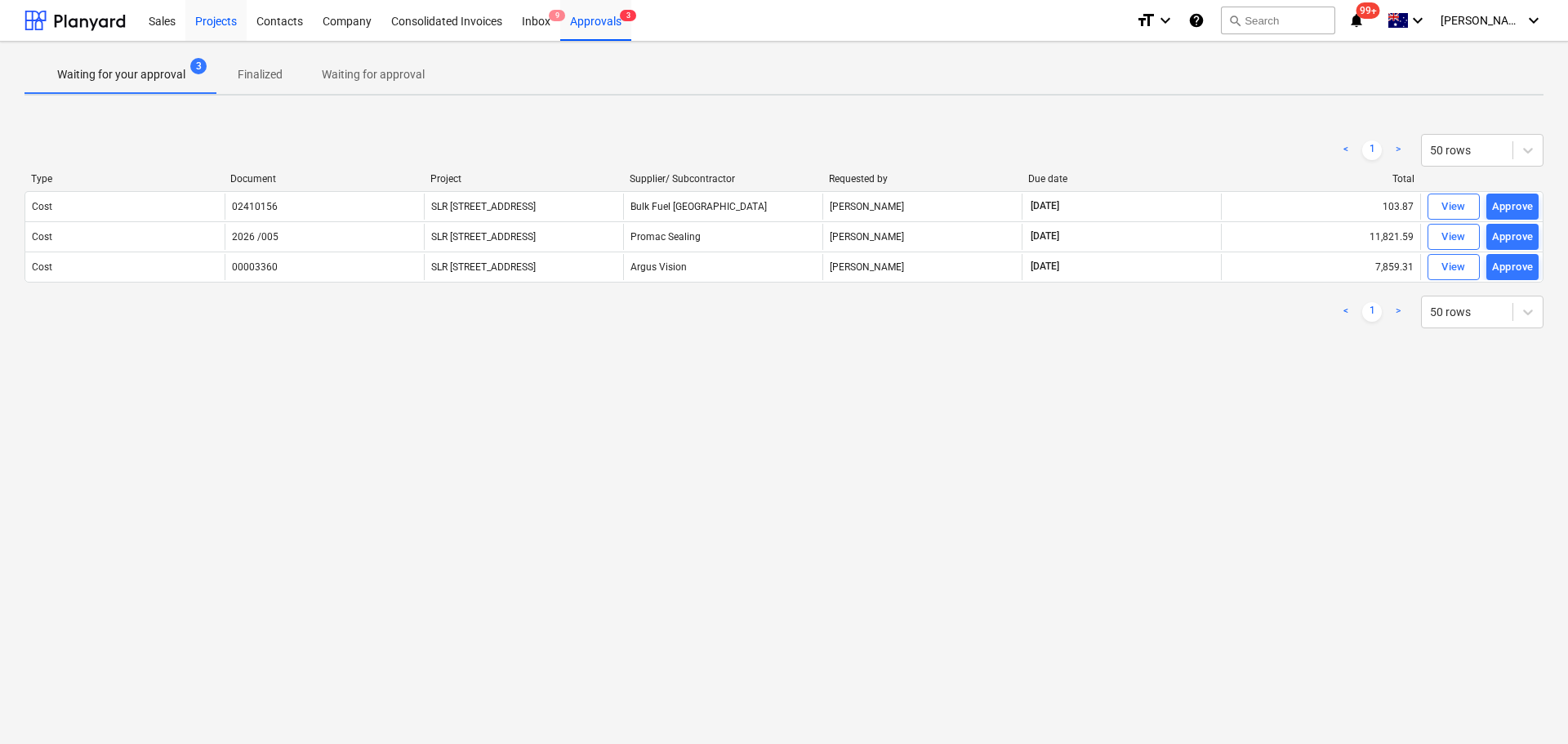
click at [203, 19] on div "Projects" at bounding box center [216, 20] width 61 height 42
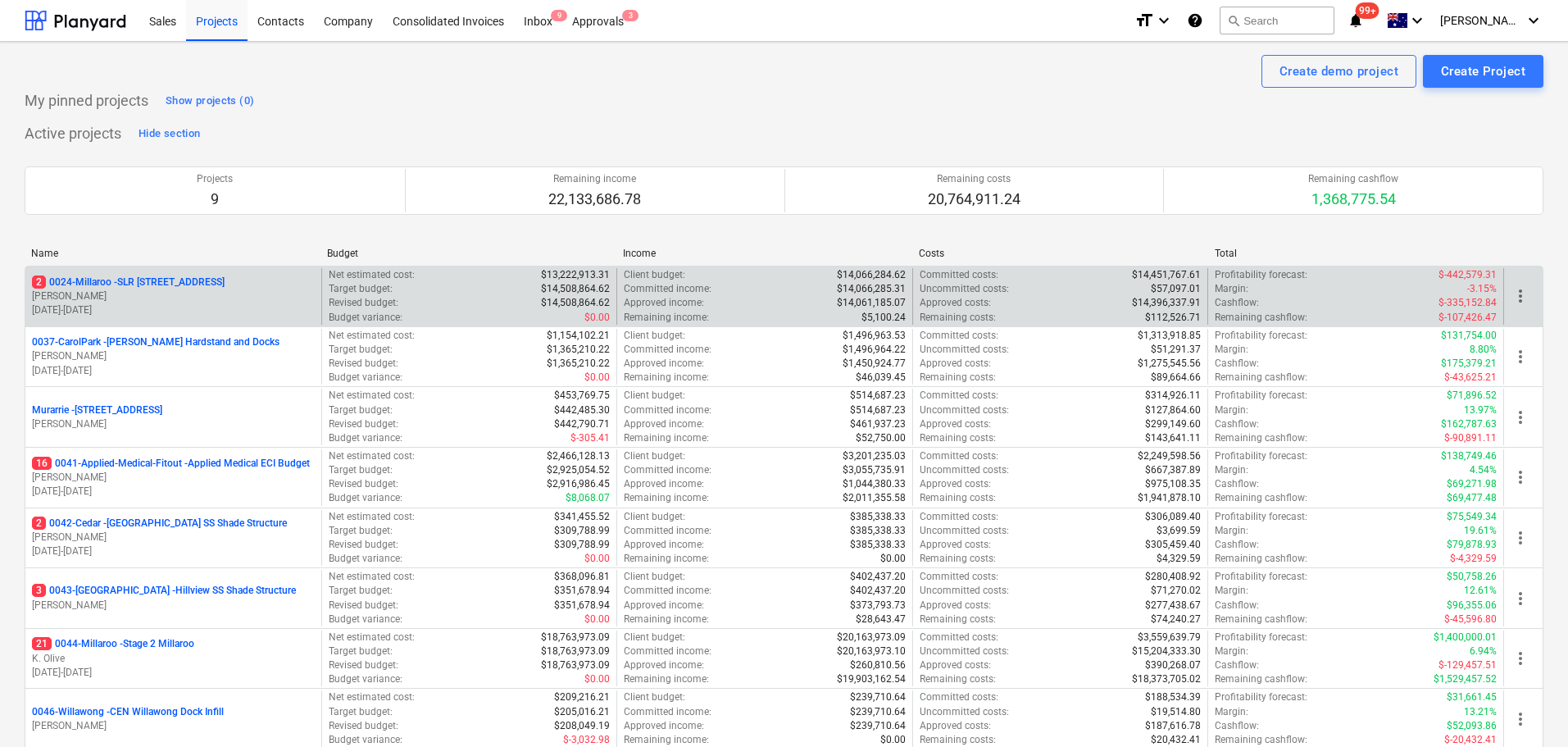
click at [182, 290] on p "[PERSON_NAME]" at bounding box center [174, 296] width 283 height 14
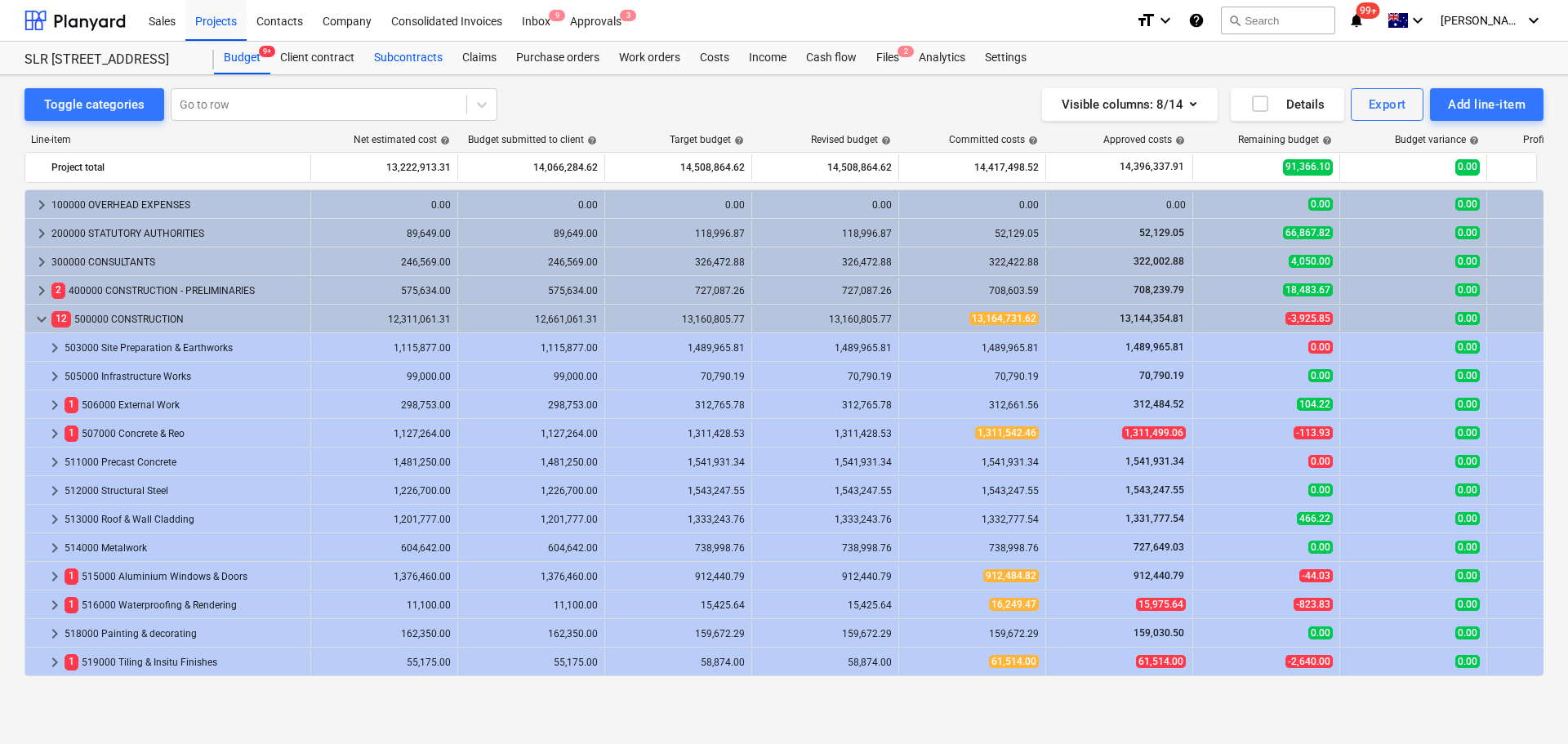
click at [399, 55] on div "Subcontracts" at bounding box center [409, 58] width 88 height 32
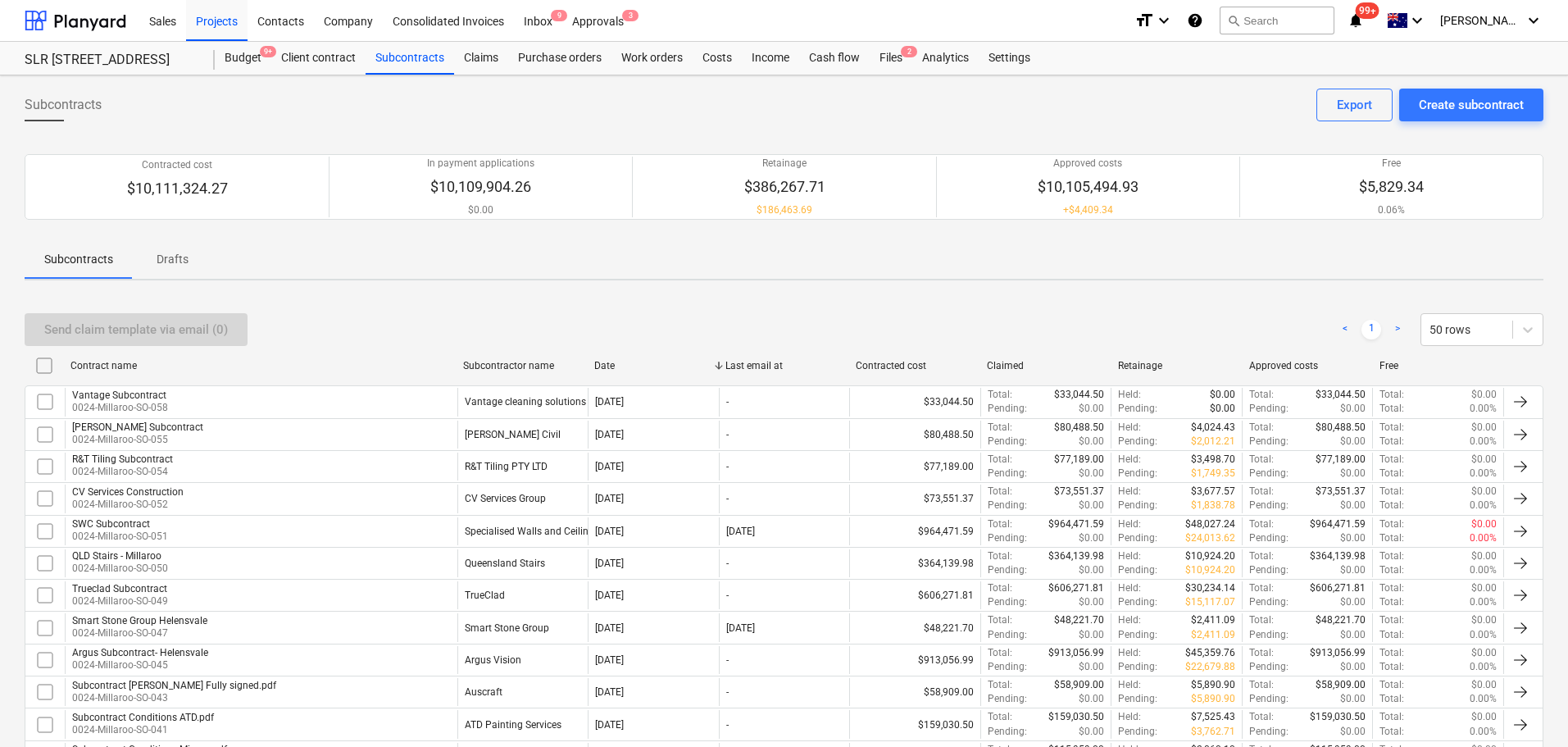
click at [530, 362] on div "Subcontractor name" at bounding box center [522, 365] width 118 height 11
checkbox input "false"
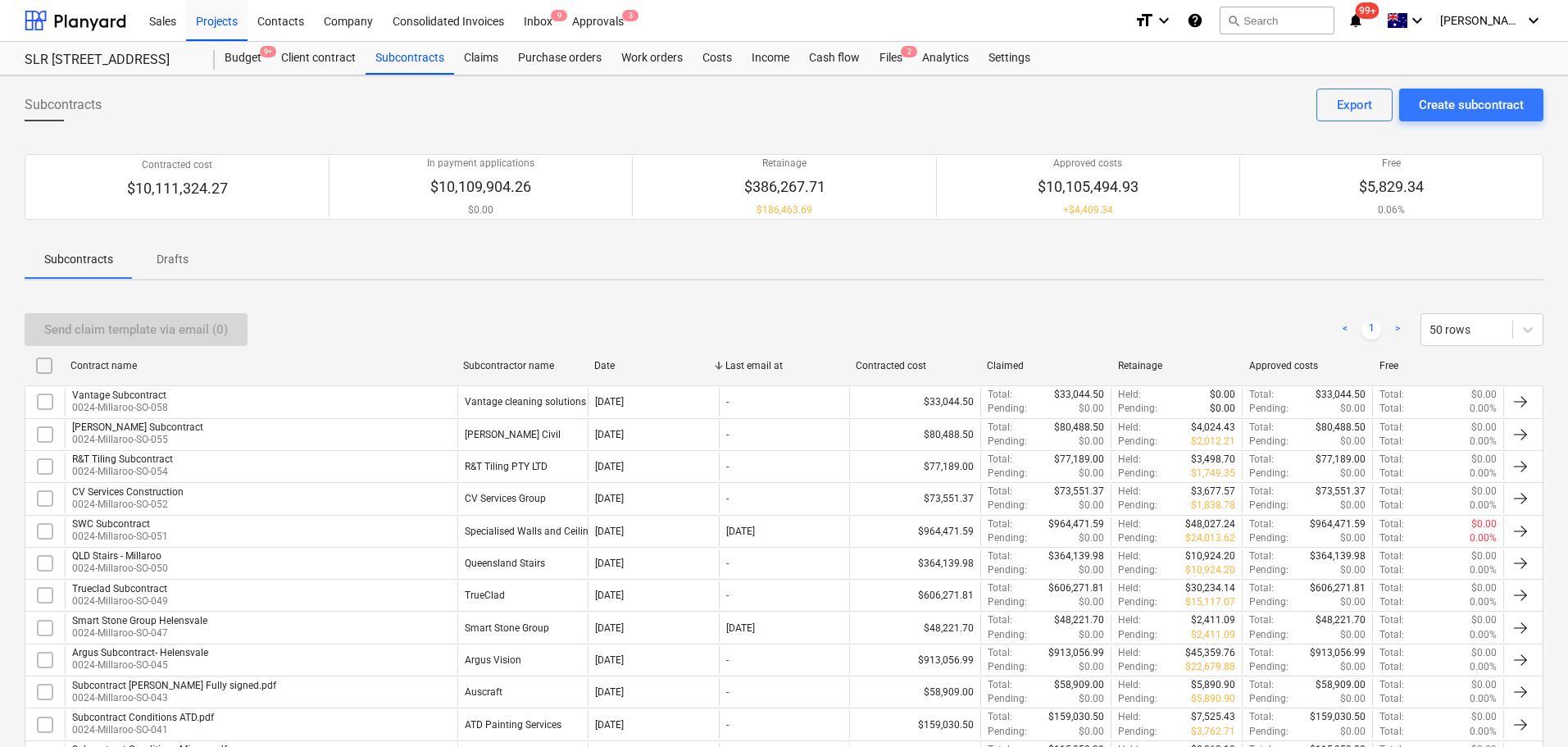
checkbox input "false"
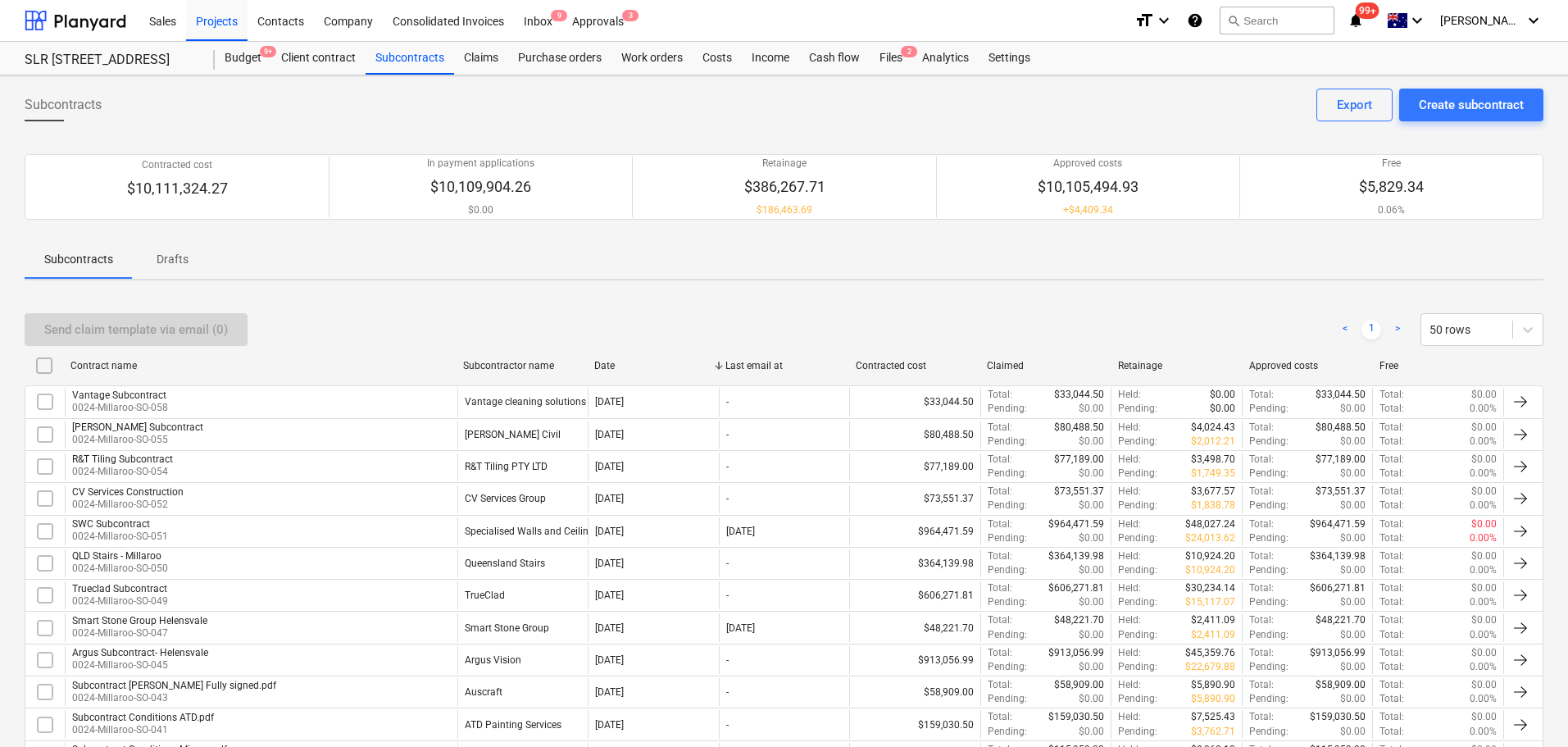
checkbox input "false"
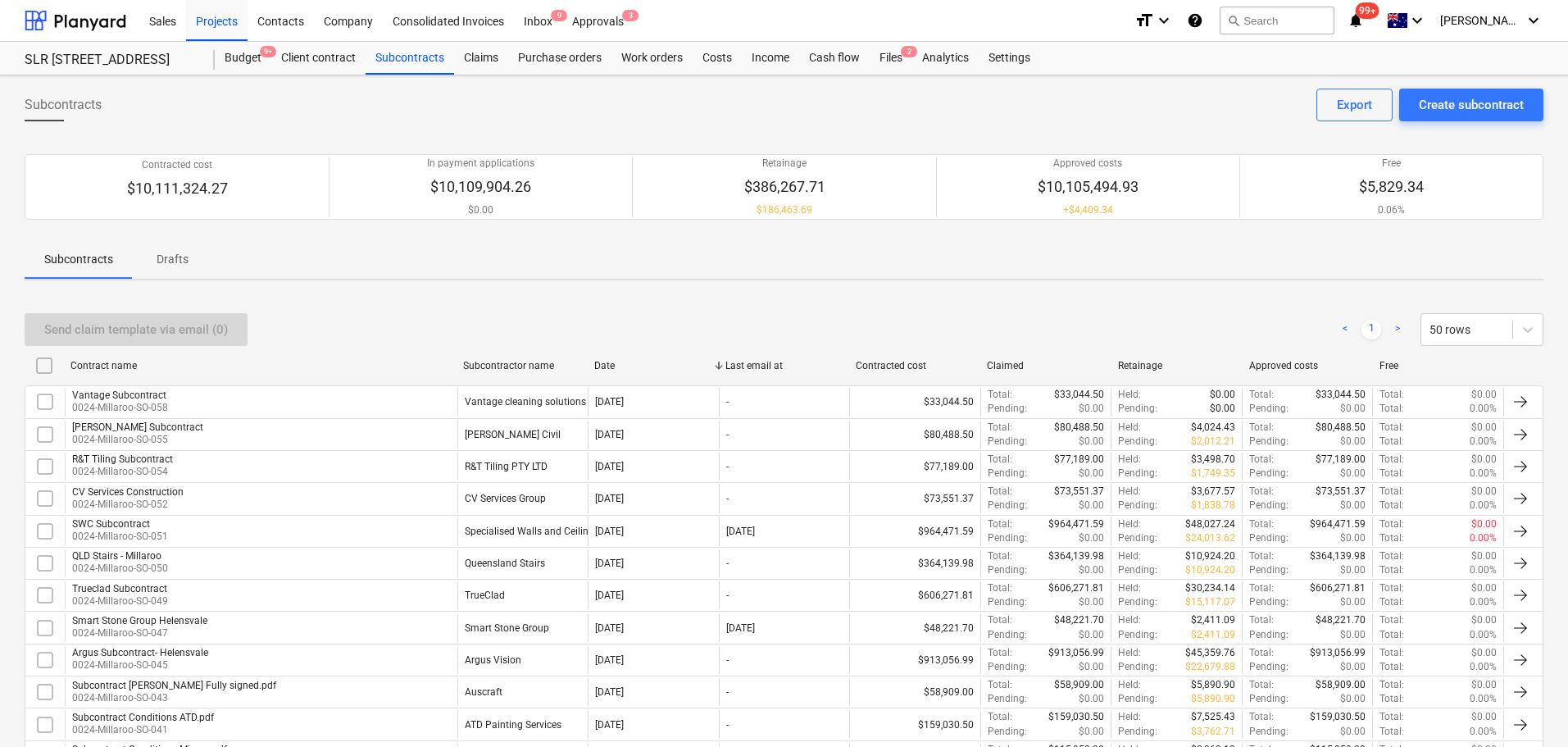
checkbox input "false"
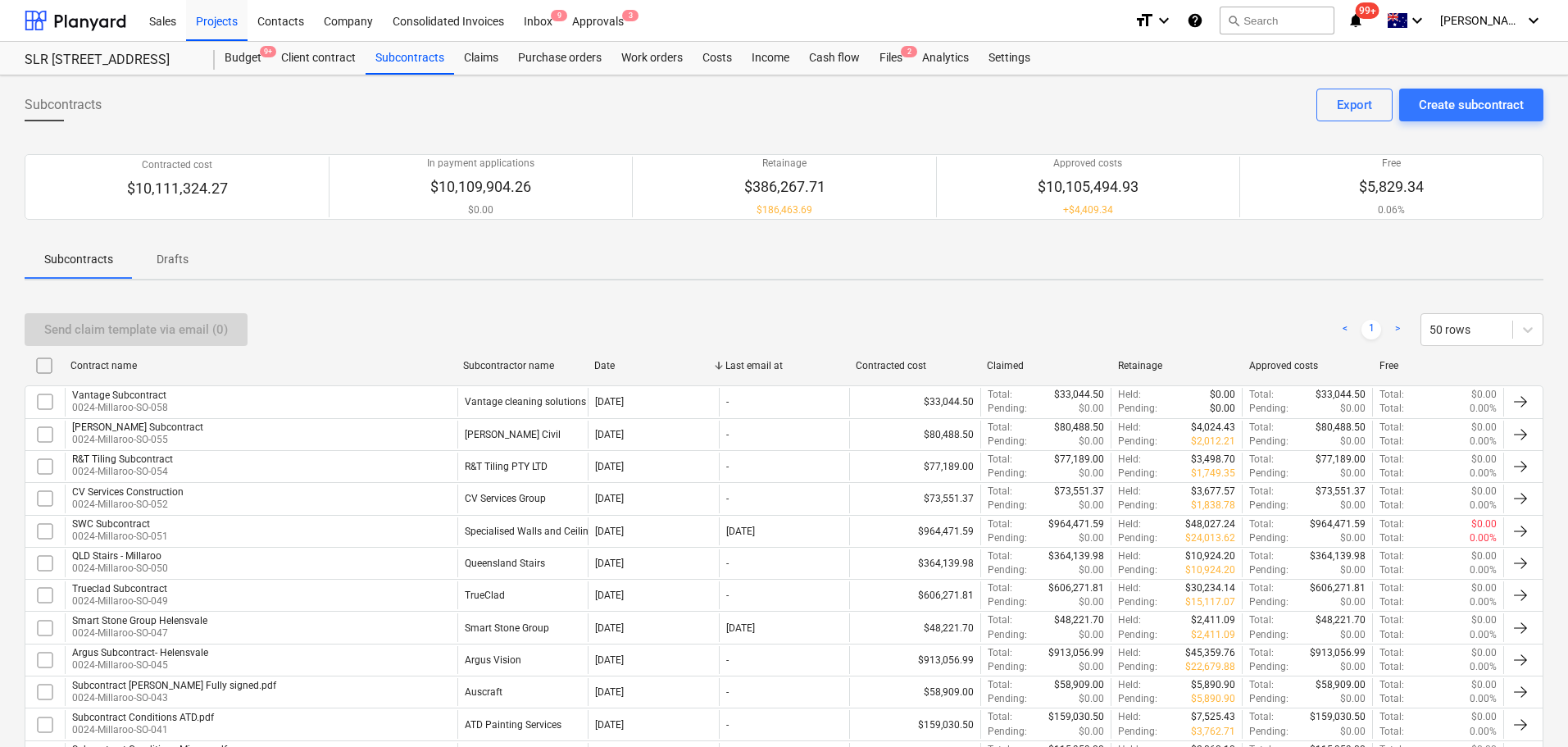
checkbox input "false"
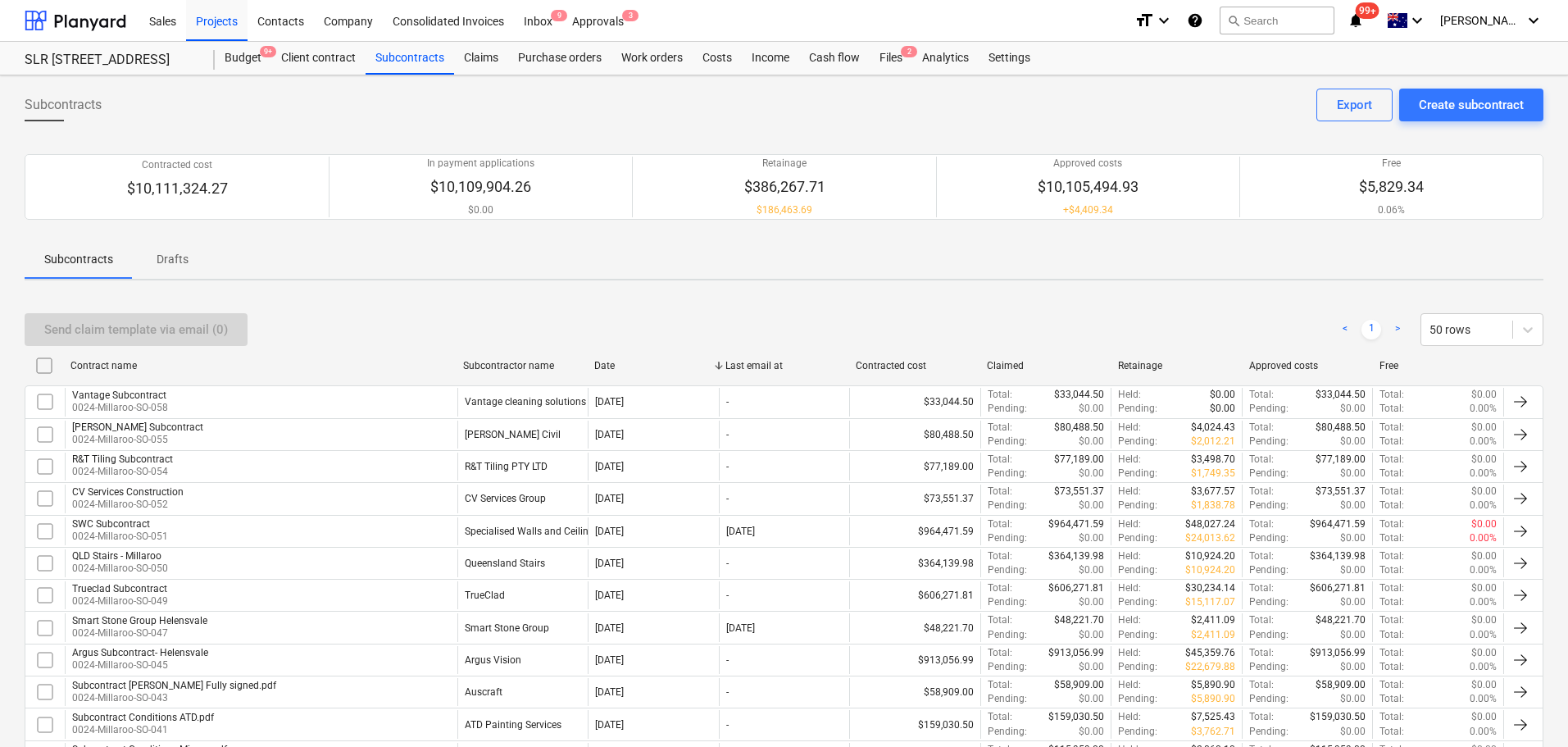
checkbox input "false"
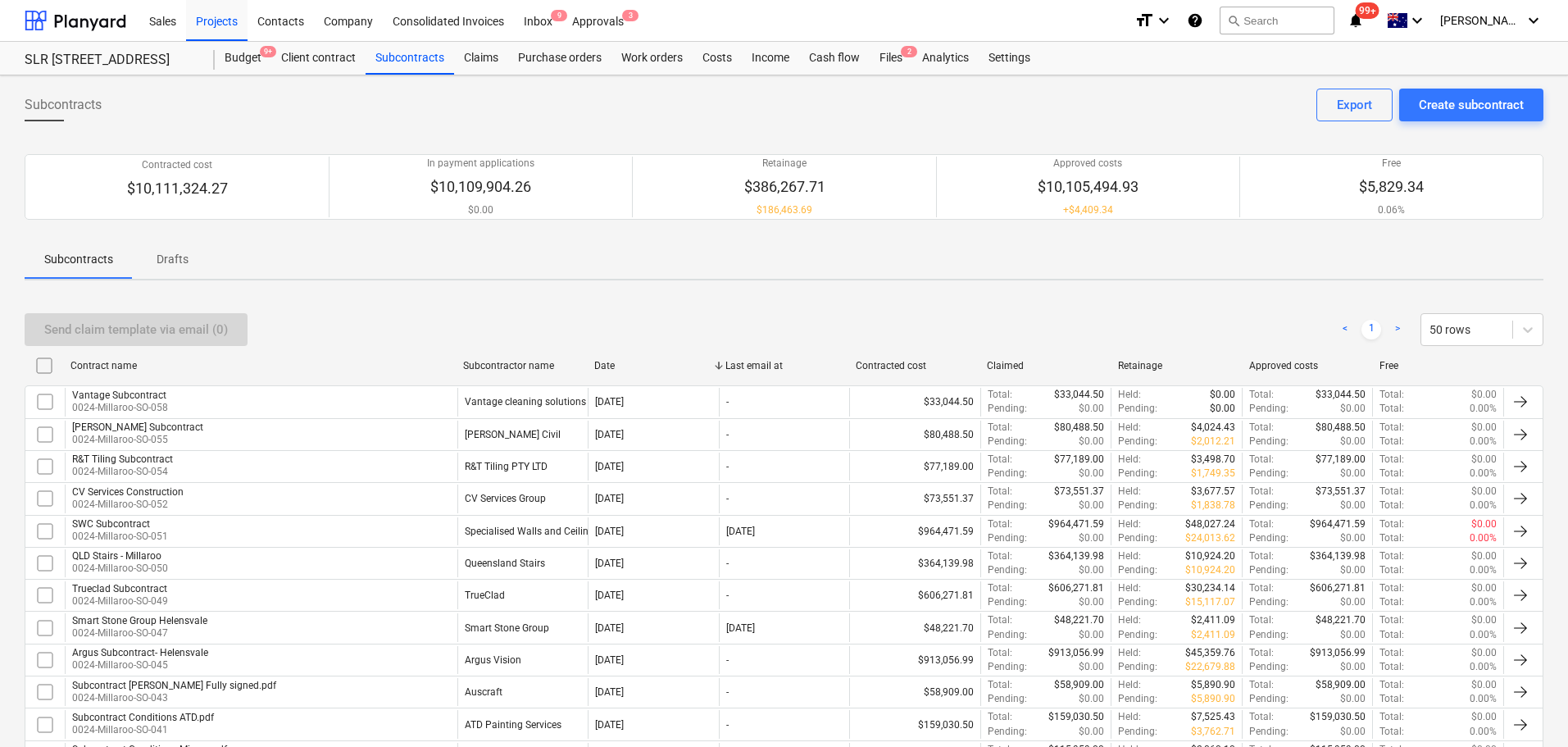
checkbox input "false"
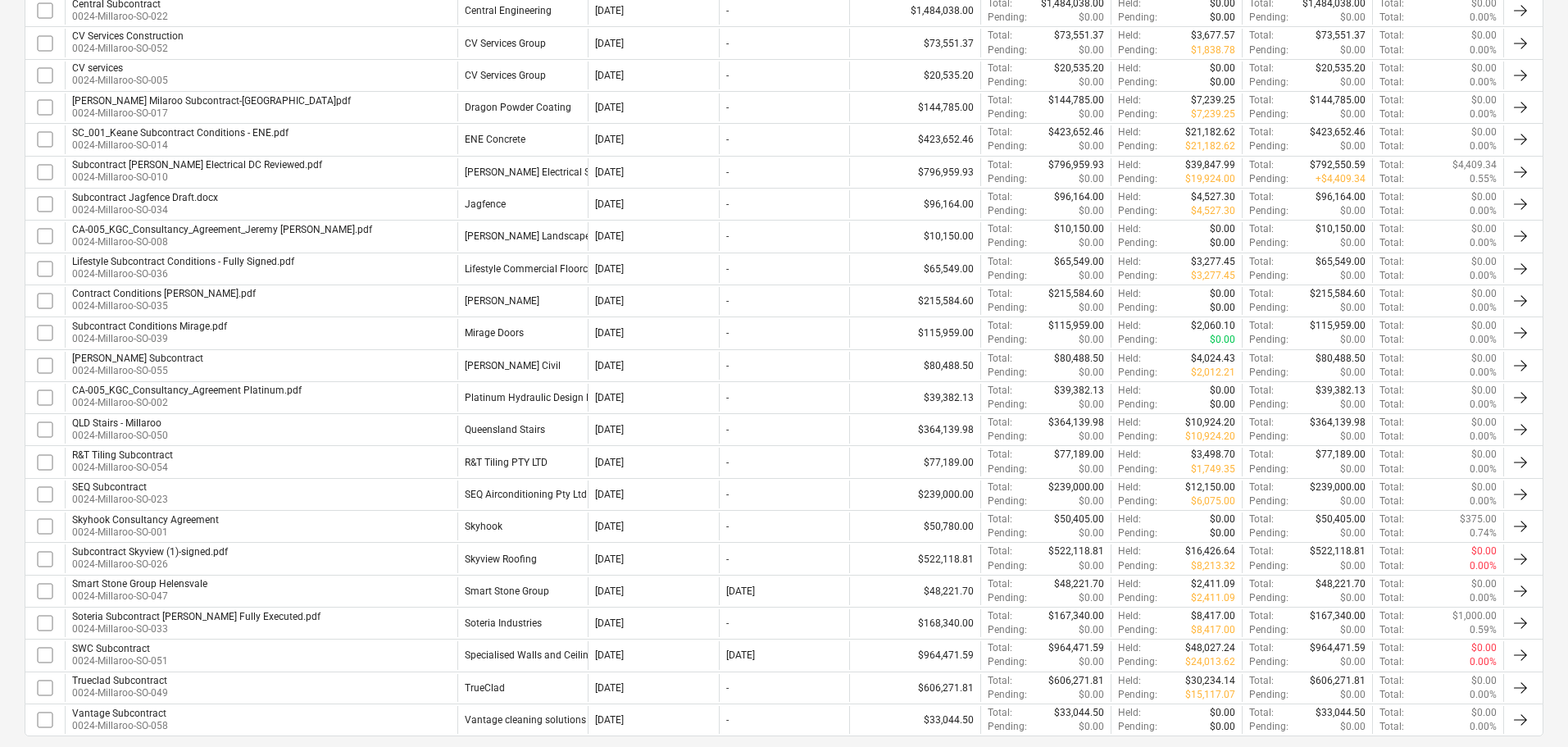
scroll to position [762, 0]
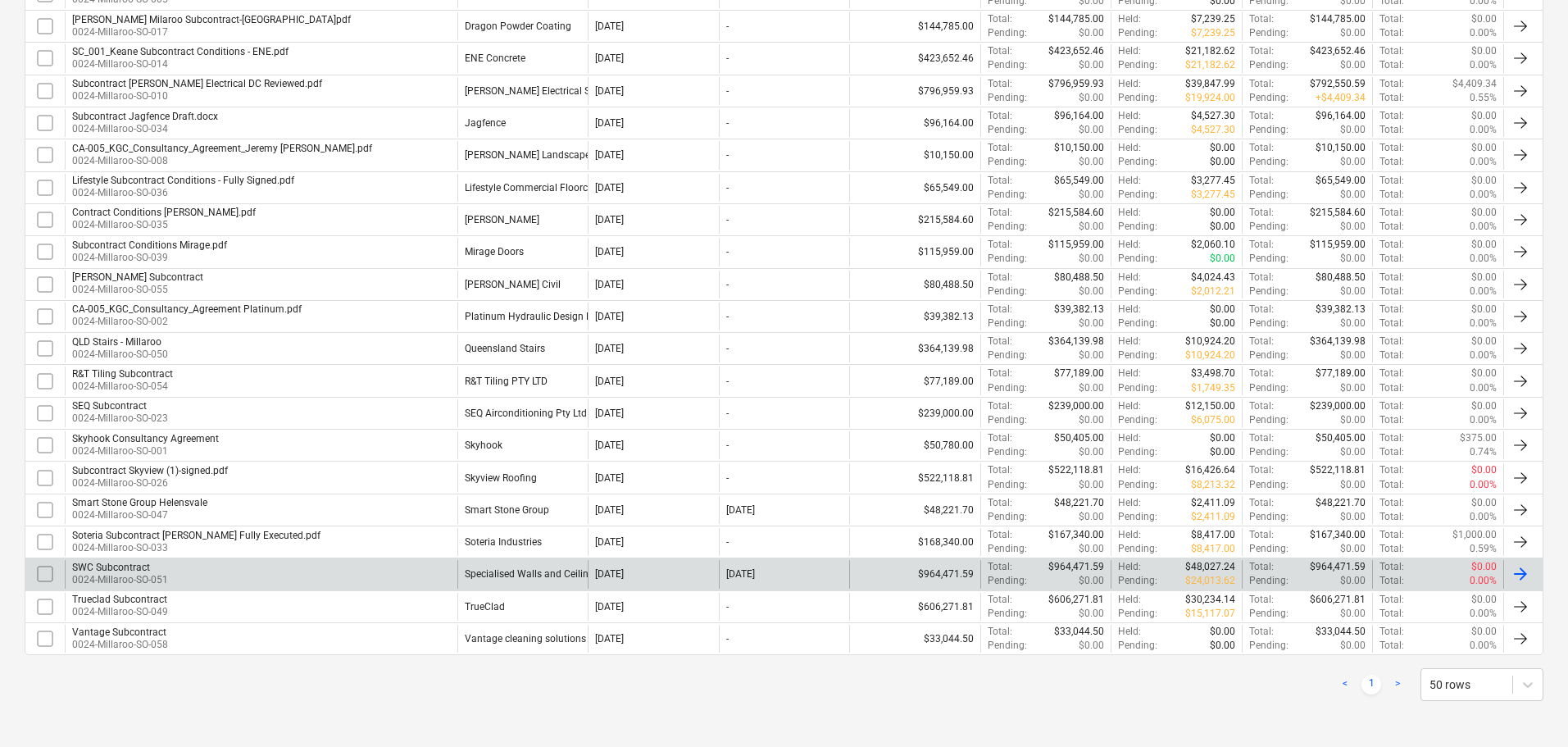
click at [532, 559] on div "SWC Subcontract 0024-Millaroo-SO-051 Specialised Walls and Ceilings [DATE] [DAT…" at bounding box center [784, 574] width 1519 height 32
click at [483, 568] on div "Specialised Walls and Ceilings" at bounding box center [532, 573] width 135 height 11
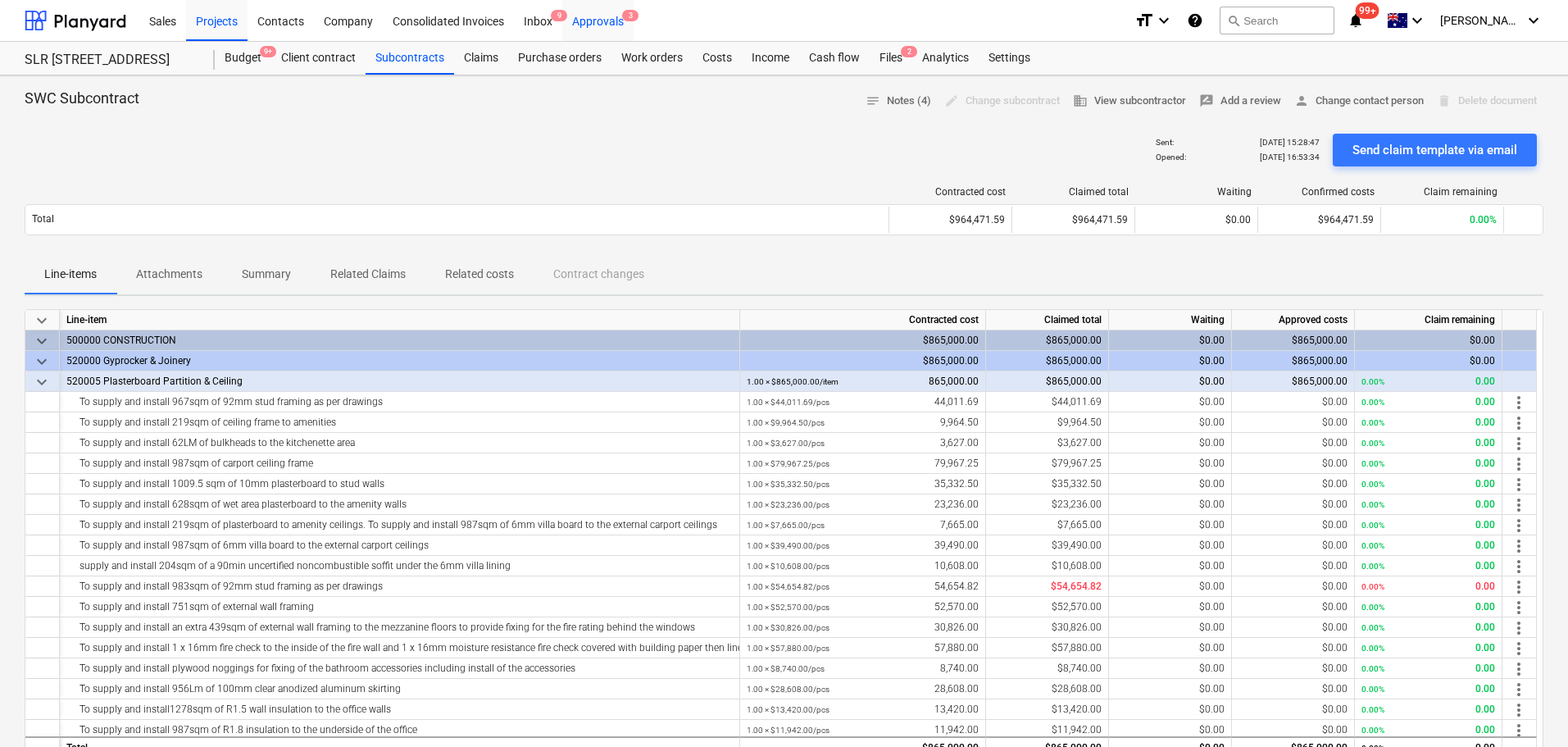
click at [609, 22] on div "Approvals 3" at bounding box center [599, 20] width 72 height 42
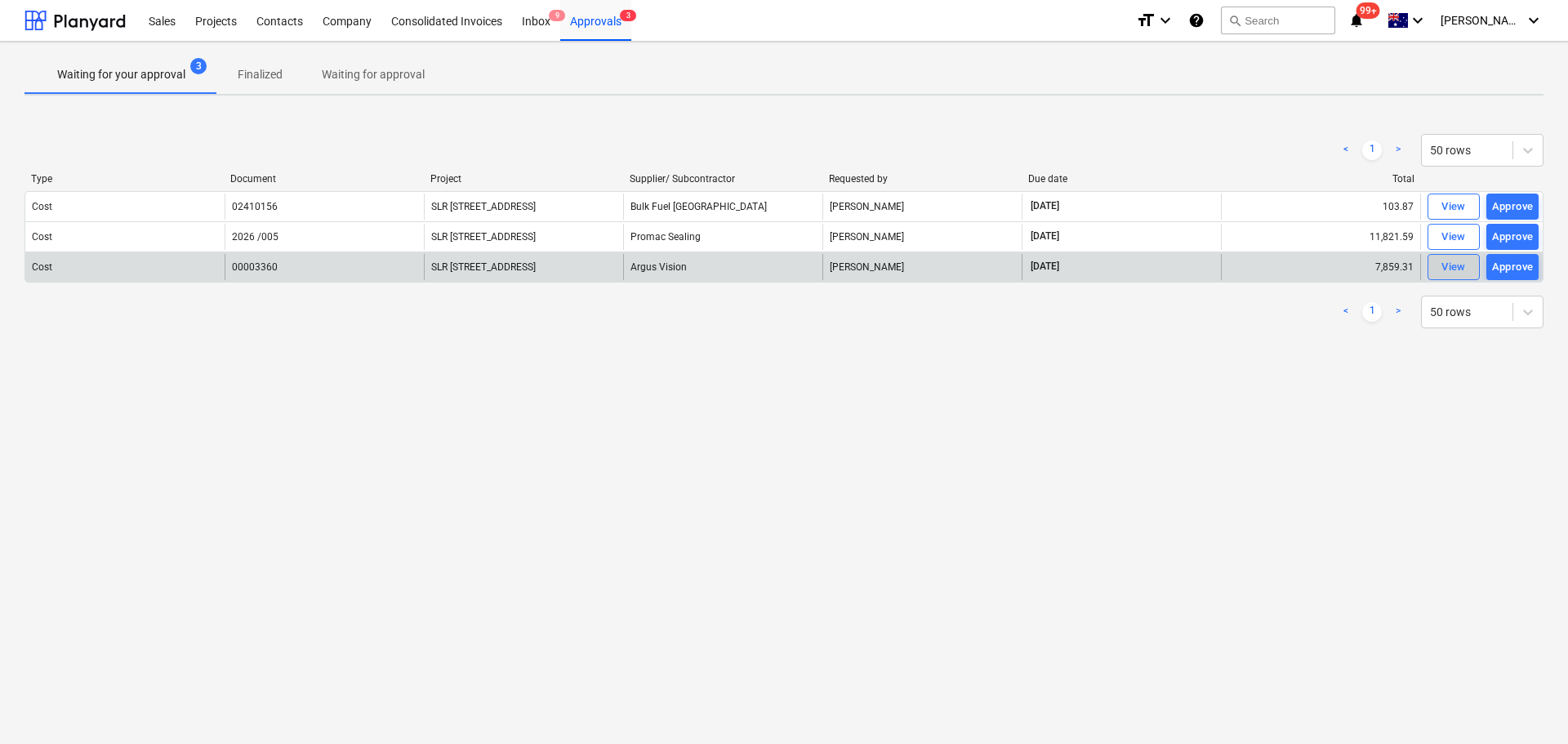
click at [1444, 266] on div "View" at bounding box center [1453, 268] width 25 height 19
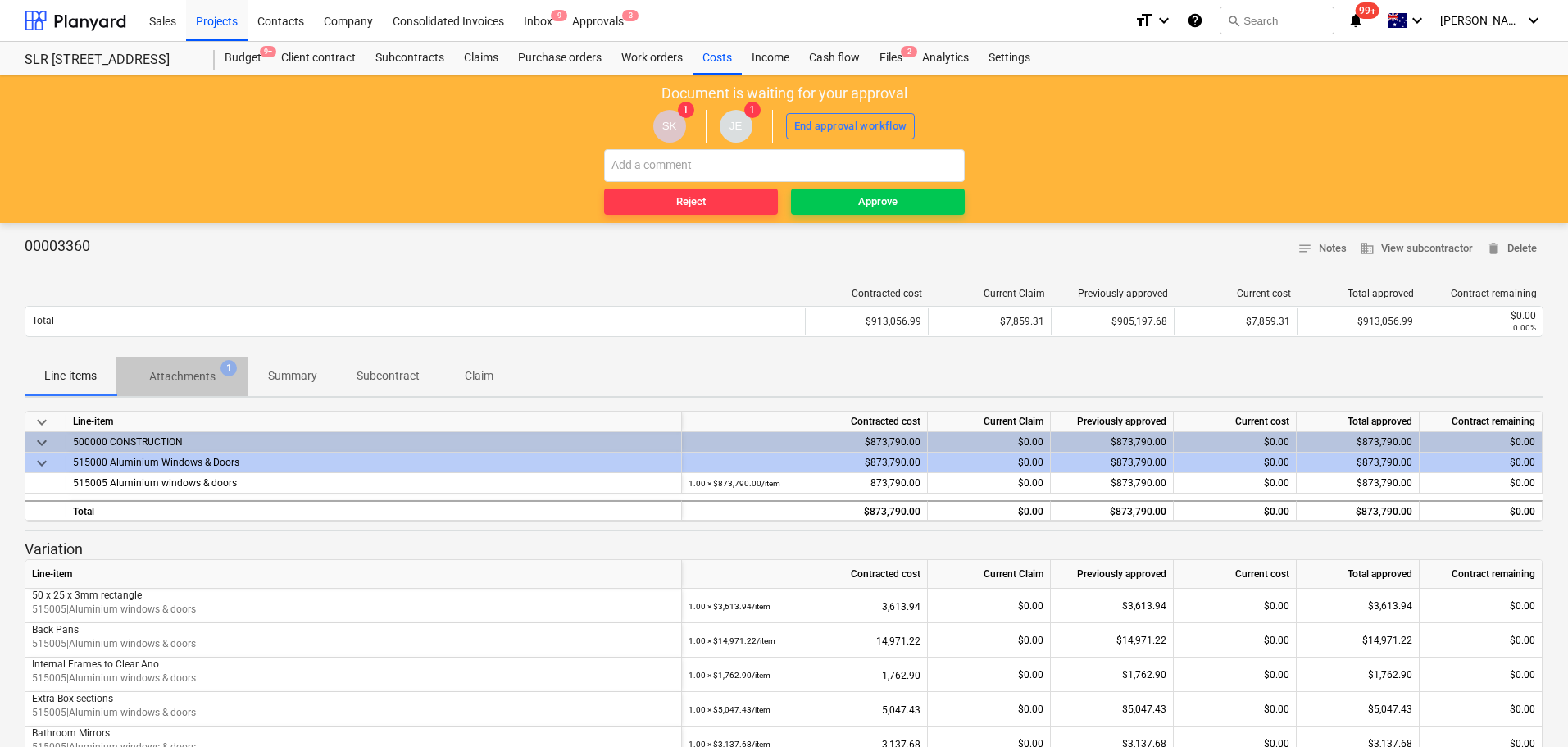
click at [189, 379] on p "Attachments" at bounding box center [182, 377] width 67 height 17
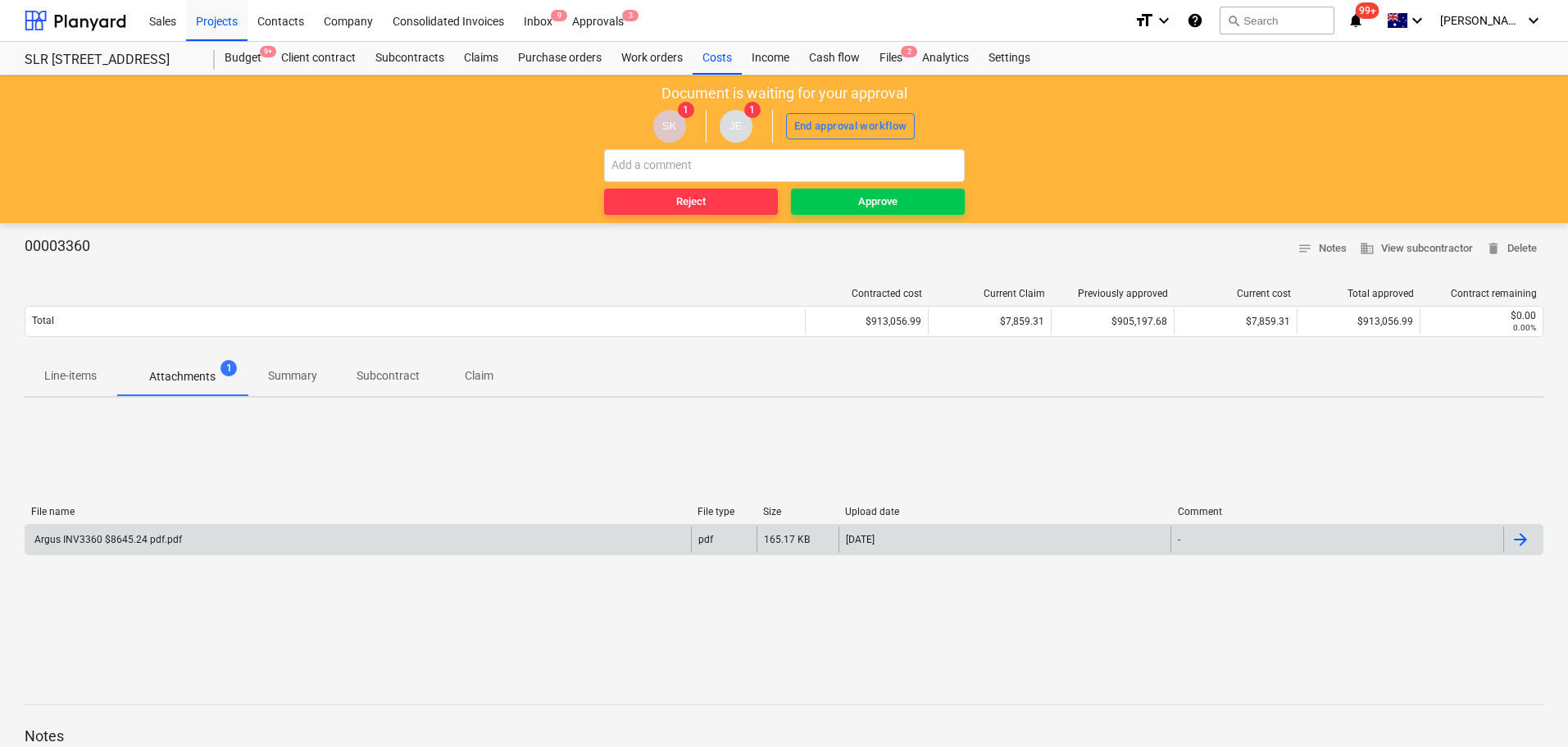
click at [155, 551] on div "Argus INV3360 $8645.24 pdf.pdf" at bounding box center [358, 539] width 666 height 26
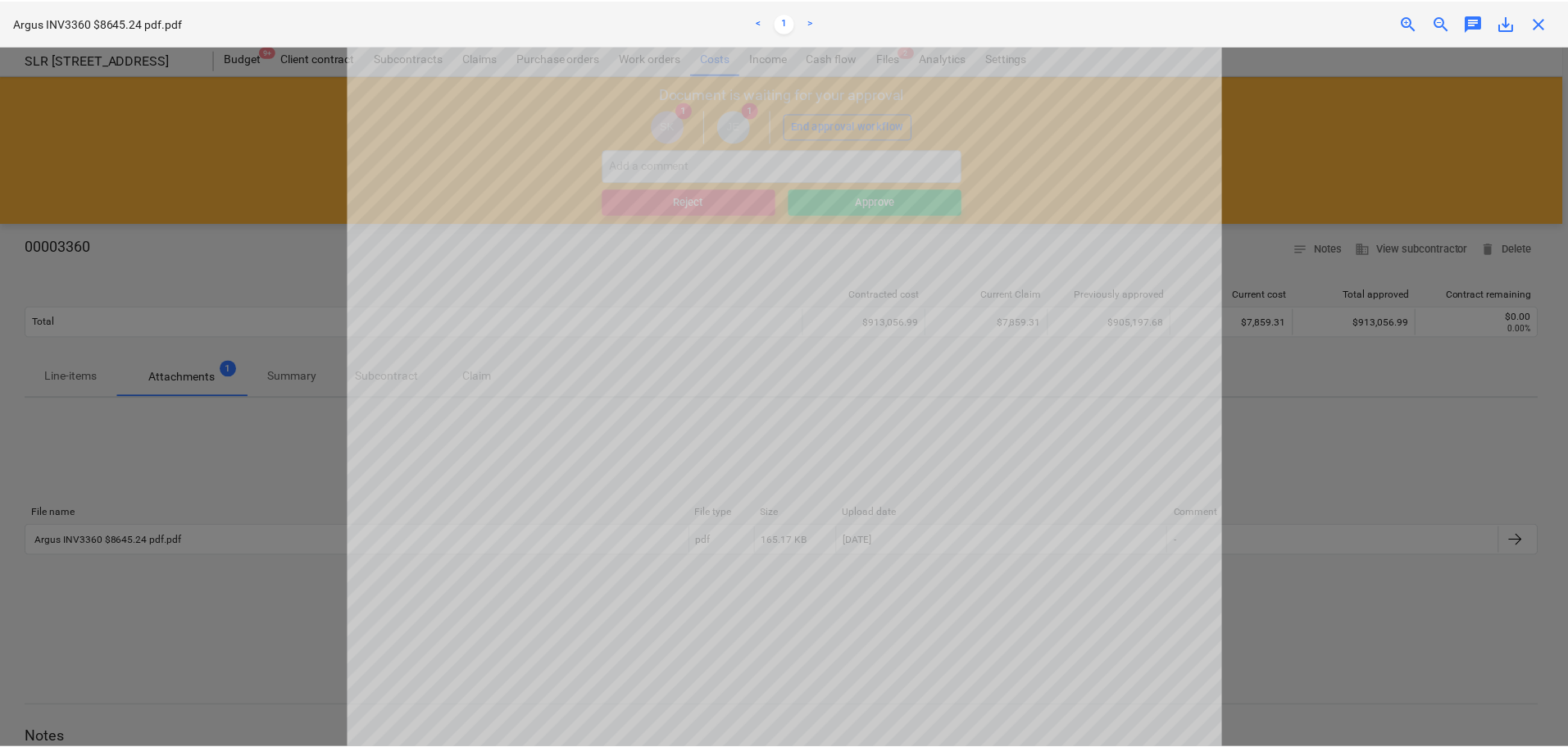
scroll to position [29, 0]
click at [1545, 27] on span "close" at bounding box center [1544, 22] width 20 height 20
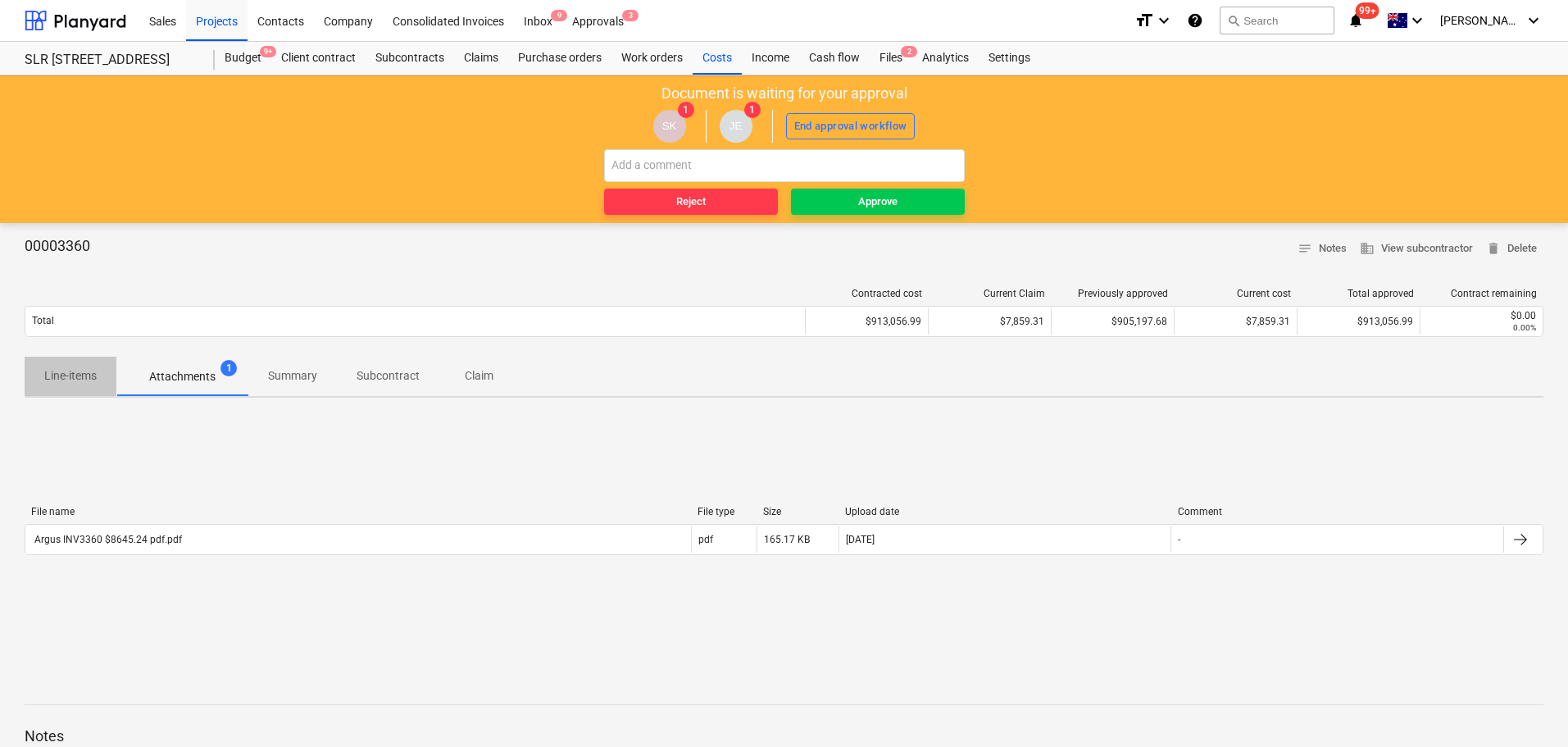
click at [78, 378] on p "Line-items" at bounding box center [71, 376] width 53 height 17
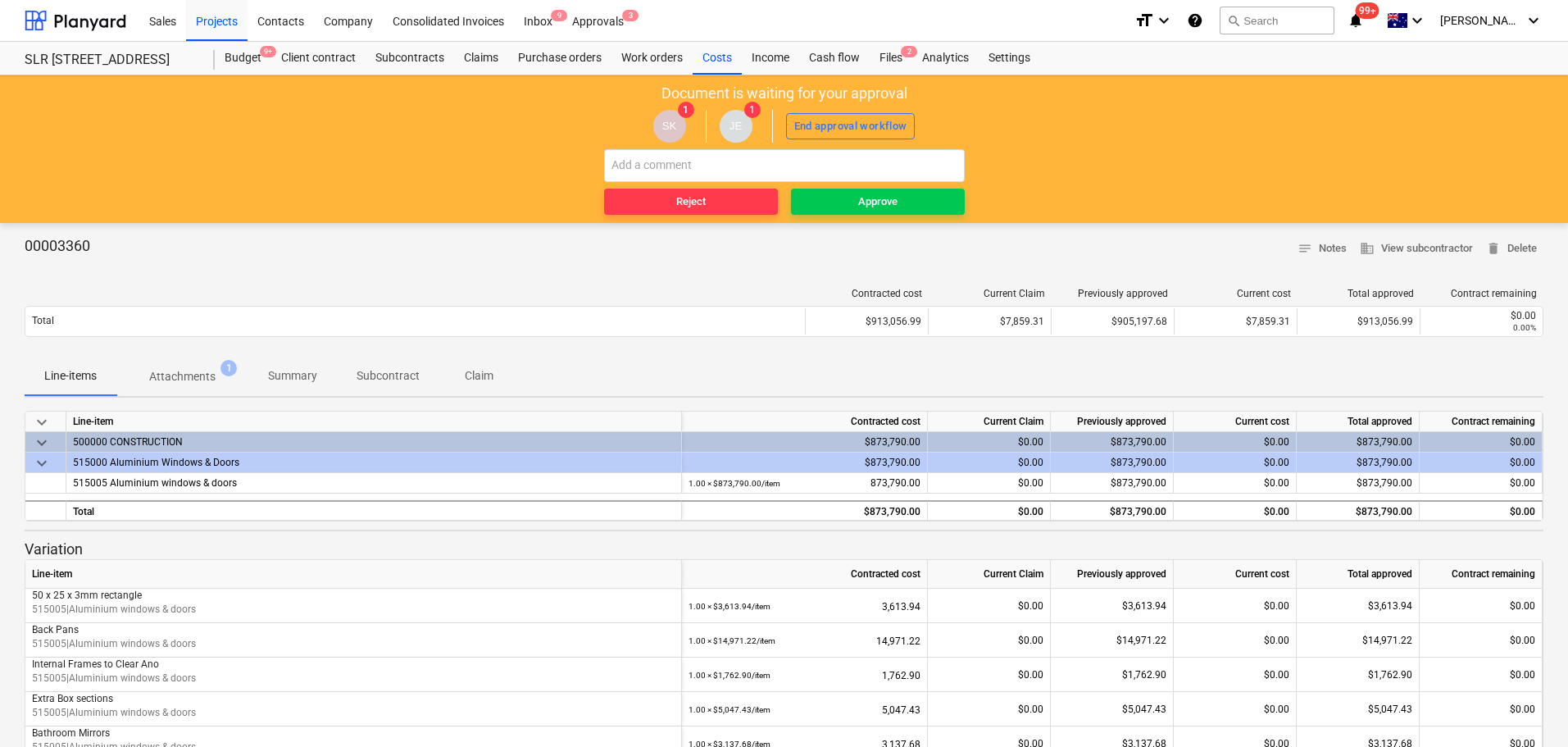
click at [207, 384] on p "Attachments" at bounding box center [182, 377] width 67 height 17
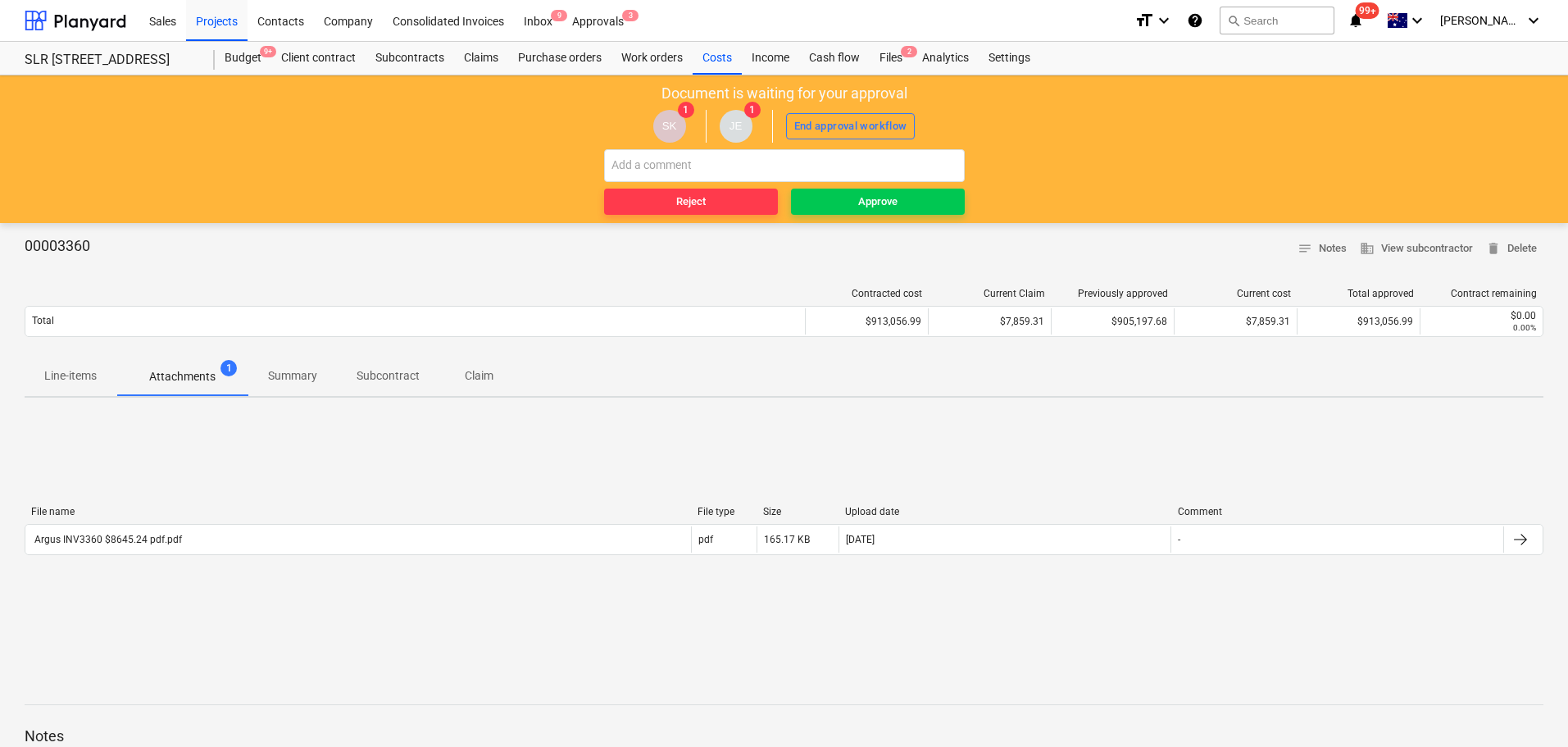
click at [54, 380] on p "Line-items" at bounding box center [71, 376] width 53 height 17
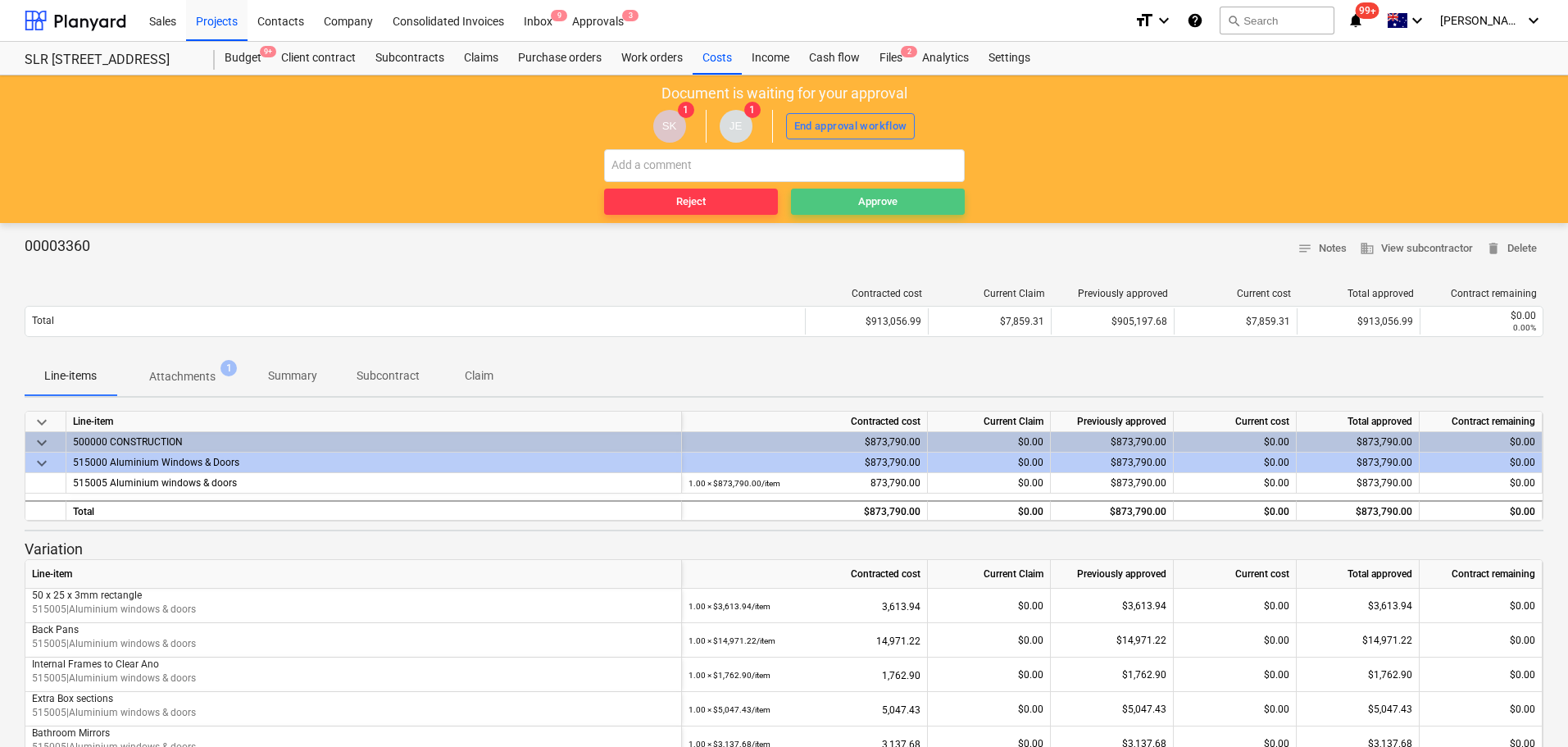
click at [896, 199] on div "Approve" at bounding box center [878, 202] width 39 height 19
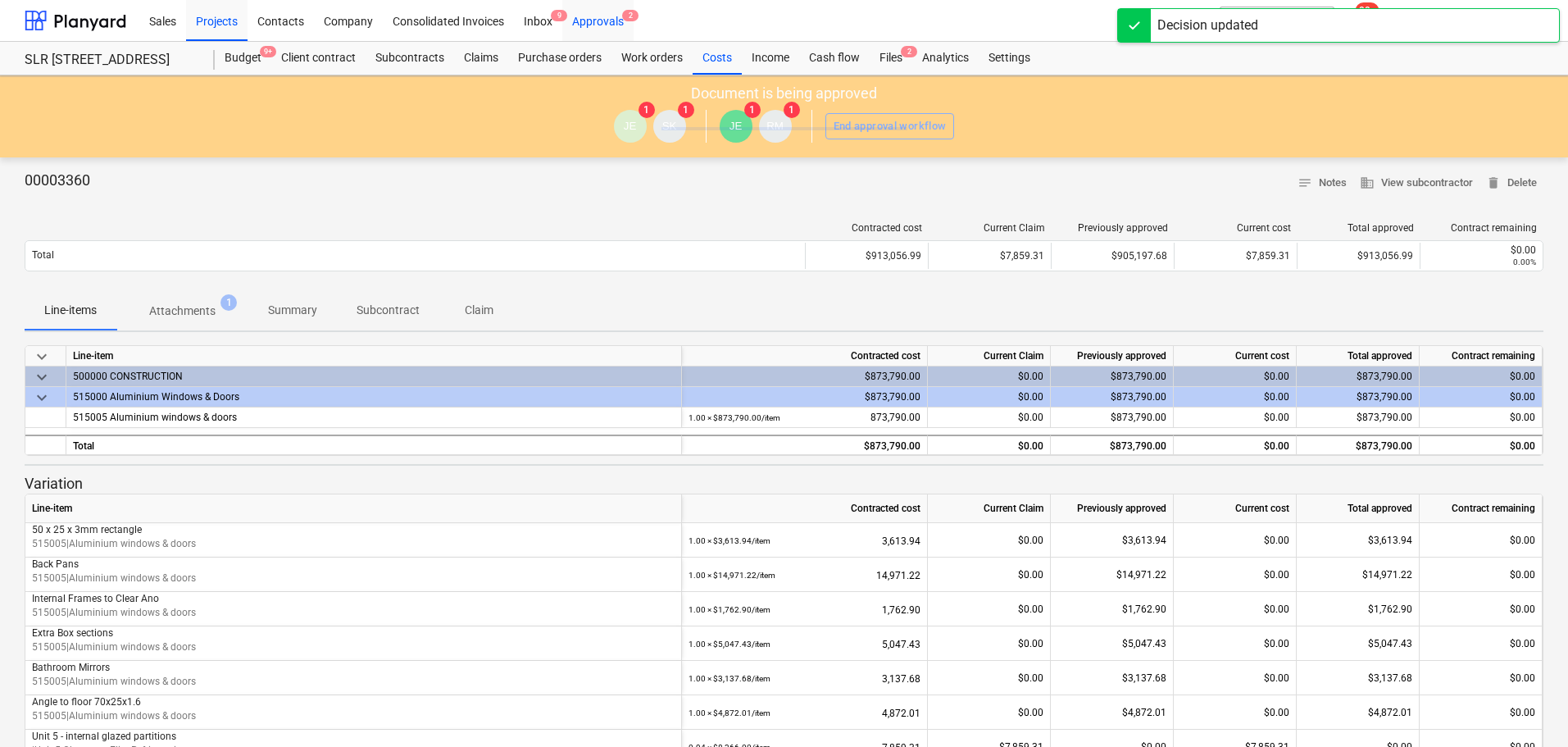
click at [605, 17] on div "Approvals 2" at bounding box center [599, 20] width 72 height 42
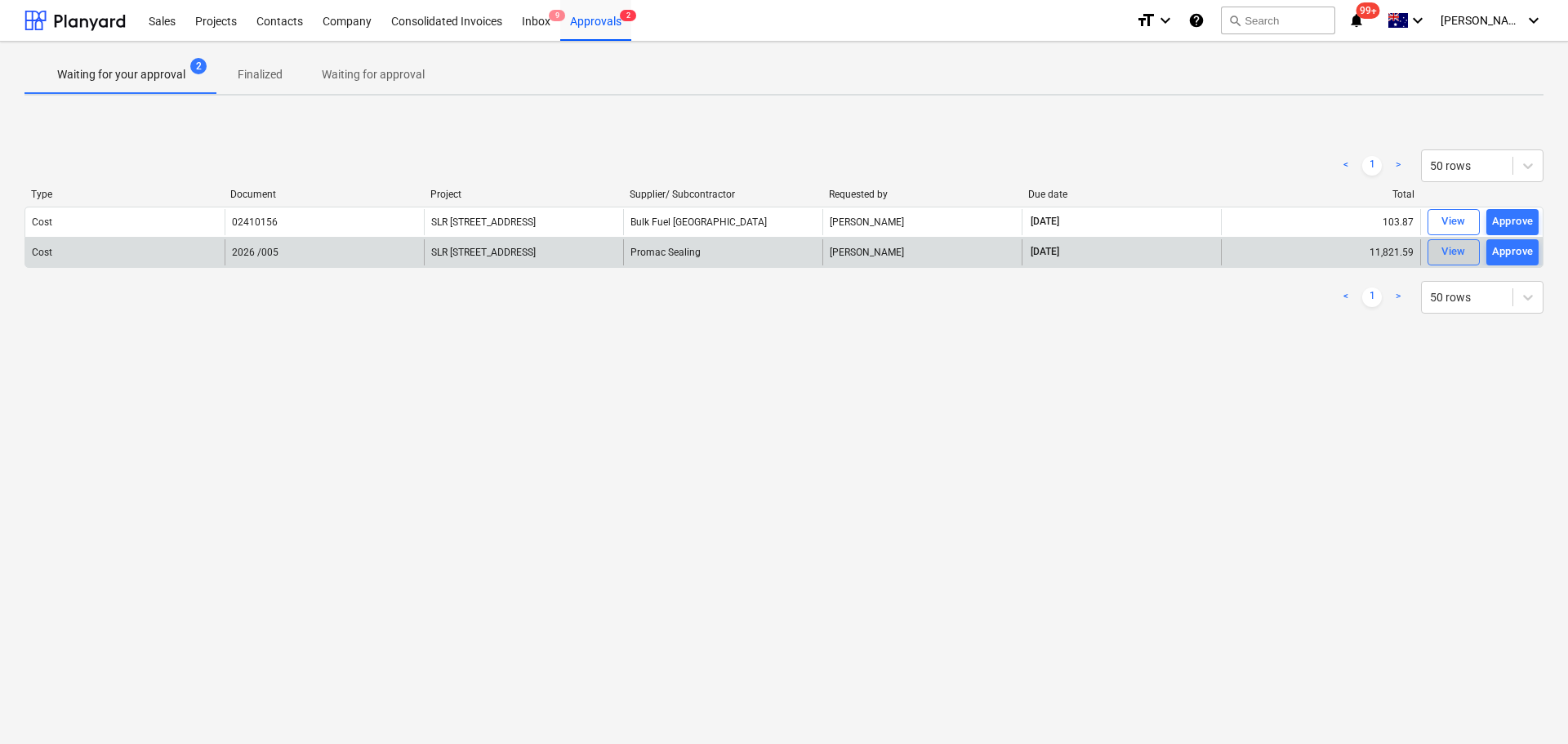
click at [1450, 252] on div "View" at bounding box center [1453, 252] width 25 height 19
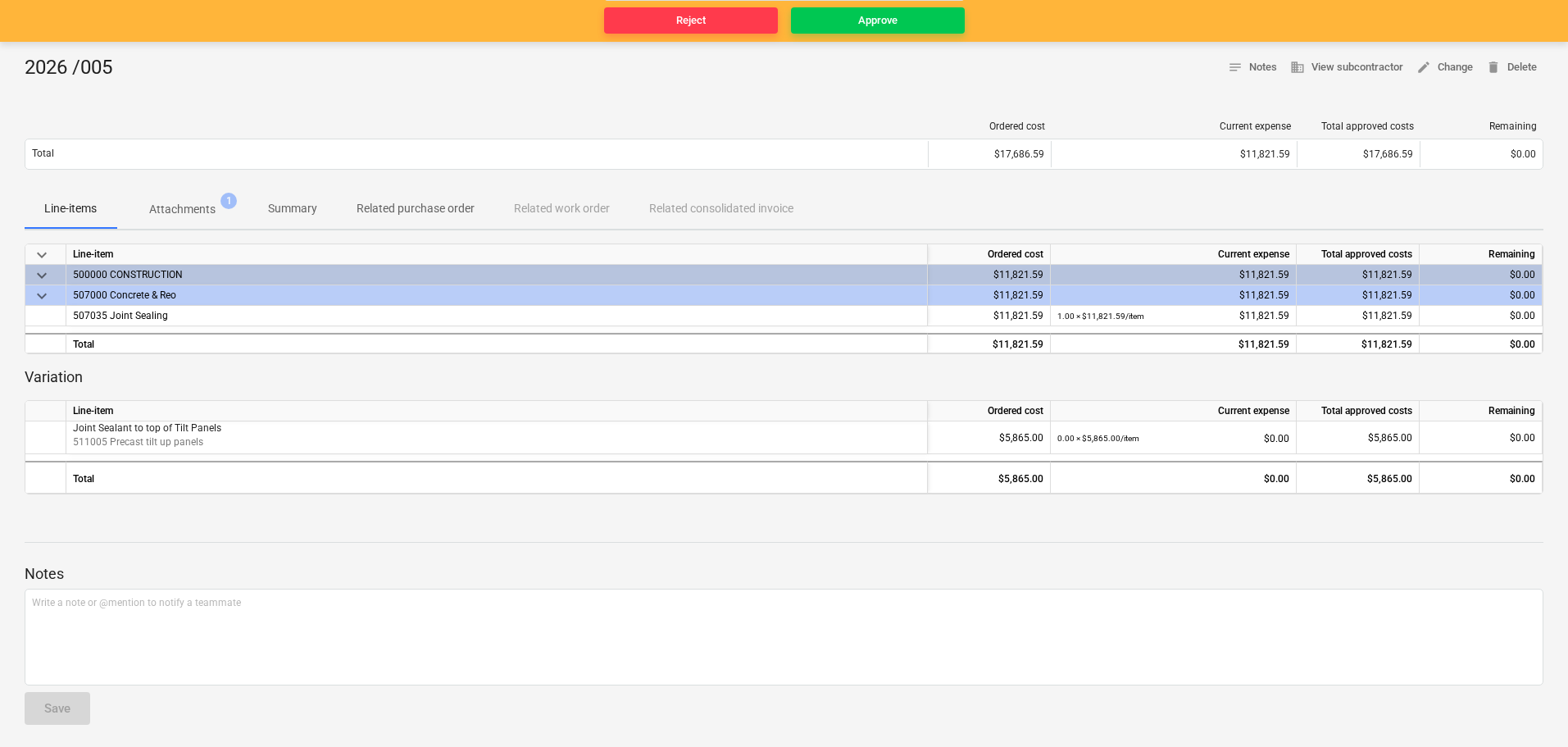
scroll to position [185, 0]
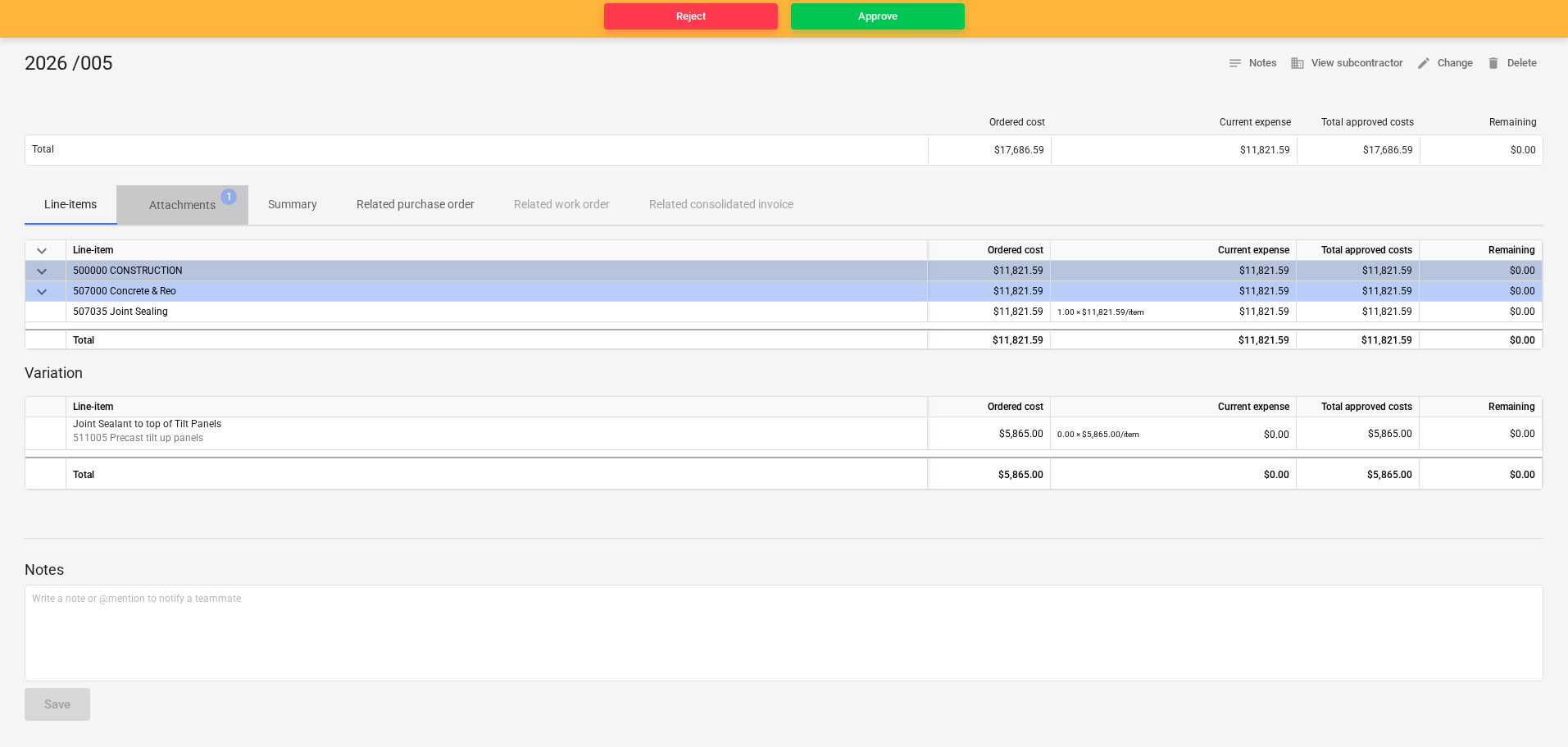
click at [202, 203] on p "Attachments" at bounding box center [182, 206] width 67 height 17
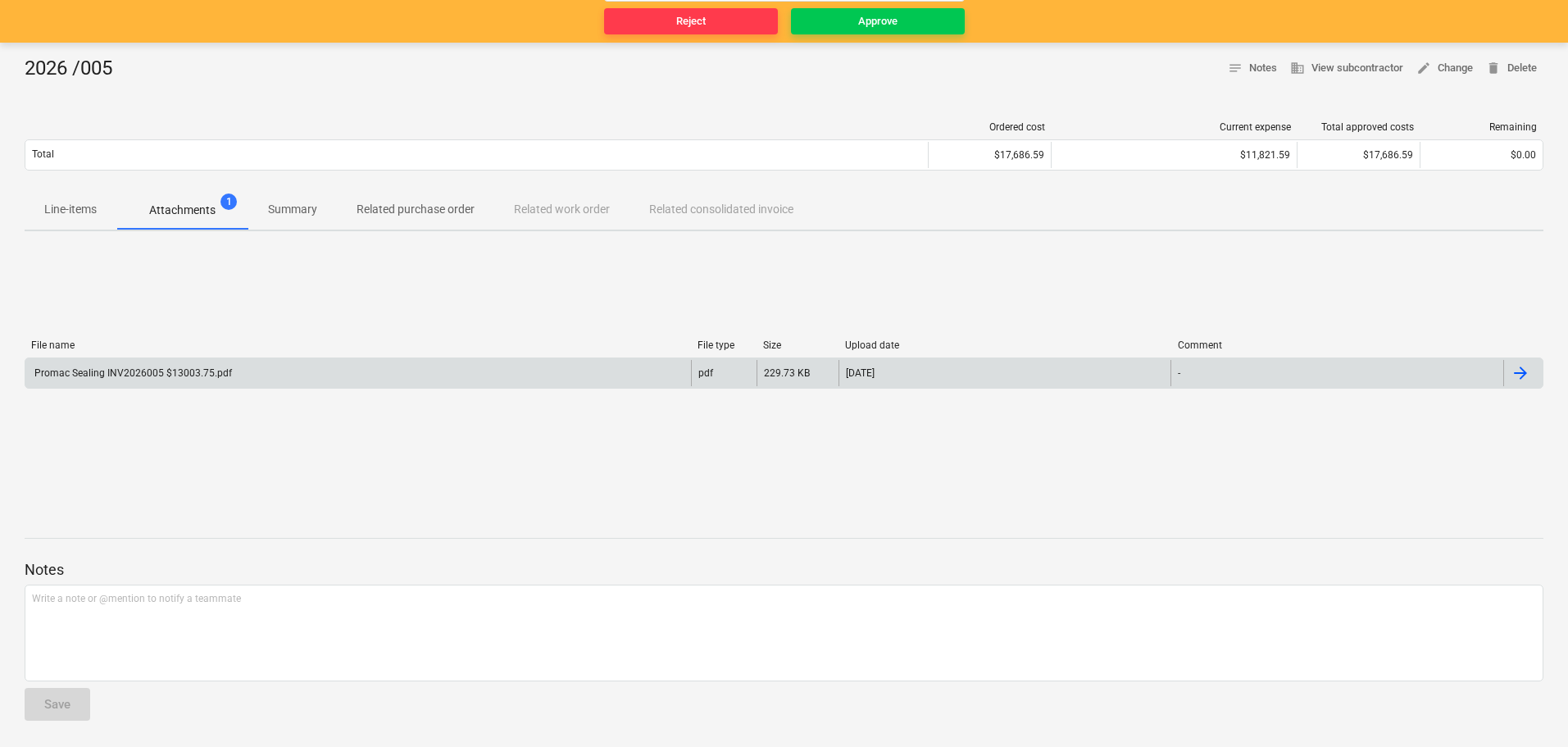
click at [112, 380] on div "Promac Sealing INV2026005 $13003.75.pdf" at bounding box center [358, 373] width 666 height 26
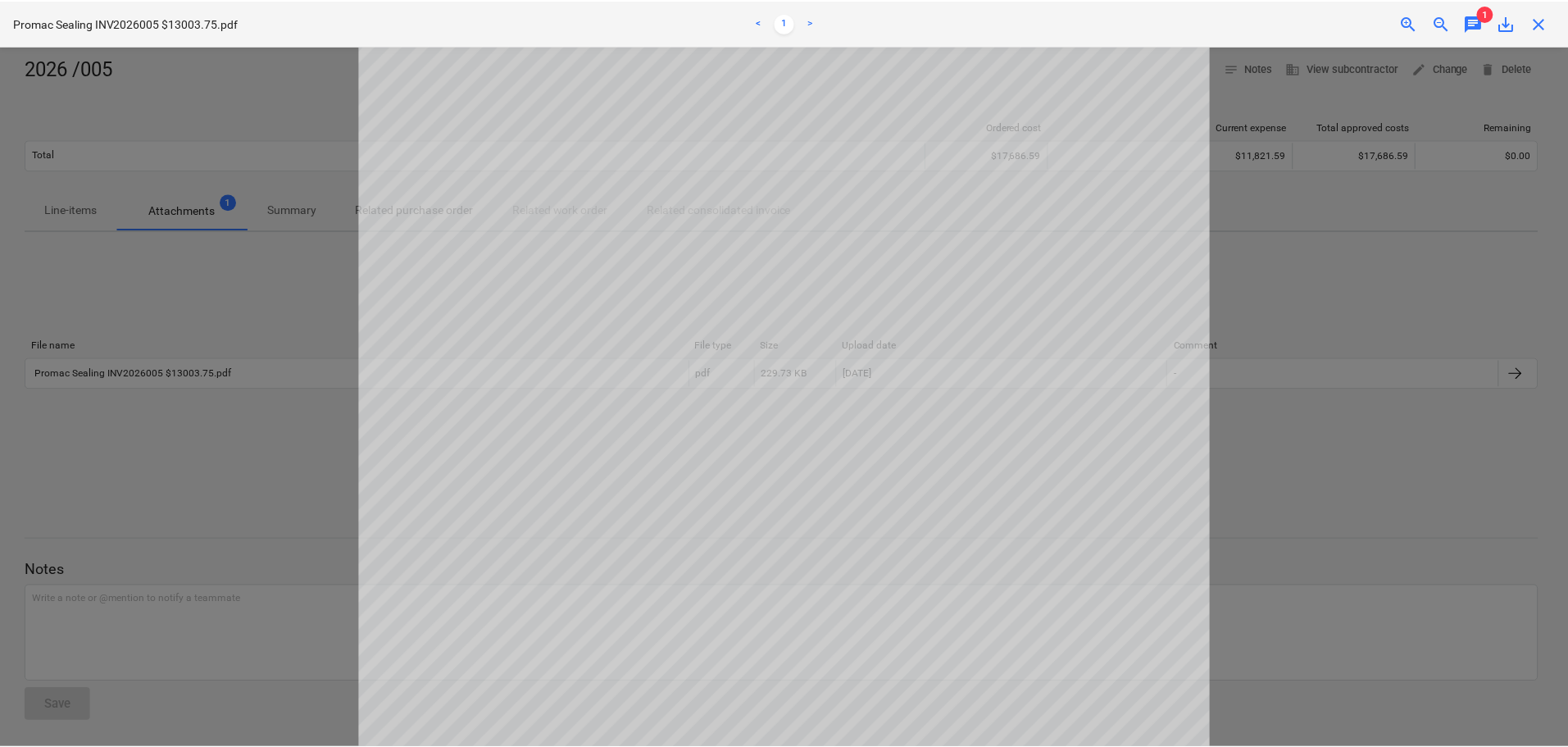
scroll to position [164, 0]
click at [1483, 24] on span "chat" at bounding box center [1478, 22] width 20 height 20
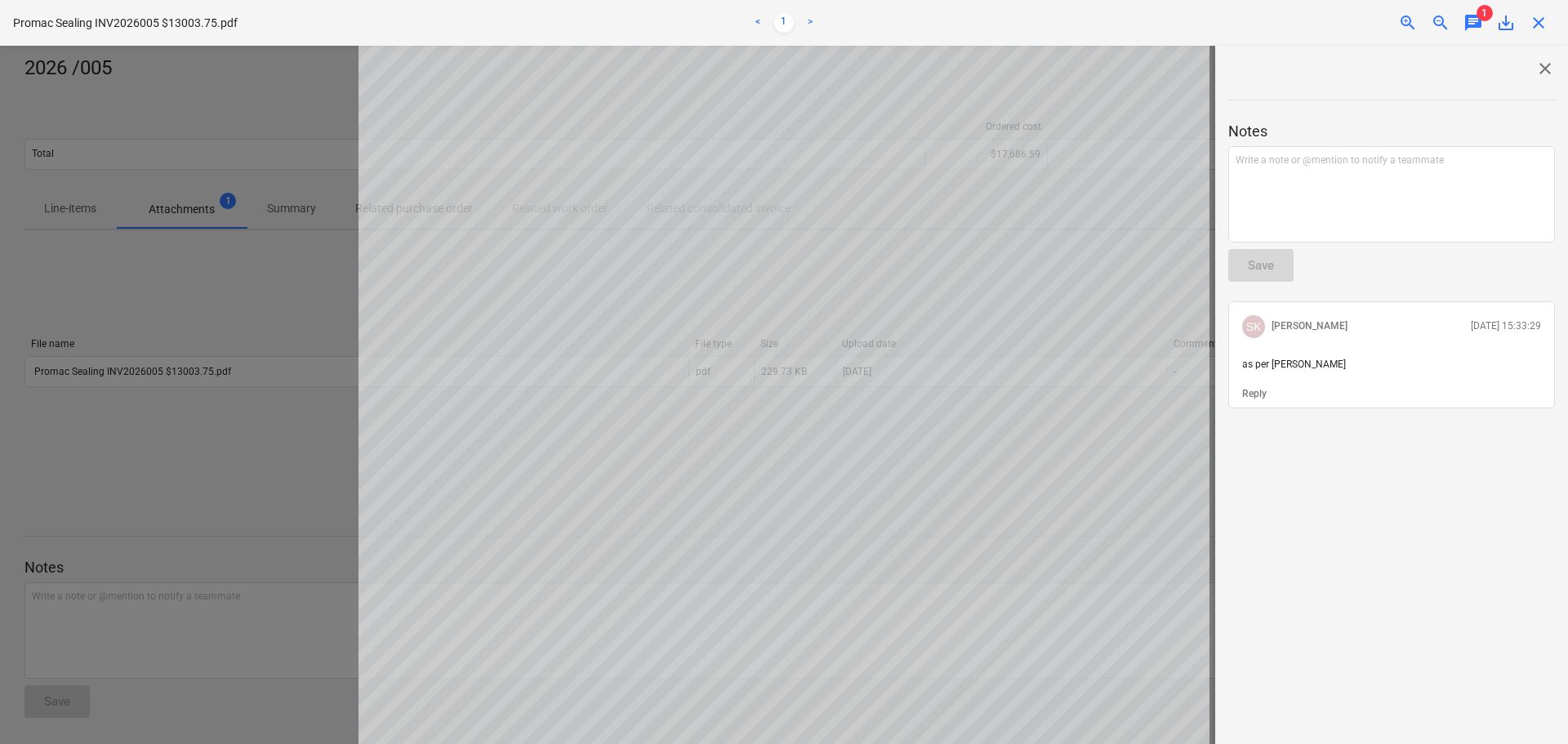
click at [1537, 26] on span "close" at bounding box center [1538, 22] width 20 height 20
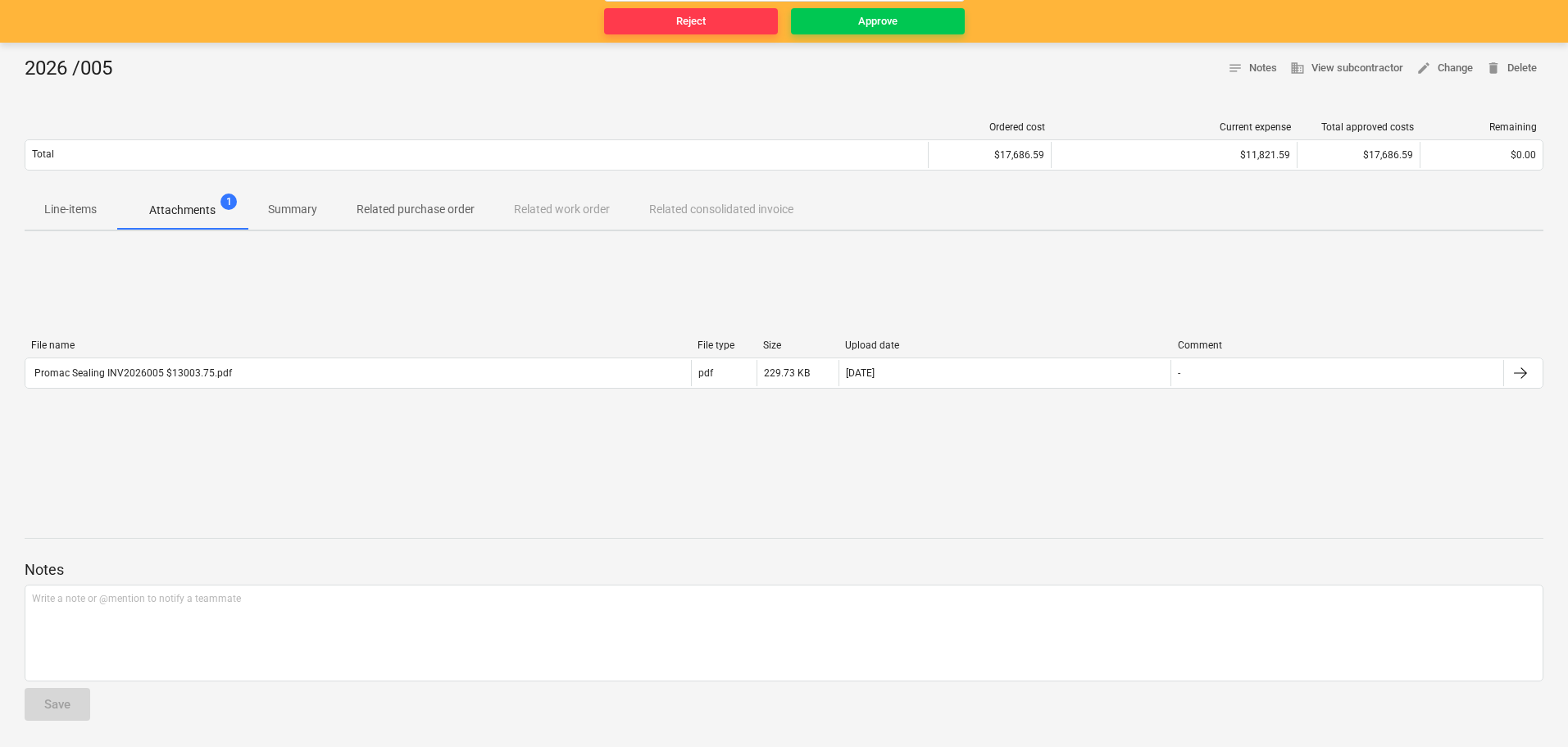
click at [76, 212] on p "Line-items" at bounding box center [71, 210] width 53 height 17
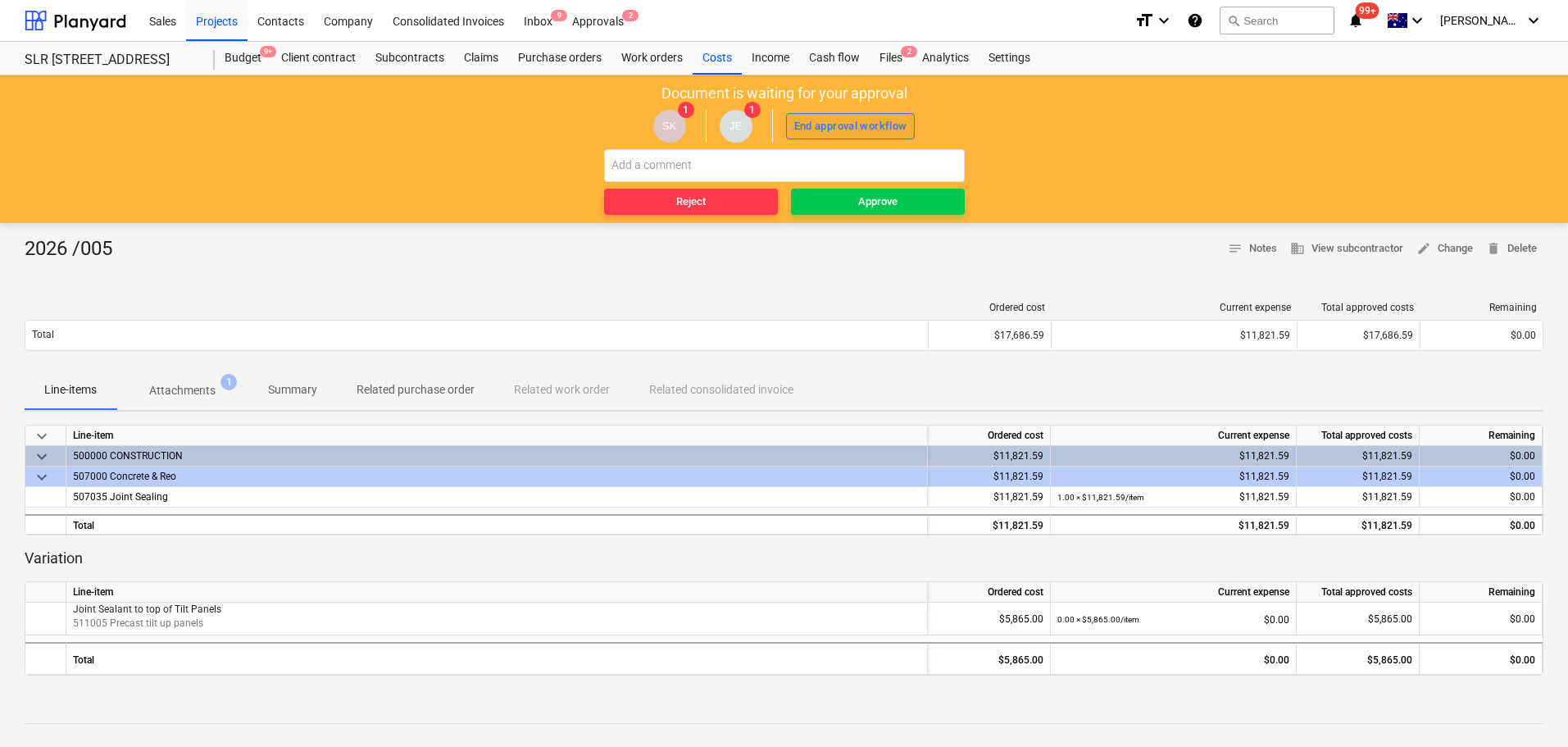
click at [870, 123] on div "End approval workflow" at bounding box center [851, 127] width 113 height 19
click at [886, 198] on div "Approve" at bounding box center [878, 202] width 39 height 19
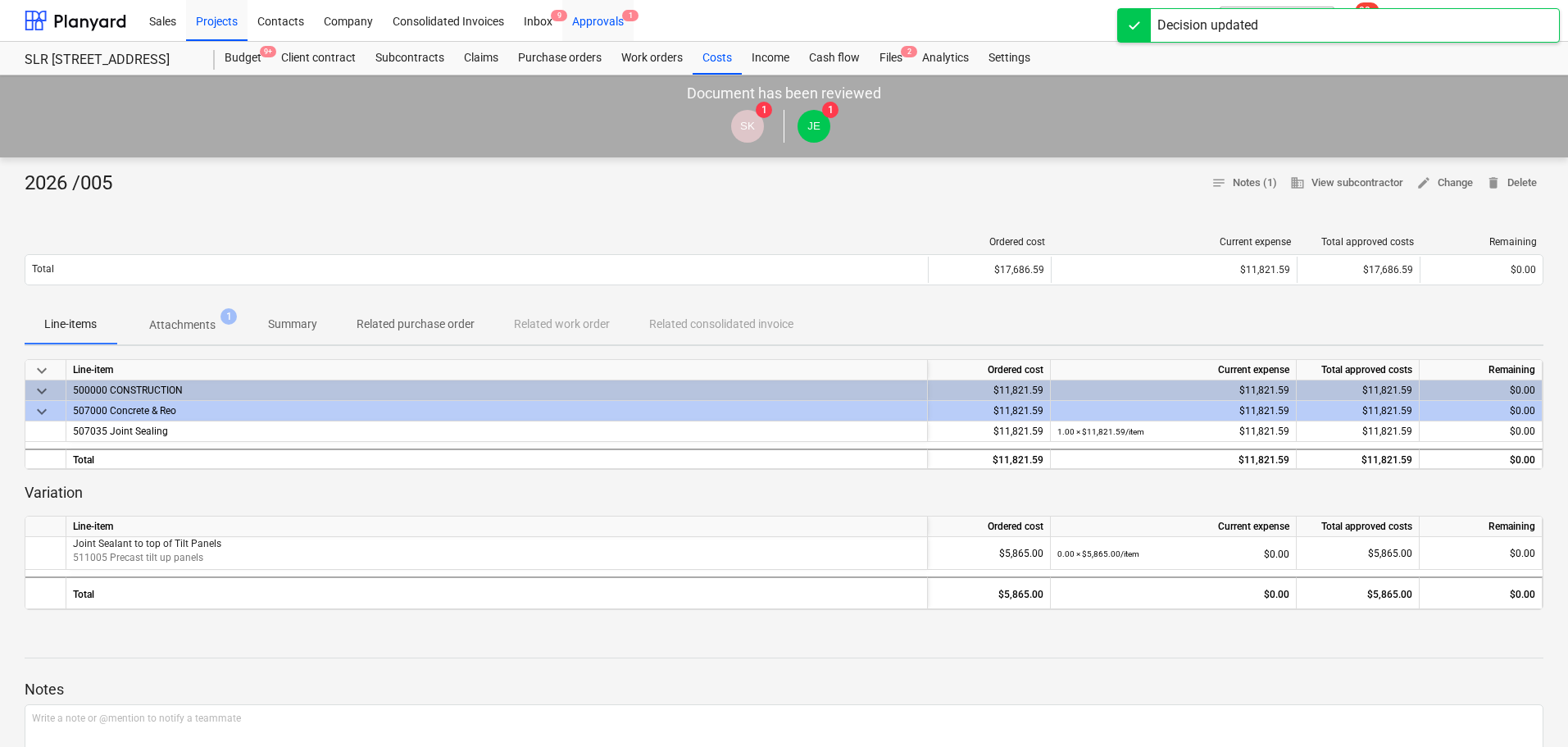
click at [600, 22] on div "Approvals 1" at bounding box center [599, 20] width 72 height 42
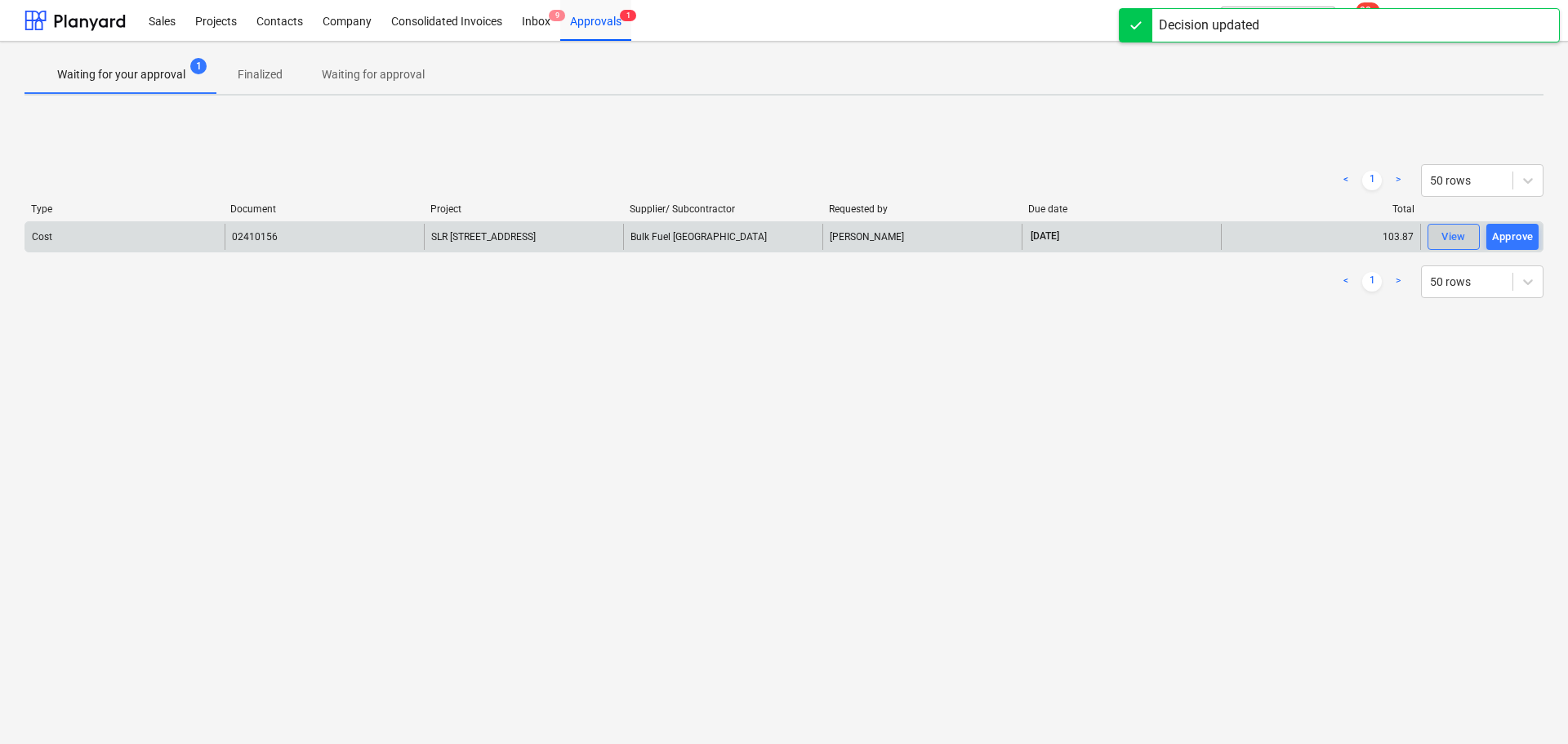
click at [1449, 231] on div "View" at bounding box center [1453, 237] width 25 height 19
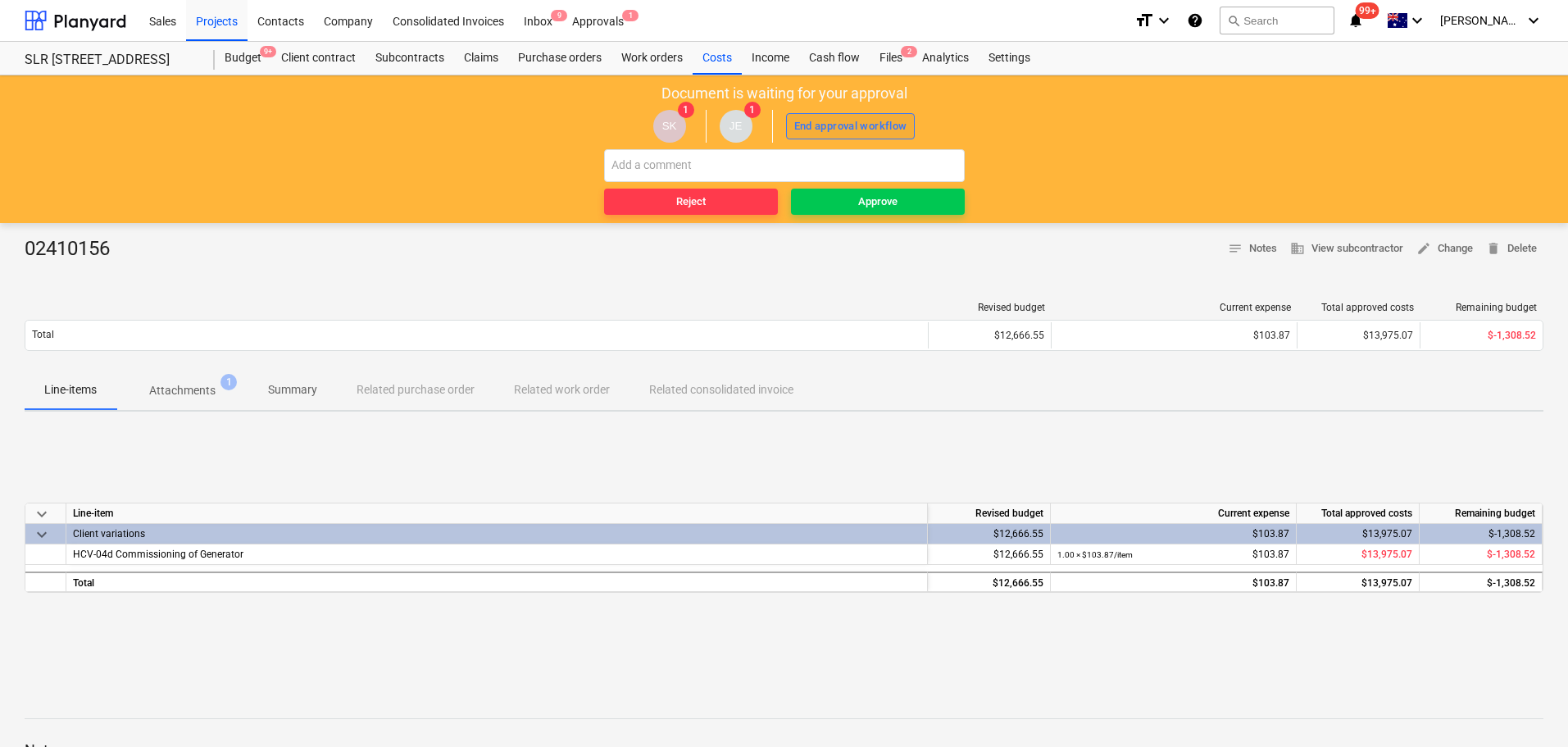
click at [836, 134] on div "End approval workflow" at bounding box center [851, 127] width 113 height 19
click at [923, 203] on span "Approve" at bounding box center [878, 202] width 160 height 19
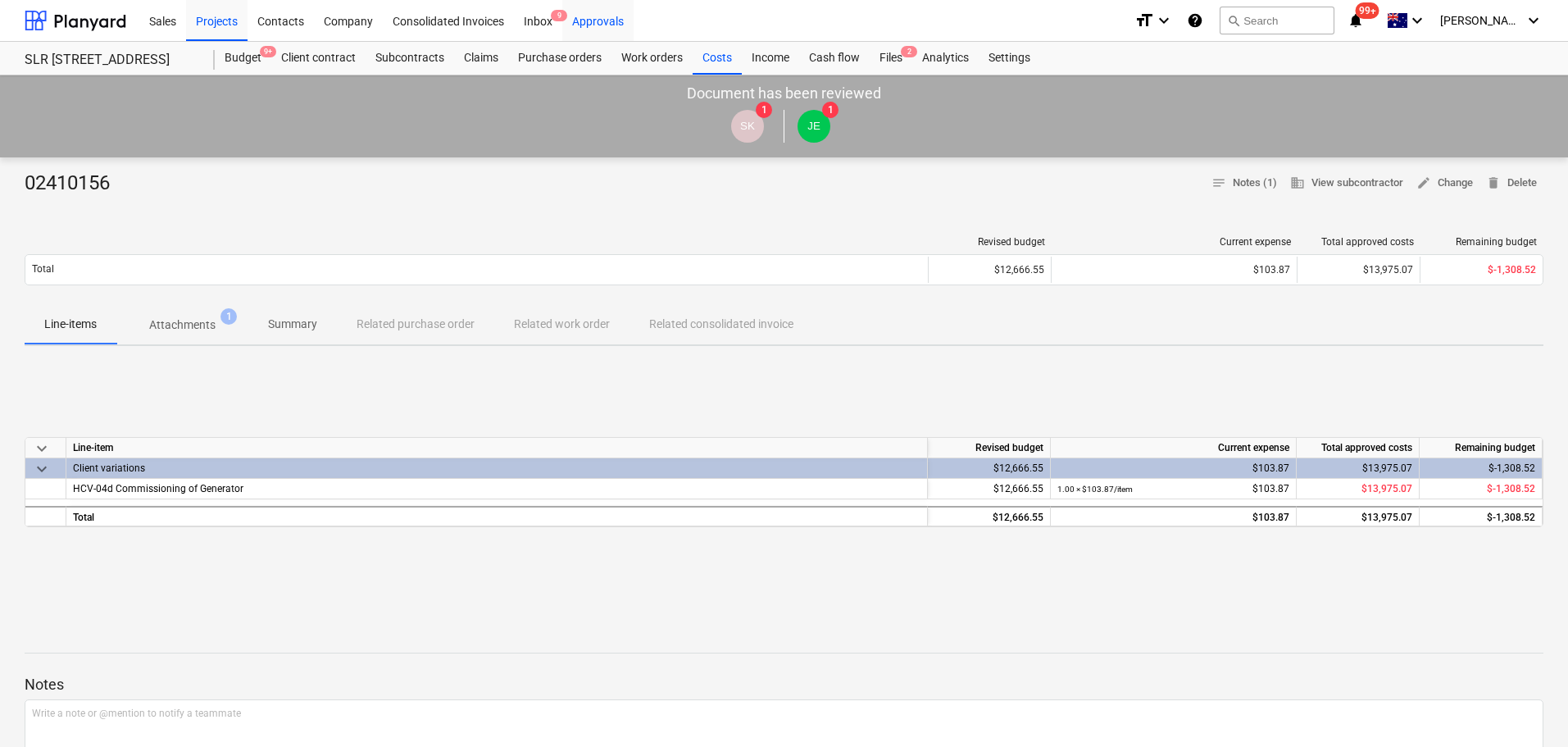
click at [597, 18] on div "Approvals" at bounding box center [599, 20] width 72 height 42
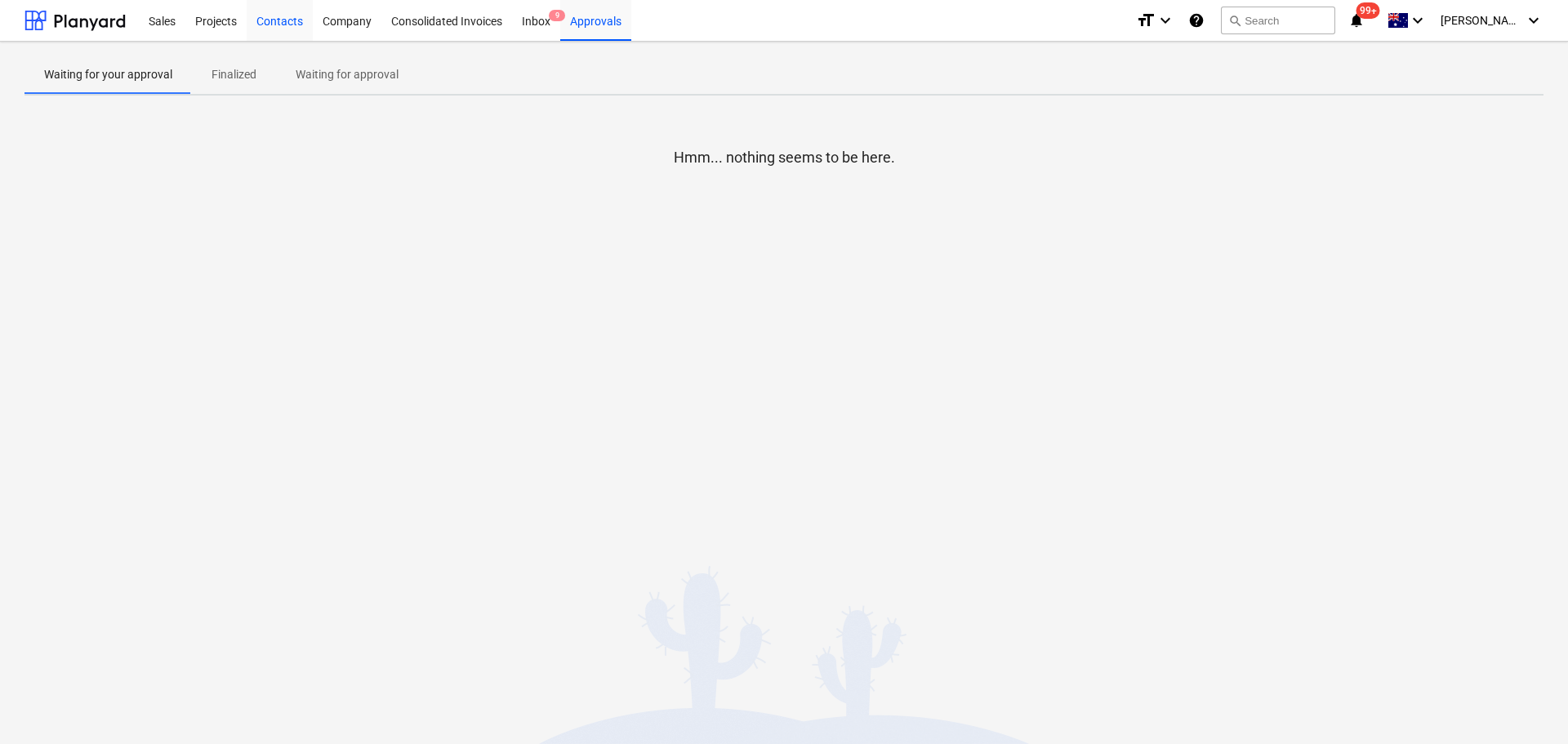
click at [285, 18] on div "Contacts" at bounding box center [279, 20] width 66 height 42
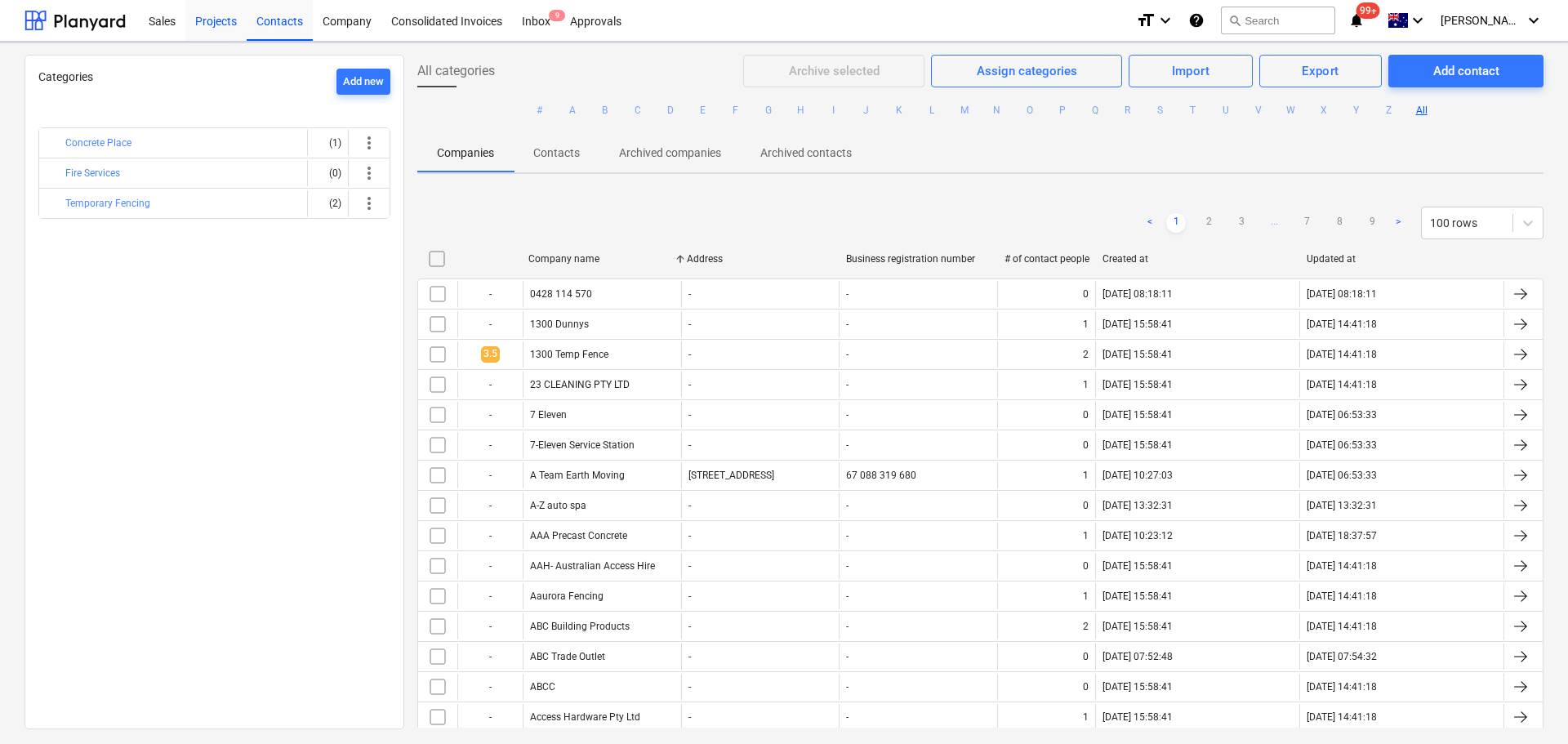
click at [209, 14] on div "Projects" at bounding box center [216, 20] width 61 height 42
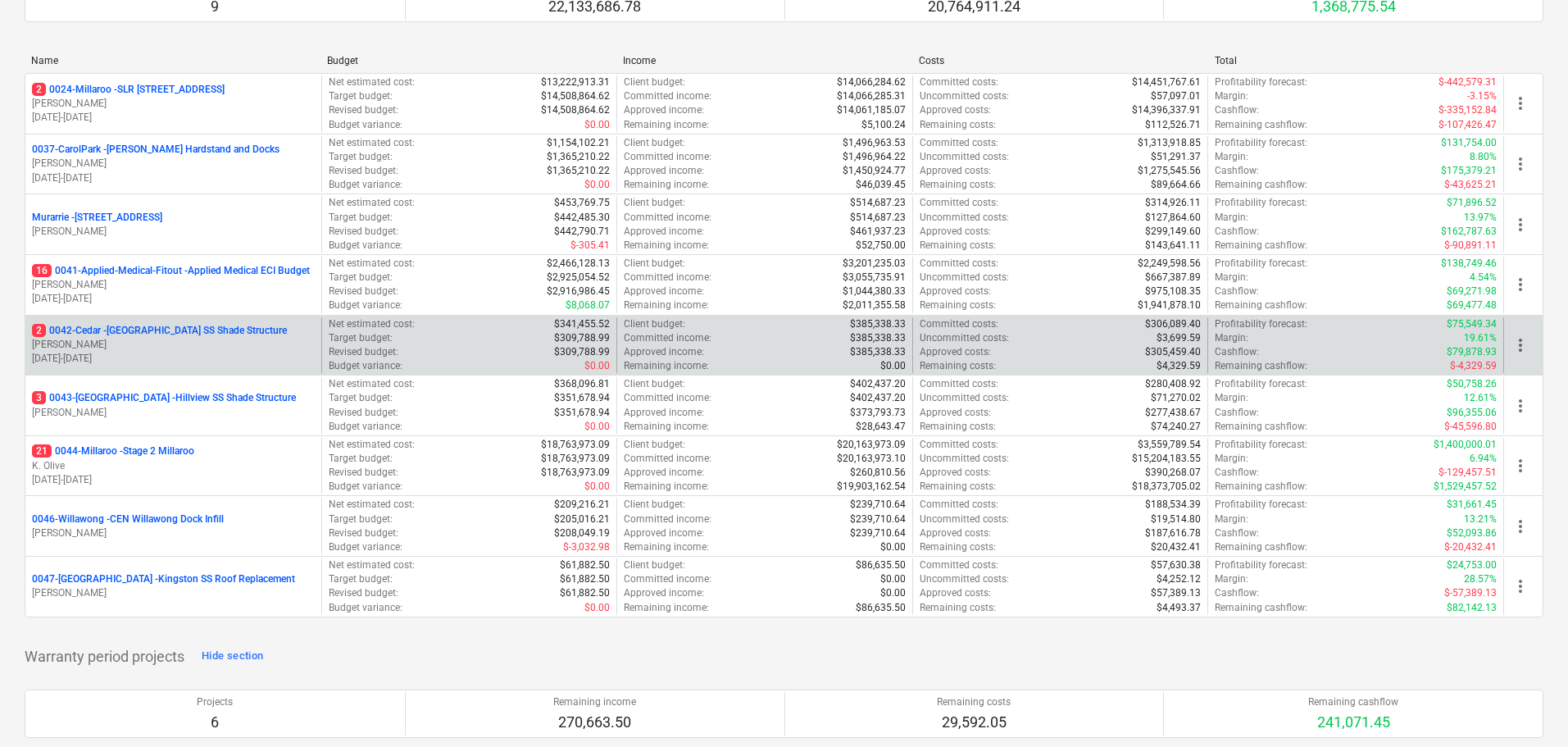
scroll to position [164, 0]
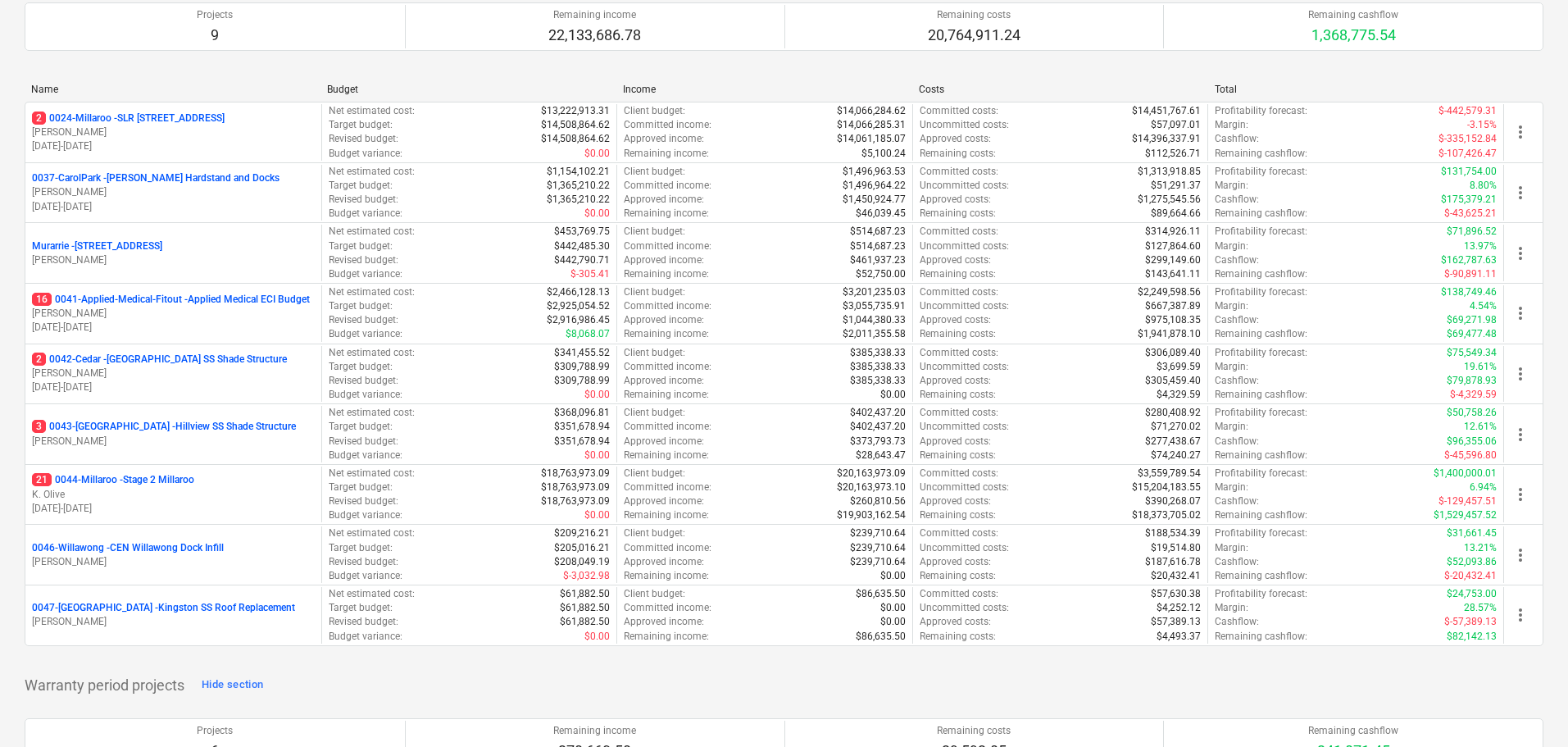
click at [166, 483] on p "21 0044-Millaroo - Stage 2 Millaroo" at bounding box center [113, 480] width 162 height 14
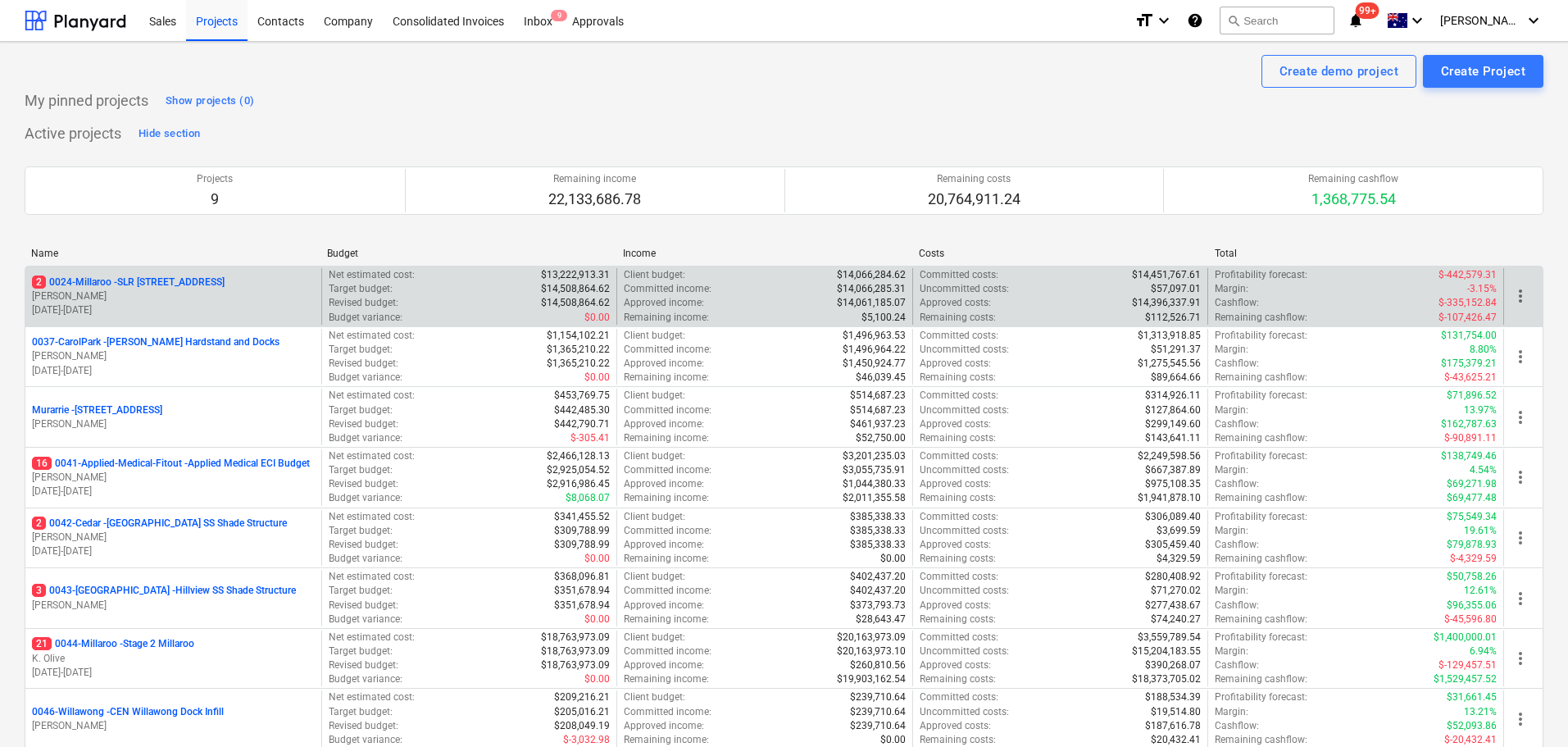
click at [163, 269] on div "2 0024-Millaroo - SLR [GEOGRAPHIC_DATA] [PERSON_NAME] [DATE] - [DATE]" at bounding box center [173, 296] width 296 height 56
click at [176, 283] on p "2 0024-Millaroo - SLR [STREET_ADDRESS]" at bounding box center [129, 282] width 193 height 14
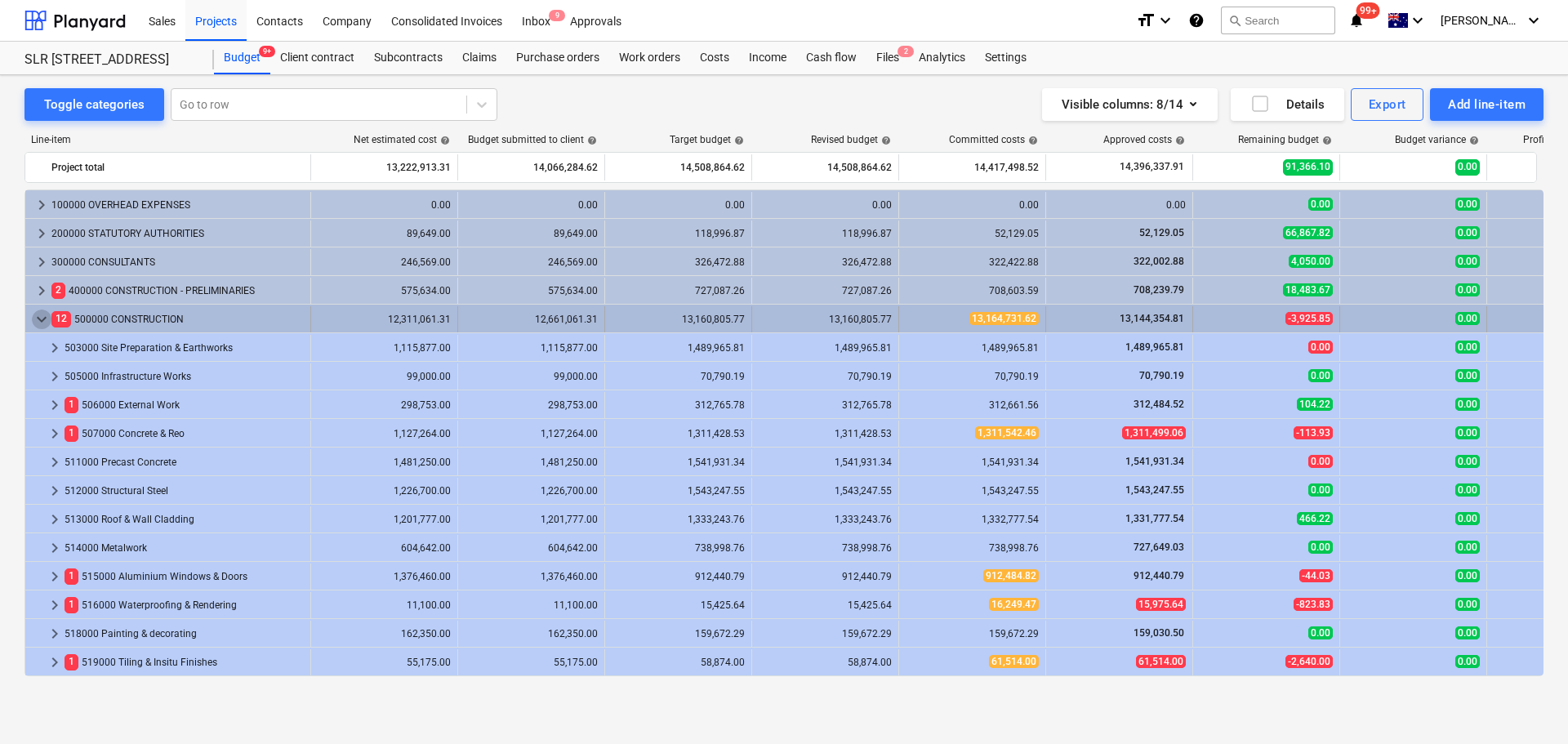
click at [42, 320] on span "keyboard_arrow_down" at bounding box center [42, 318] width 20 height 20
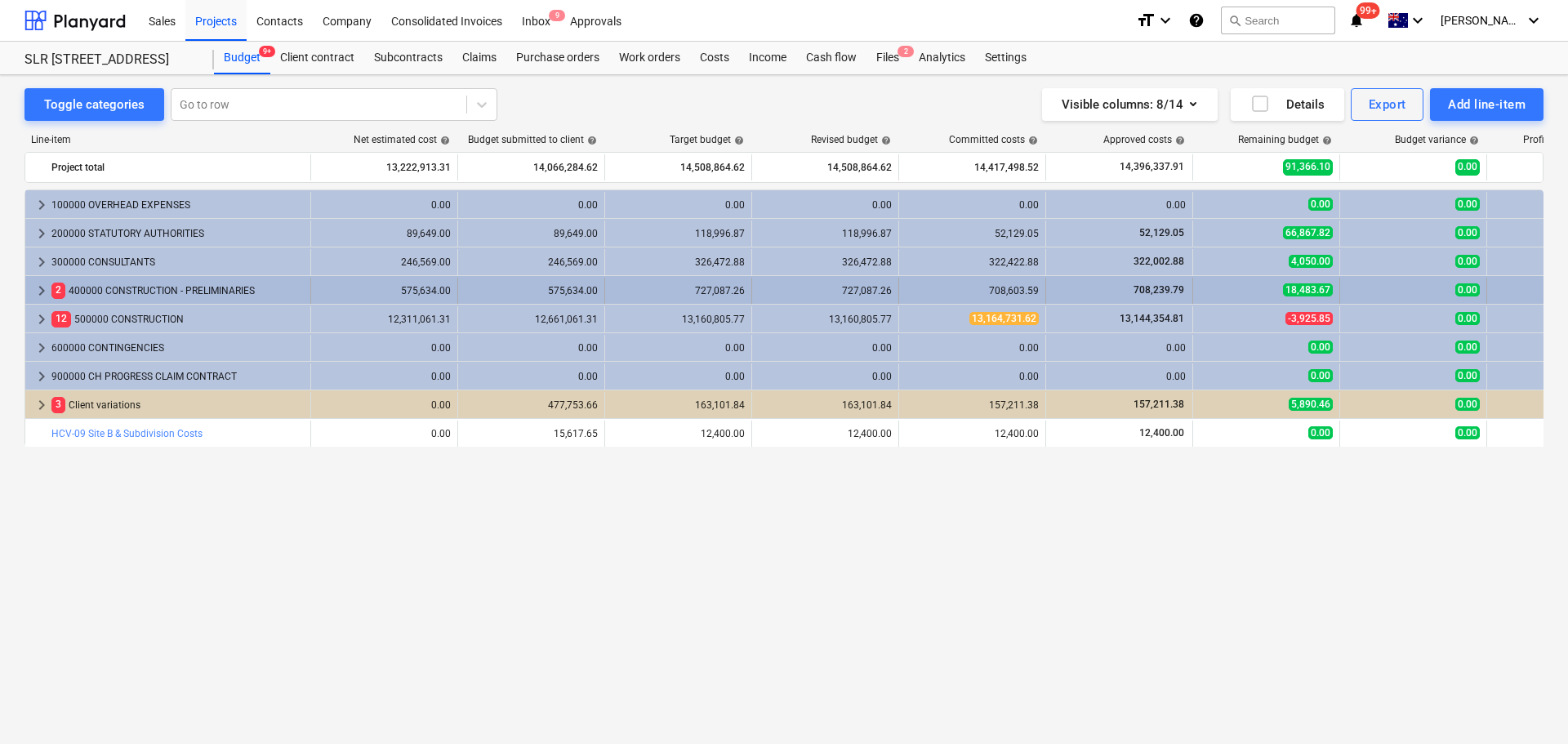
click at [44, 295] on span "keyboard_arrow_right" at bounding box center [42, 290] width 20 height 20
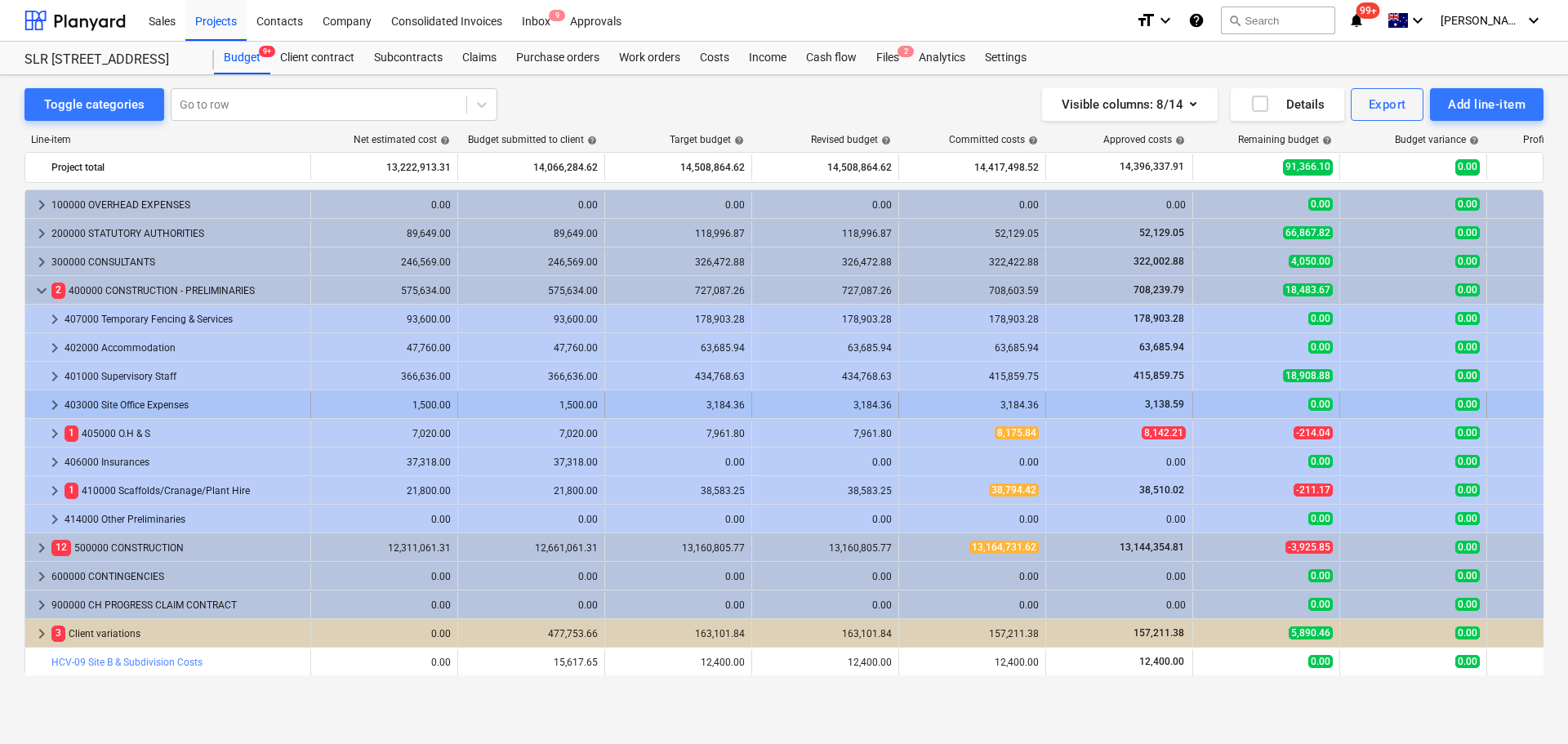
click at [57, 400] on span "keyboard_arrow_right" at bounding box center [54, 404] width 20 height 20
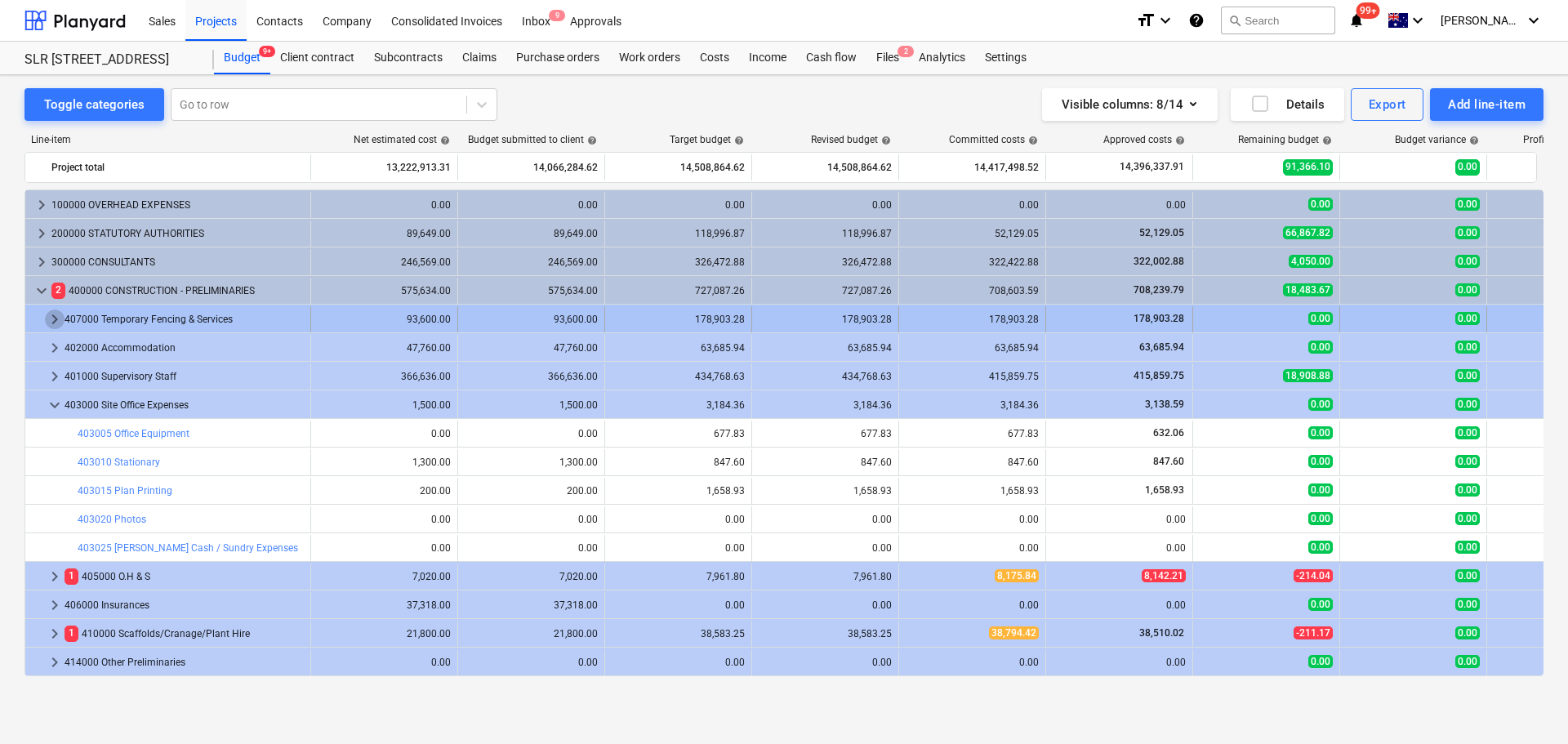
click at [54, 315] on span "keyboard_arrow_right" at bounding box center [54, 318] width 20 height 20
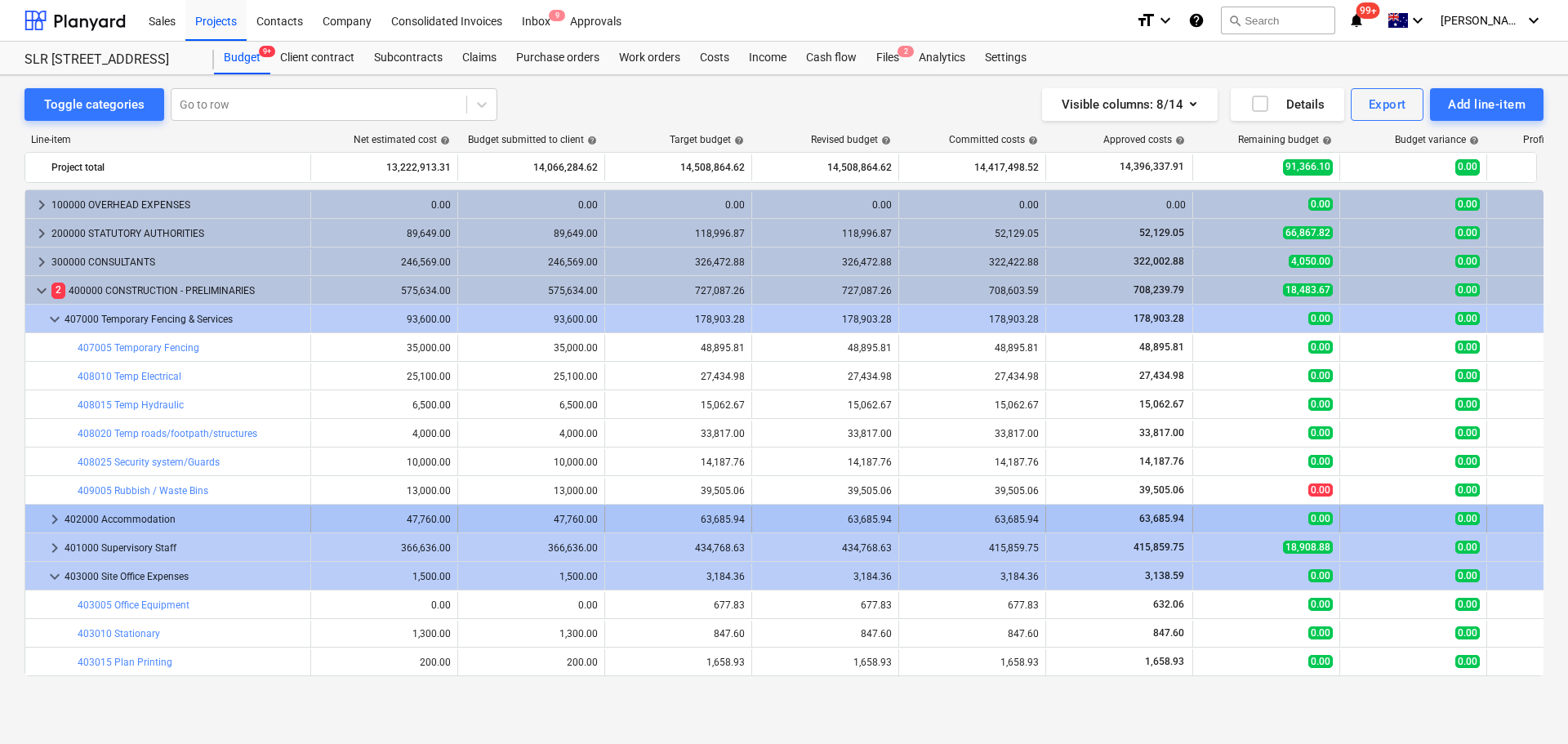
click at [43, 521] on div at bounding box center [38, 519] width 13 height 26
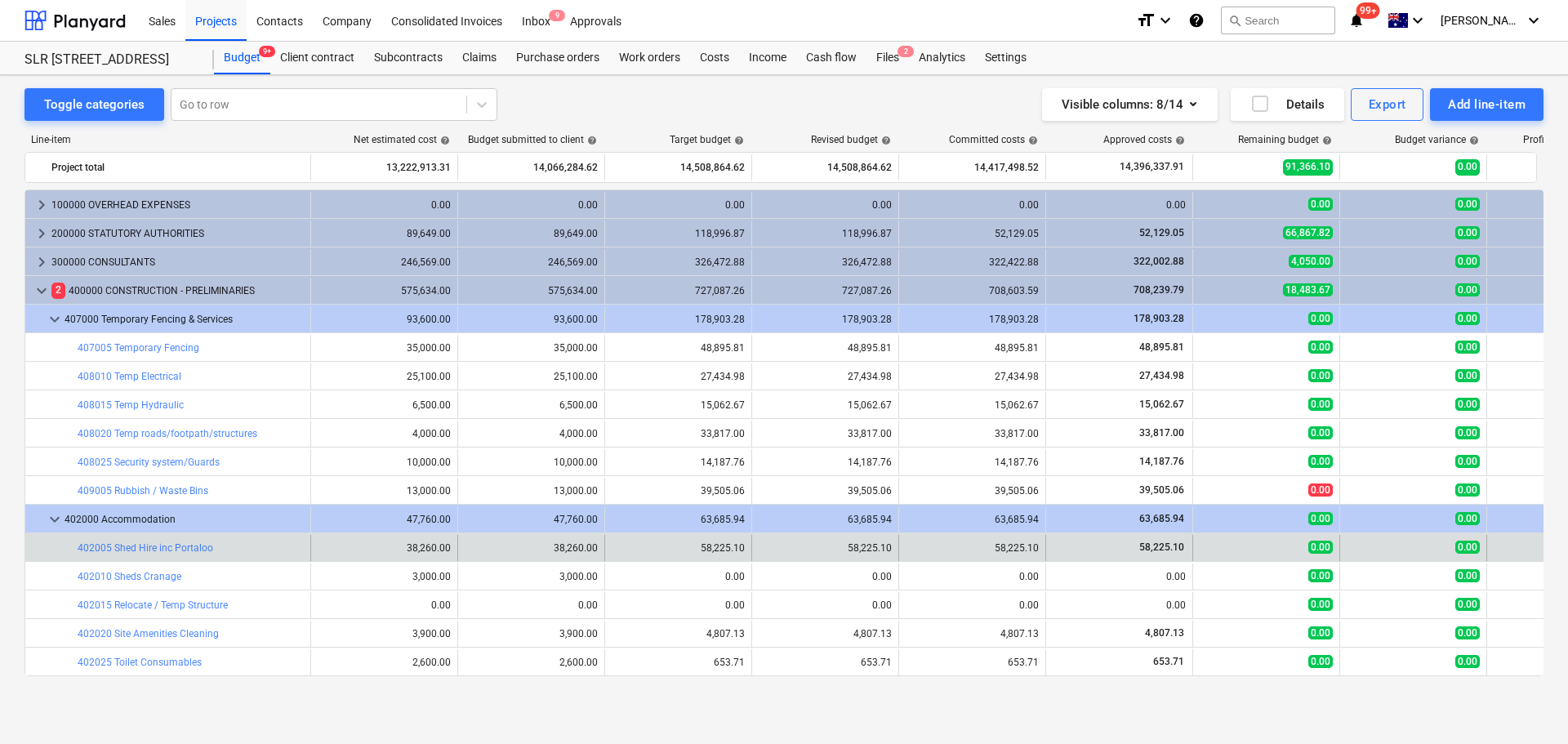
click at [164, 555] on div "bar_chart 402005 Shed Hire inc Portaloo" at bounding box center [190, 548] width 226 height 26
click at [163, 544] on link "402005 Shed Hire inc Portaloo" at bounding box center [145, 547] width 136 height 11
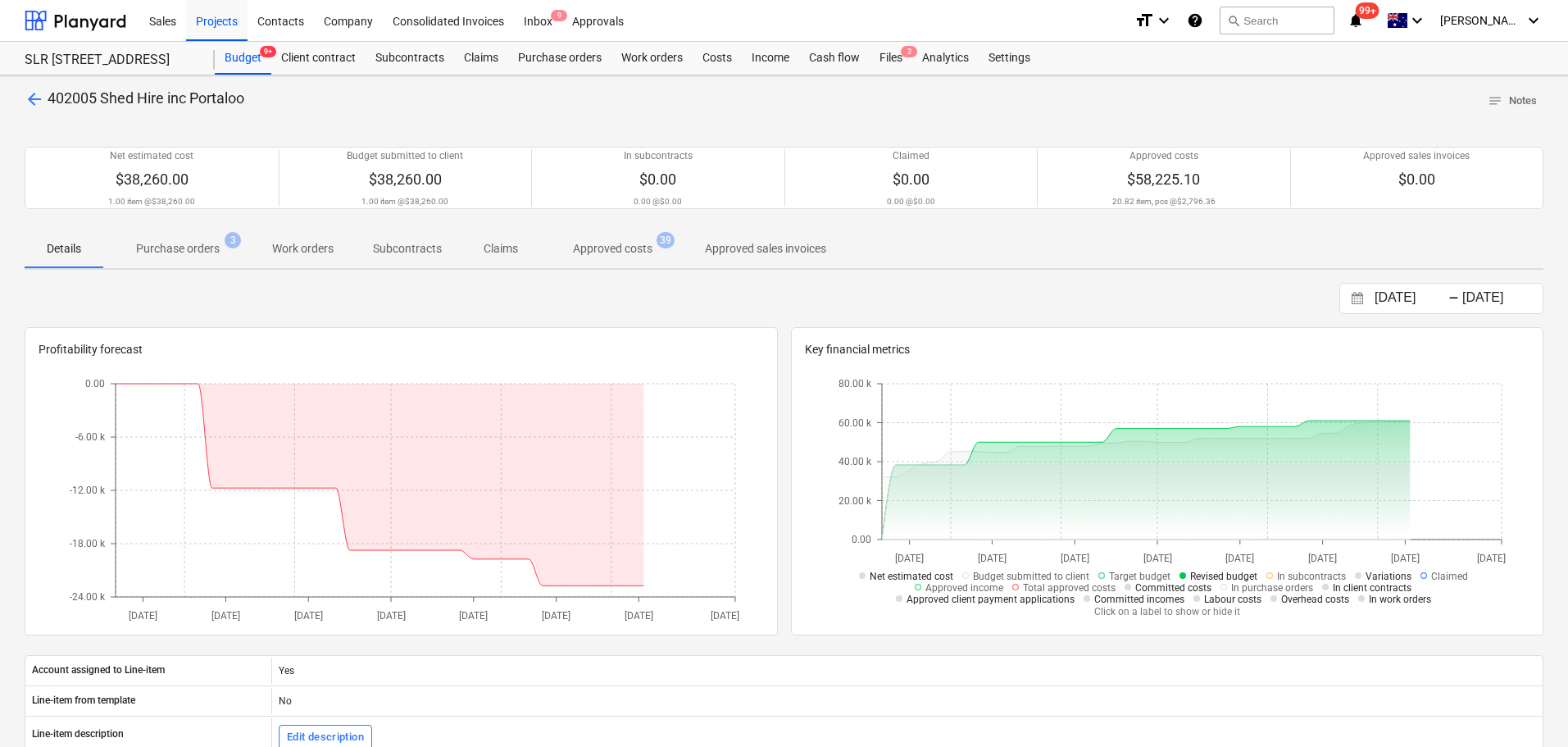
click at [237, 246] on span "3" at bounding box center [232, 240] width 16 height 16
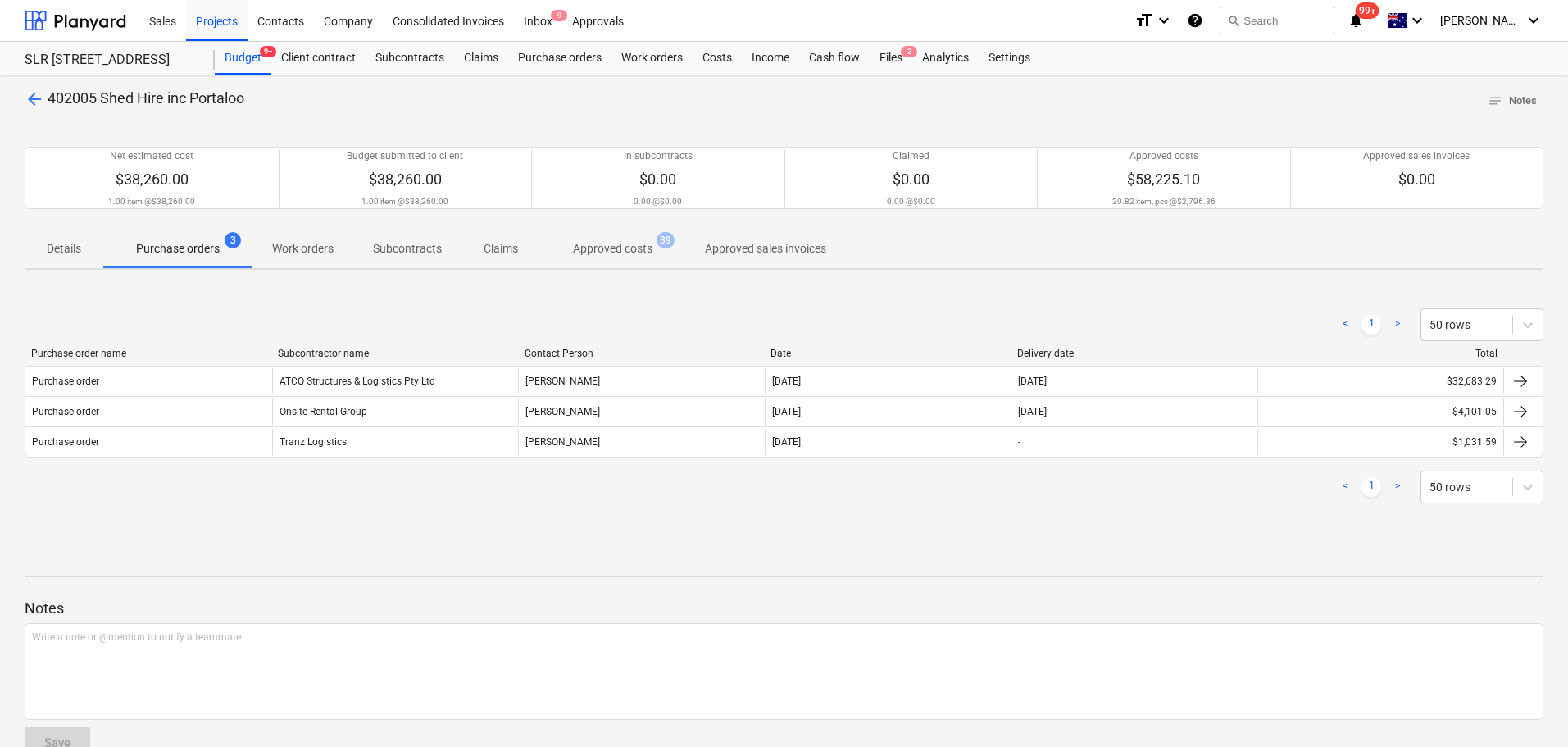
click at [633, 253] on p "Approved costs" at bounding box center [612, 249] width 79 height 17
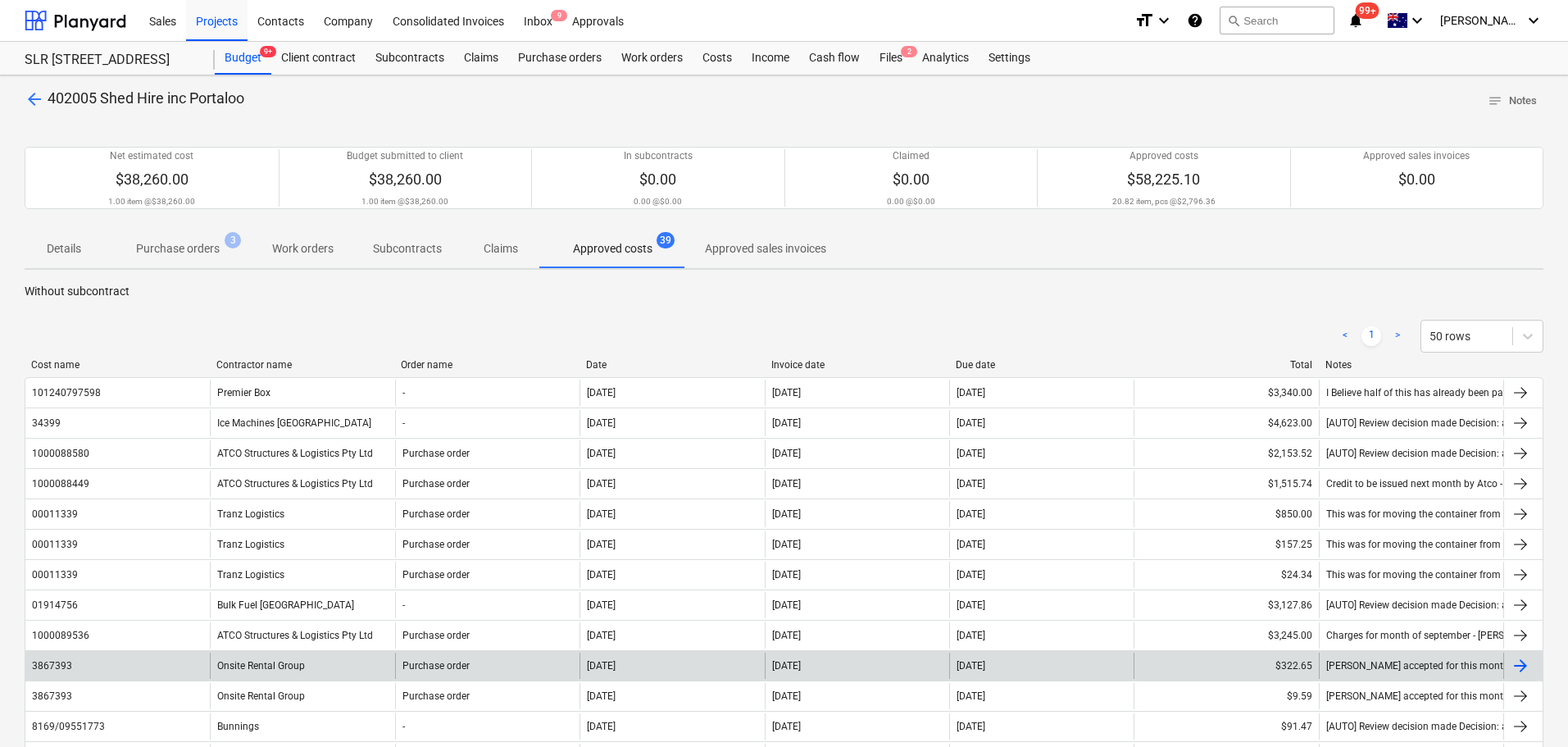
click at [294, 654] on div "Onsite Rental Group" at bounding box center [302, 665] width 184 height 26
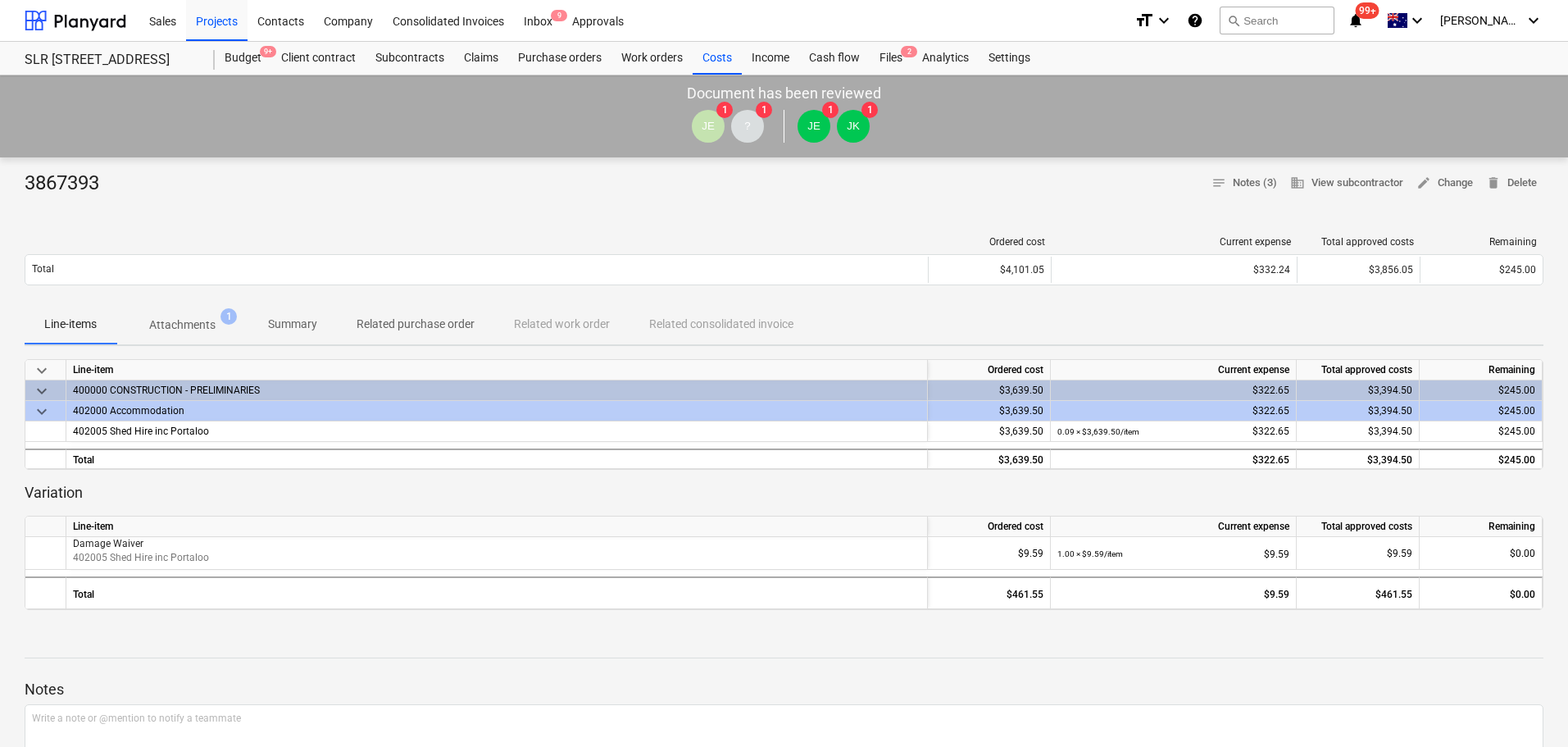
click at [188, 327] on p "Attachments" at bounding box center [182, 325] width 67 height 17
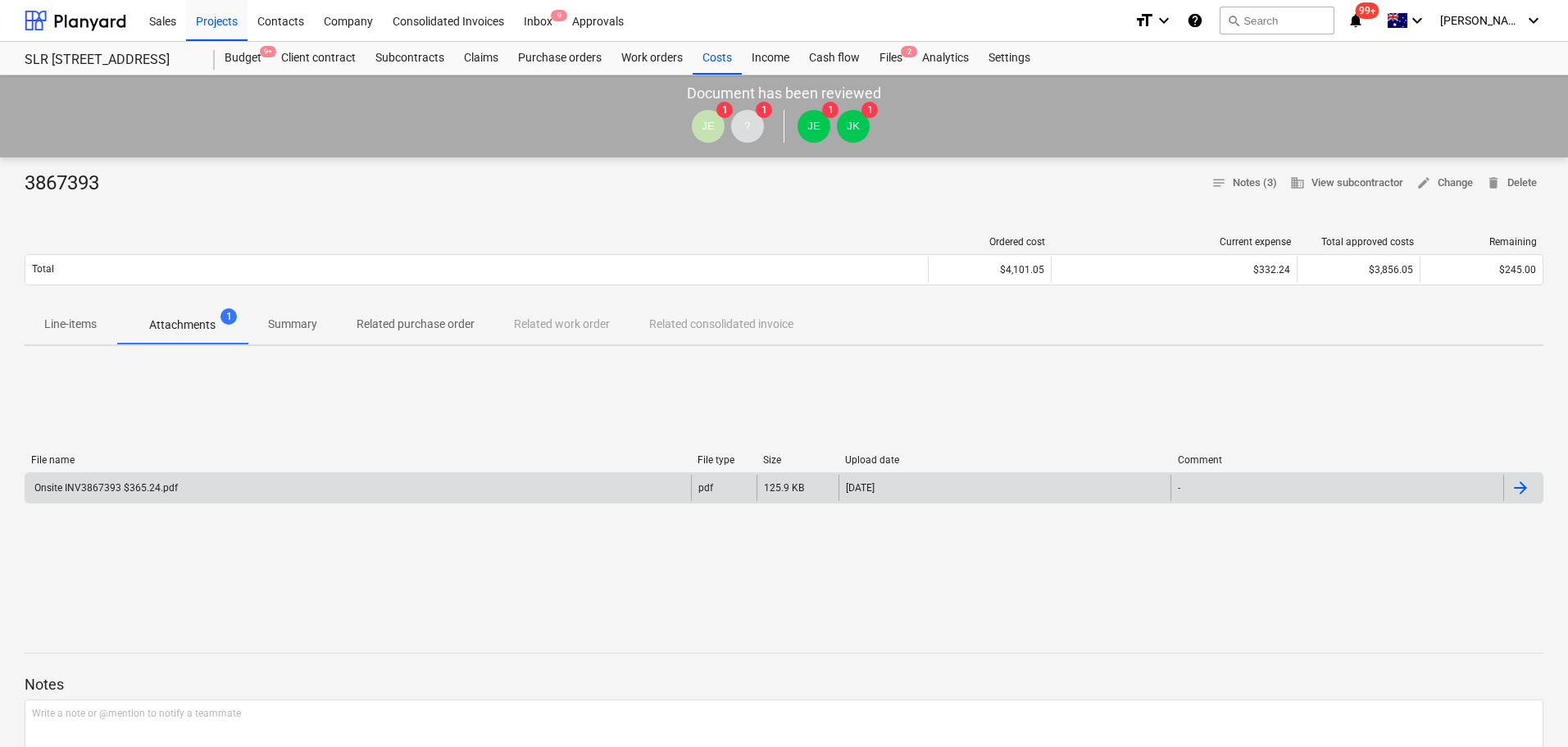
click at [136, 496] on div "Onsite INV3867393 $365.24.pdf" at bounding box center [358, 488] width 666 height 26
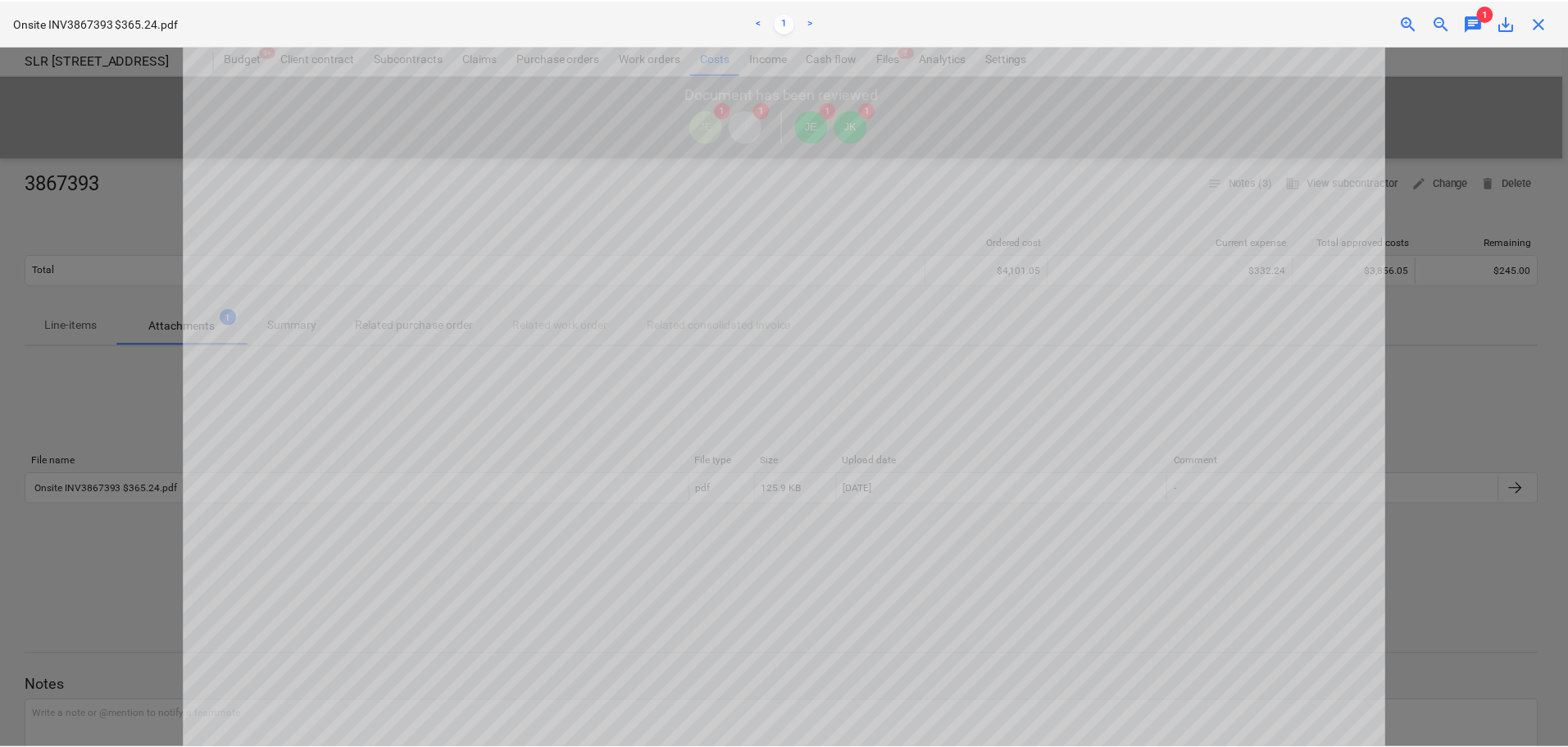
scroll to position [82, 0]
click at [1554, 24] on div "close" at bounding box center [1544, 22] width 32 height 20
click at [1548, 20] on span "close" at bounding box center [1544, 22] width 20 height 20
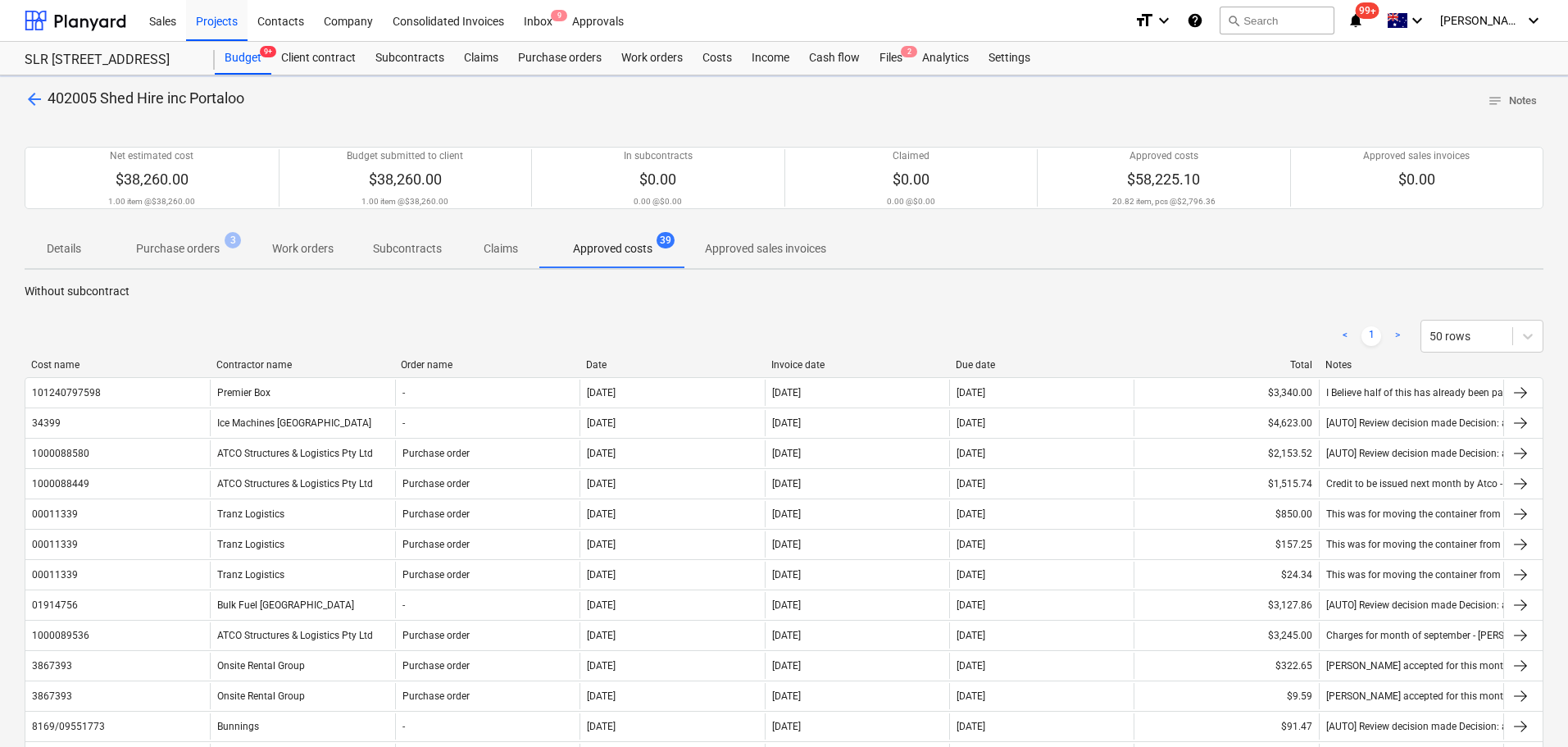
click at [283, 359] on div "Contractor name" at bounding box center [303, 364] width 172 height 11
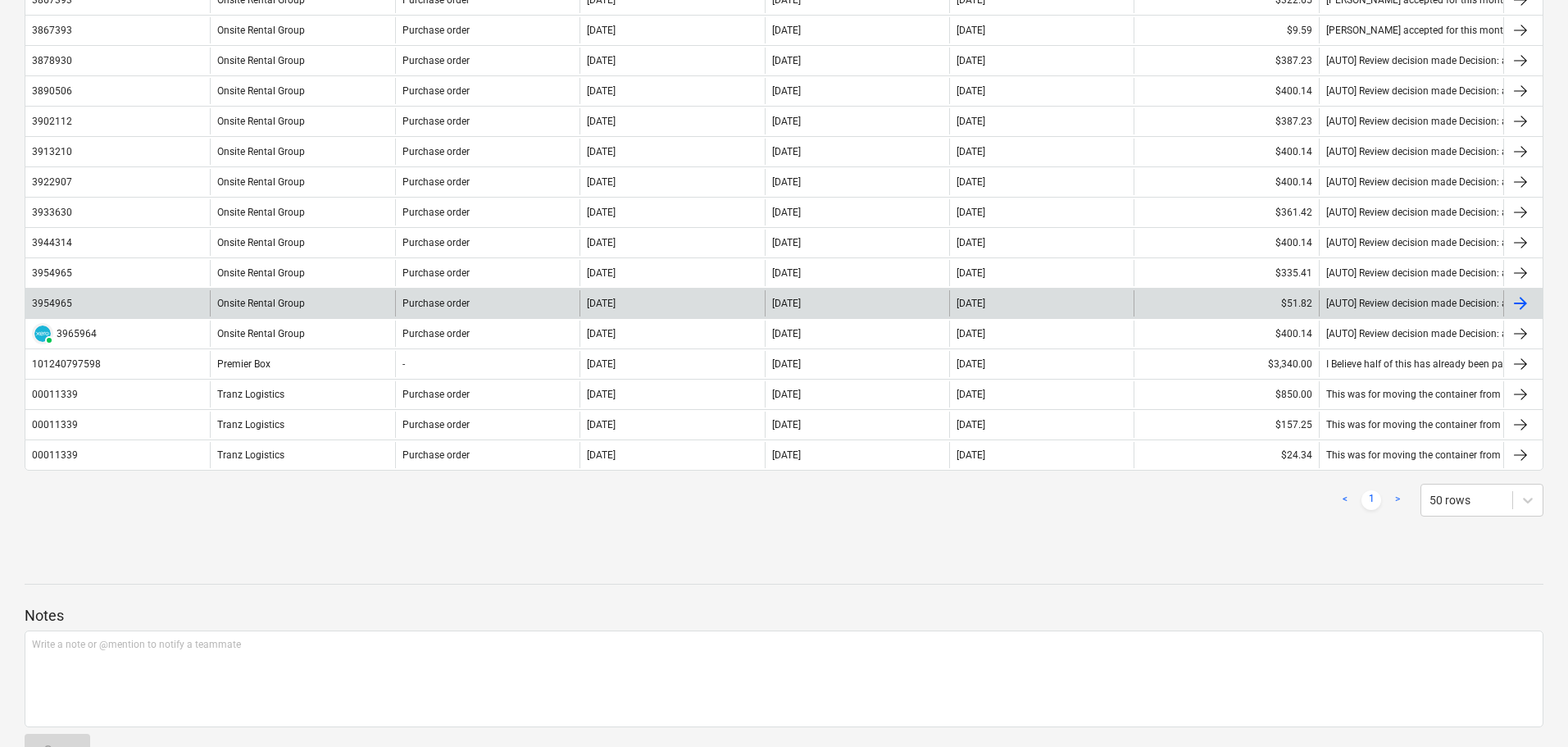
scroll to position [1055, 0]
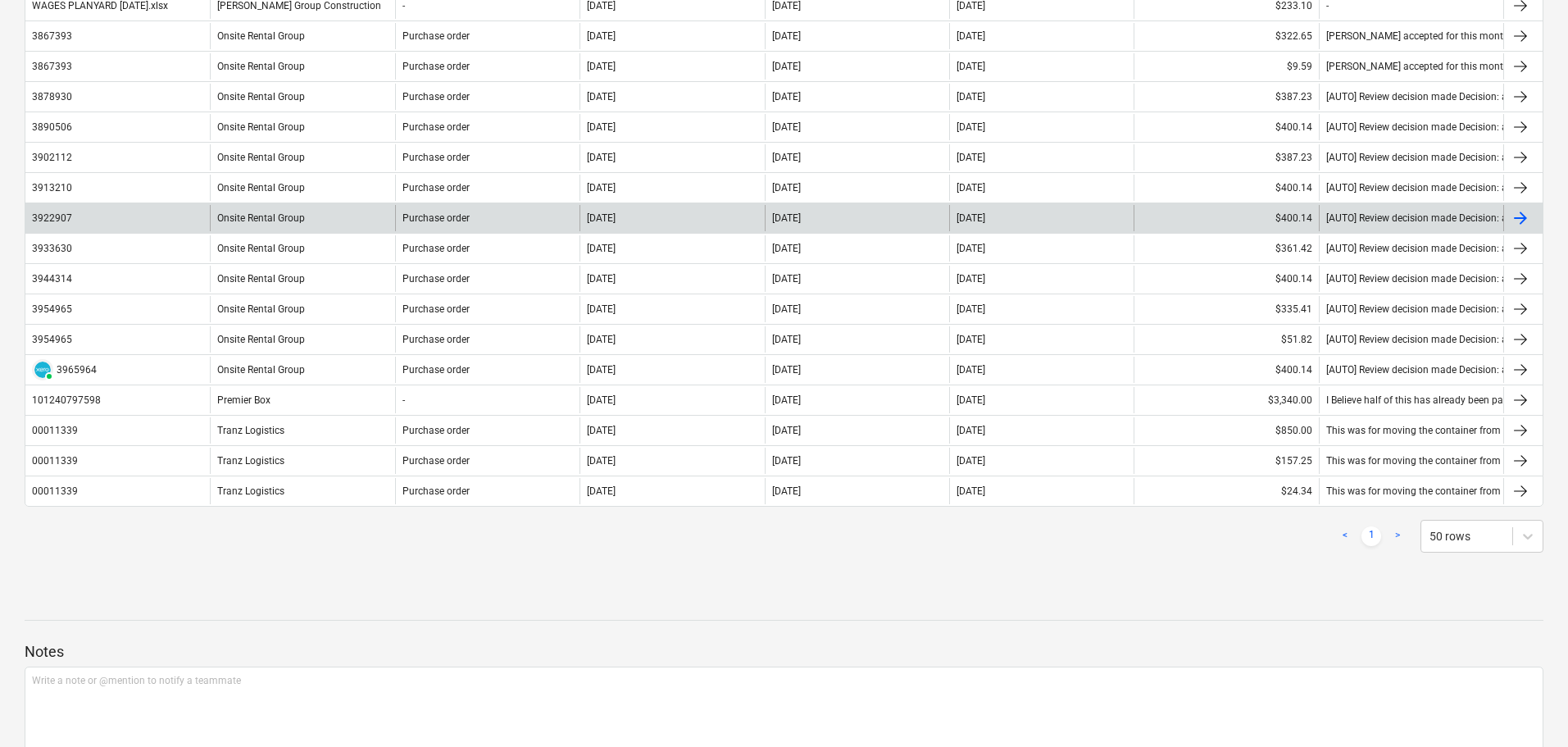
click at [265, 211] on div "Onsite Rental Group" at bounding box center [302, 217] width 184 height 26
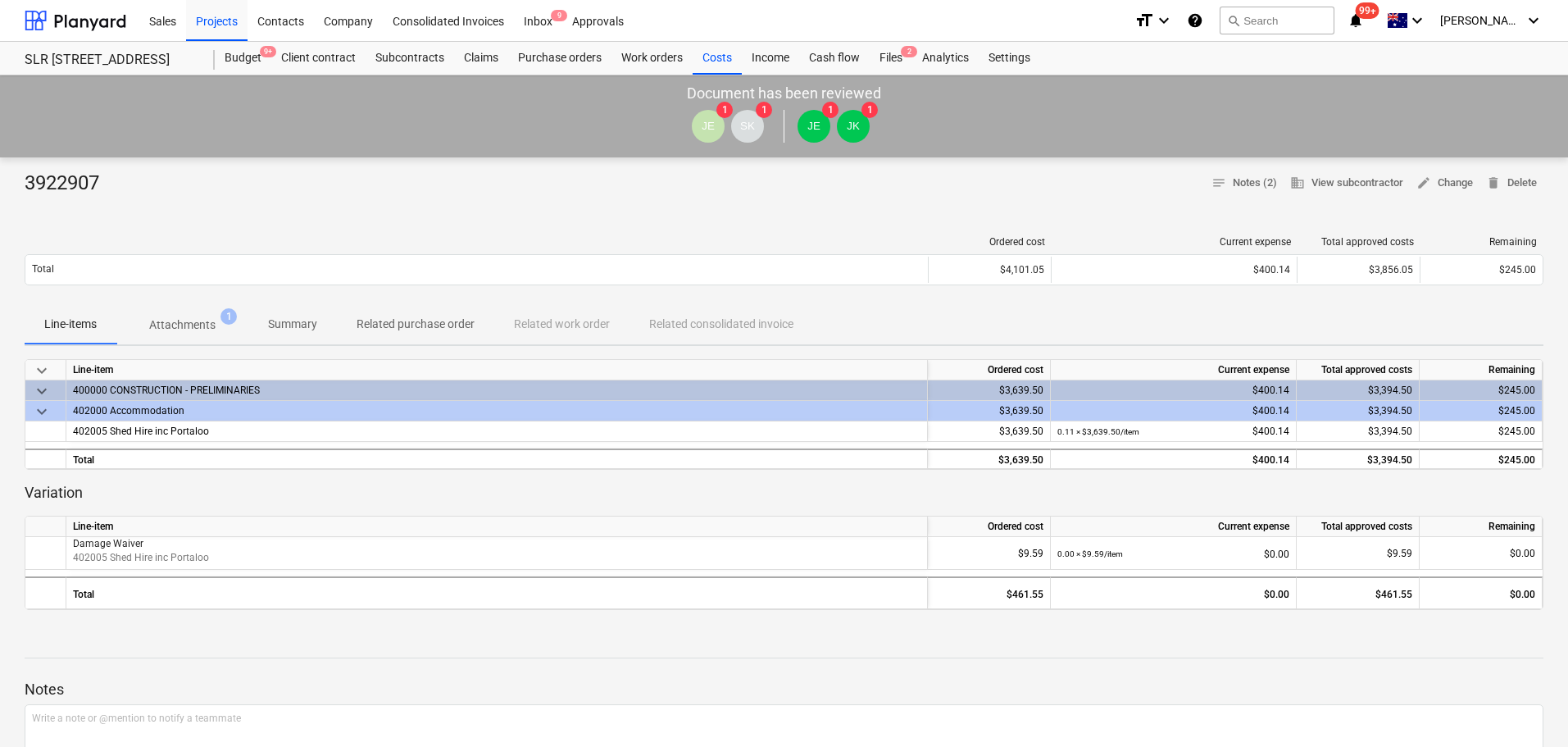
click at [209, 328] on p "Attachments" at bounding box center [182, 325] width 67 height 17
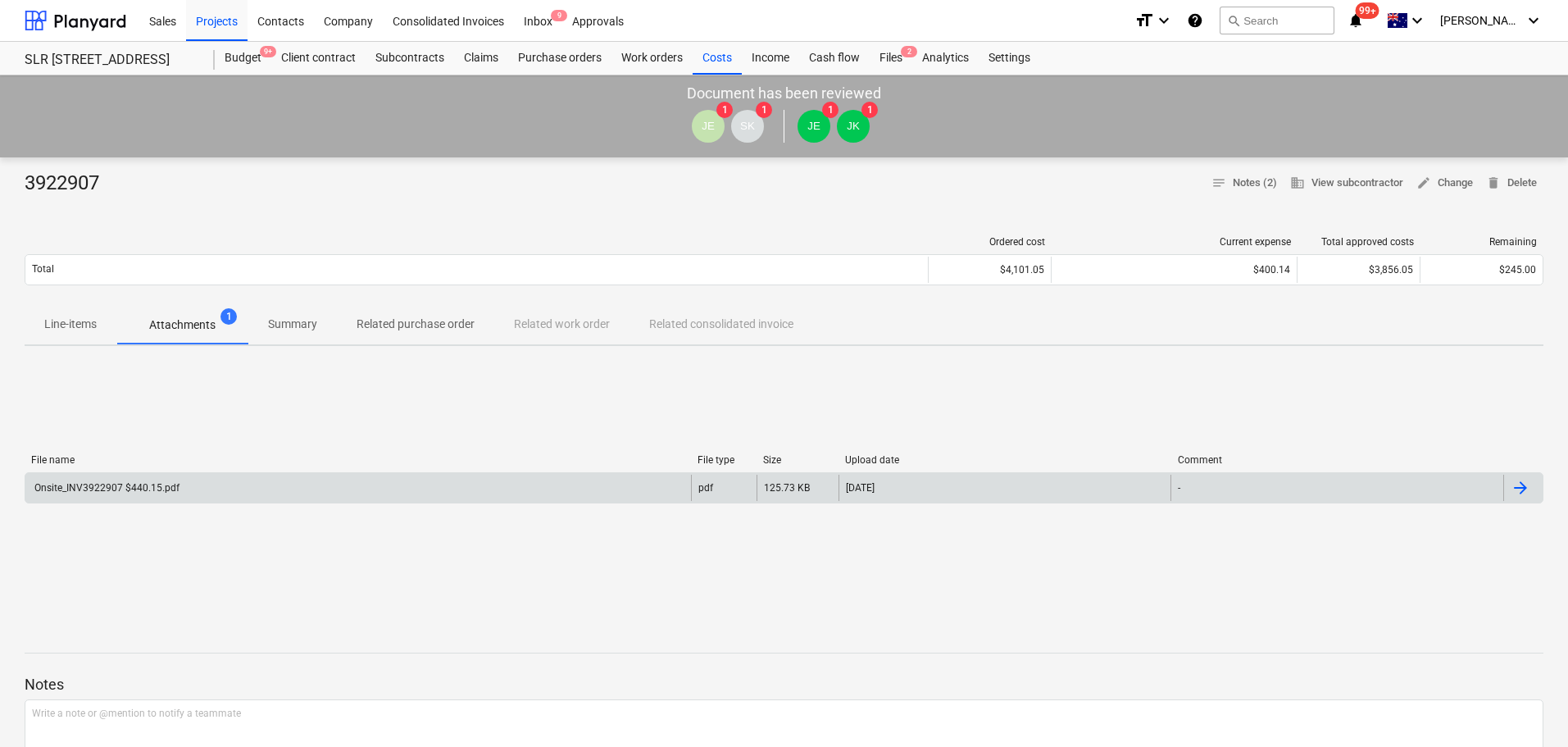
click at [130, 486] on div "Onsite_INV3922907 $440.15.pdf" at bounding box center [106, 487] width 148 height 11
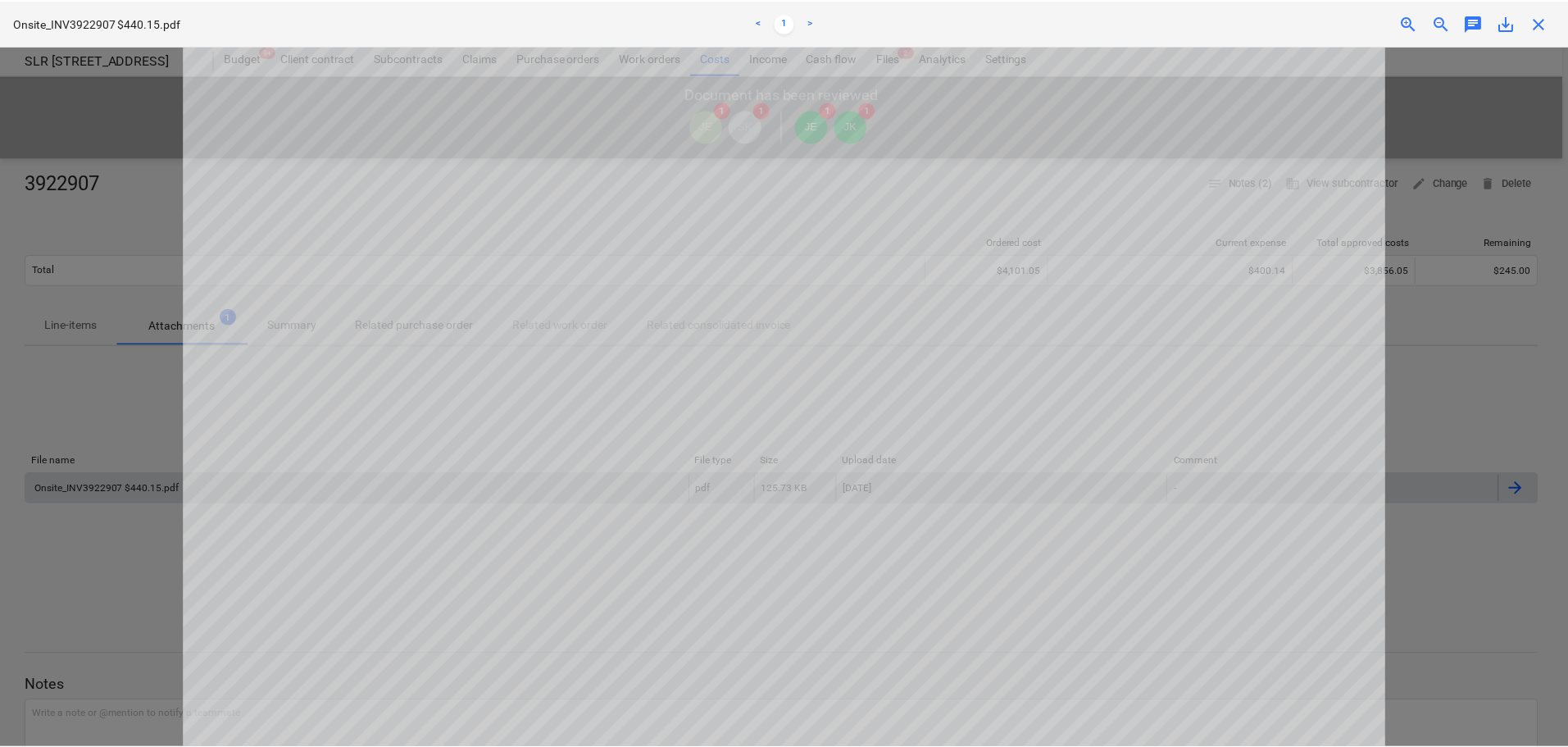
scroll to position [156, 0]
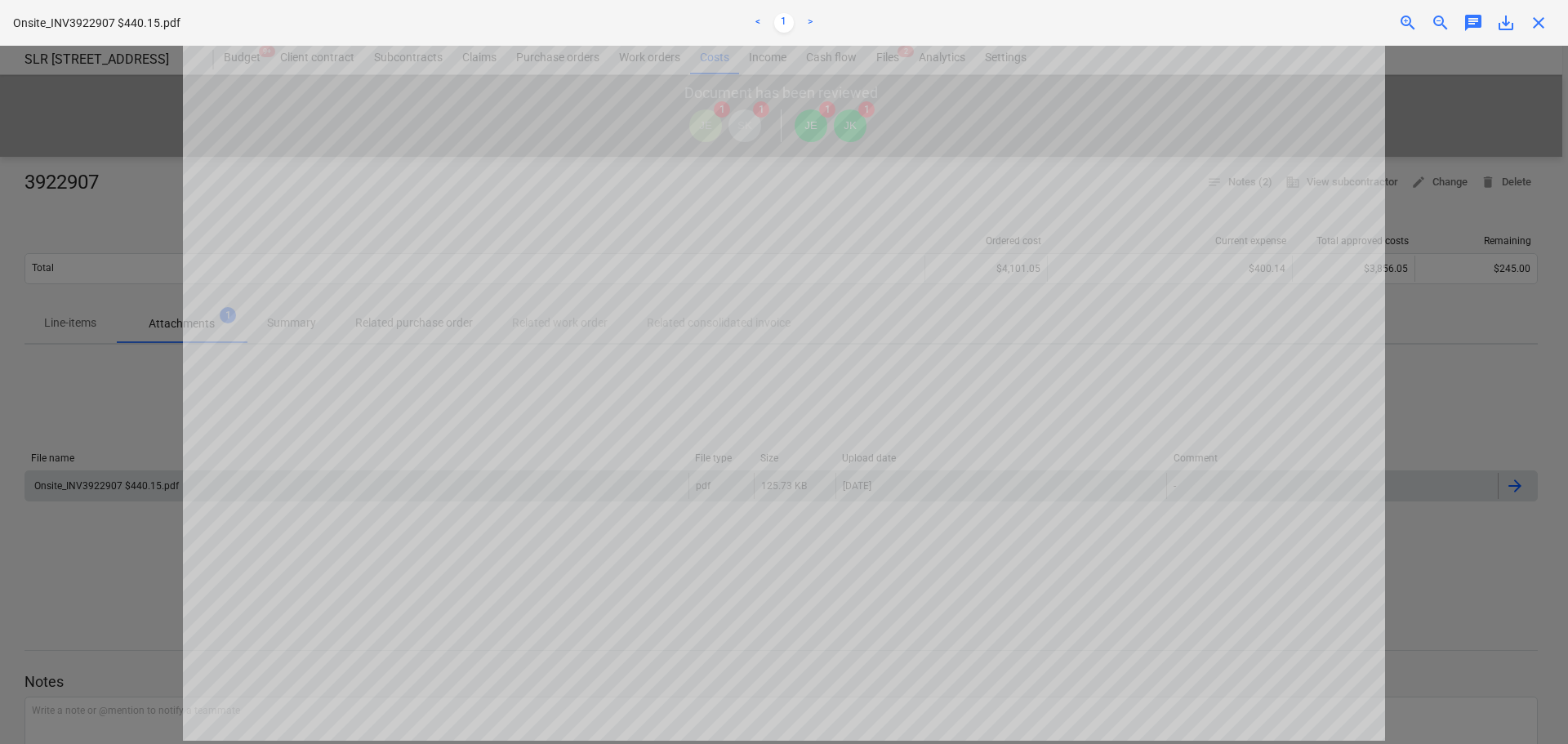
click at [1541, 25] on span "close" at bounding box center [1538, 22] width 20 height 20
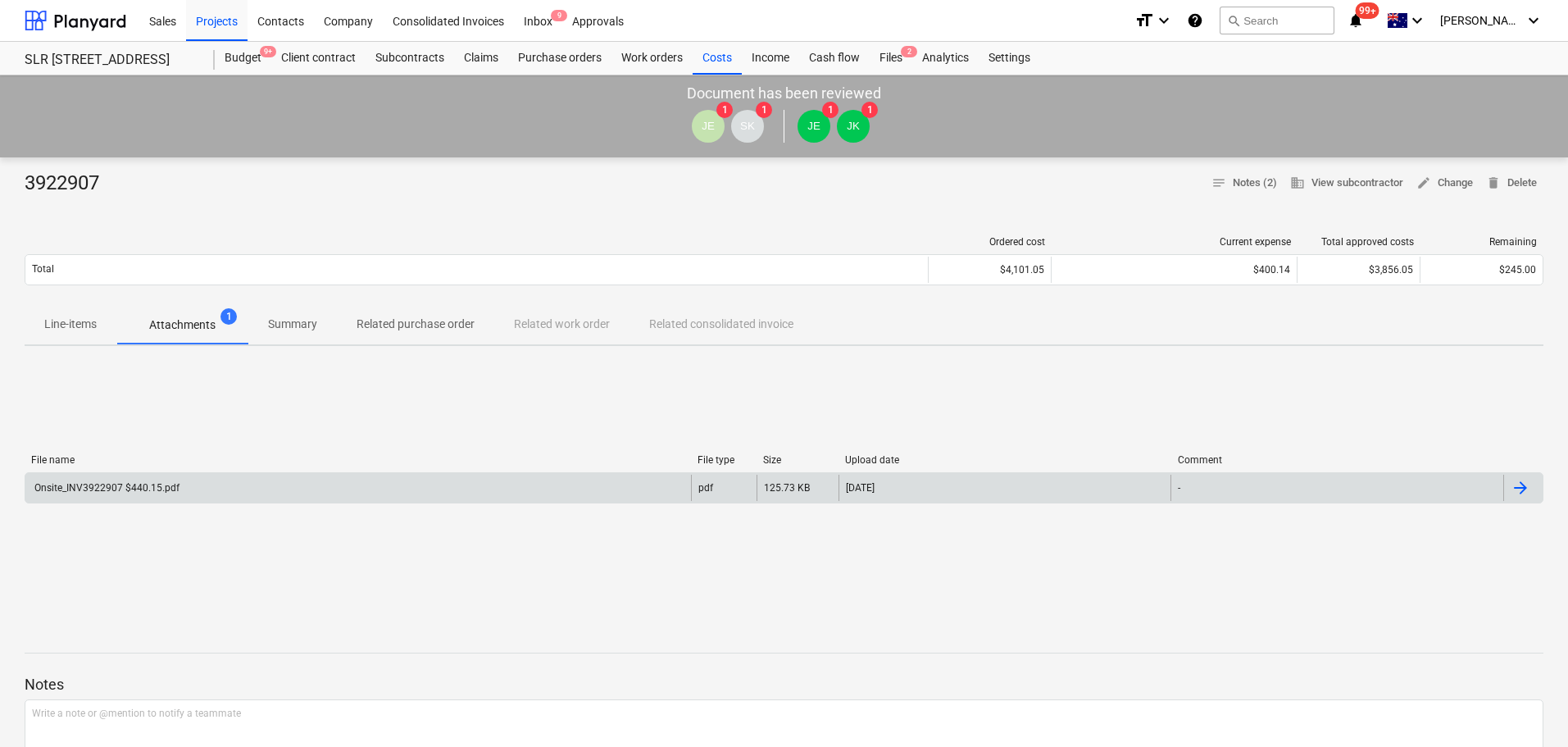
click at [63, 337] on span "Line-items" at bounding box center [71, 324] width 92 height 27
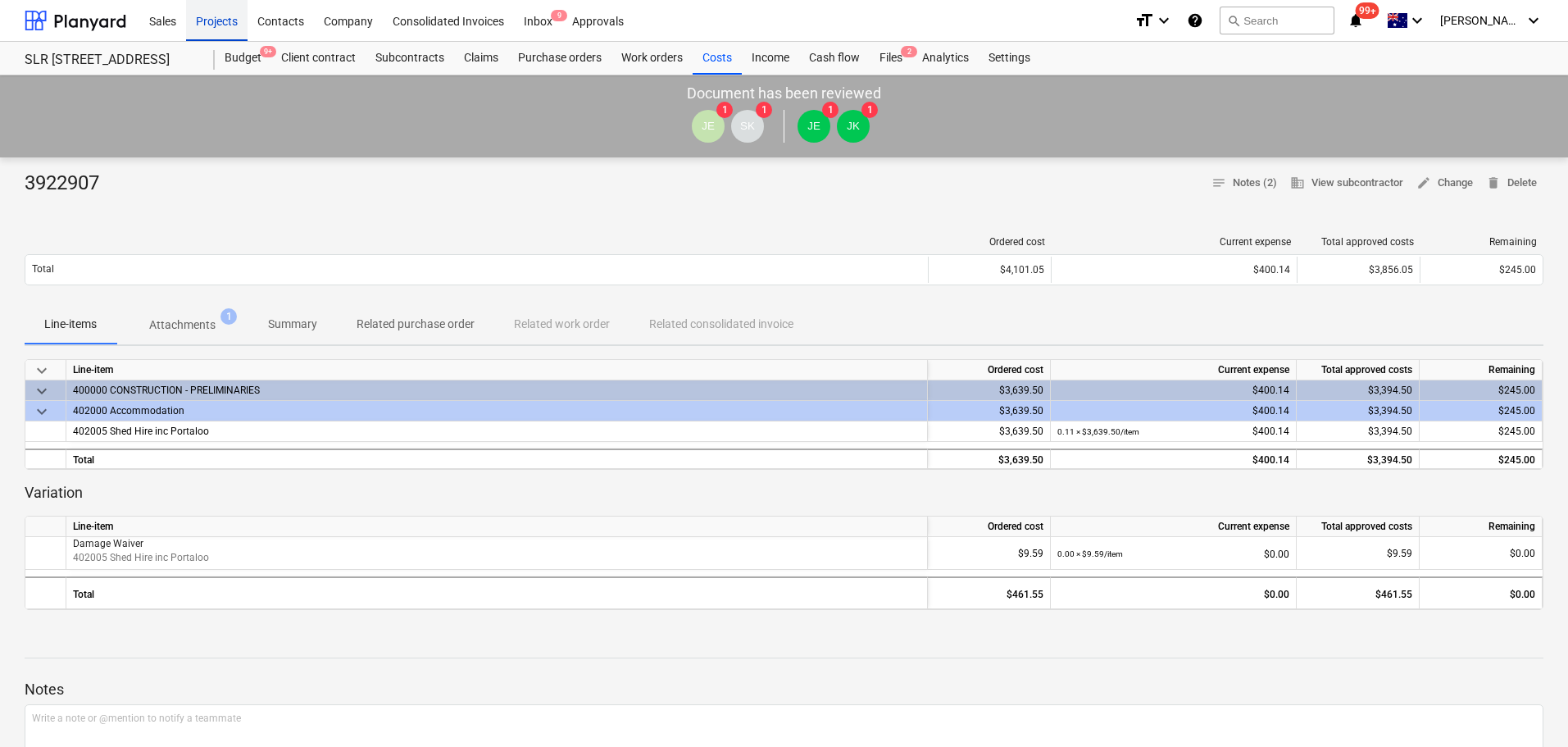
click at [222, 25] on div "Projects" at bounding box center [217, 20] width 61 height 42
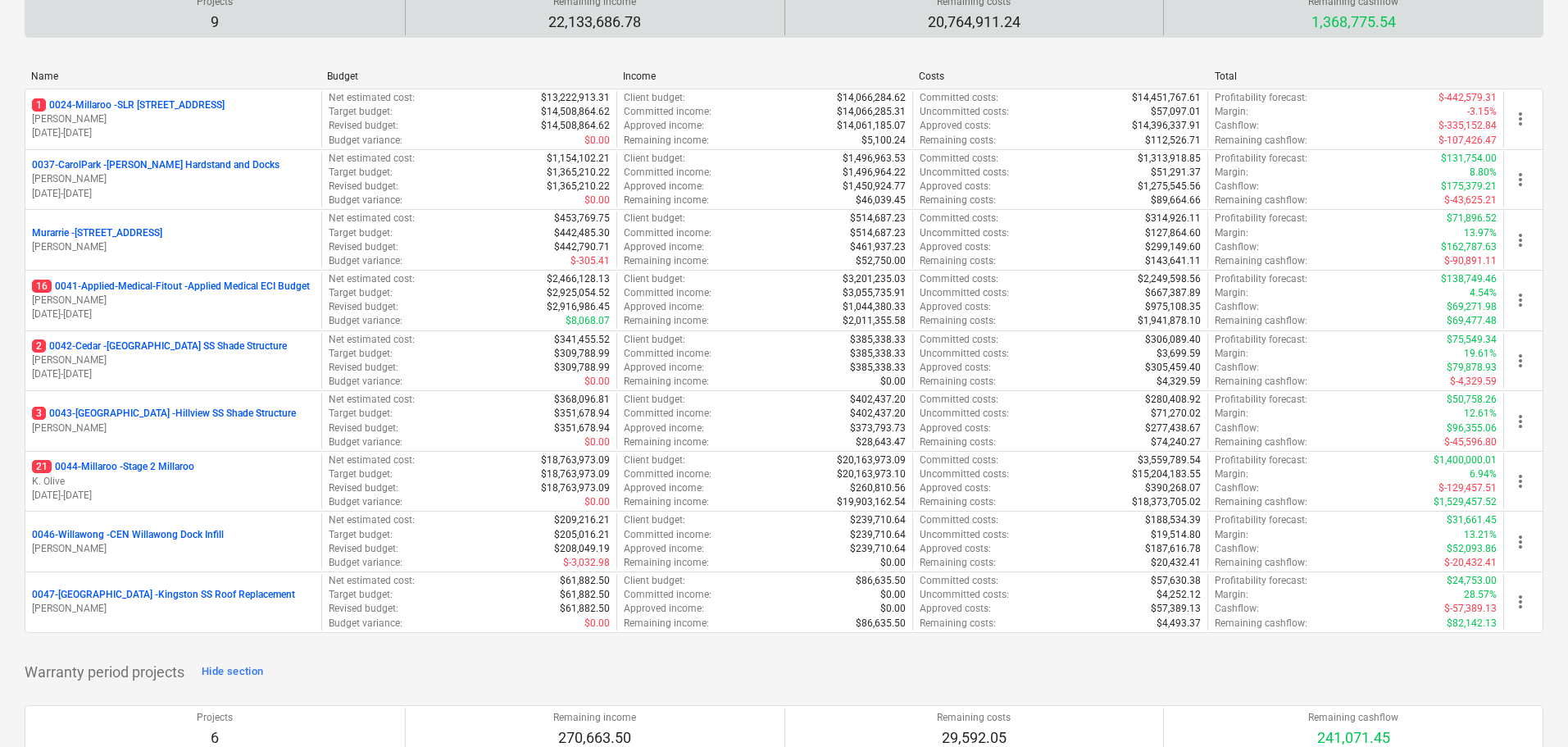
scroll to position [328, 0]
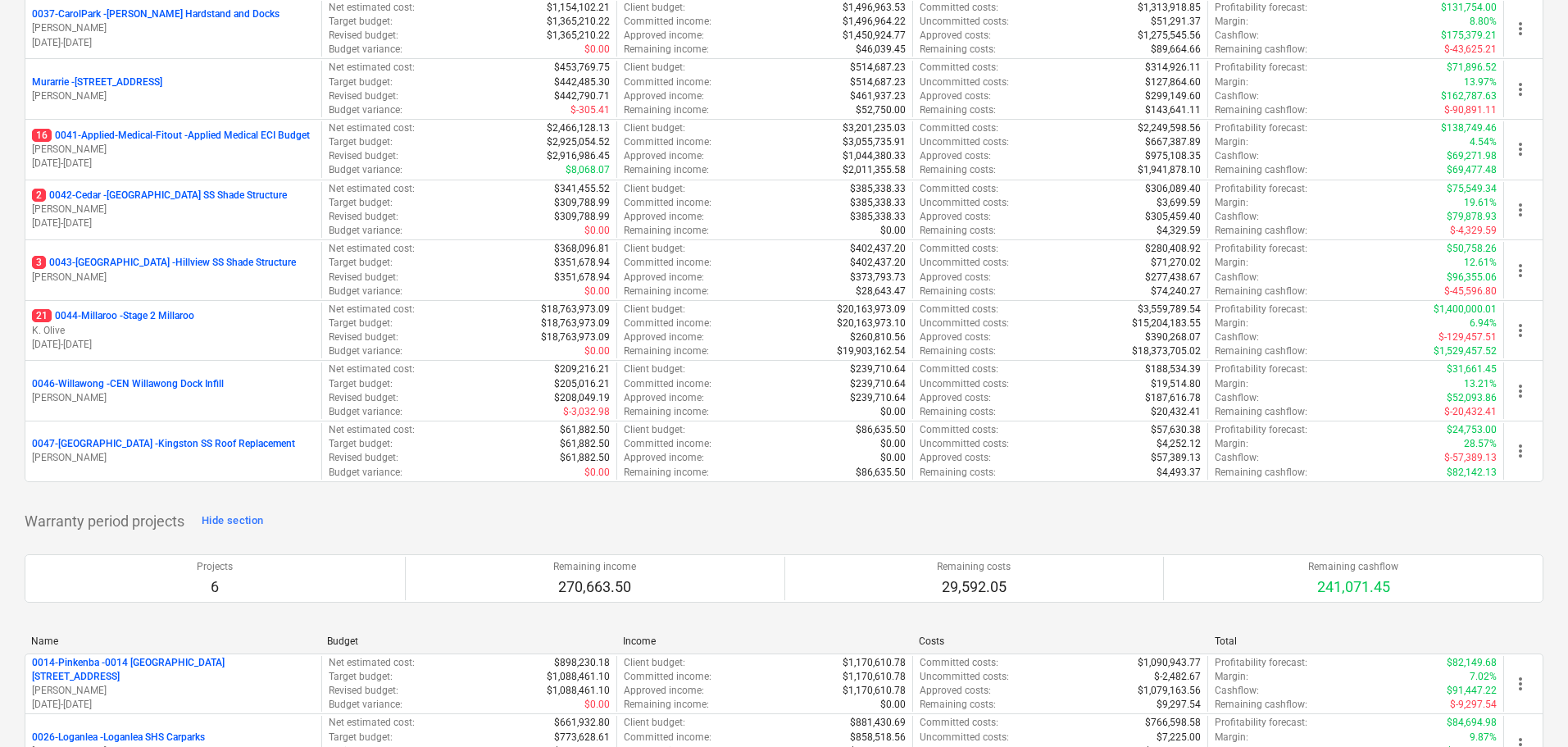
drag, startPoint x: 178, startPoint y: 316, endPoint x: 448, endPoint y: 482, distance: 316.9
click at [178, 316] on p "21 0044-Millaroo - Stage 2 Millaroo" at bounding box center [113, 316] width 162 height 14
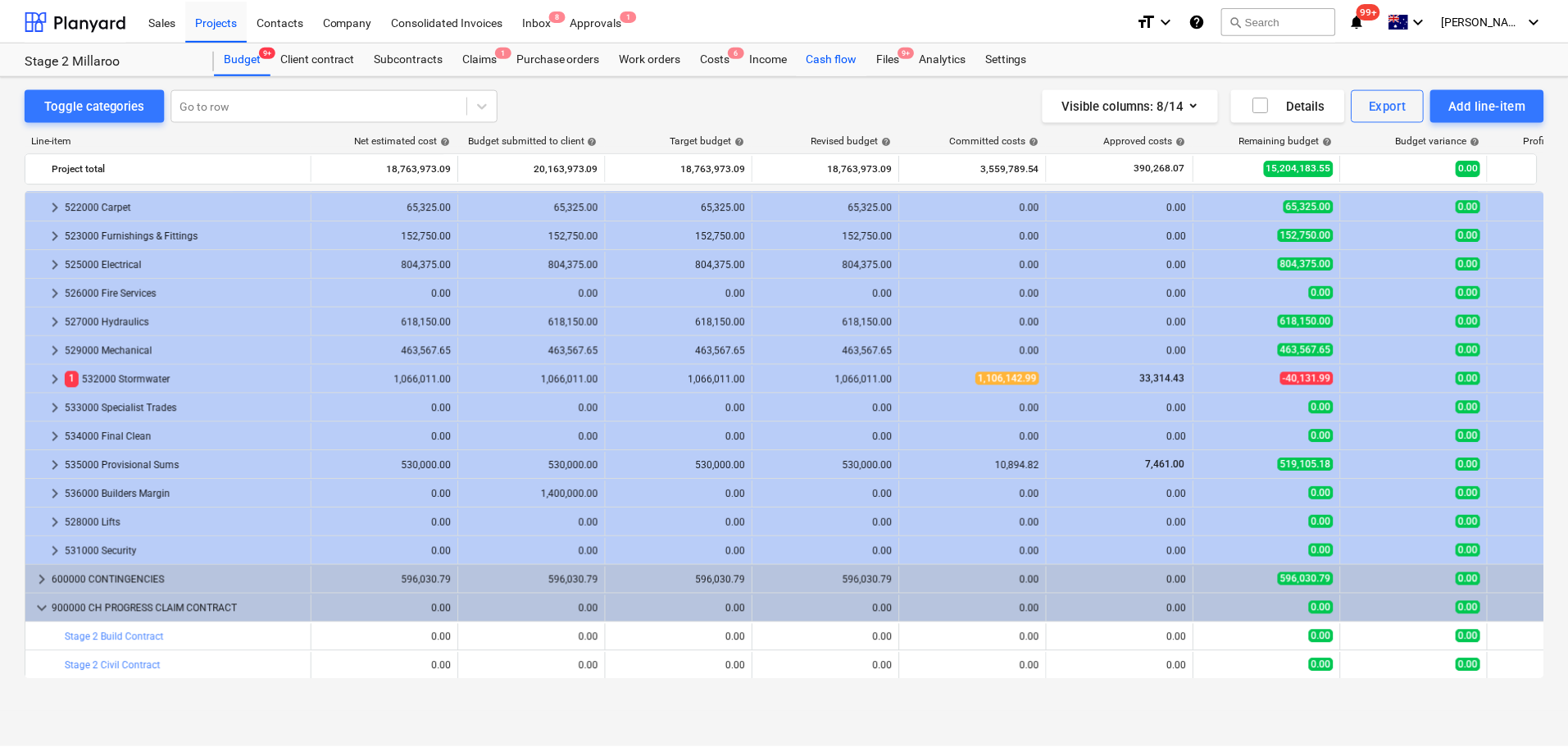
scroll to position [368, 0]
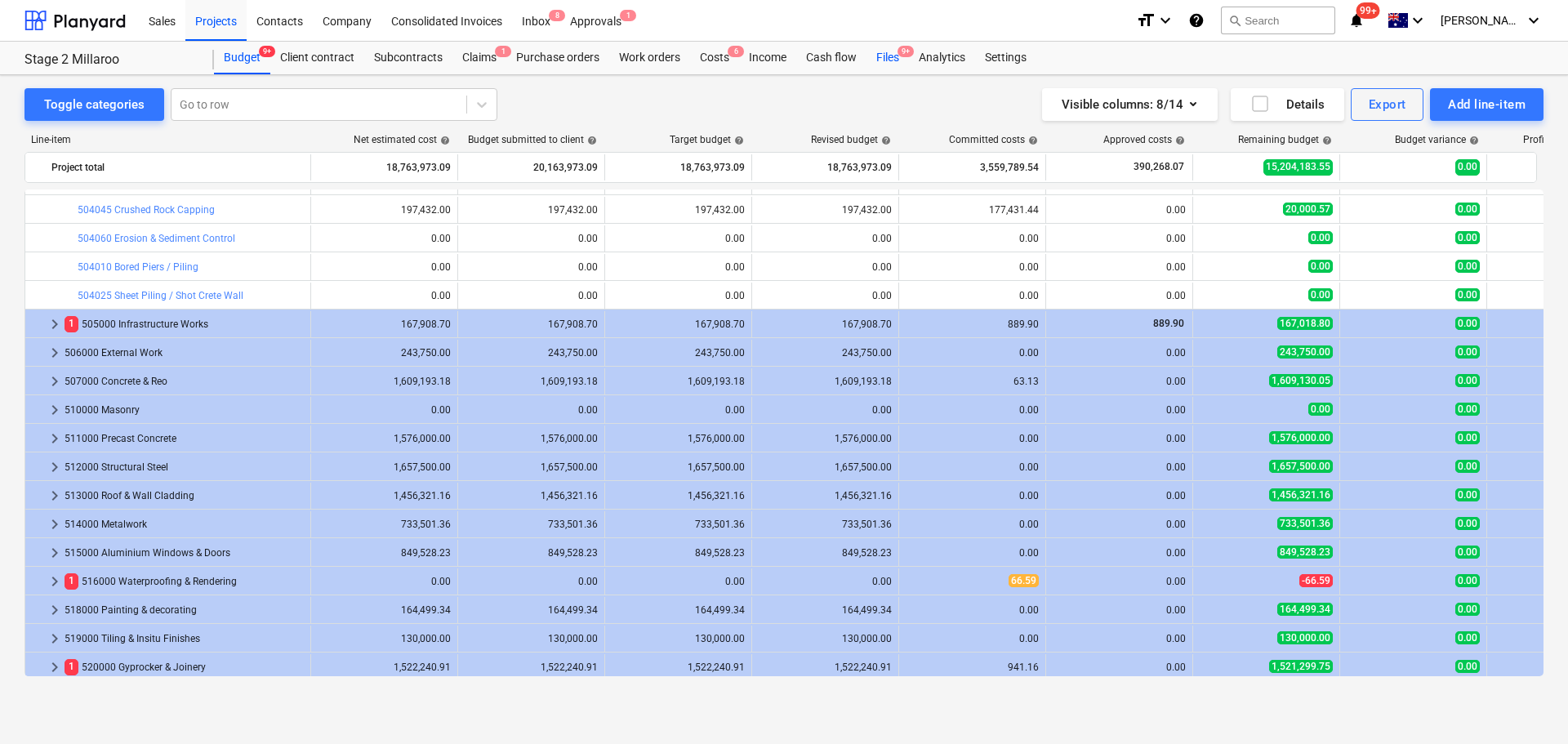
click at [888, 54] on div "Files 9+" at bounding box center [888, 58] width 42 height 32
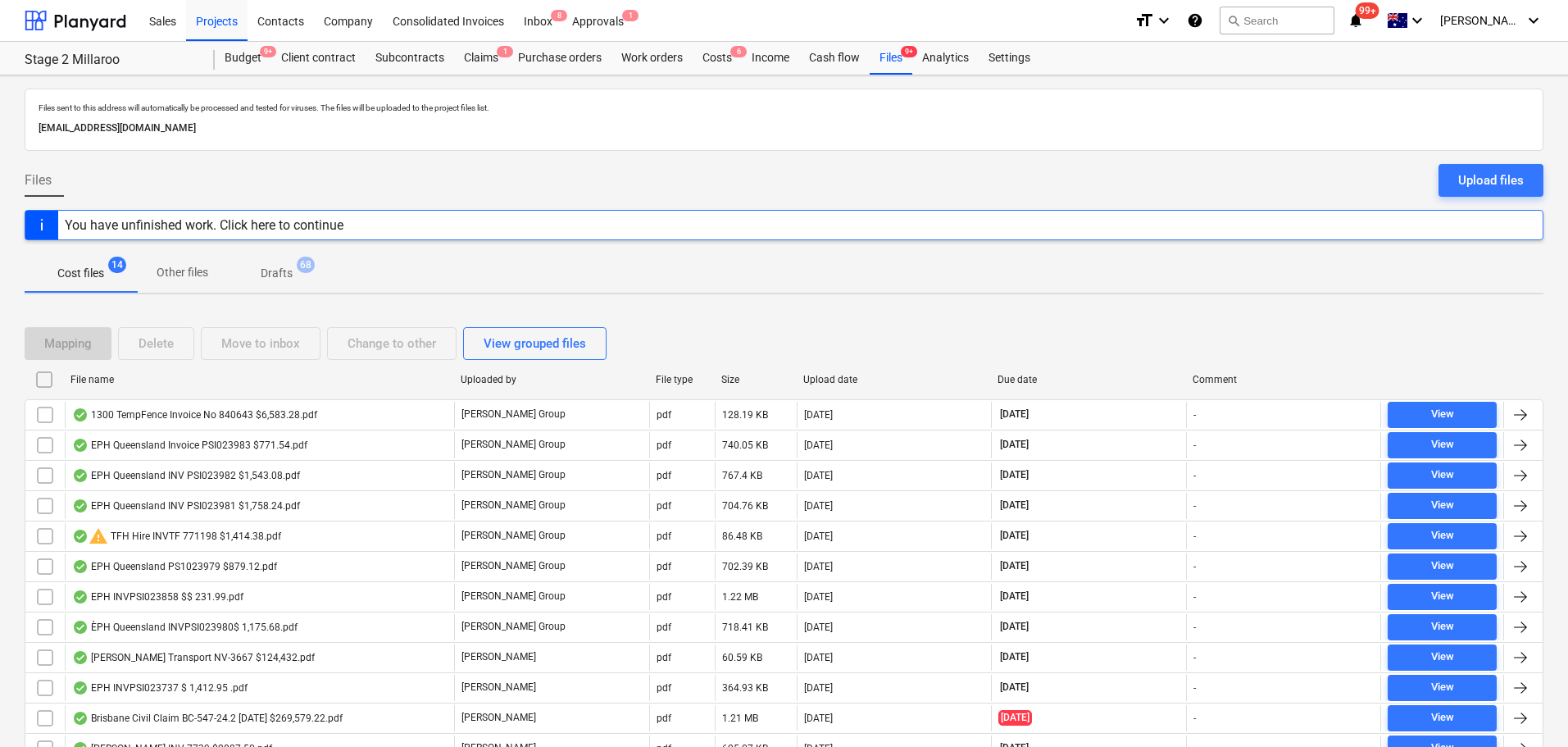
click at [142, 378] on div "File name" at bounding box center [259, 379] width 377 height 11
checkbox input "false"
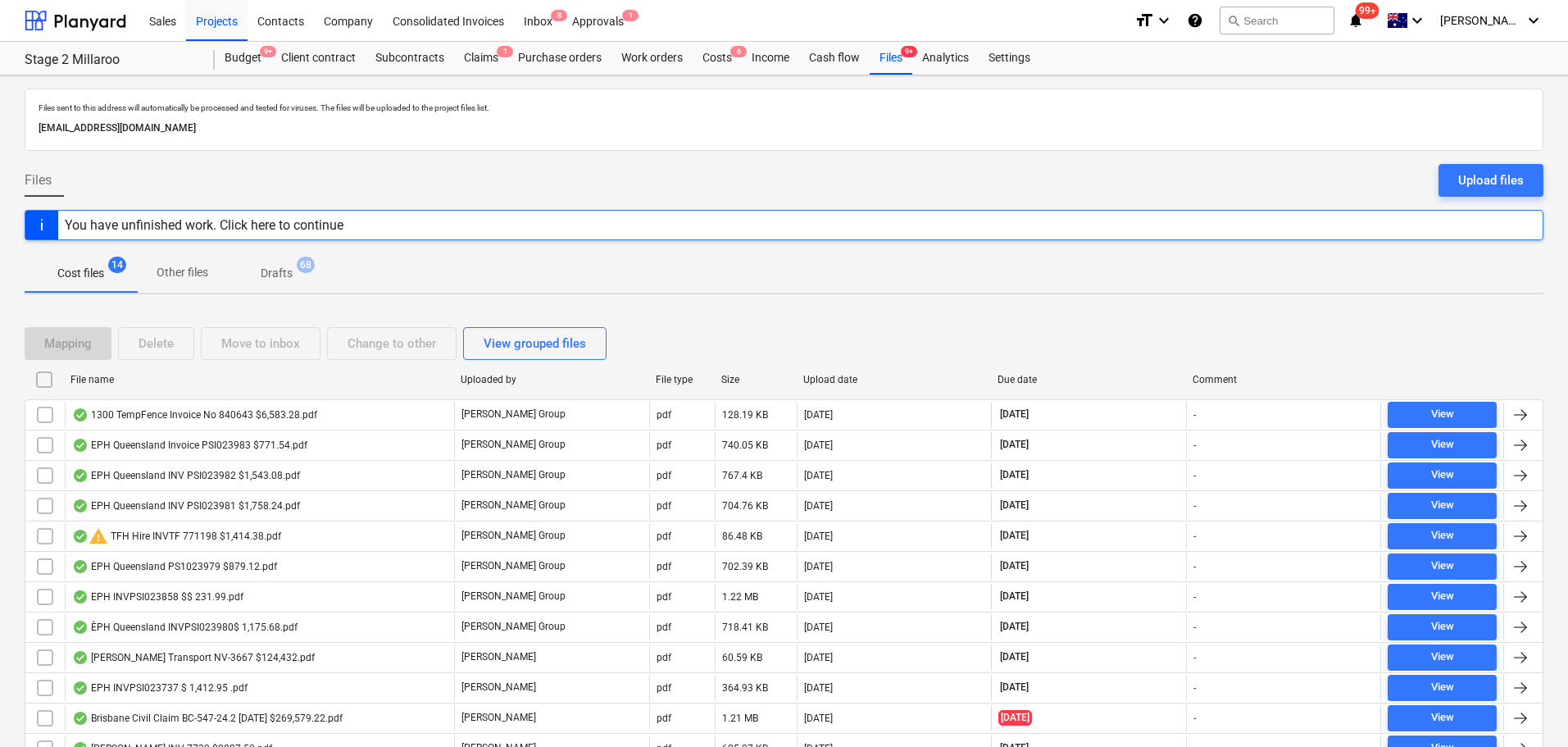
checkbox input "false"
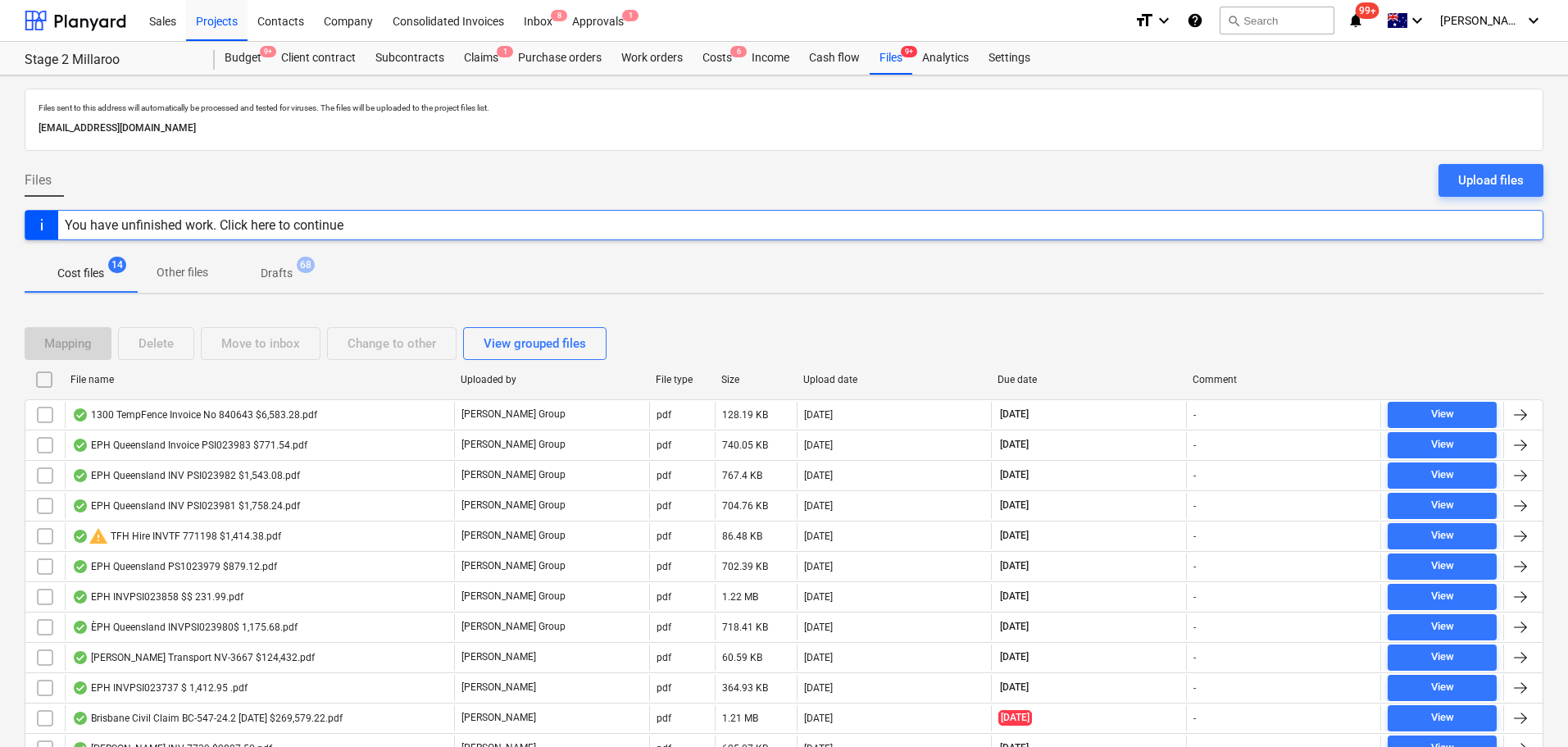
checkbox input "false"
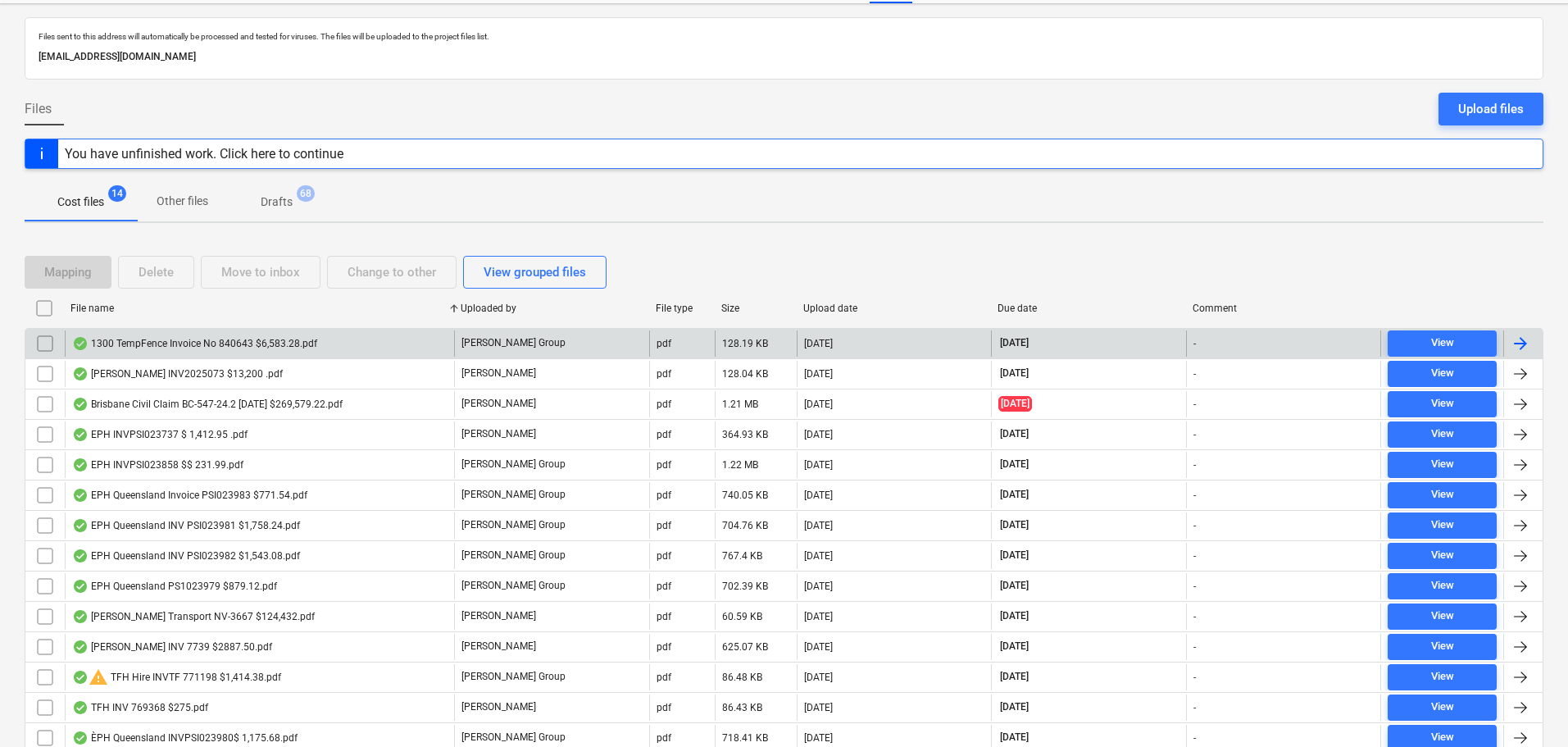
scroll to position [137, 0]
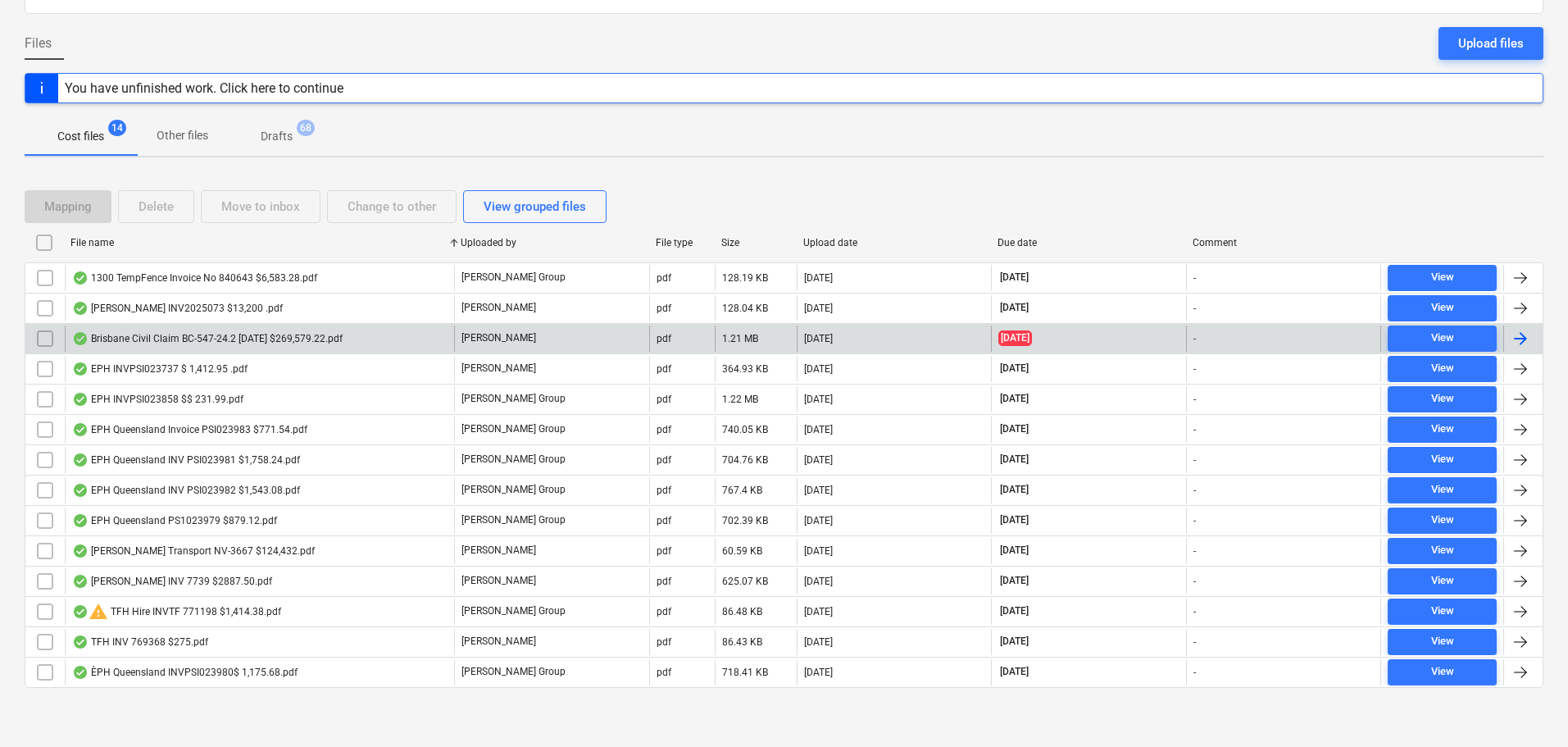
click at [196, 336] on div "Brisbane Civil Claim BC-547-24.2 [DATE] $269,579.22.pdf" at bounding box center [207, 338] width 270 height 13
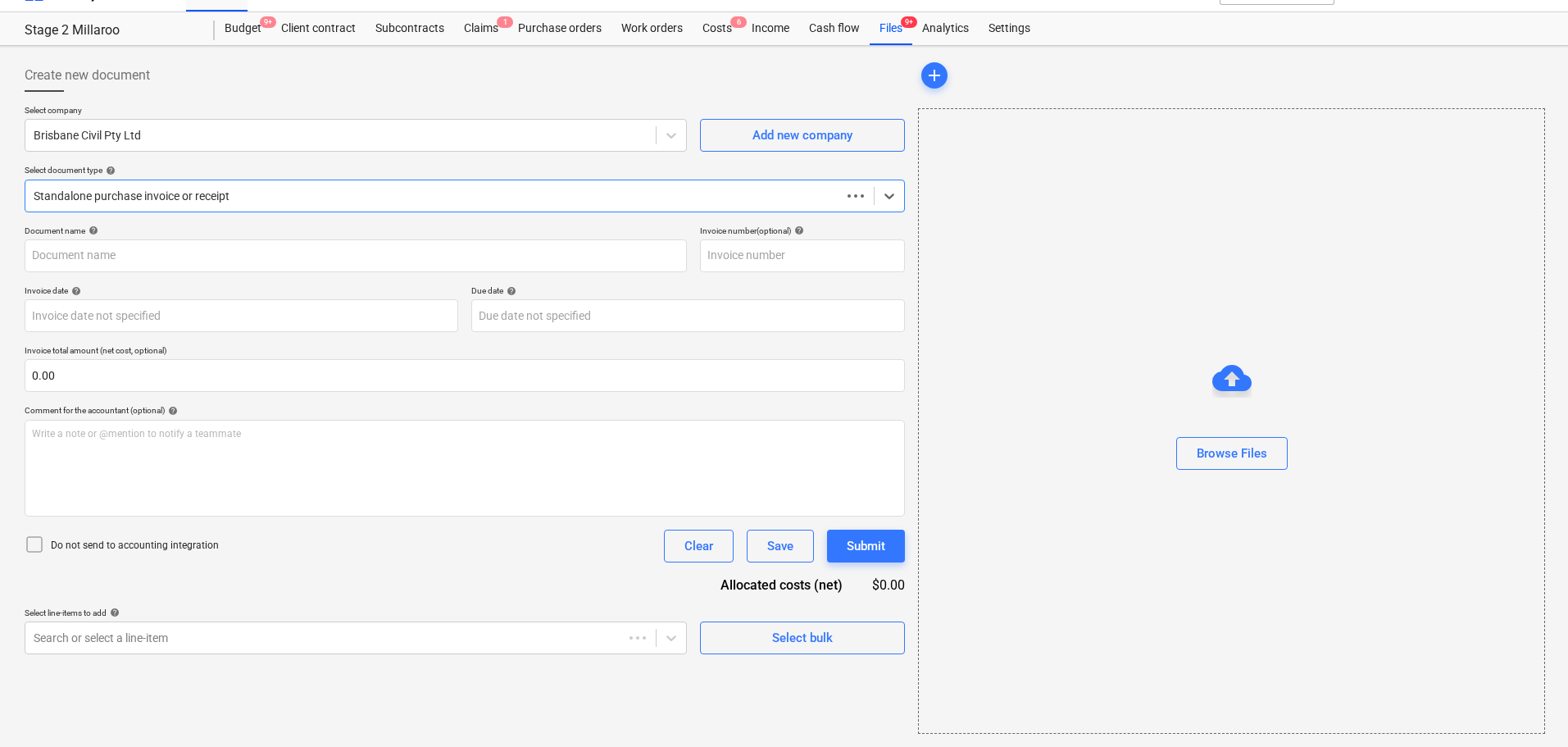
scroll to position [30, 0]
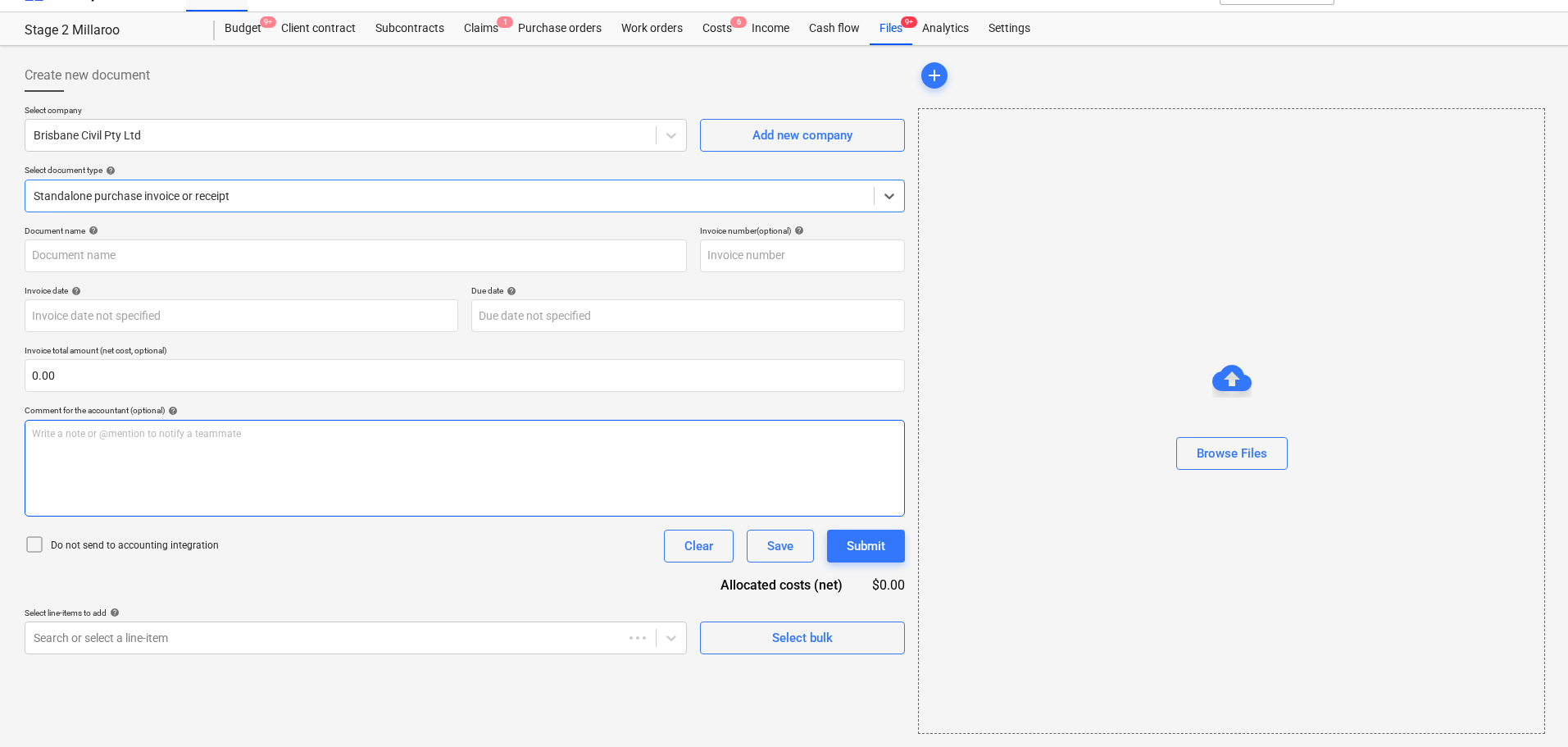
type input "BC-547-24"
type input "[DATE]"
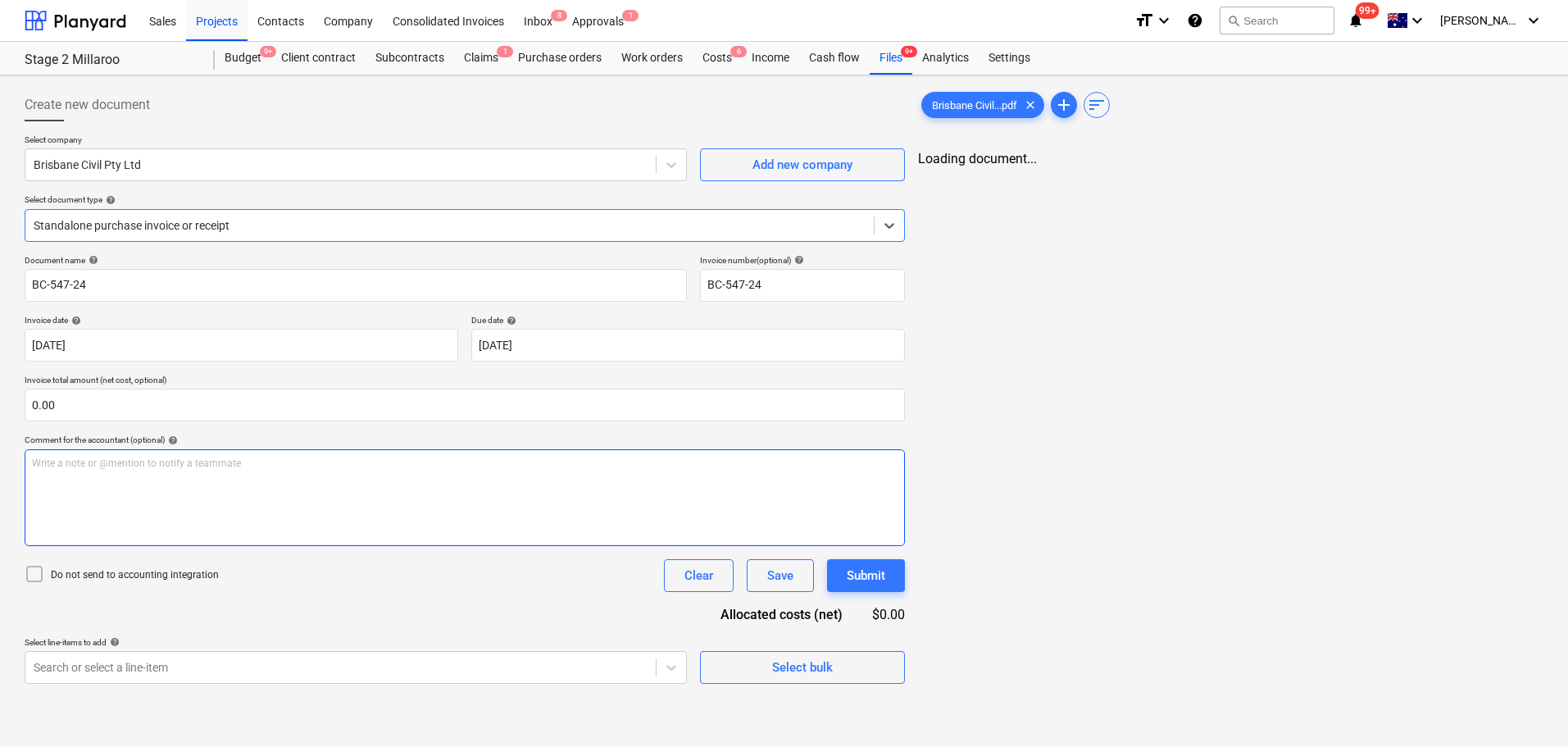
scroll to position [0, 0]
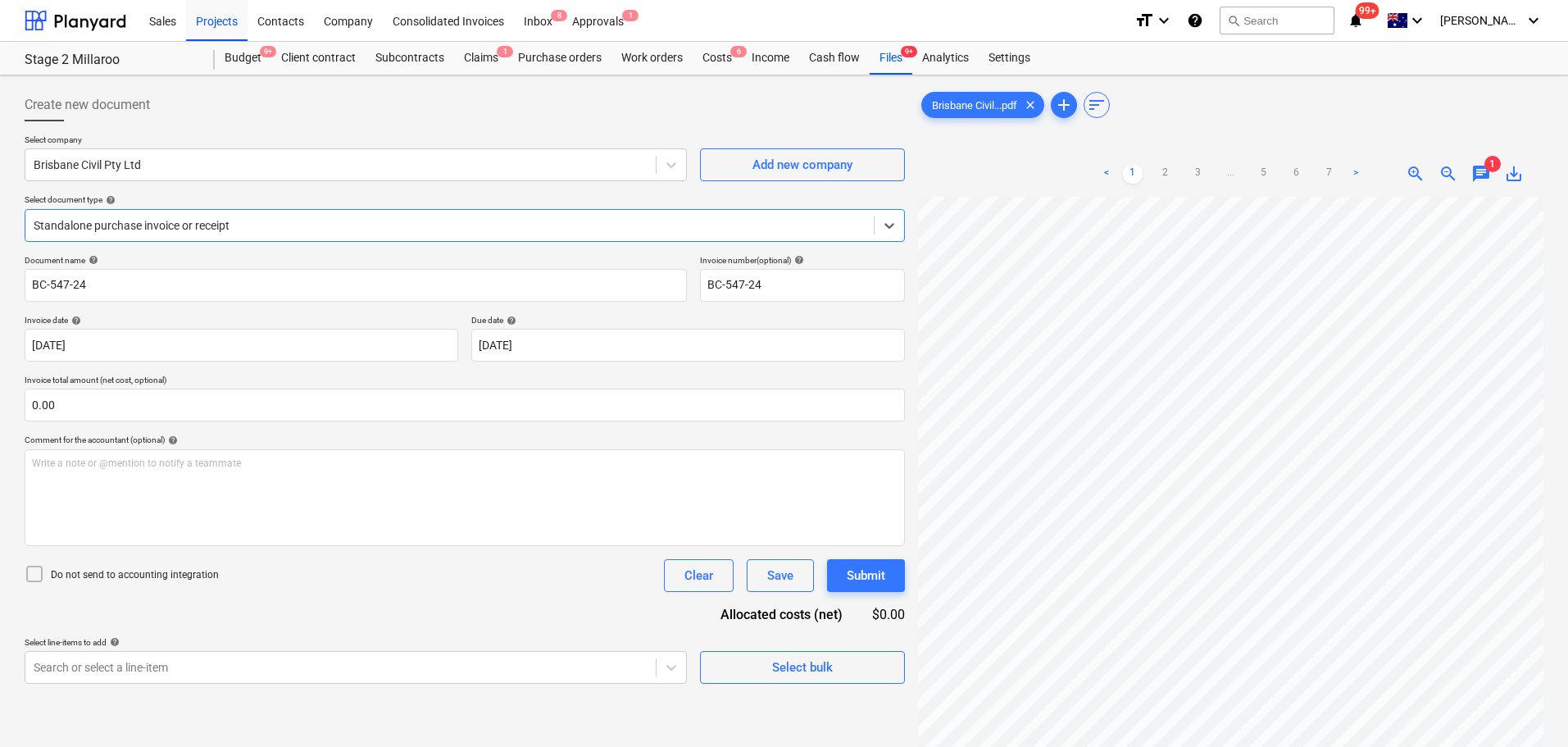
click at [1510, 173] on span "save_alt" at bounding box center [1513, 173] width 20 height 20
click at [731, 54] on span "6" at bounding box center [738, 51] width 16 height 11
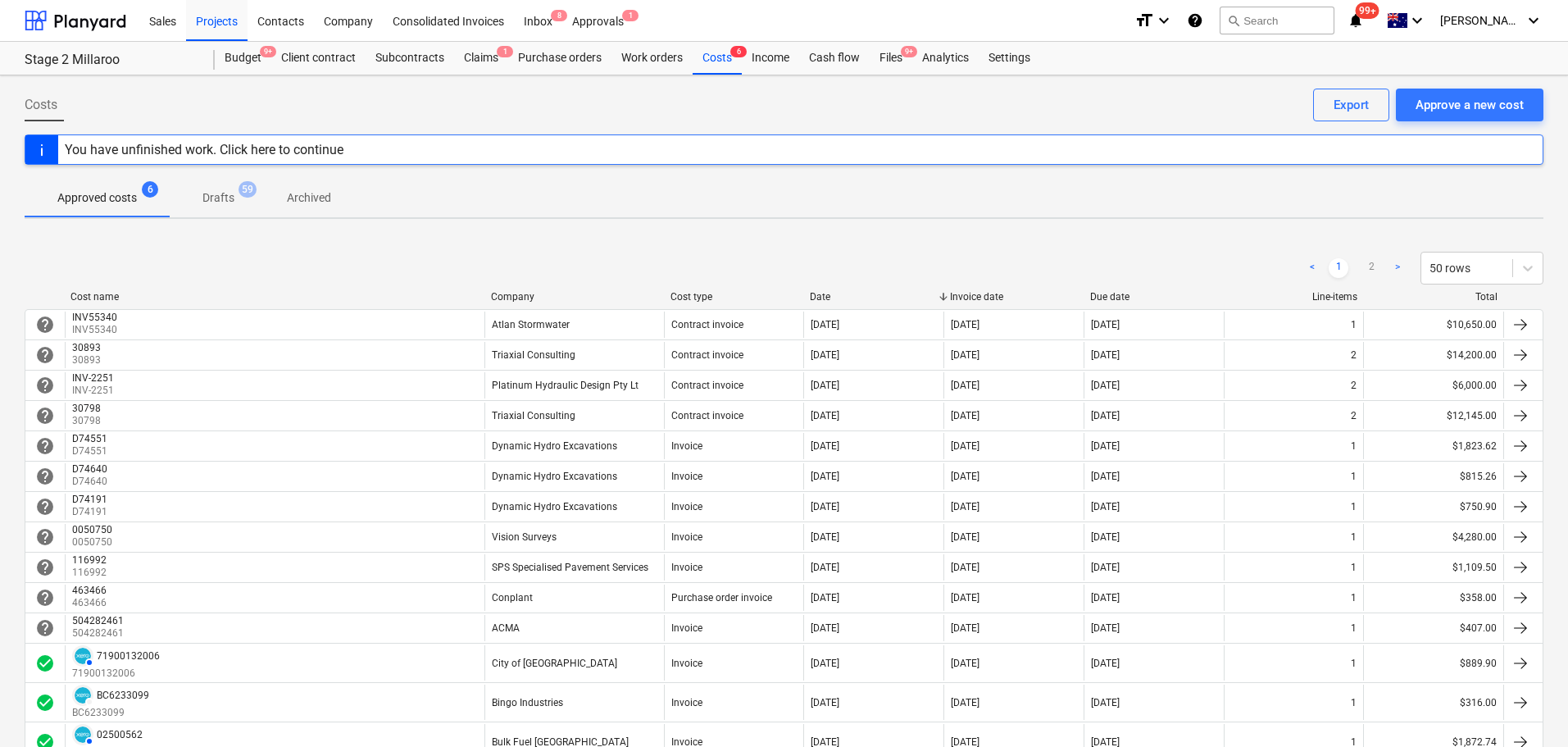
click at [525, 295] on div "Company" at bounding box center [574, 296] width 166 height 11
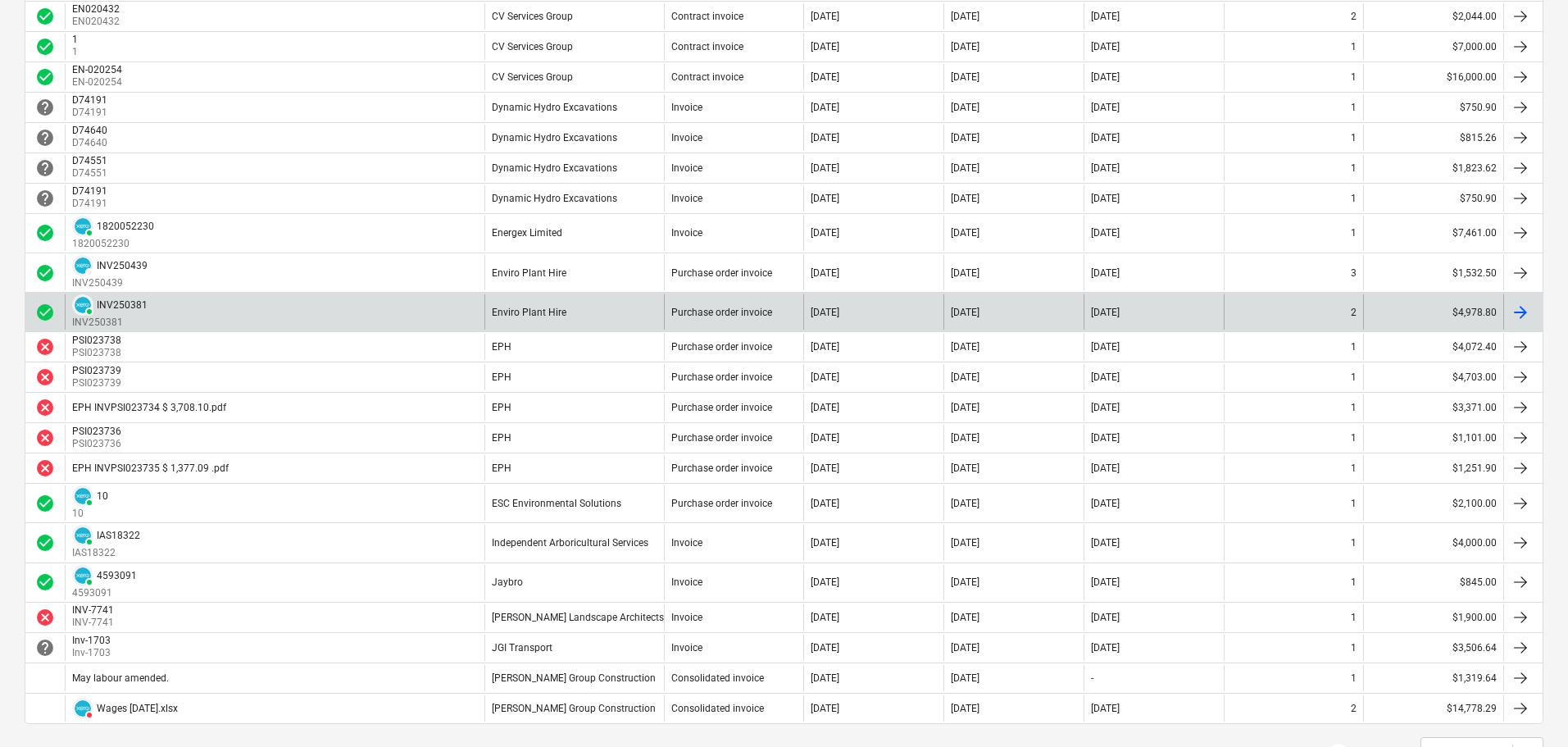
scroll to position [1392, 0]
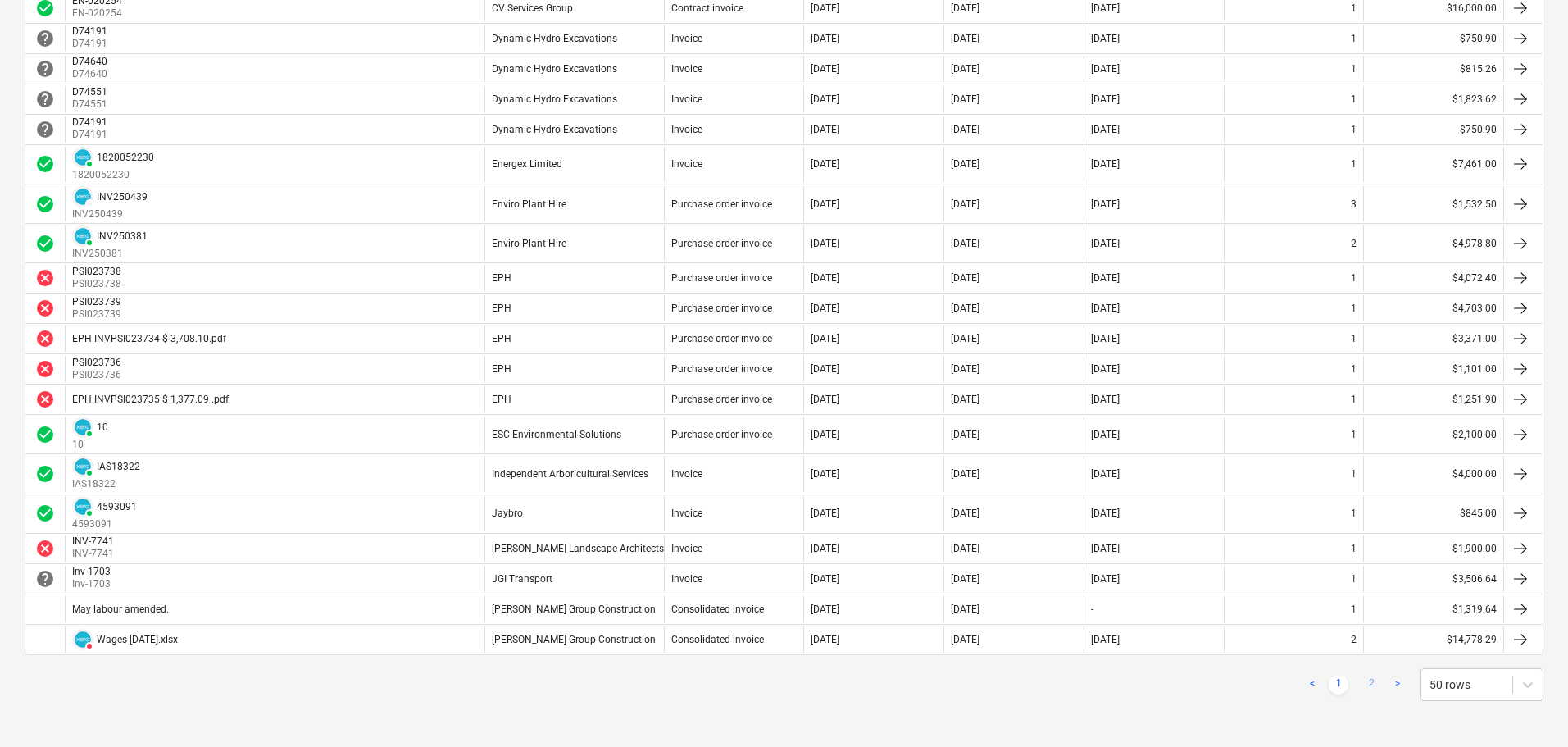
click at [1368, 683] on link "2" at bounding box center [1371, 684] width 20 height 20
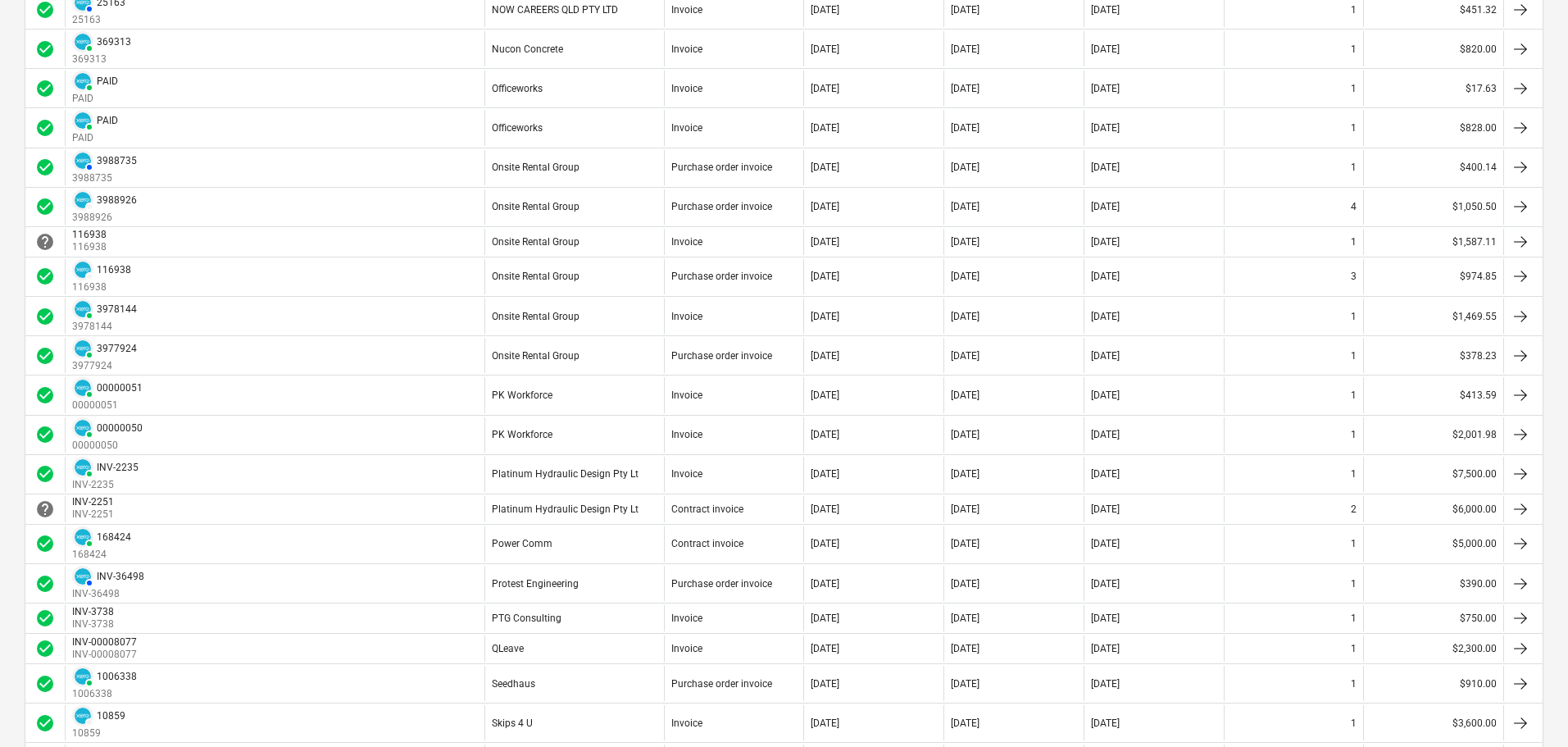
scroll to position [0, 0]
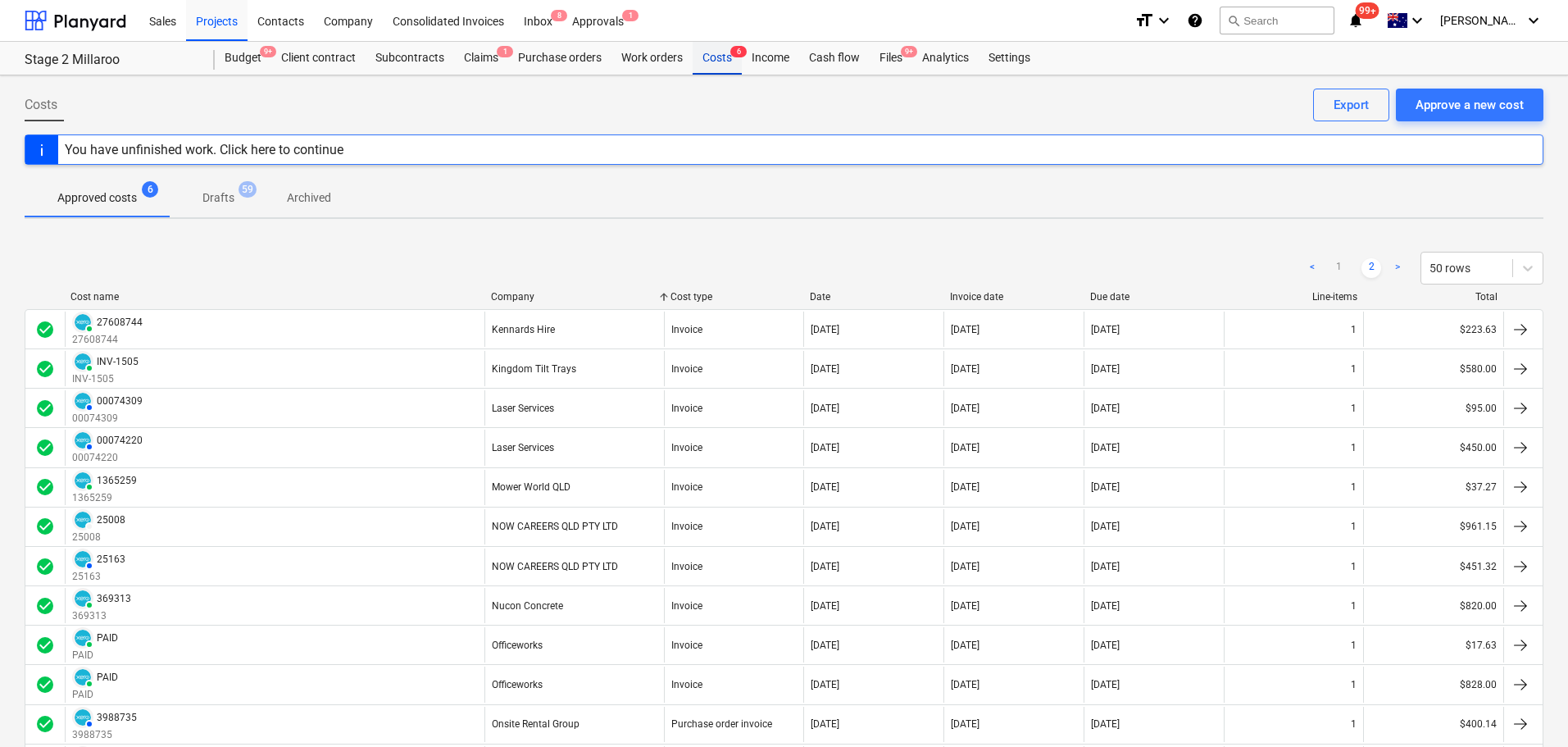
click at [713, 58] on div "Costs 6" at bounding box center [718, 58] width 49 height 32
click at [894, 55] on div "Files 9+" at bounding box center [891, 58] width 43 height 32
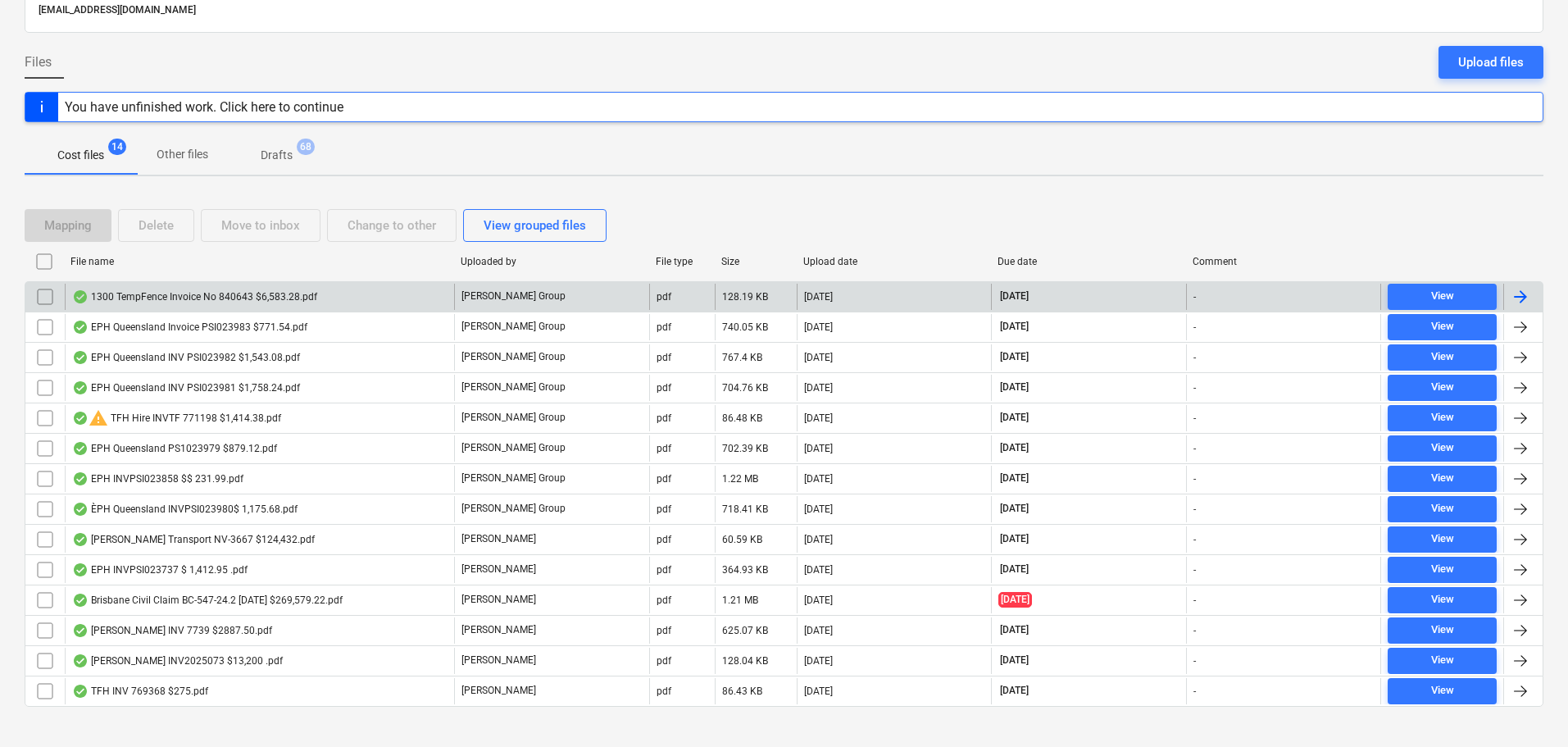
scroll to position [137, 0]
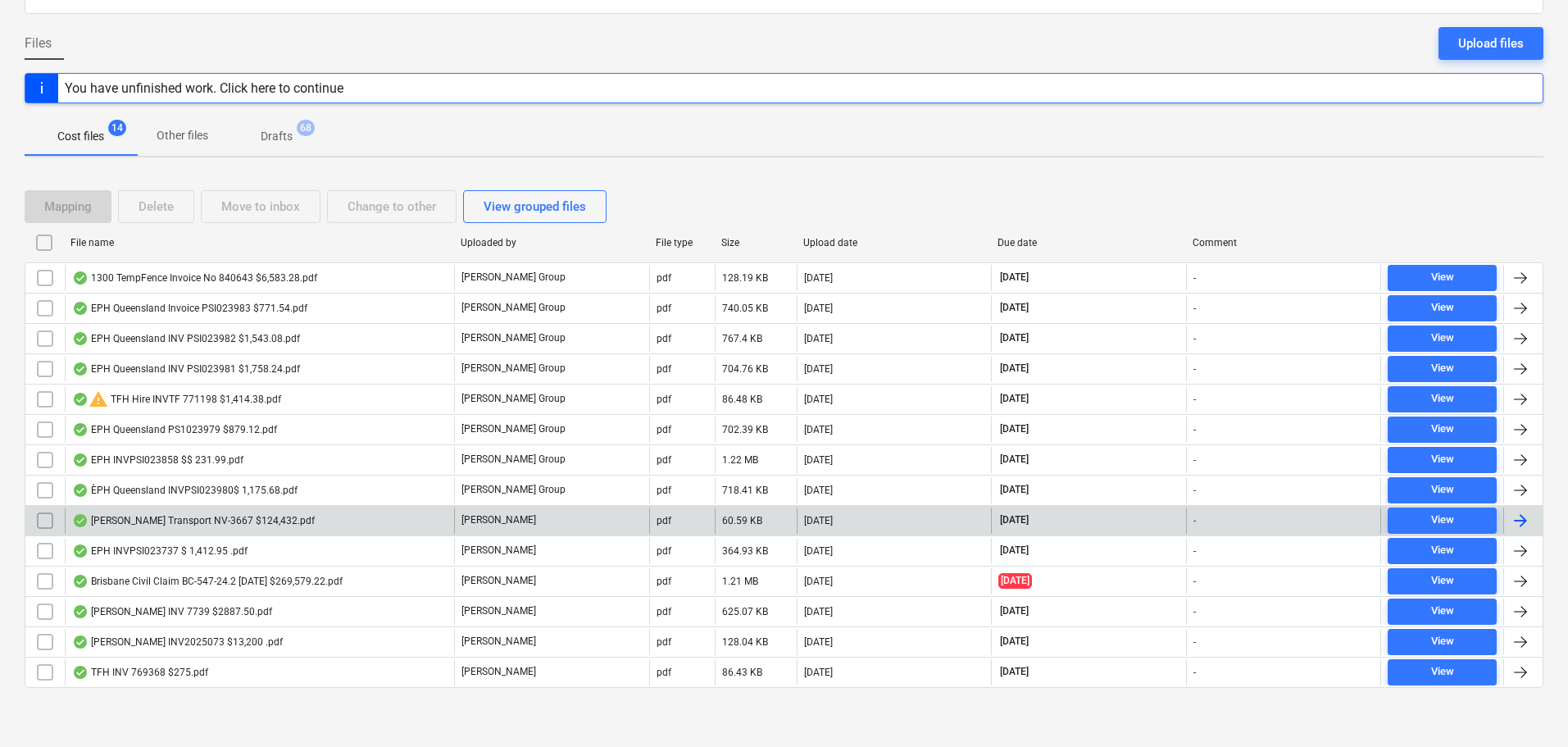
click at [190, 517] on div "[PERSON_NAME] Transport NV-3667 $124,432.pdf" at bounding box center [194, 520] width 243 height 13
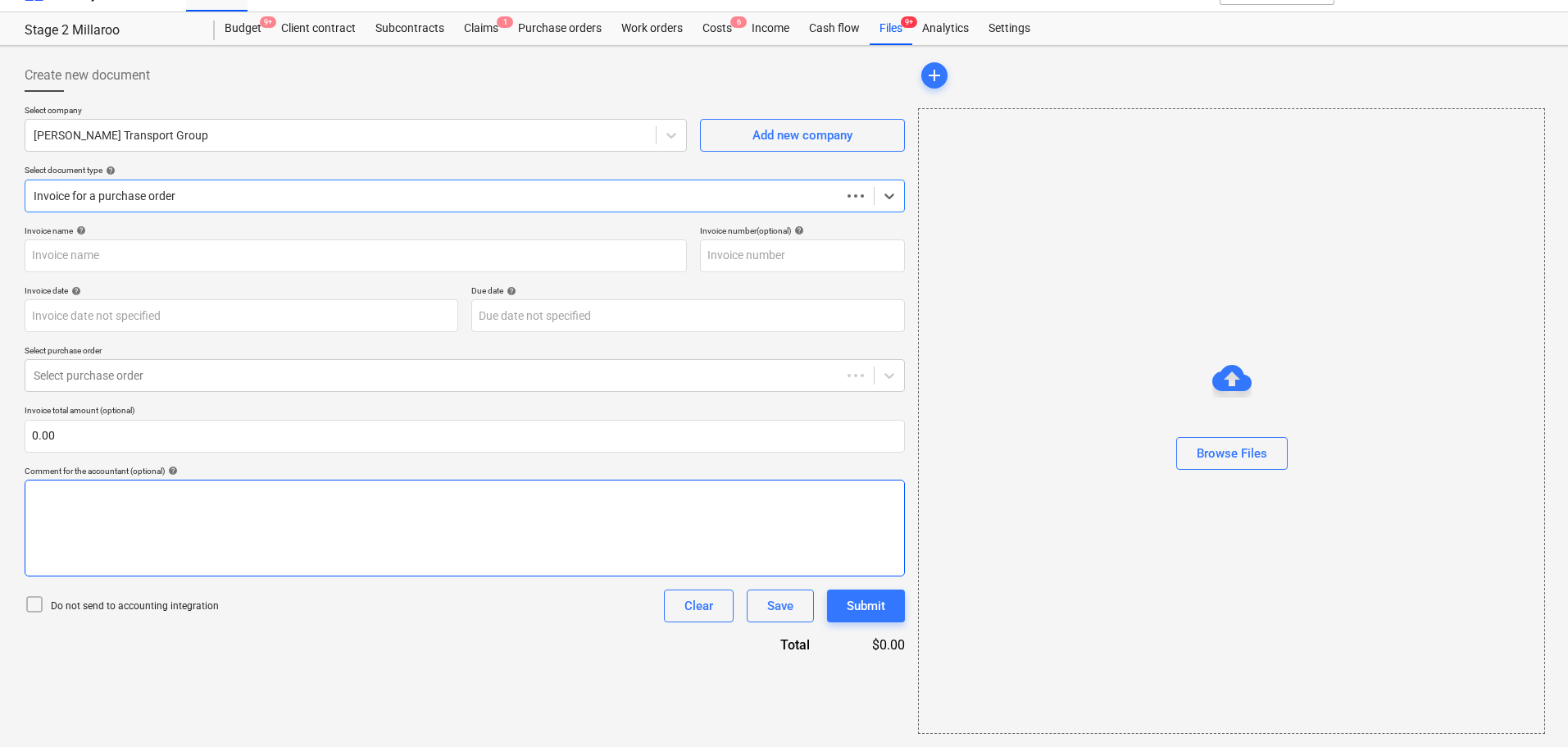
scroll to position [30, 0]
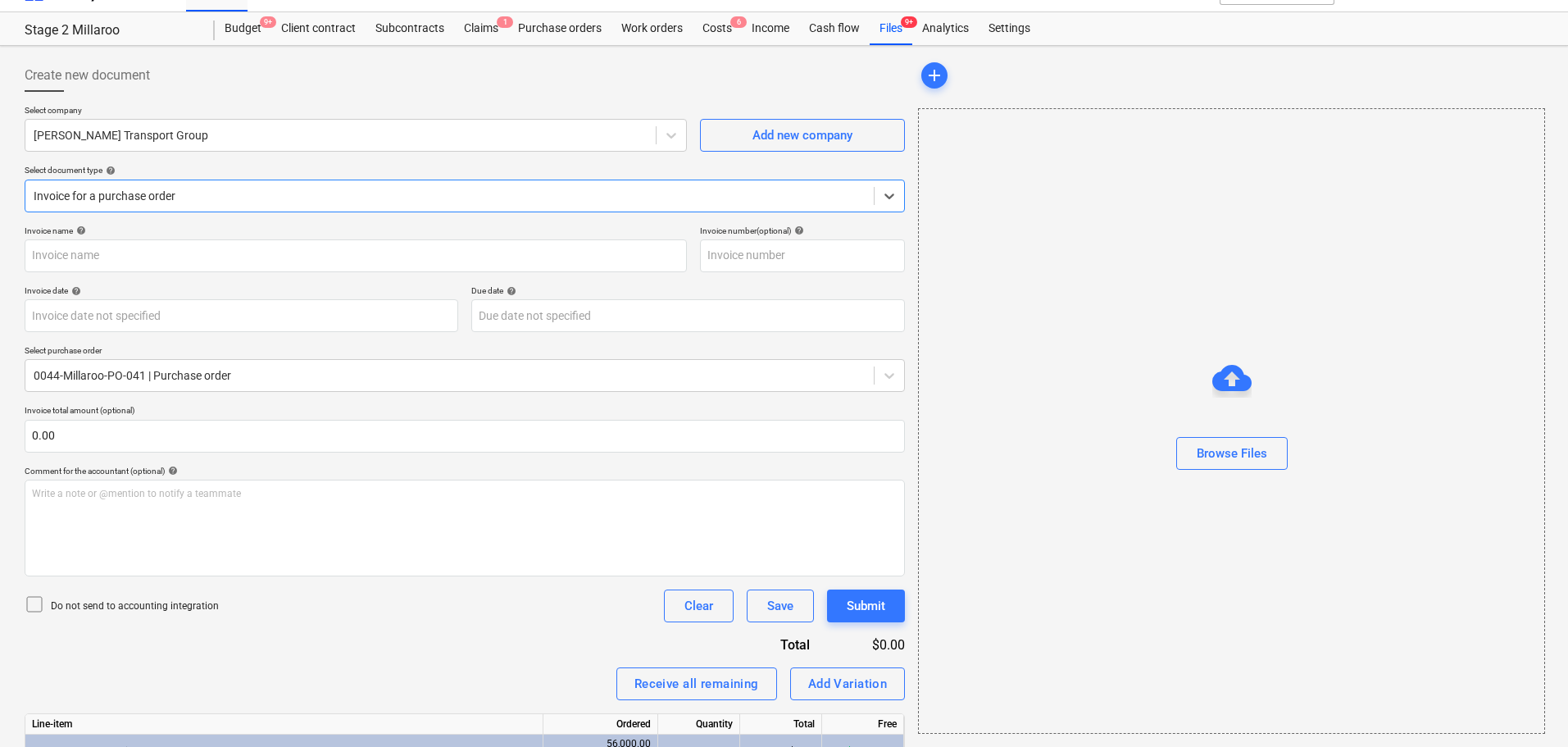
type input "INV-3667"
type input "[DATE]"
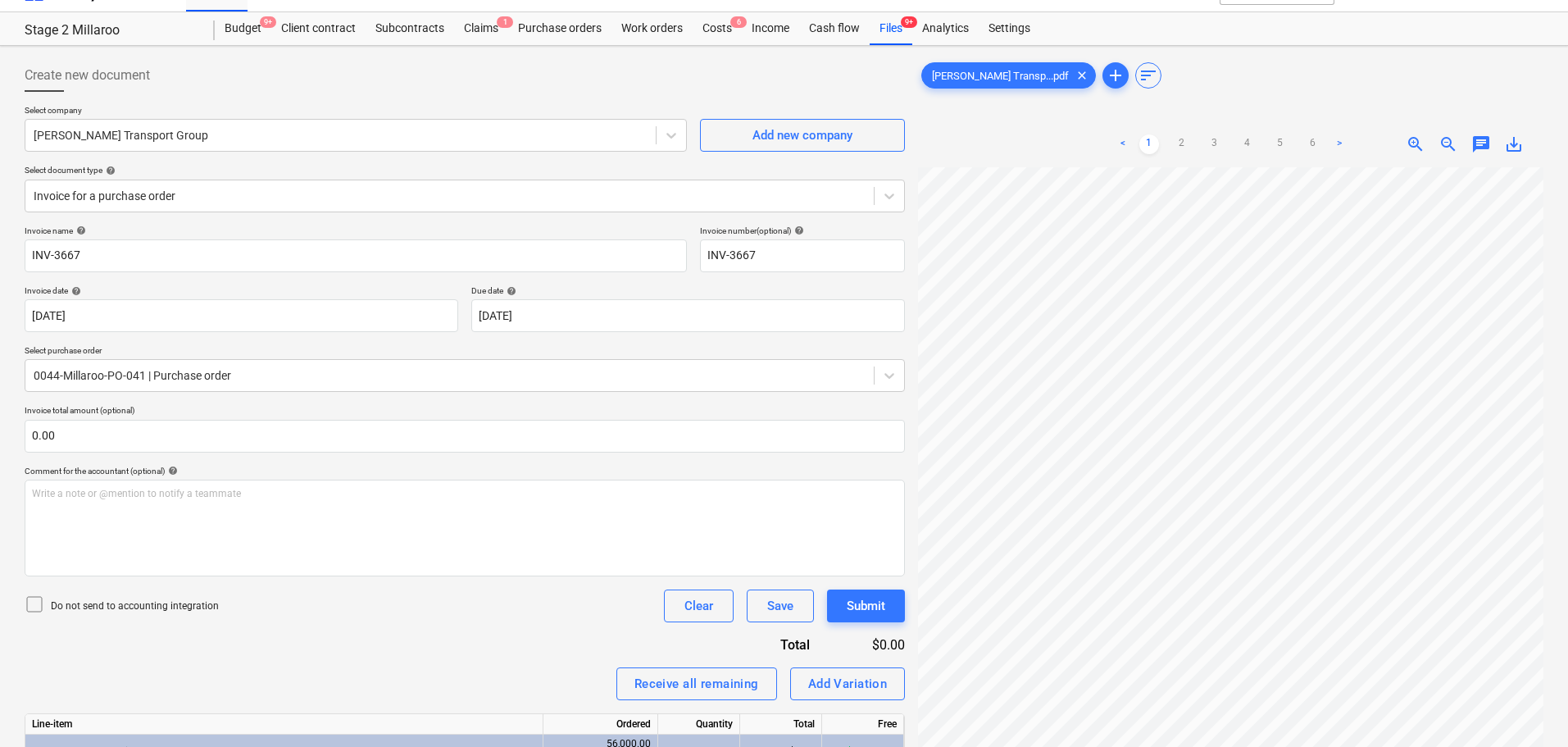
click at [1512, 154] on div "< 1 2 3 4 5 6 > zoom_in zoom_out chat 0 save_alt" at bounding box center [1231, 144] width 626 height 46
drag, startPoint x: 1513, startPoint y: 156, endPoint x: 1491, endPoint y: 165, distance: 23.8
click at [1513, 155] on div "< 1 2 3 4 5 6 > zoom_in zoom_out chat 0 save_alt" at bounding box center [1231, 144] width 626 height 46
click at [1511, 136] on span "save_alt" at bounding box center [1513, 144] width 20 height 20
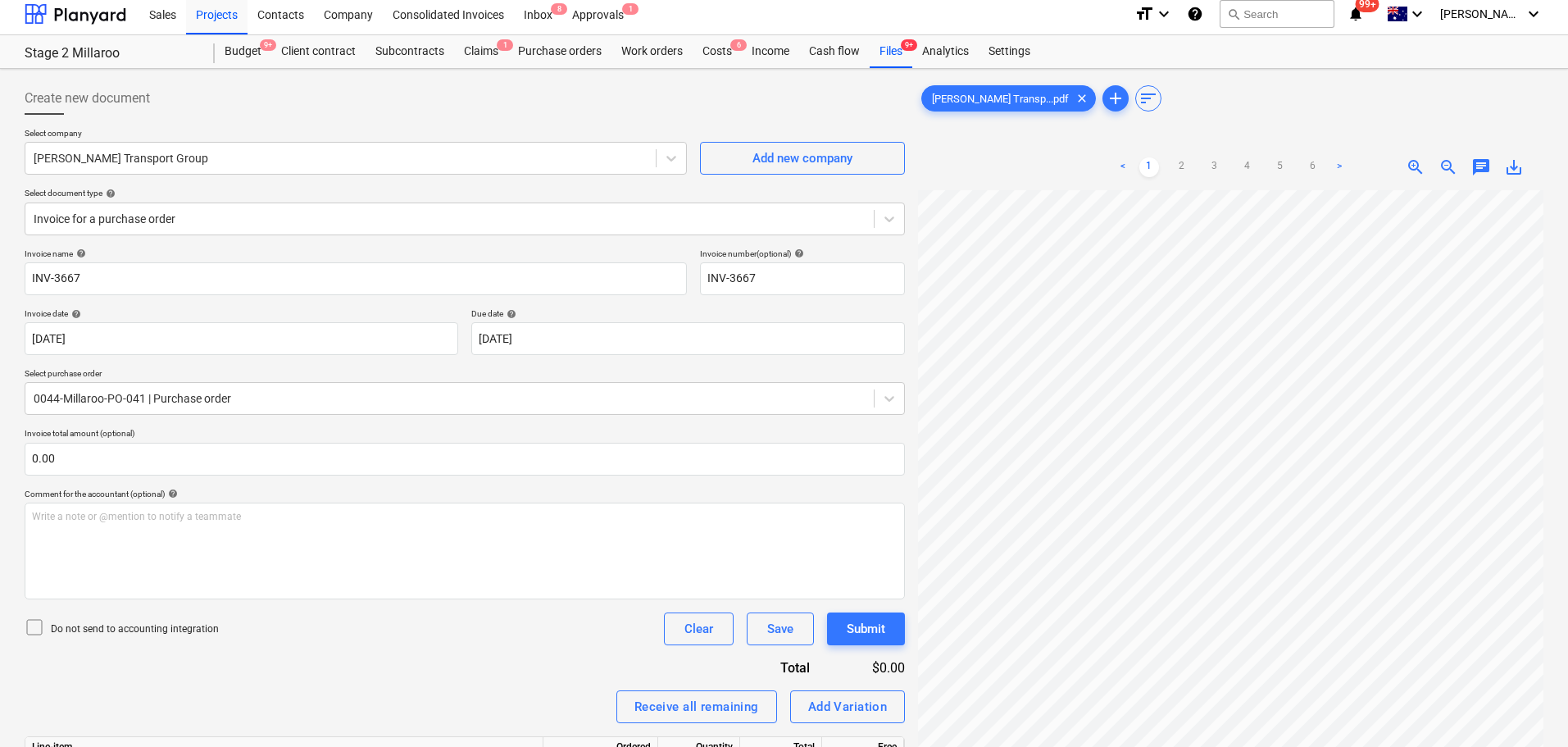
scroll to position [0, 0]
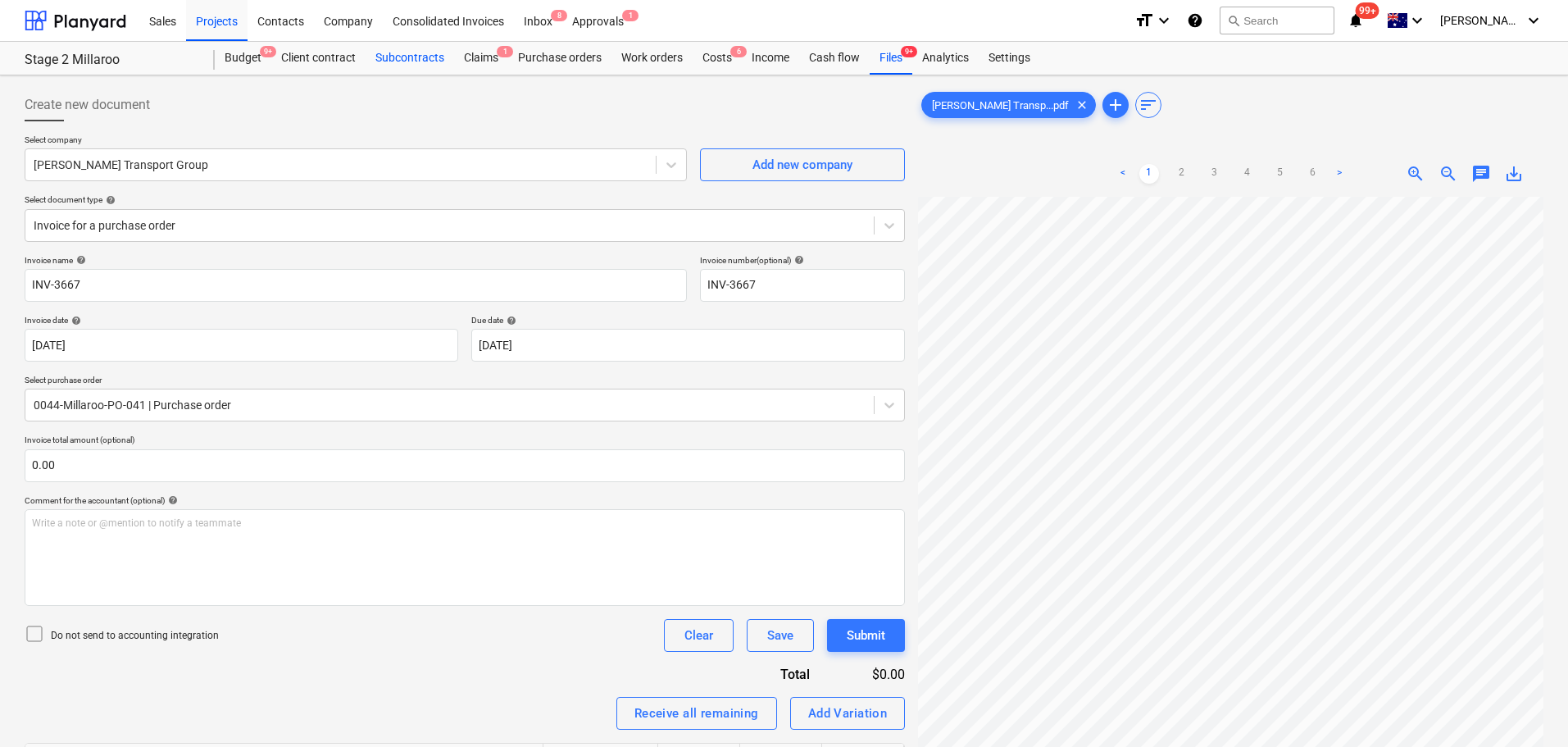
click at [408, 50] on div "Subcontracts" at bounding box center [410, 58] width 89 height 32
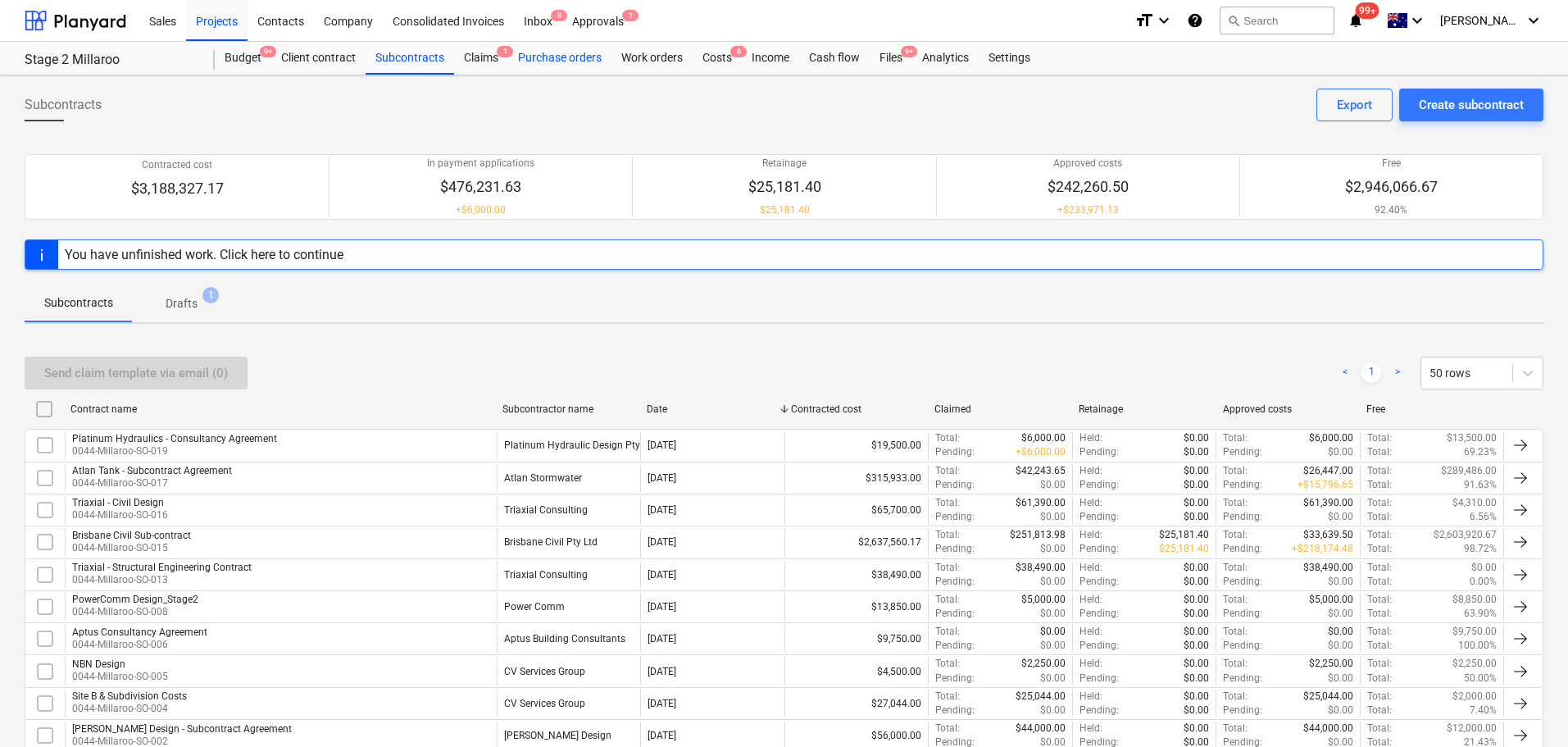
click at [554, 50] on div "Purchase orders" at bounding box center [559, 58] width 103 height 32
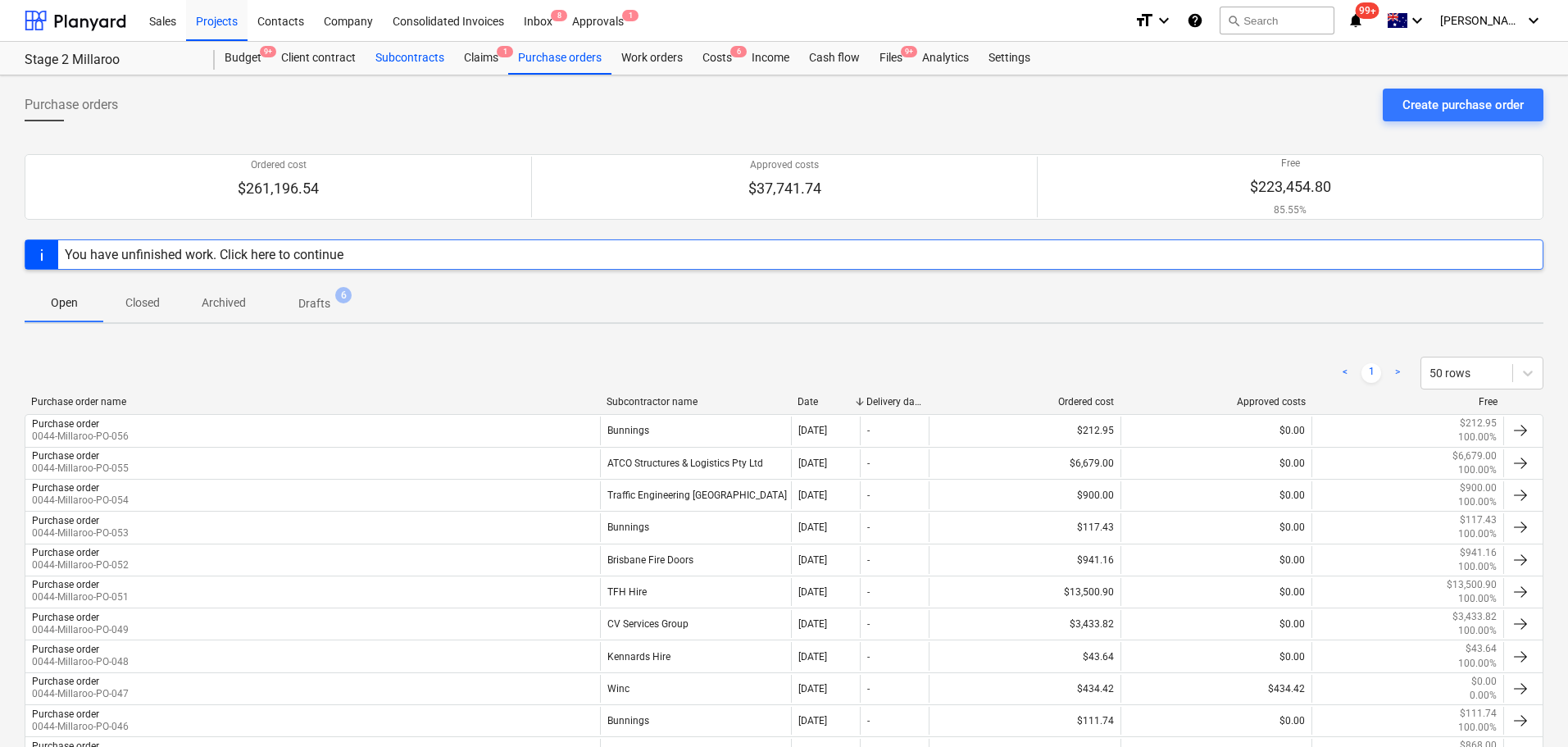
click at [436, 52] on div "Subcontracts" at bounding box center [410, 58] width 89 height 32
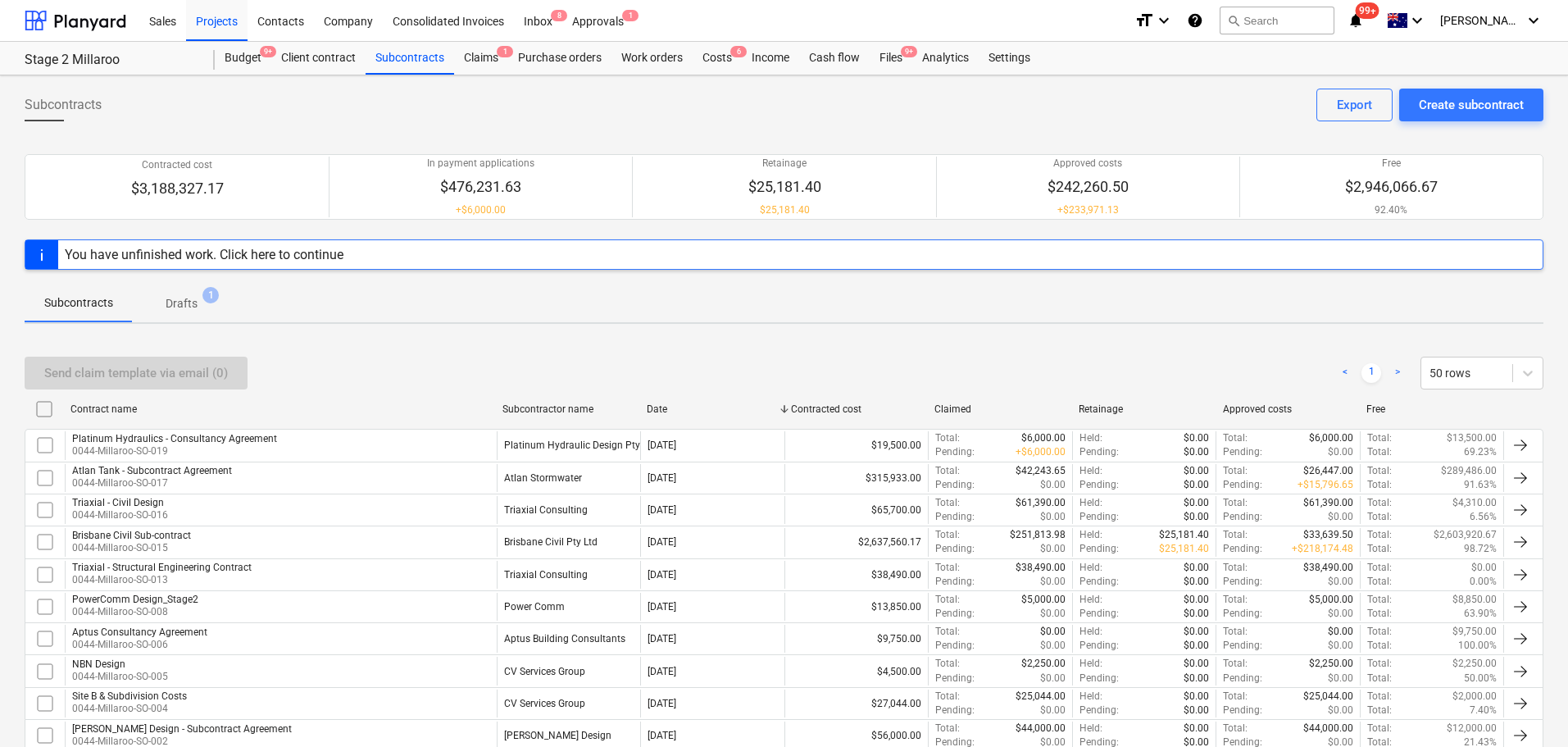
click at [569, 412] on div "Subcontractor name" at bounding box center [568, 408] width 131 height 11
checkbox input "false"
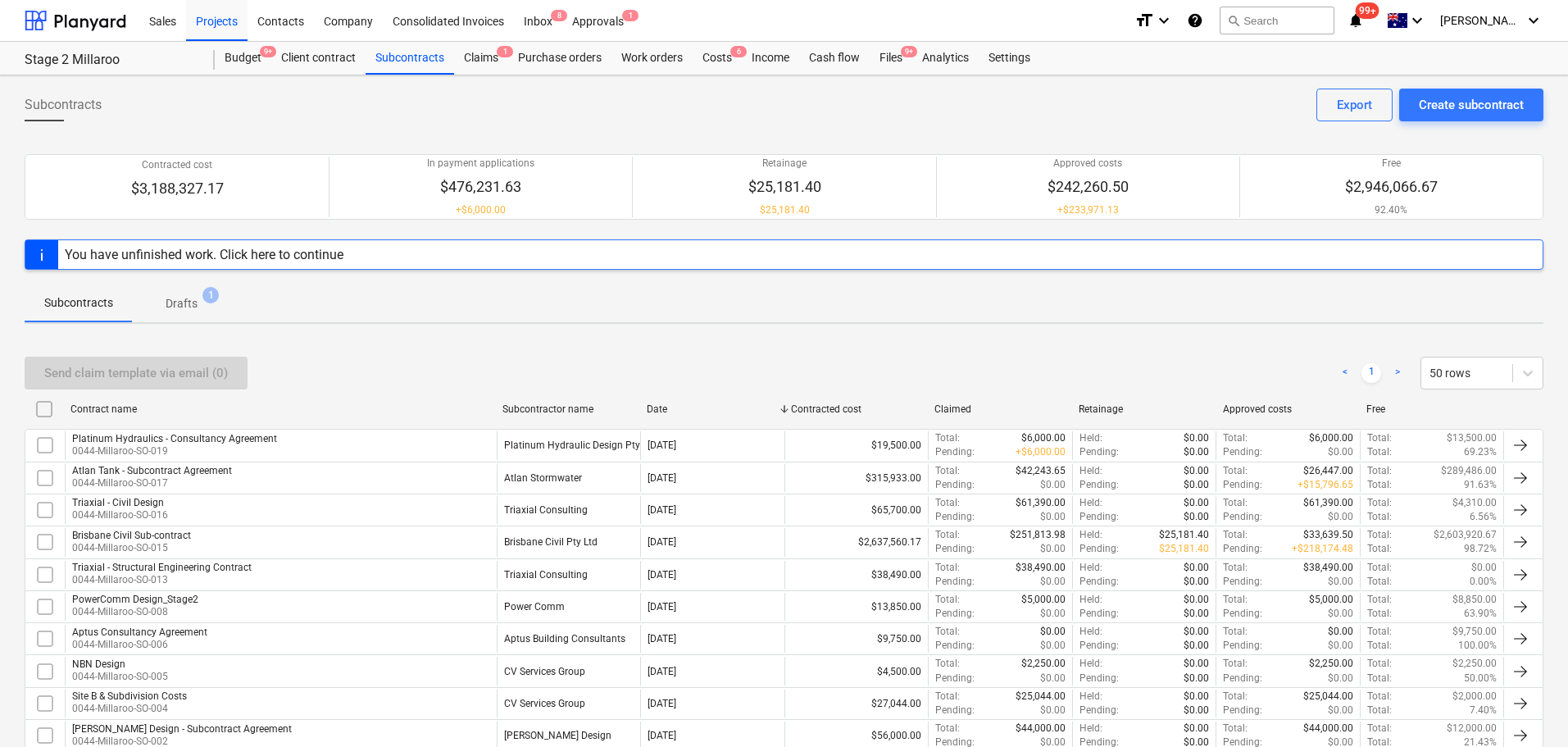
checkbox input "false"
